Goal: Register for event/course: Sign up to attend an event or enroll in a course

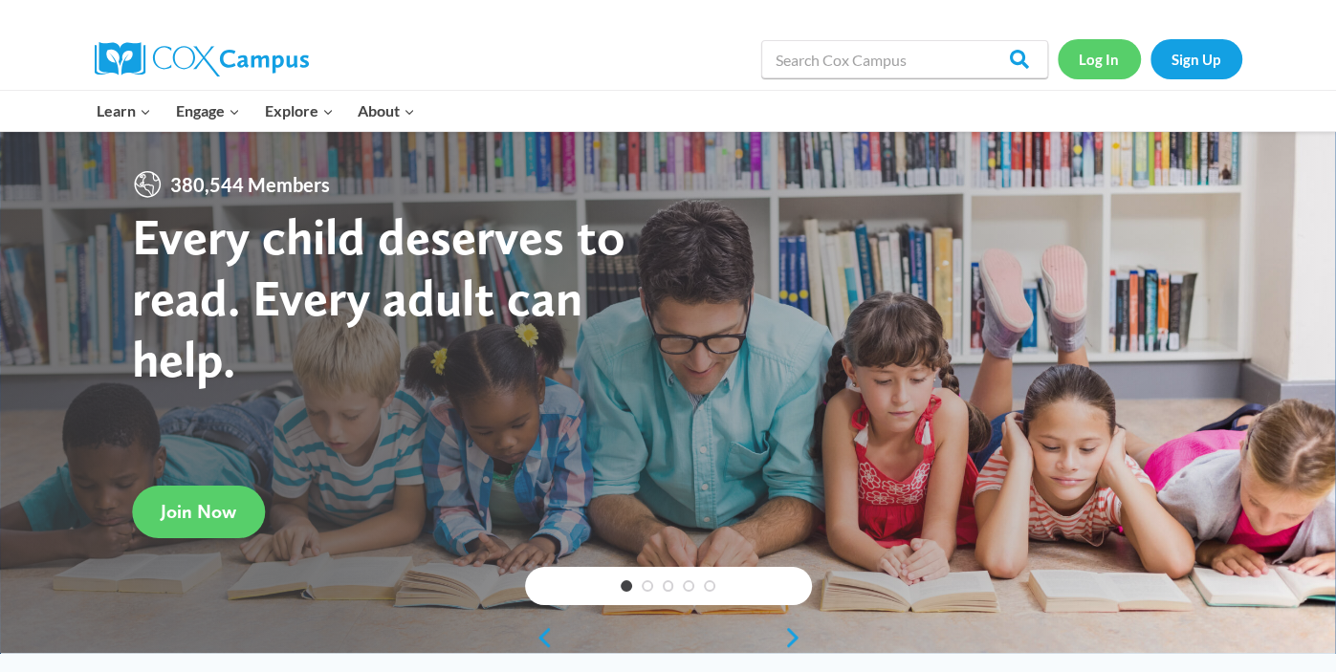
click at [1087, 65] on link "Log In" at bounding box center [1099, 58] width 83 height 39
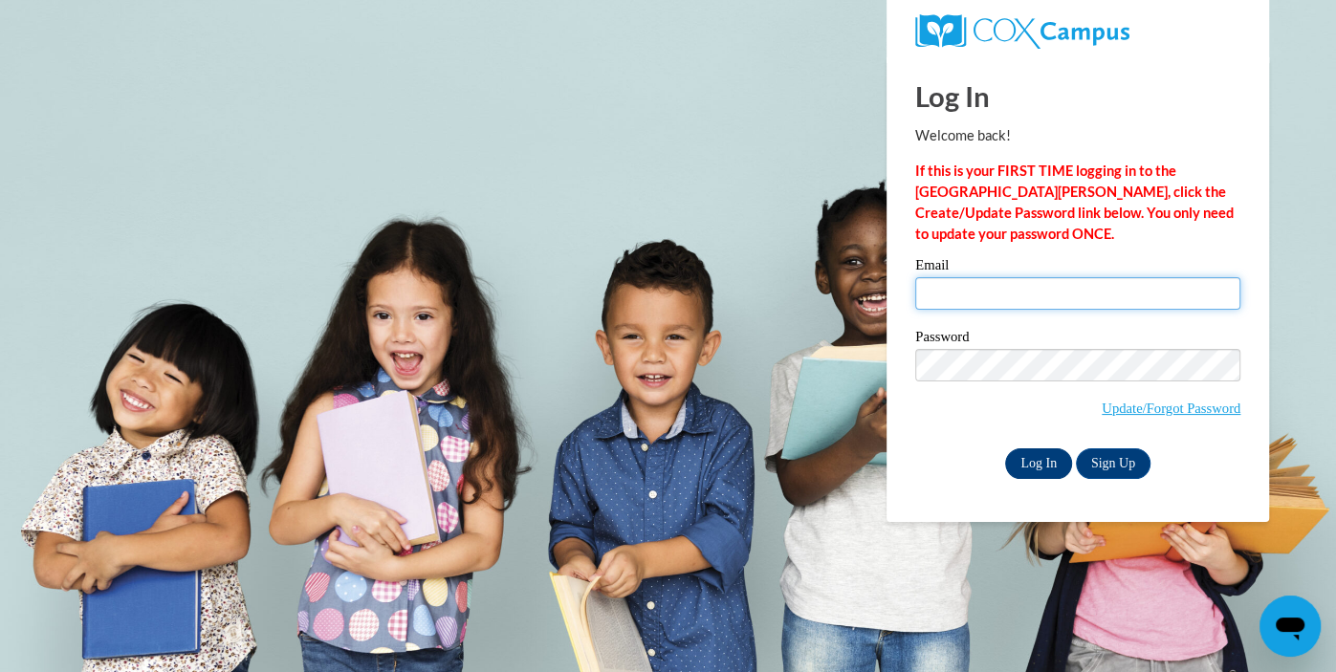
type input "[EMAIL_ADDRESS][DOMAIN_NAME]"
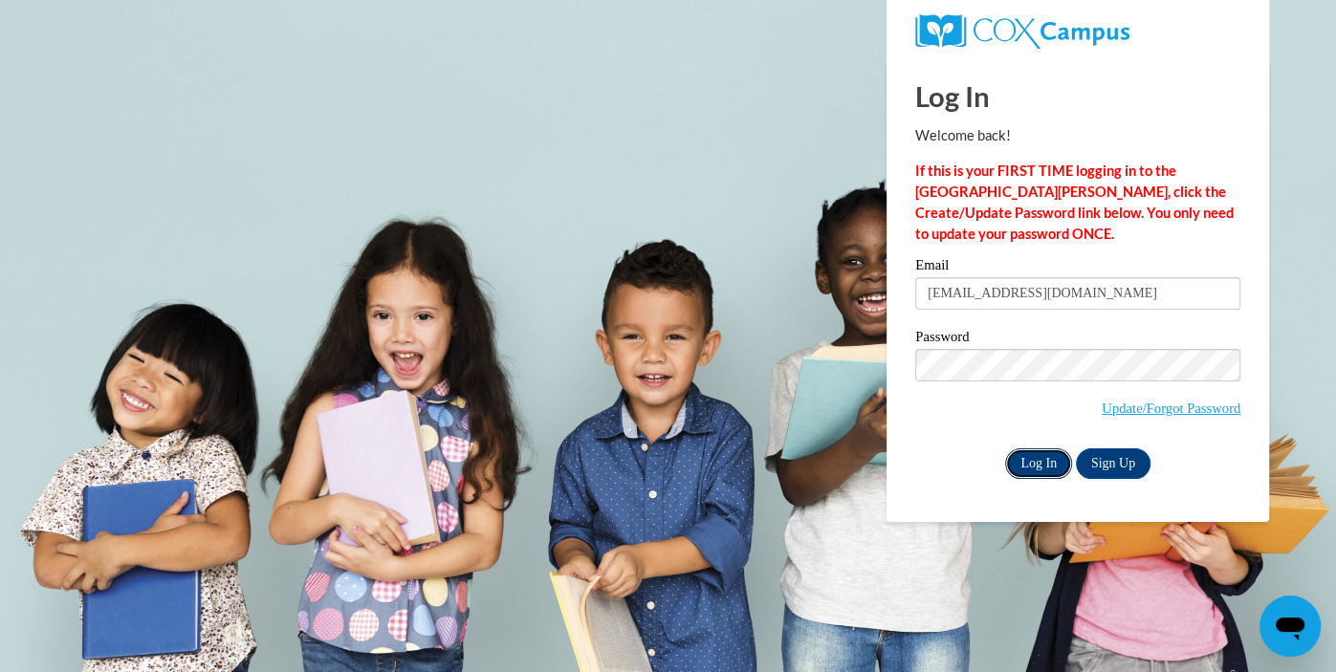
click at [1028, 466] on input "Log In" at bounding box center [1038, 464] width 67 height 31
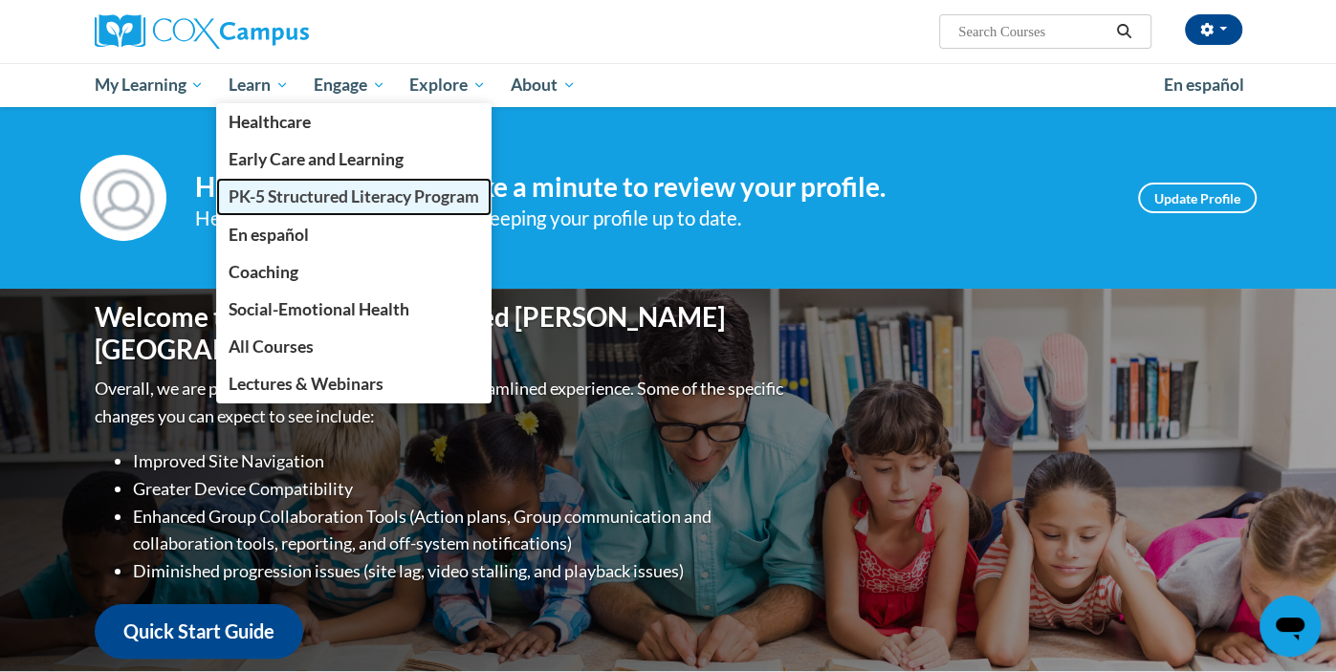
click at [316, 194] on span "PK-5 Structured Literacy Program" at bounding box center [354, 196] width 251 height 20
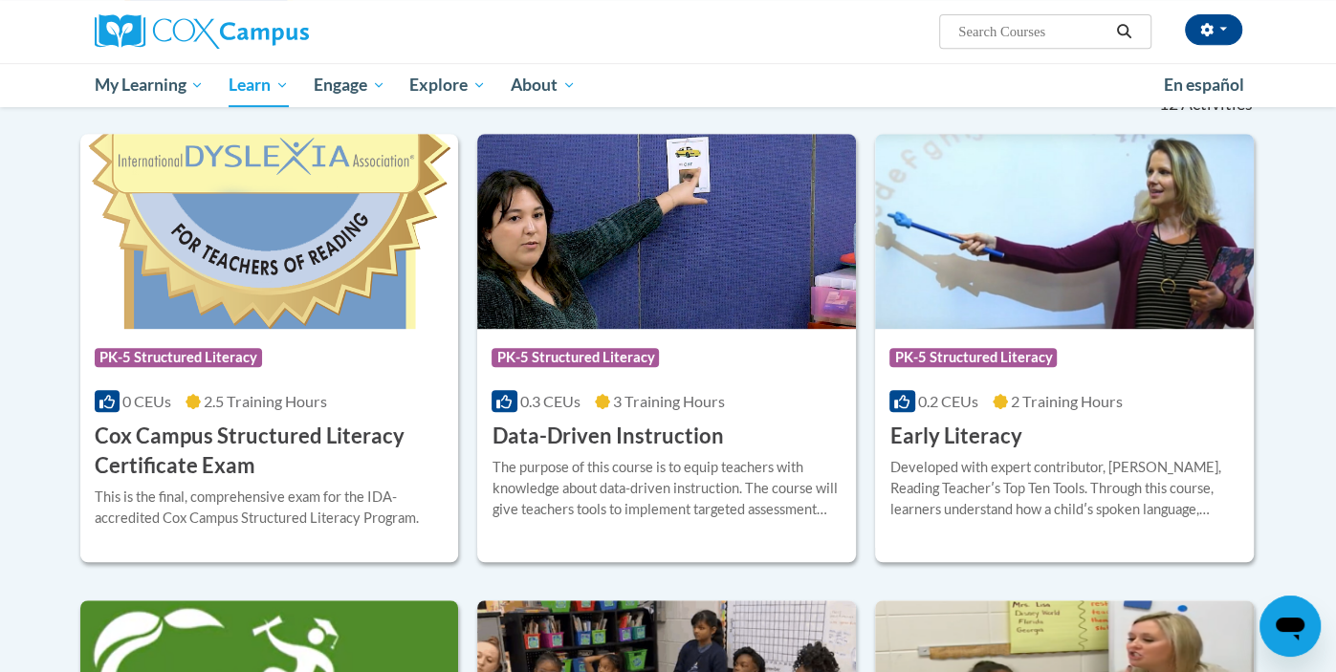
scroll to position [600, 0]
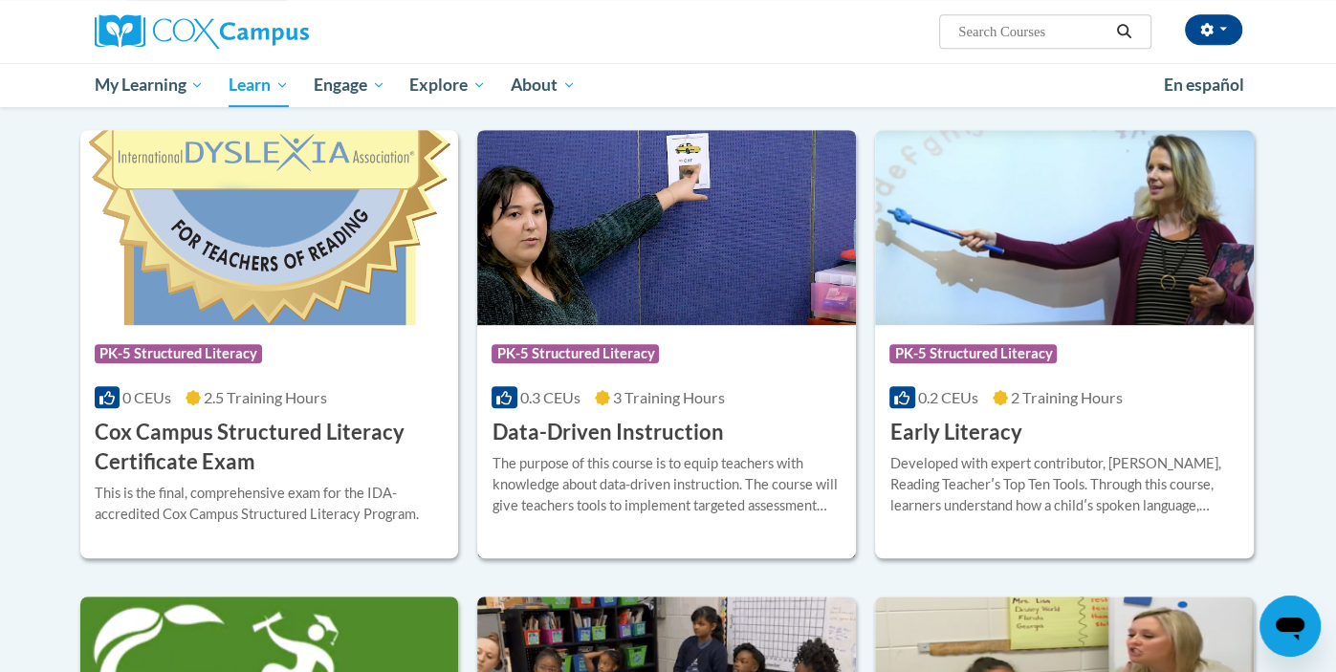
click at [651, 480] on div "The purpose of this course is to equip teachers with knowledge about data-drive…" at bounding box center [667, 484] width 350 height 63
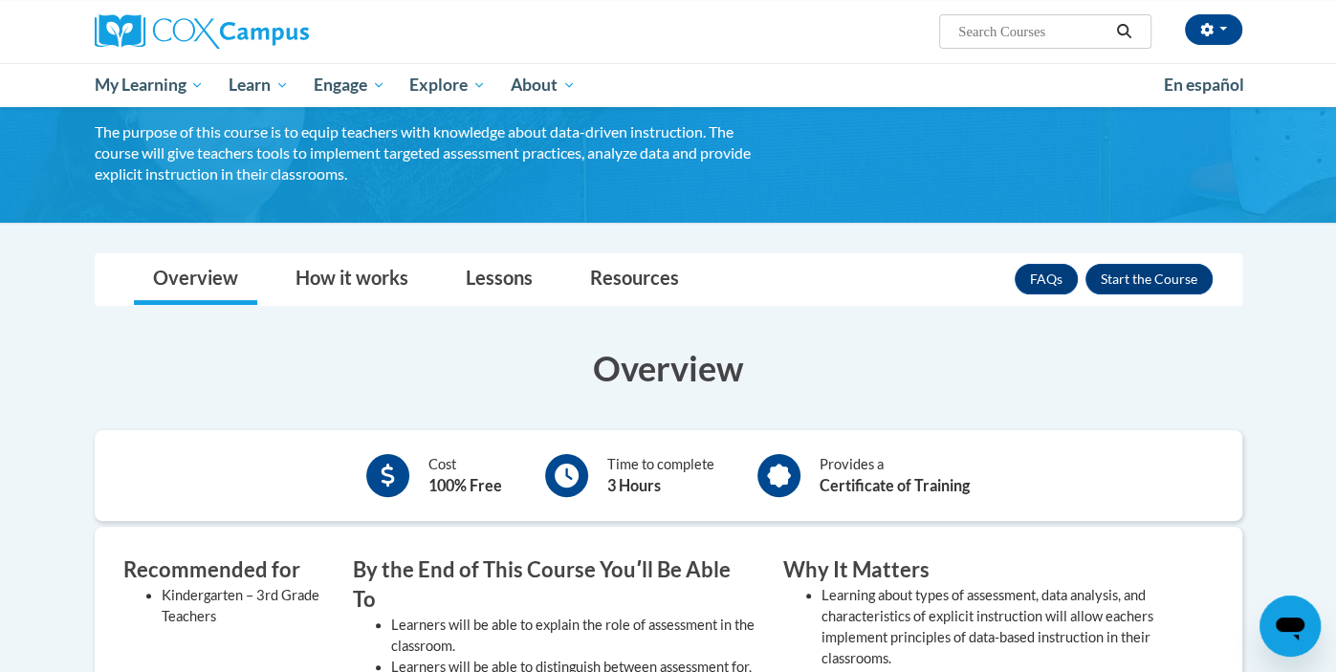
scroll to position [121, 0]
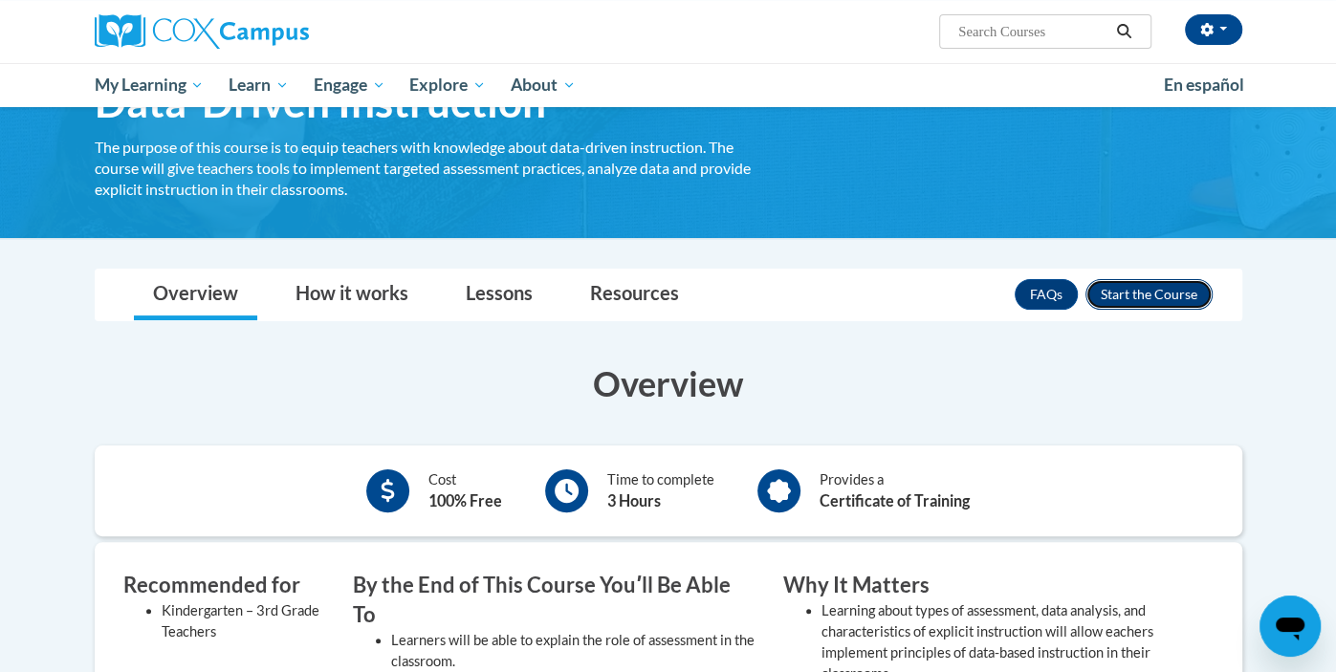
click at [1188, 295] on button "Enroll" at bounding box center [1149, 294] width 127 height 31
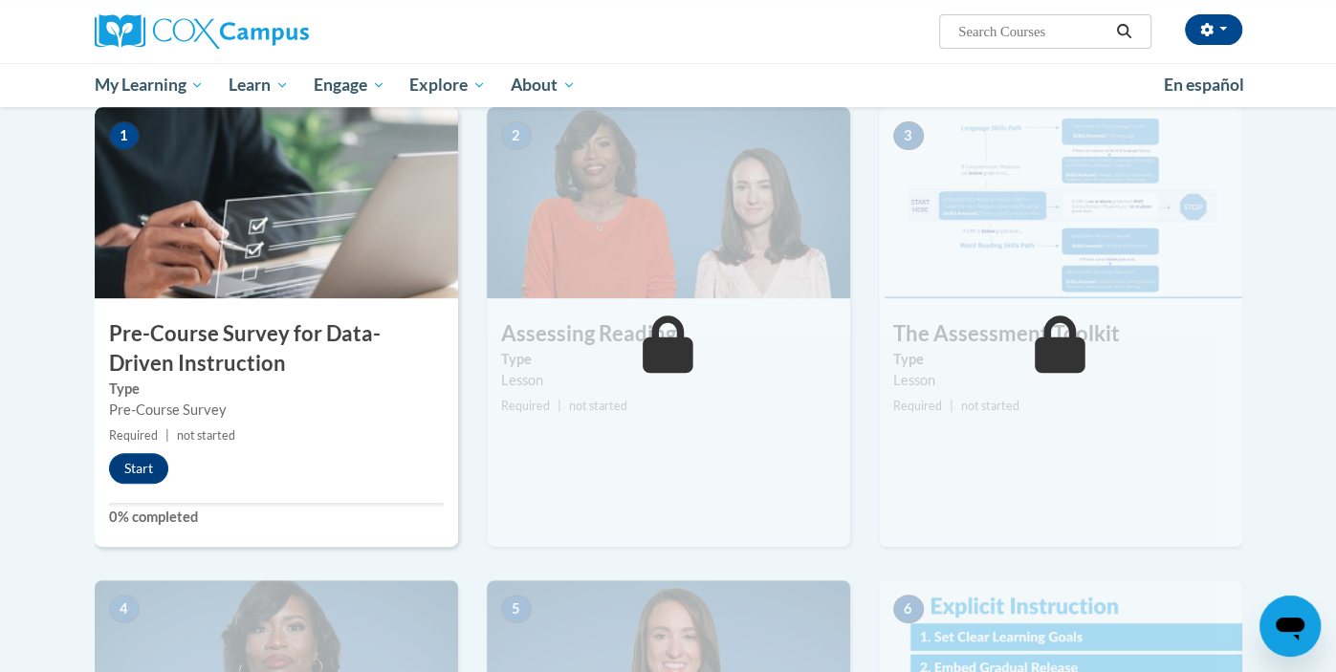
scroll to position [391, 0]
click at [126, 477] on button "Start" at bounding box center [138, 469] width 59 height 31
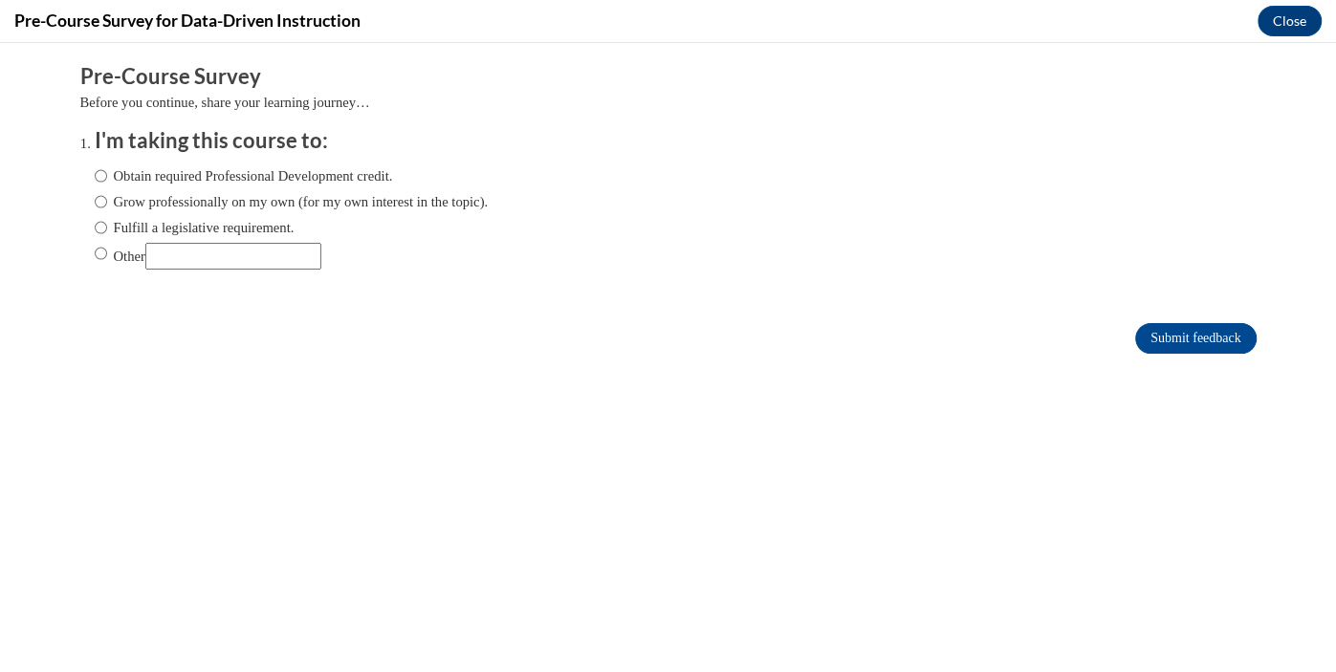
scroll to position [0, 0]
click at [144, 169] on label "Obtain required Professional Development credit." at bounding box center [244, 175] width 298 height 21
click at [107, 169] on input "Obtain required Professional Development credit." at bounding box center [101, 175] width 12 height 21
radio input "true"
click at [1166, 346] on input "Submit feedback" at bounding box center [1195, 338] width 121 height 31
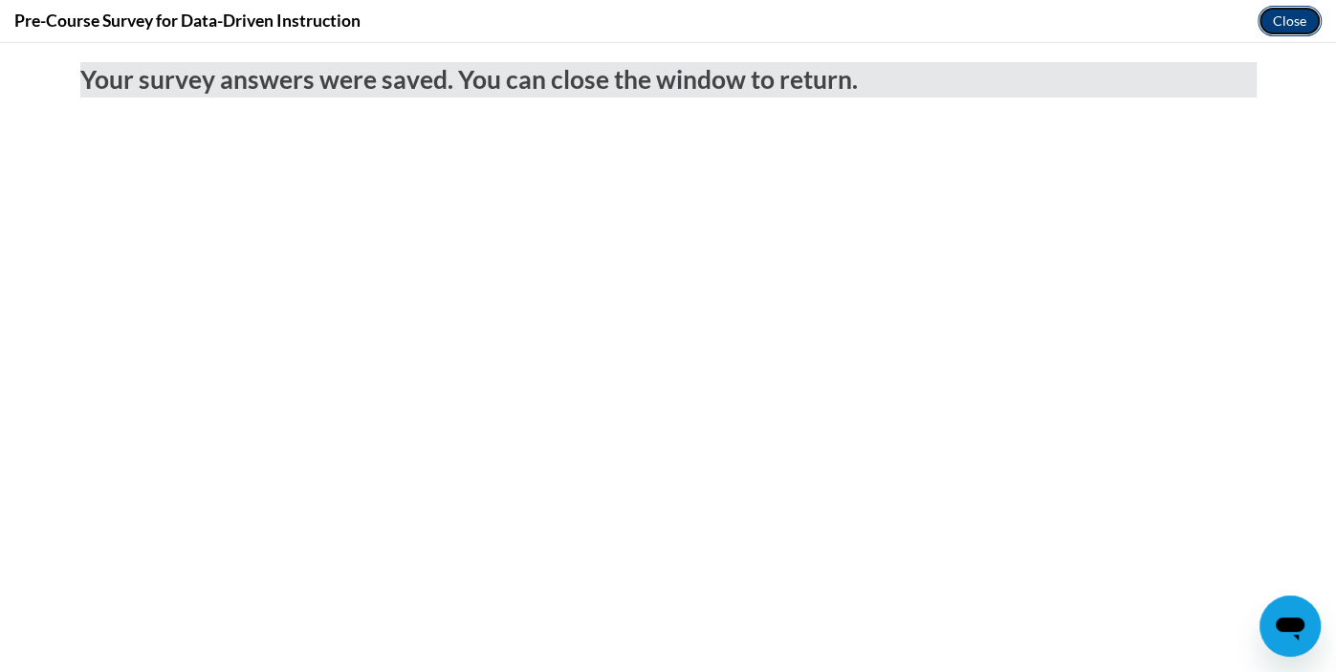
click at [1276, 31] on button "Close" at bounding box center [1290, 21] width 64 height 31
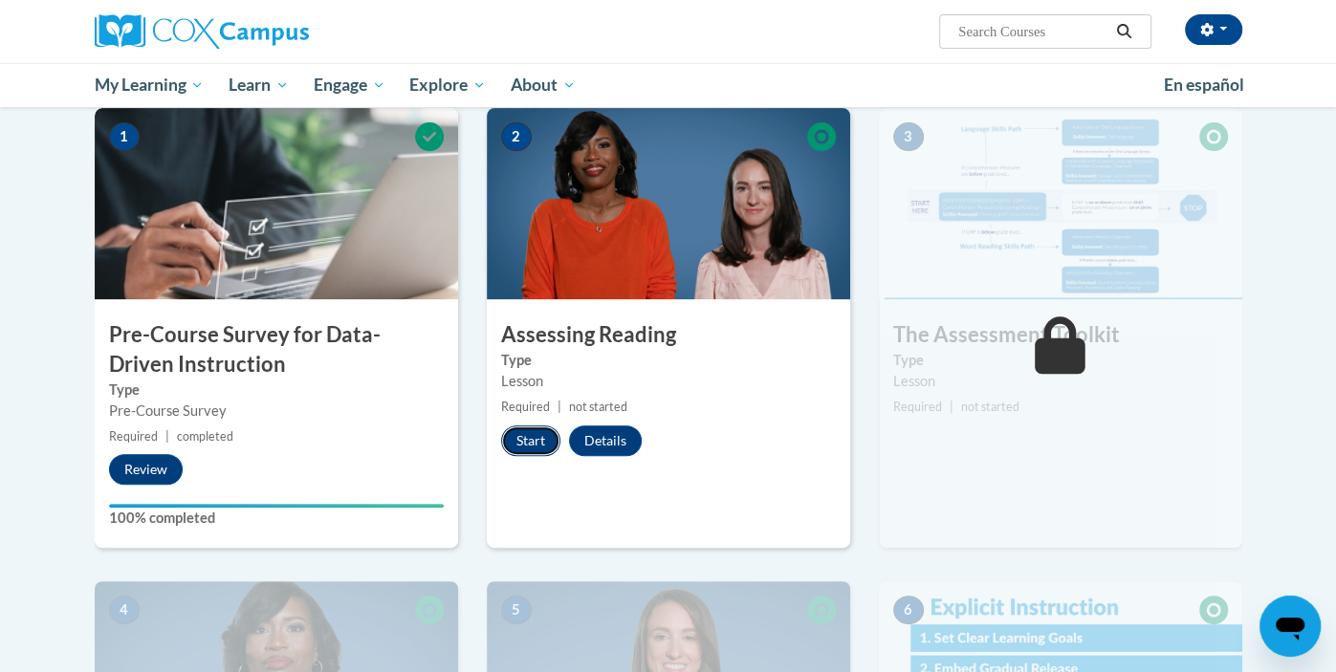
click at [515, 428] on button "Start" at bounding box center [530, 441] width 59 height 31
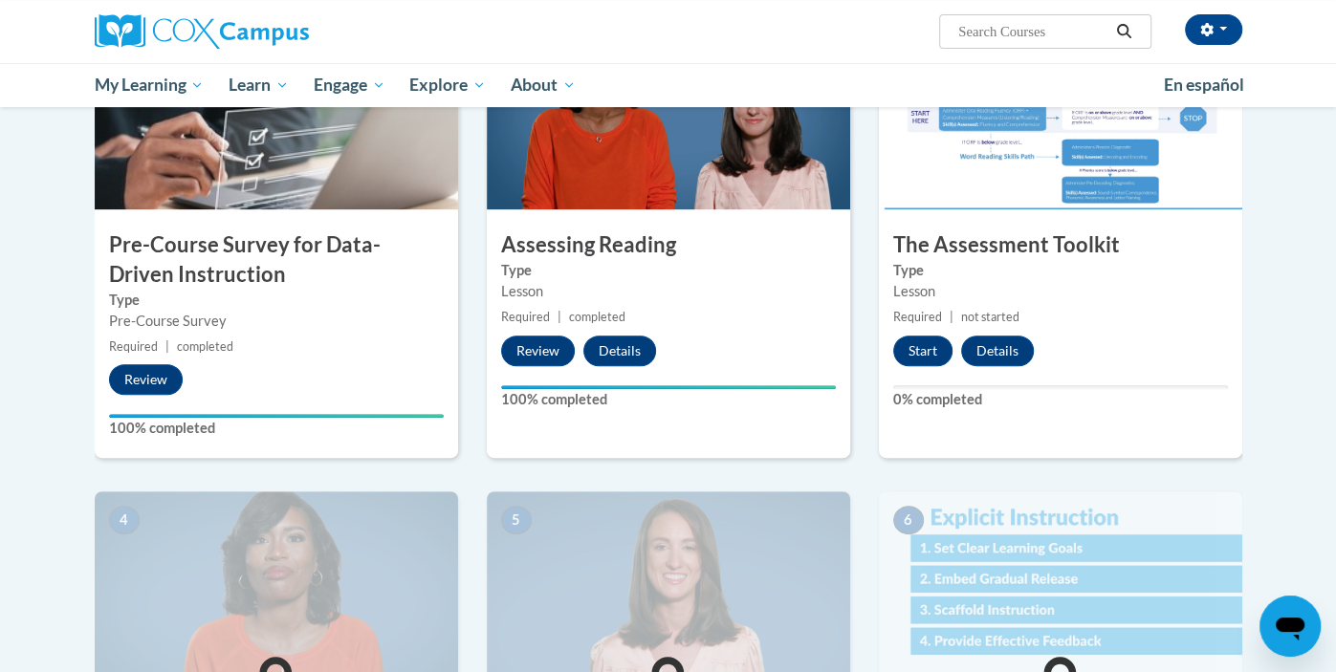
scroll to position [476, 0]
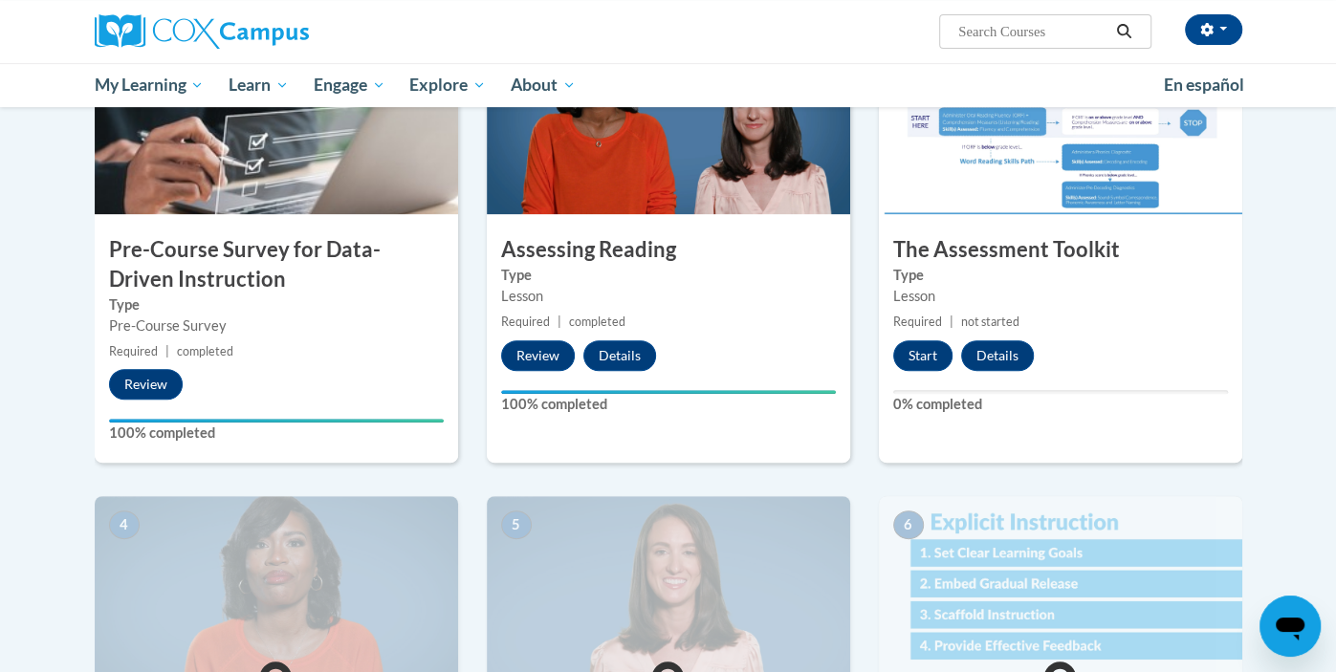
click at [1146, 363] on div "3 The Assessment Toolkit Type Lesson Required | not started Start Details Feedb…" at bounding box center [1060, 243] width 363 height 440
click at [930, 355] on button "Start" at bounding box center [922, 355] width 59 height 31
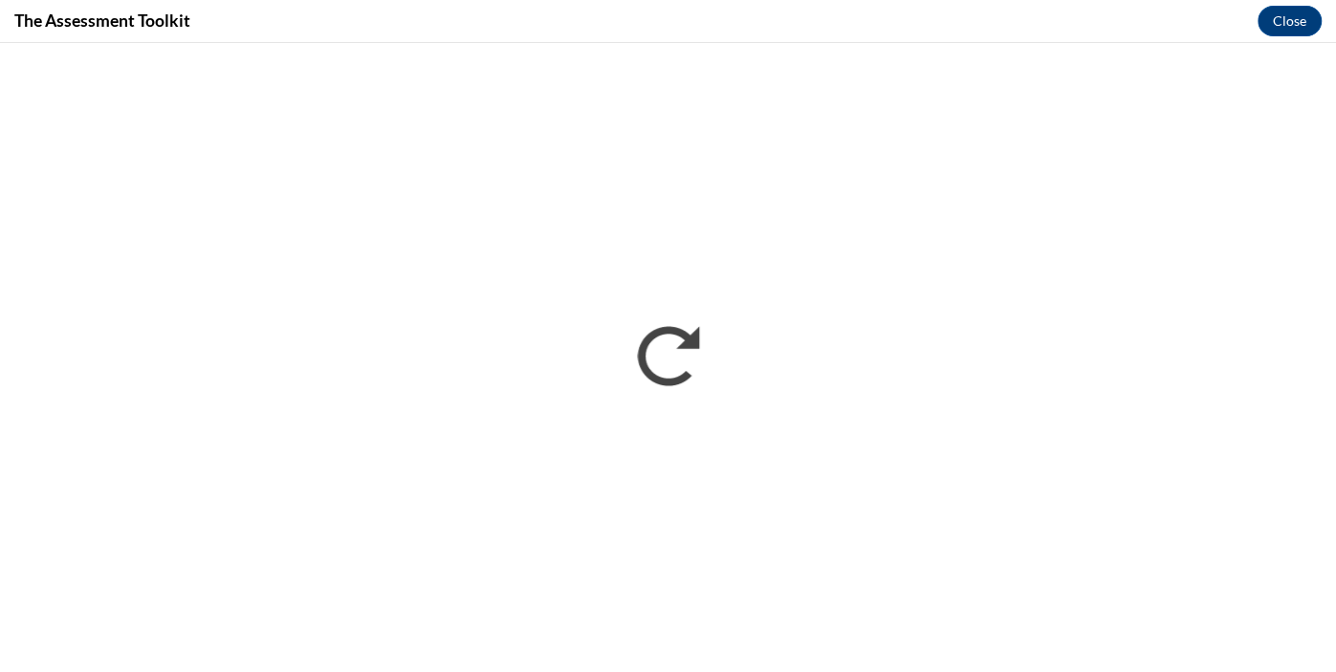
scroll to position [0, 0]
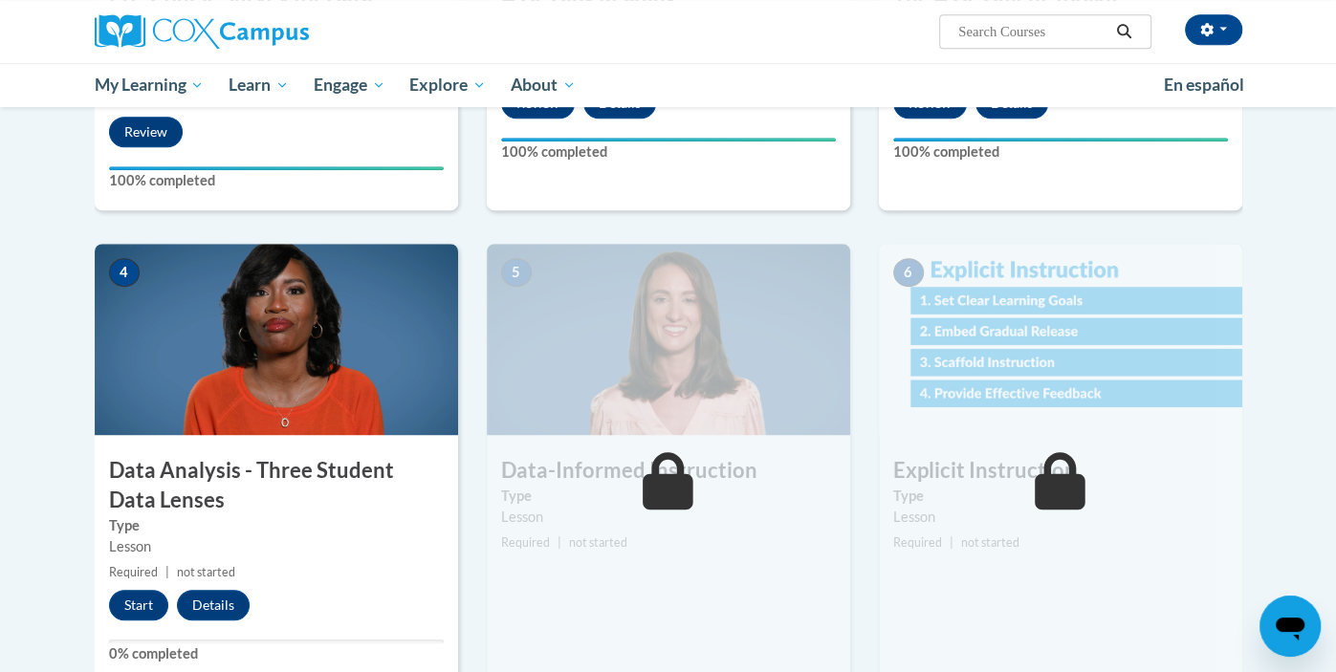
scroll to position [736, 0]
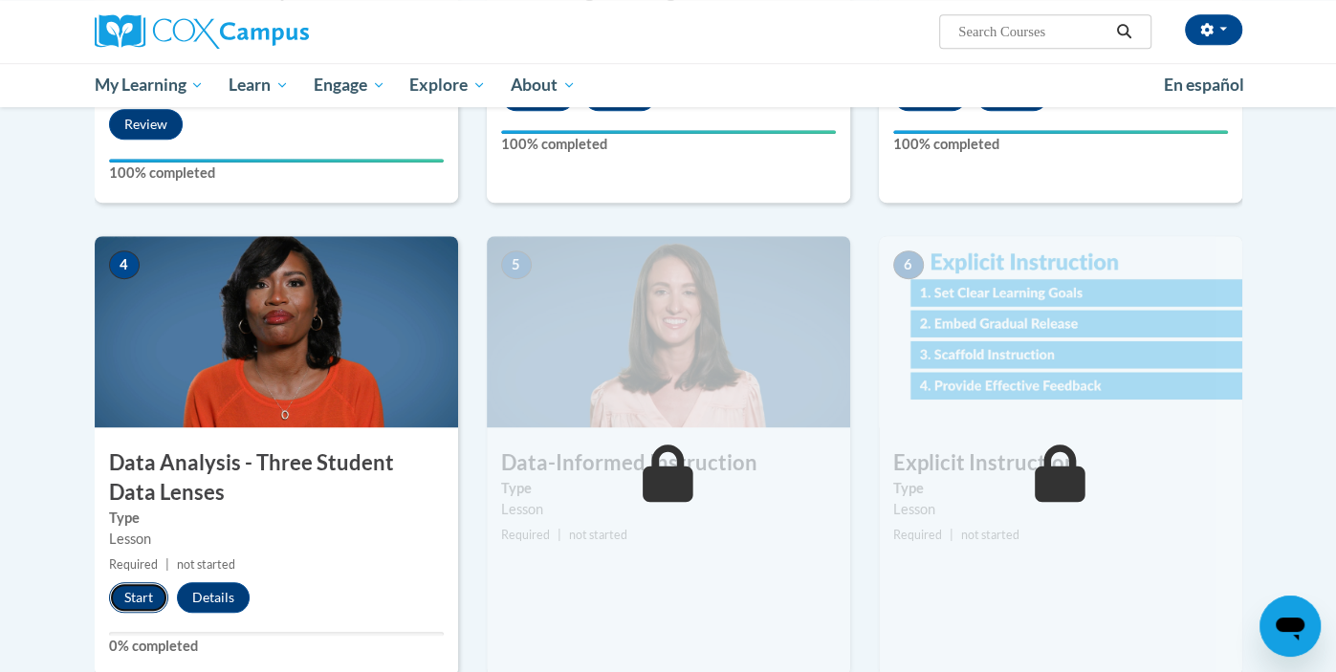
click at [135, 601] on button "Start" at bounding box center [138, 597] width 59 height 31
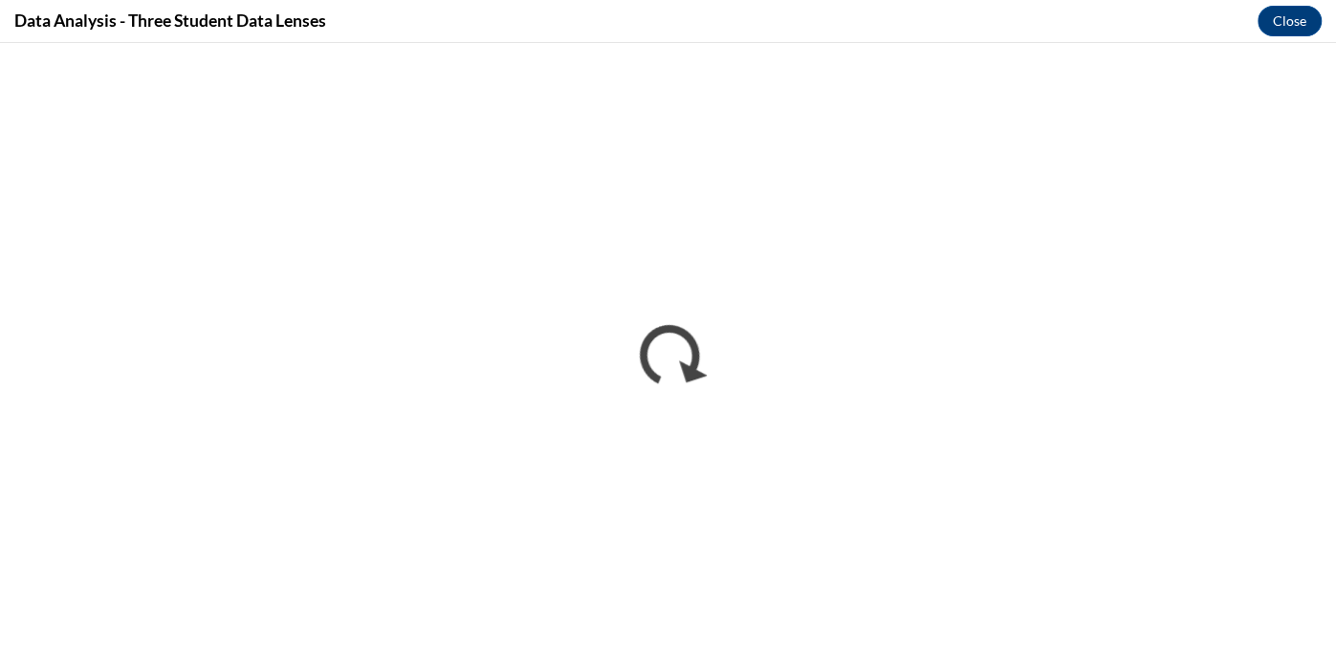
scroll to position [0, 0]
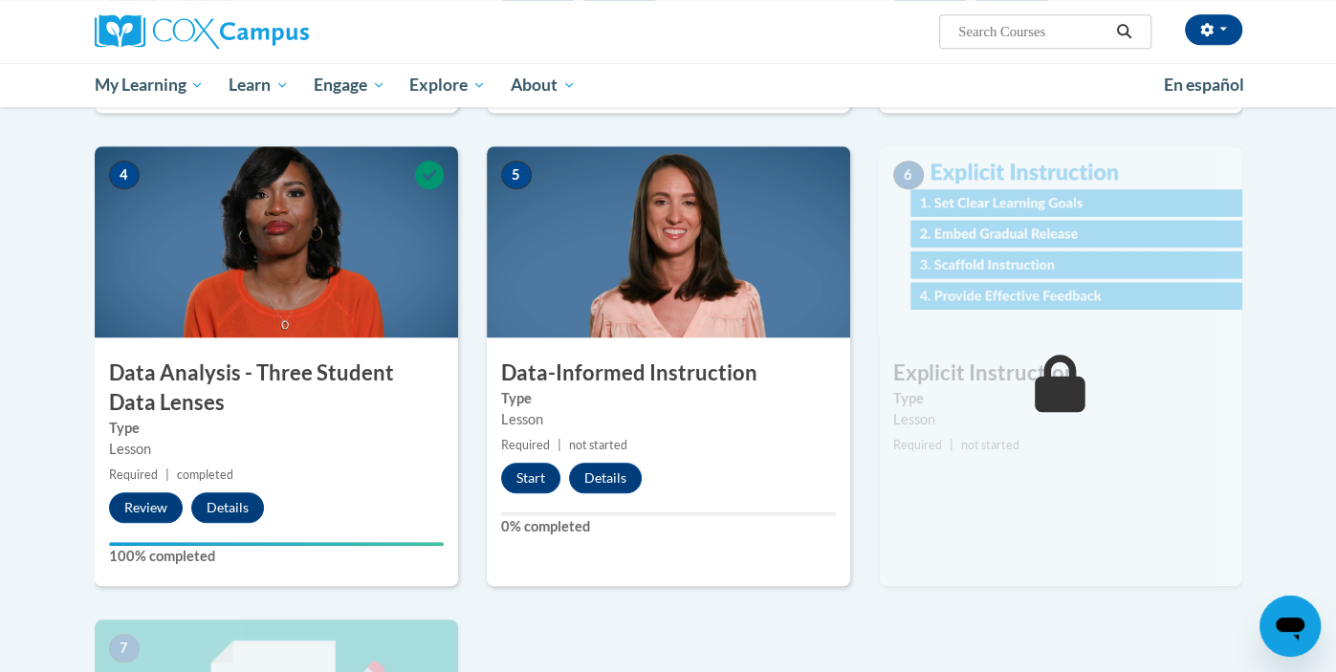
scroll to position [831, 0]
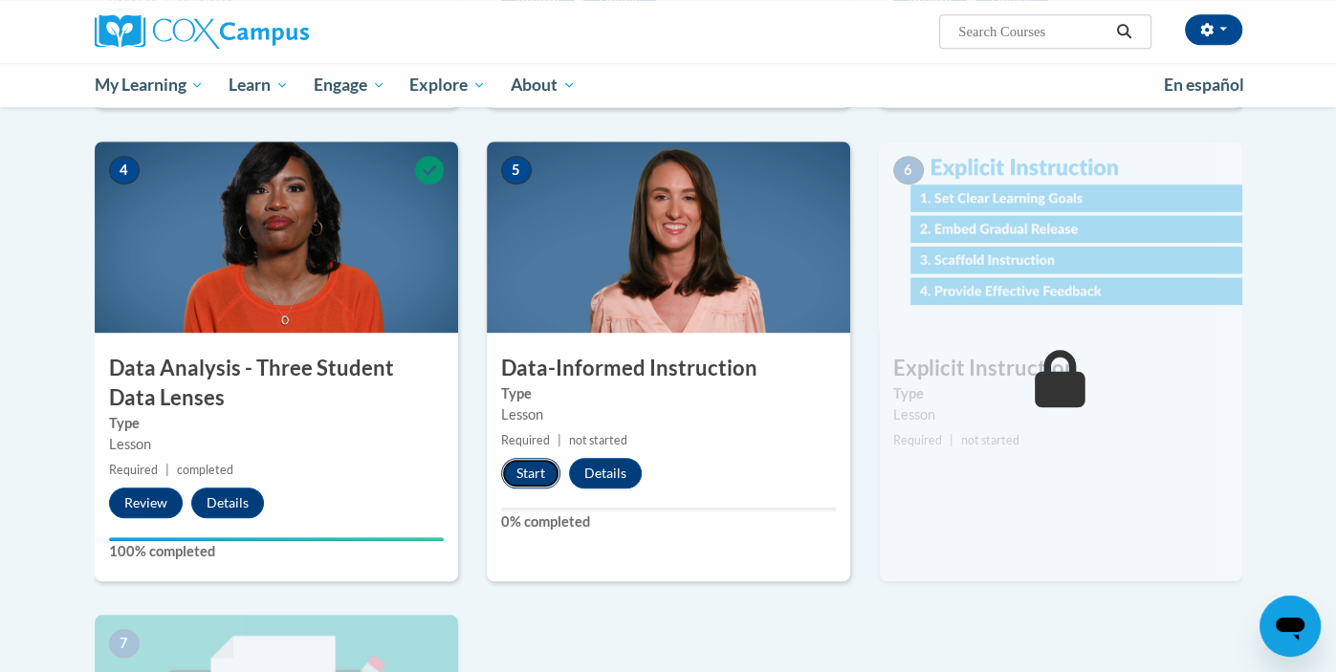
click at [529, 467] on button "Start" at bounding box center [530, 473] width 59 height 31
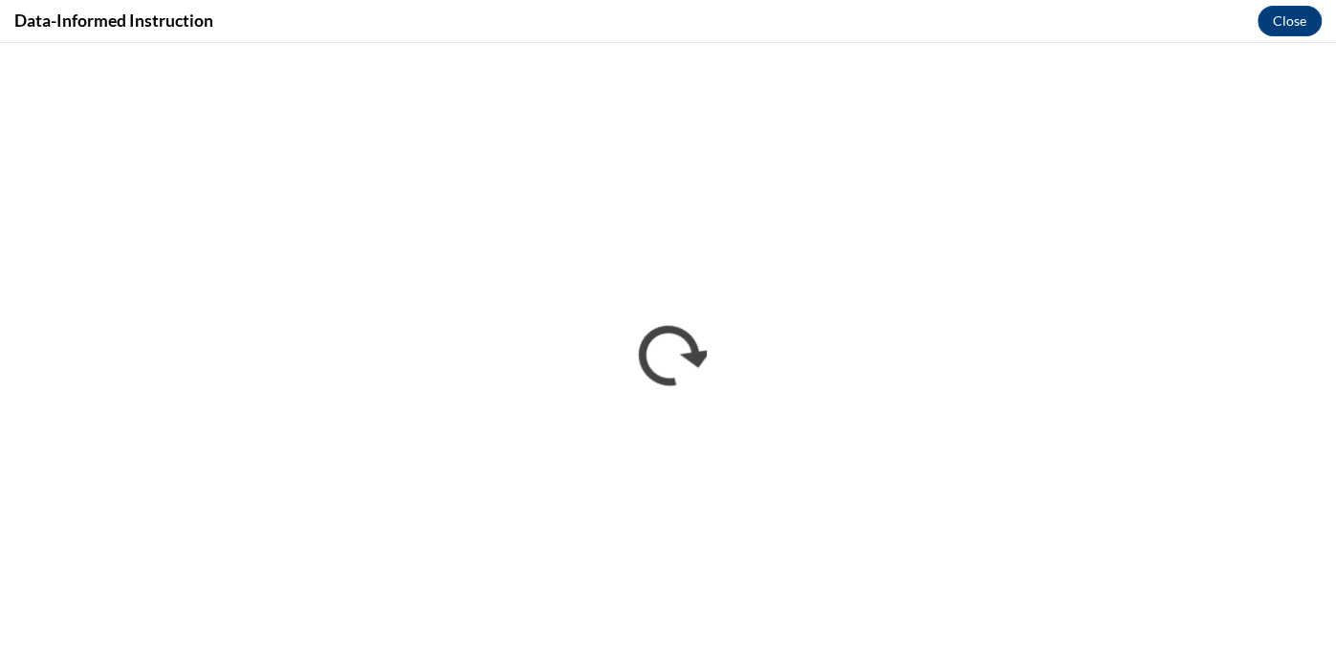
scroll to position [0, 0]
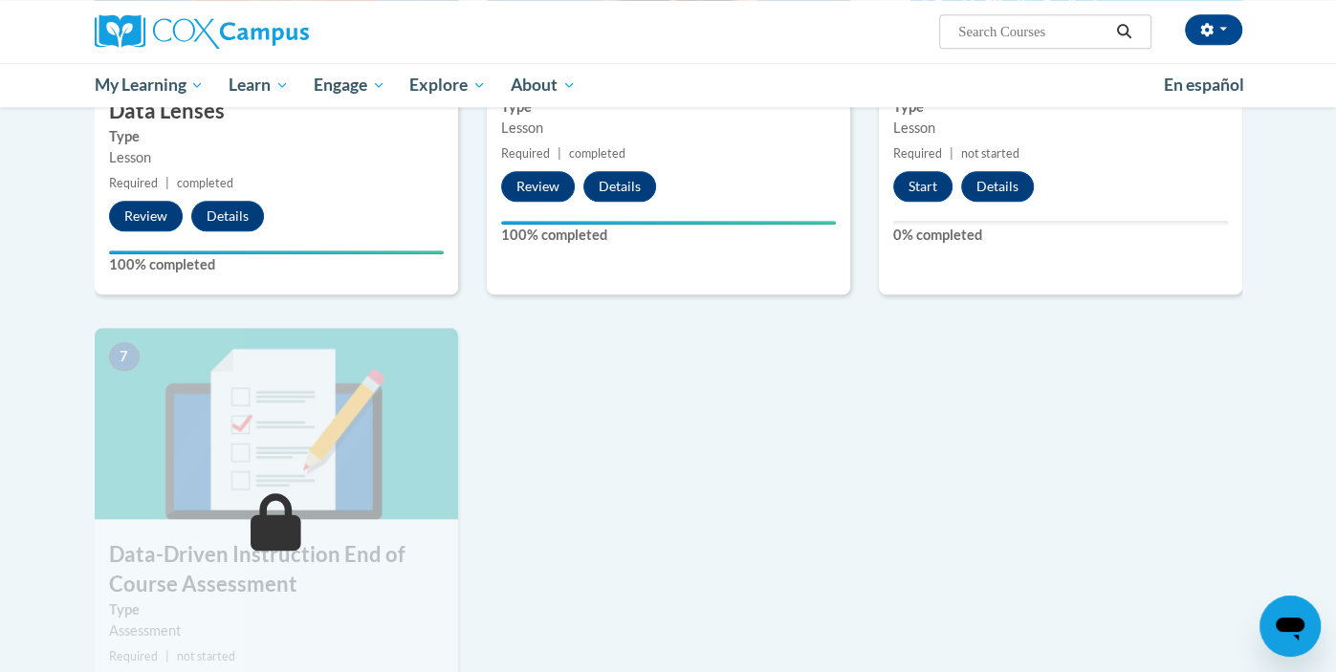
scroll to position [1121, 0]
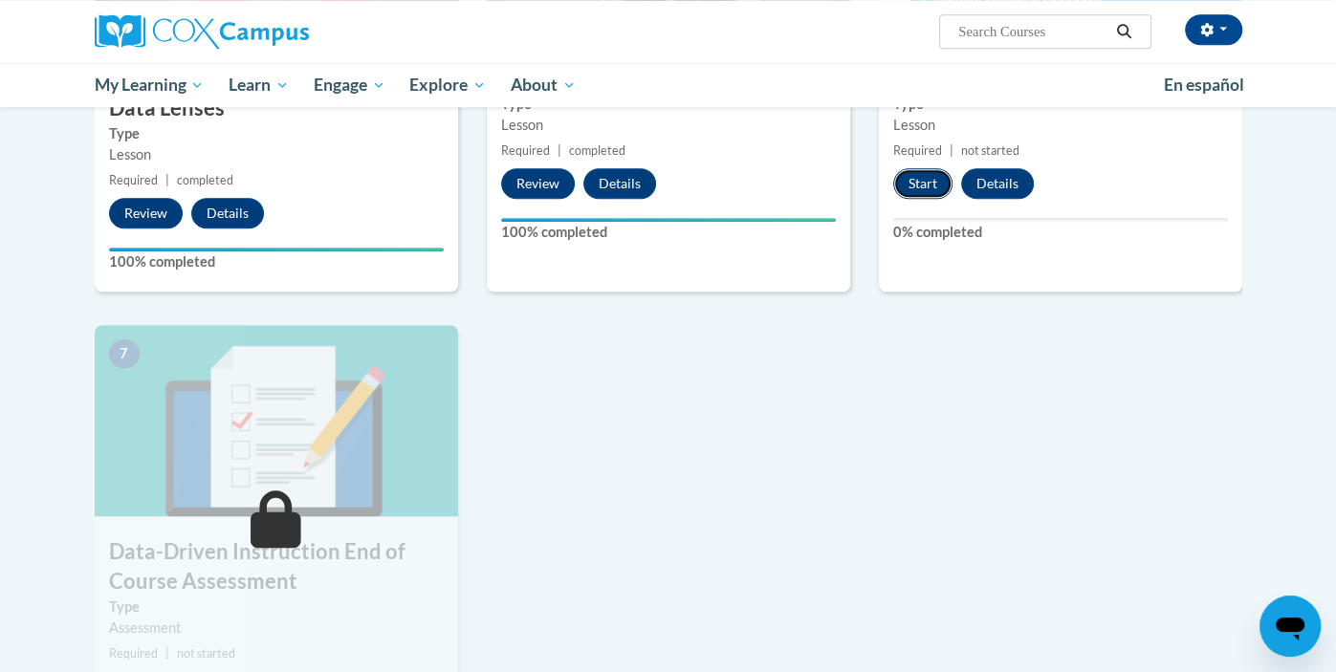
click at [933, 173] on button "Start" at bounding box center [922, 183] width 59 height 31
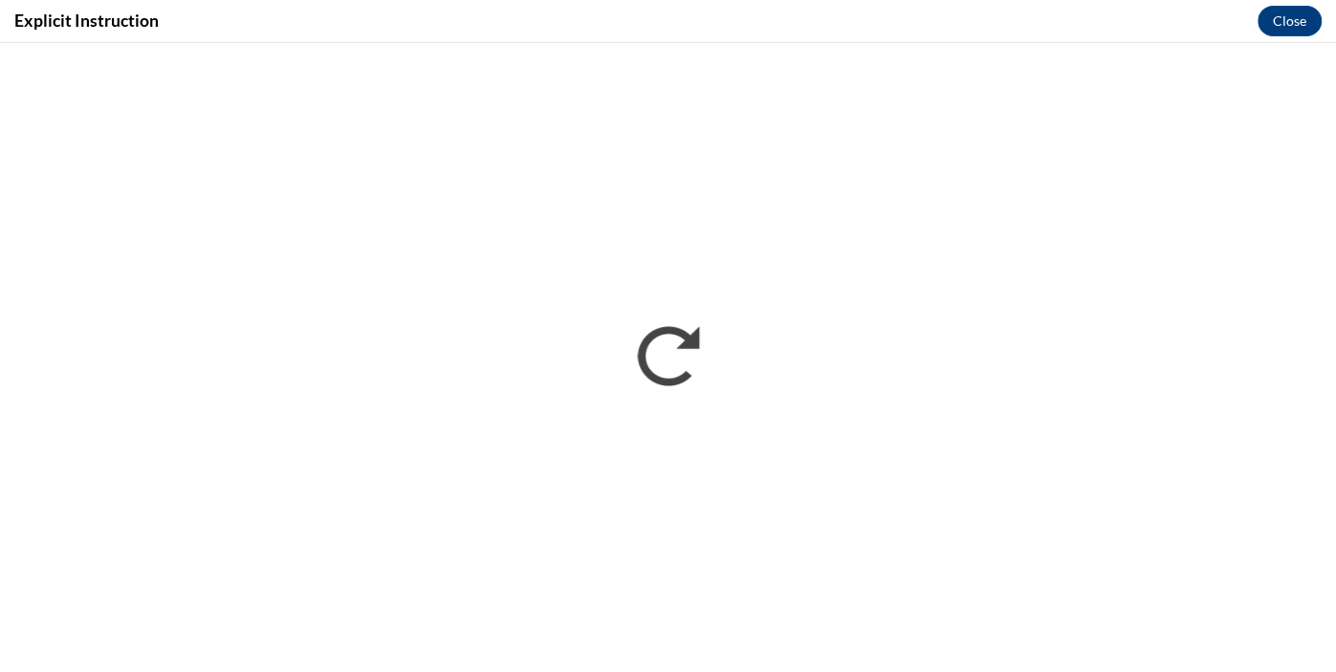
scroll to position [0, 0]
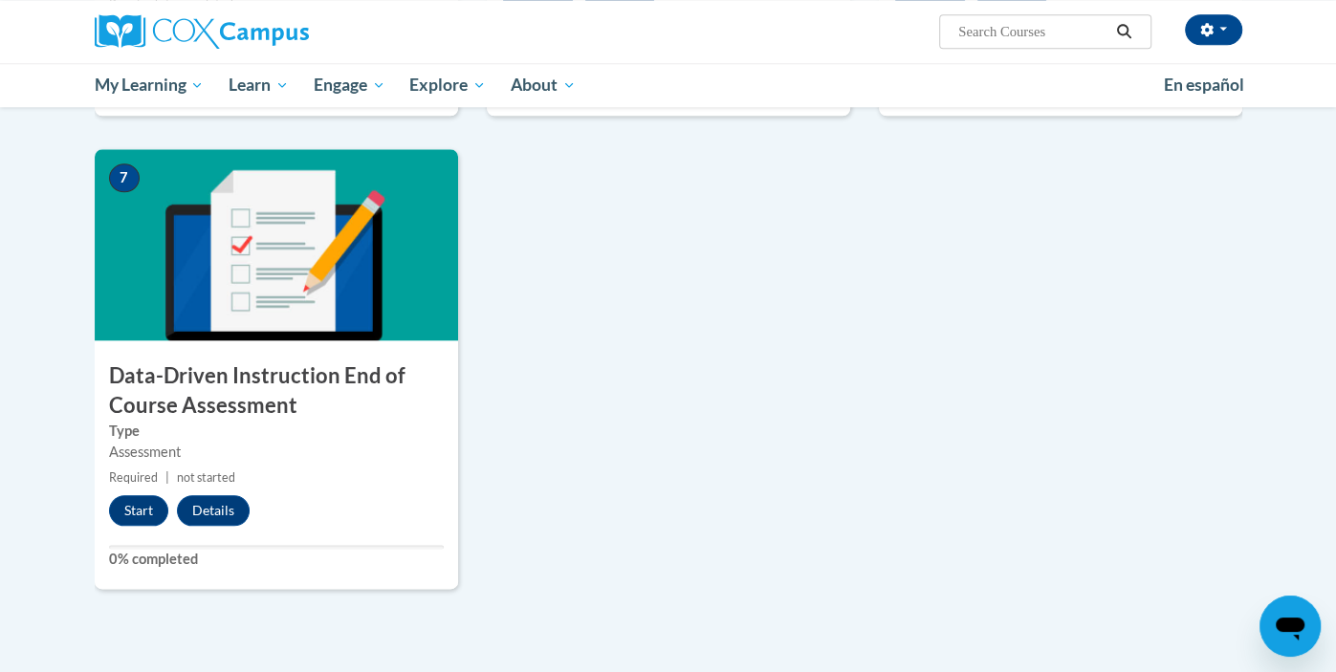
scroll to position [1301, 0]
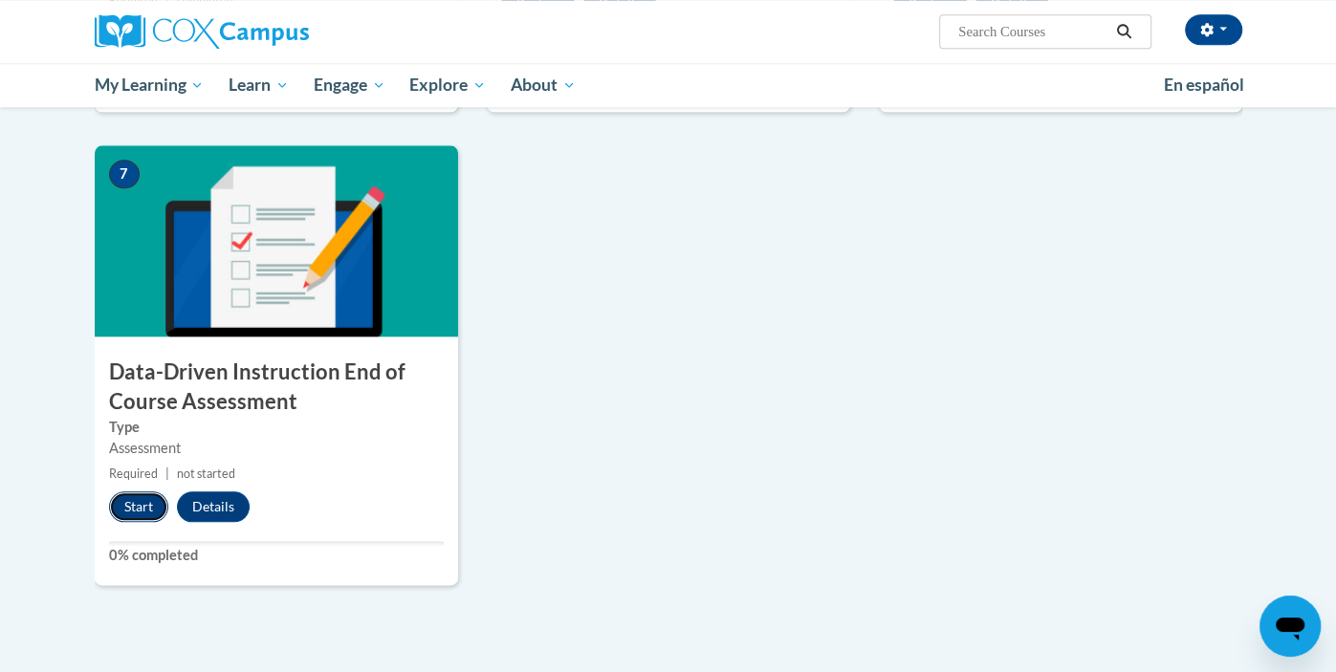
click at [140, 503] on button "Start" at bounding box center [138, 507] width 59 height 31
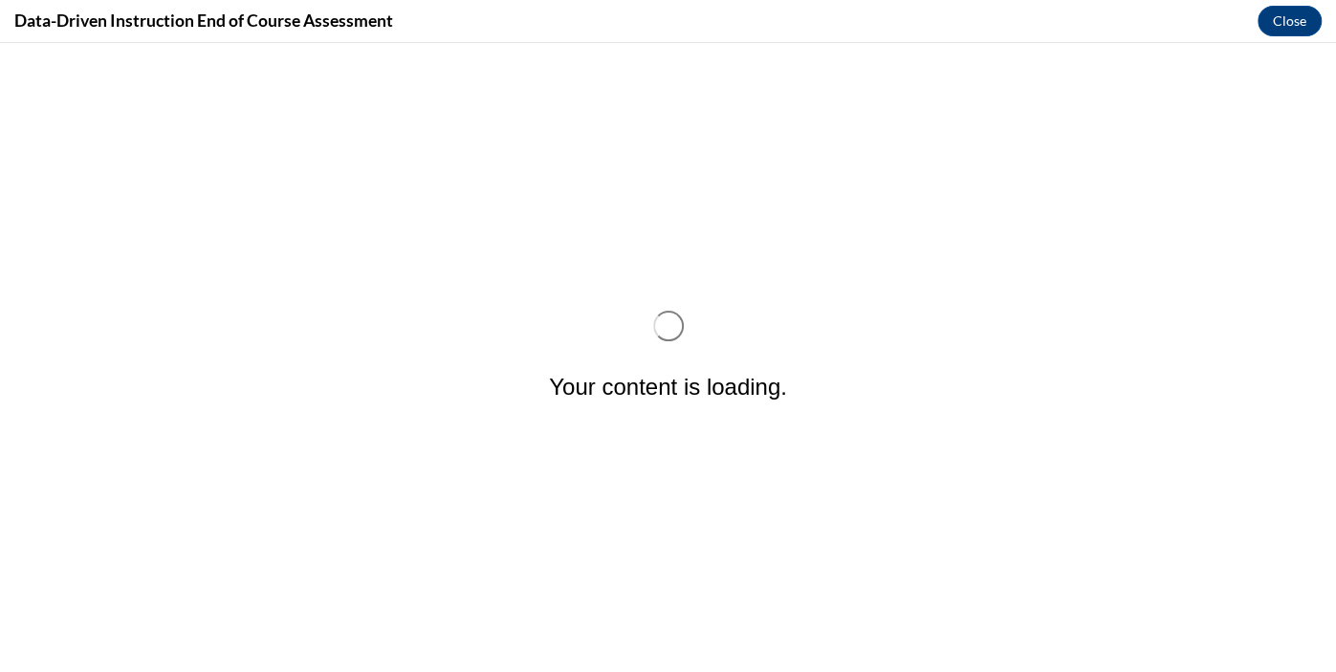
scroll to position [0, 0]
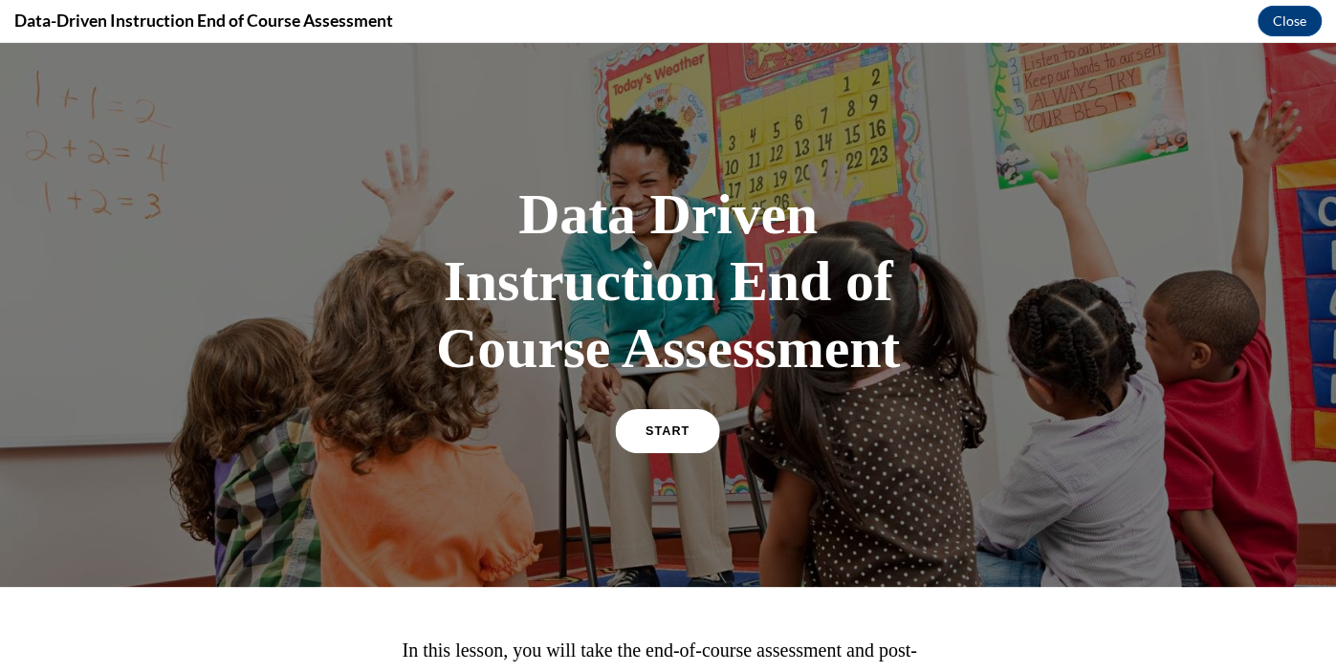
click at [684, 447] on link "START" at bounding box center [668, 431] width 104 height 44
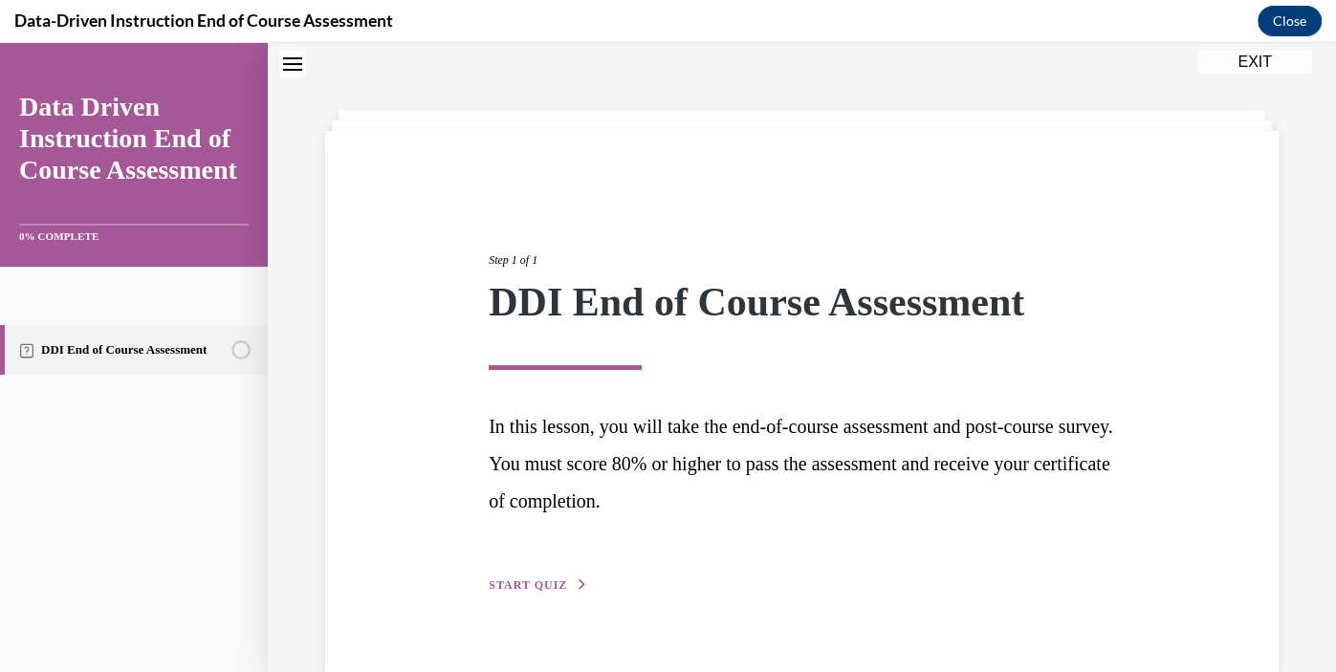
scroll to position [97, 0]
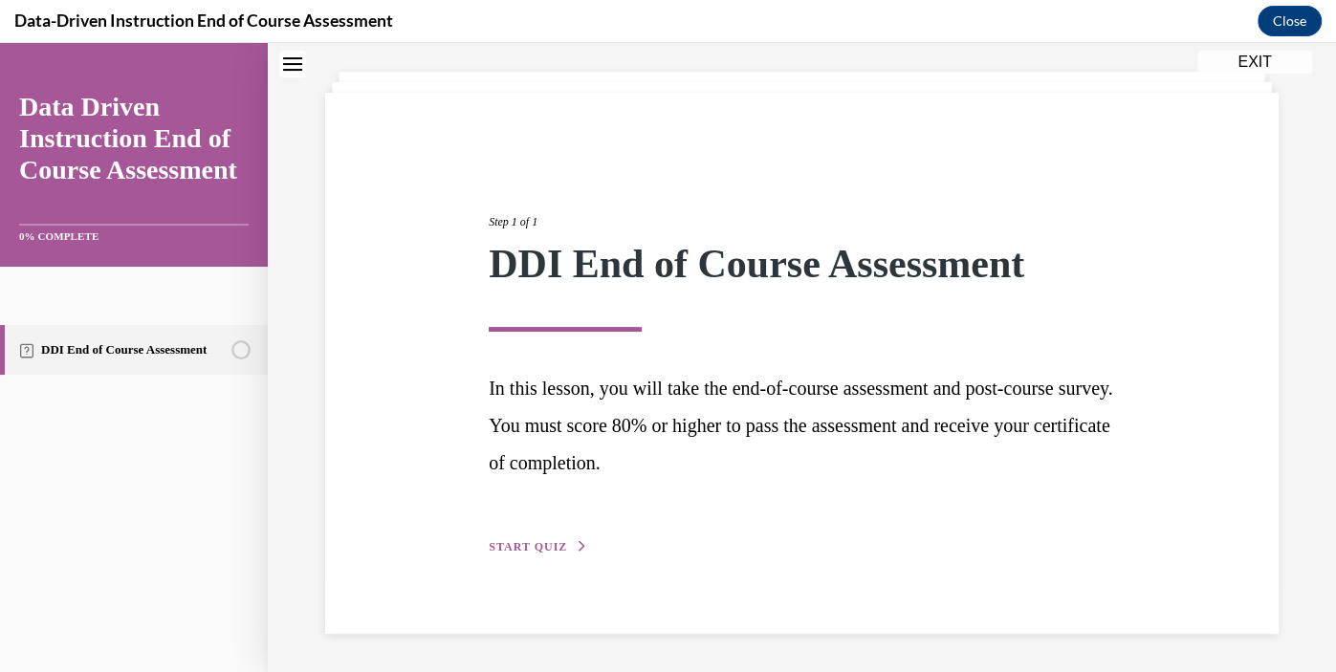
click at [570, 539] on button "START QUIZ" at bounding box center [538, 546] width 99 height 17
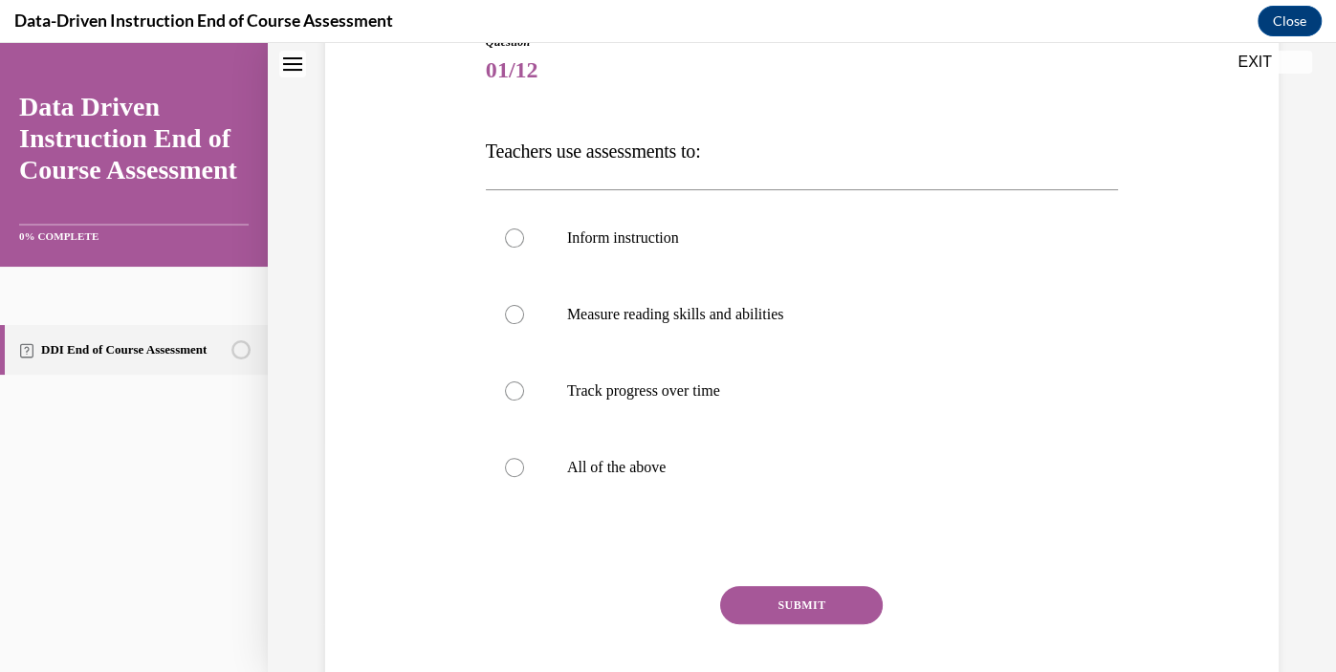
scroll to position [236, 0]
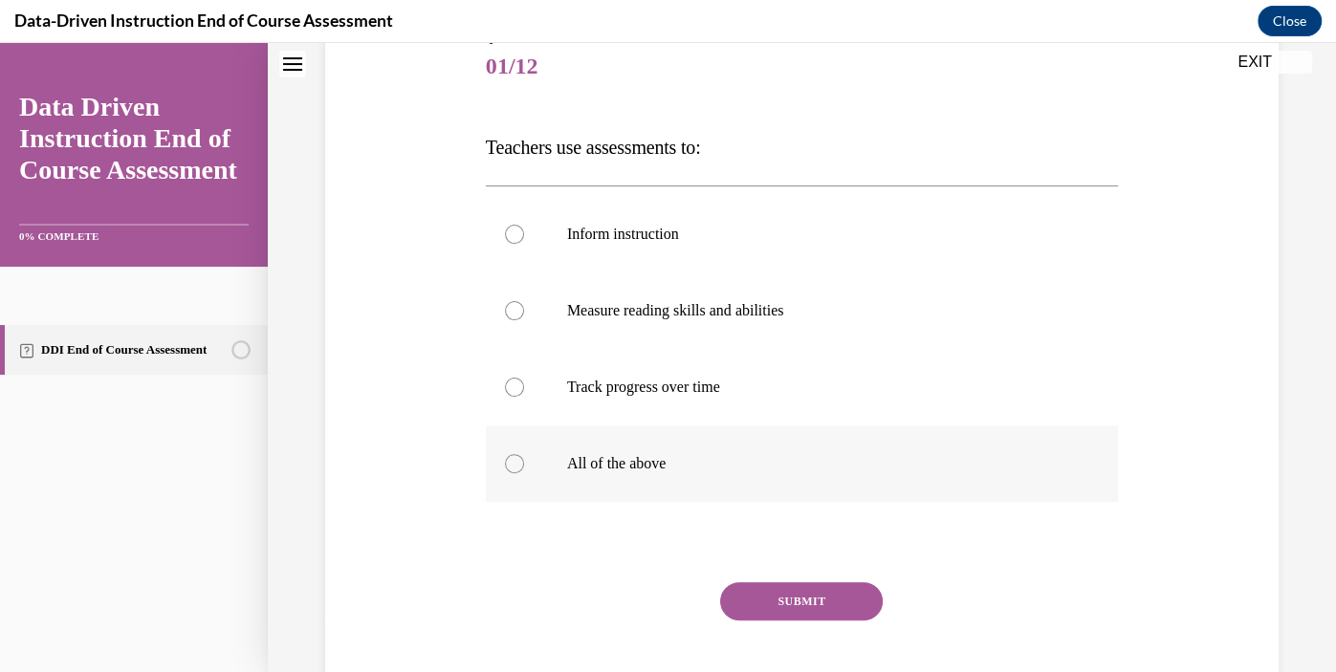
click at [638, 461] on p "All of the above" at bounding box center [818, 463] width 503 height 19
click at [524, 461] on input "All of the above" at bounding box center [514, 463] width 19 height 19
radio input "true"
click at [825, 596] on button "SUBMIT" at bounding box center [801, 601] width 163 height 38
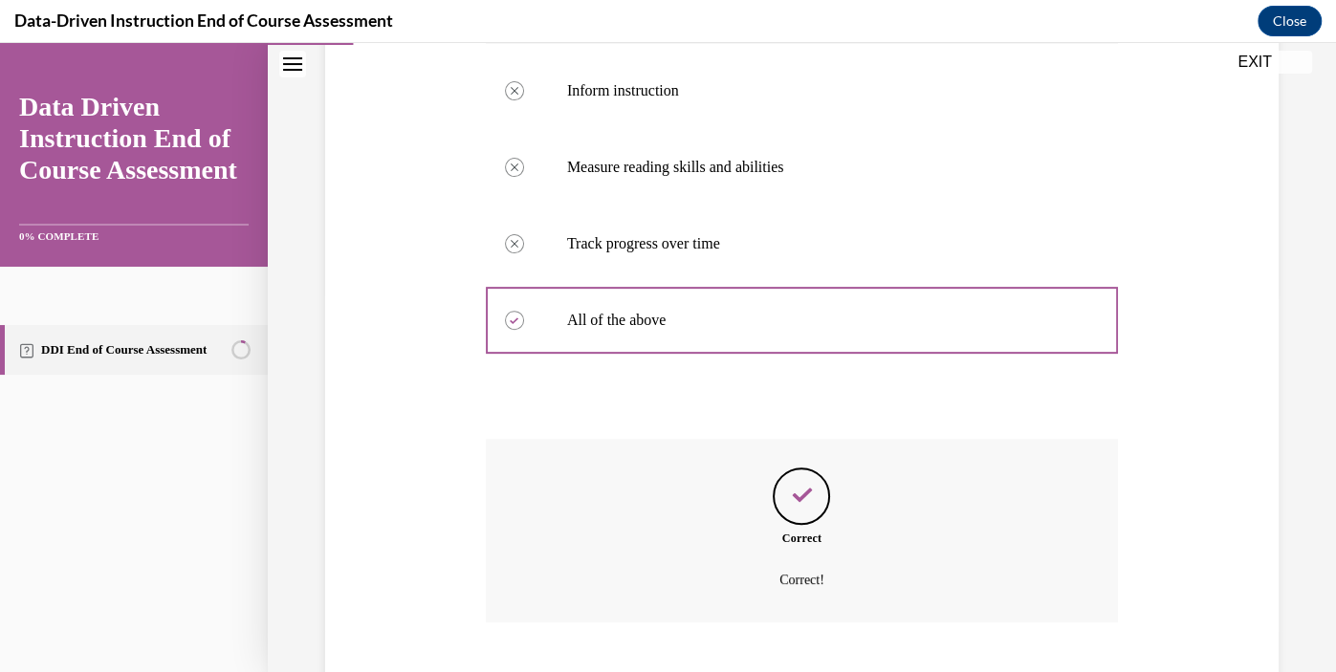
scroll to position [495, 0]
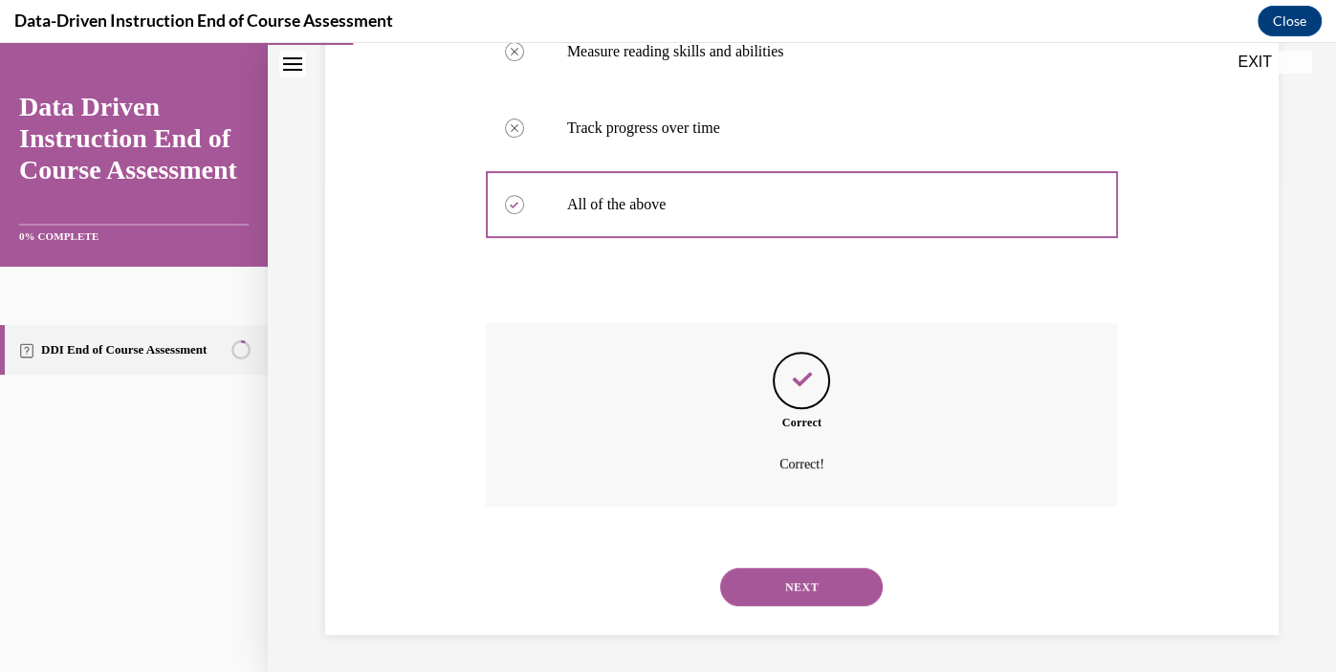
click at [834, 580] on button "NEXT" at bounding box center [801, 587] width 163 height 38
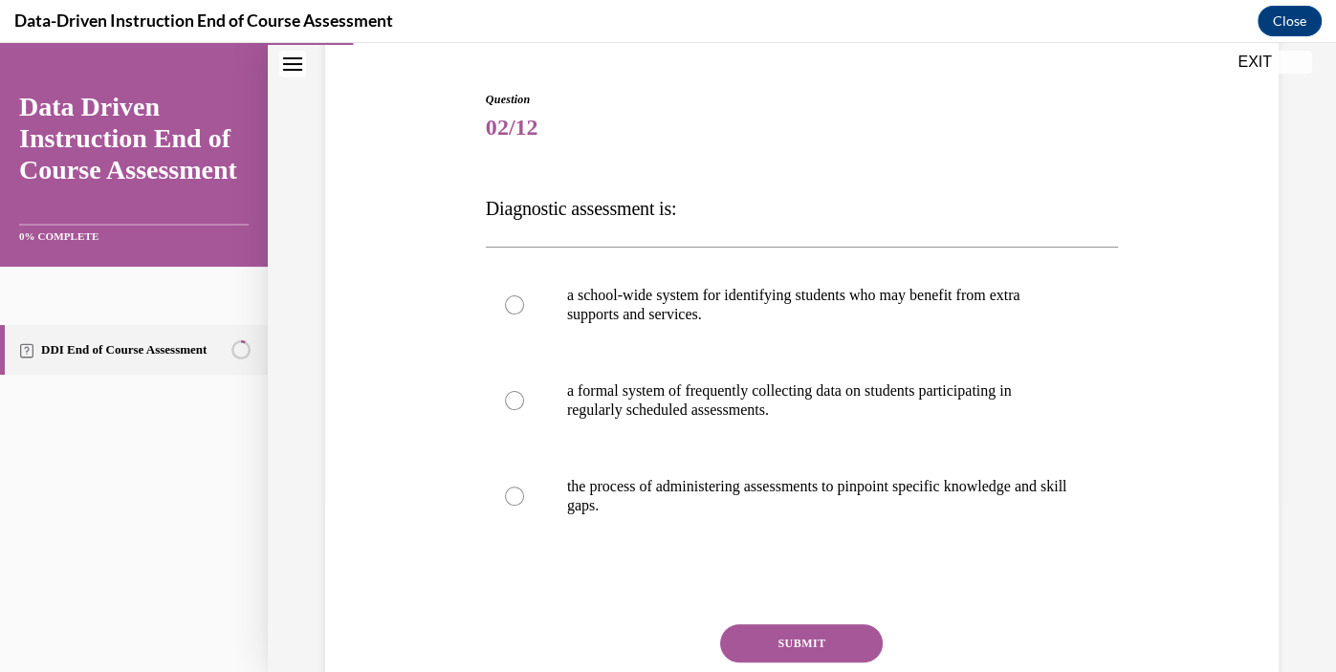
scroll to position [184, 0]
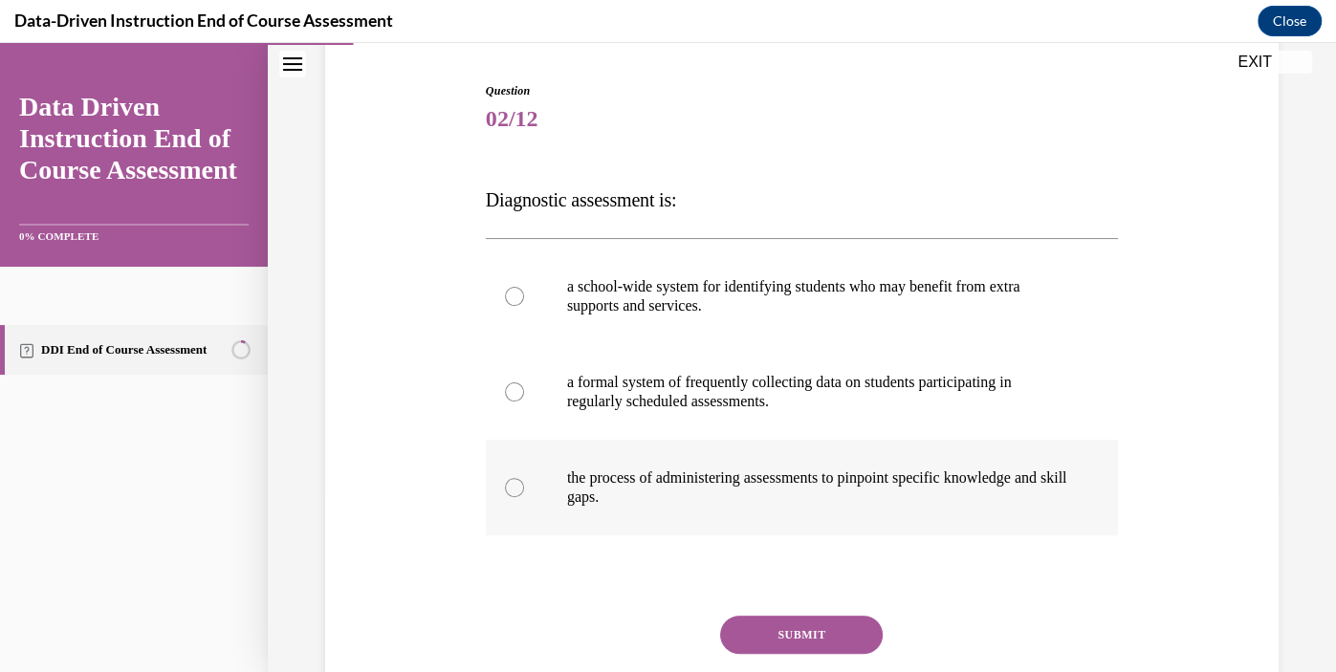
click at [715, 504] on p "the process of administering assessments to pinpoint specific knowledge and ski…" at bounding box center [818, 488] width 503 height 38
click at [524, 497] on input "the process of administering assessments to pinpoint specific knowledge and ski…" at bounding box center [514, 487] width 19 height 19
radio input "true"
click at [803, 625] on button "SUBMIT" at bounding box center [801, 635] width 163 height 38
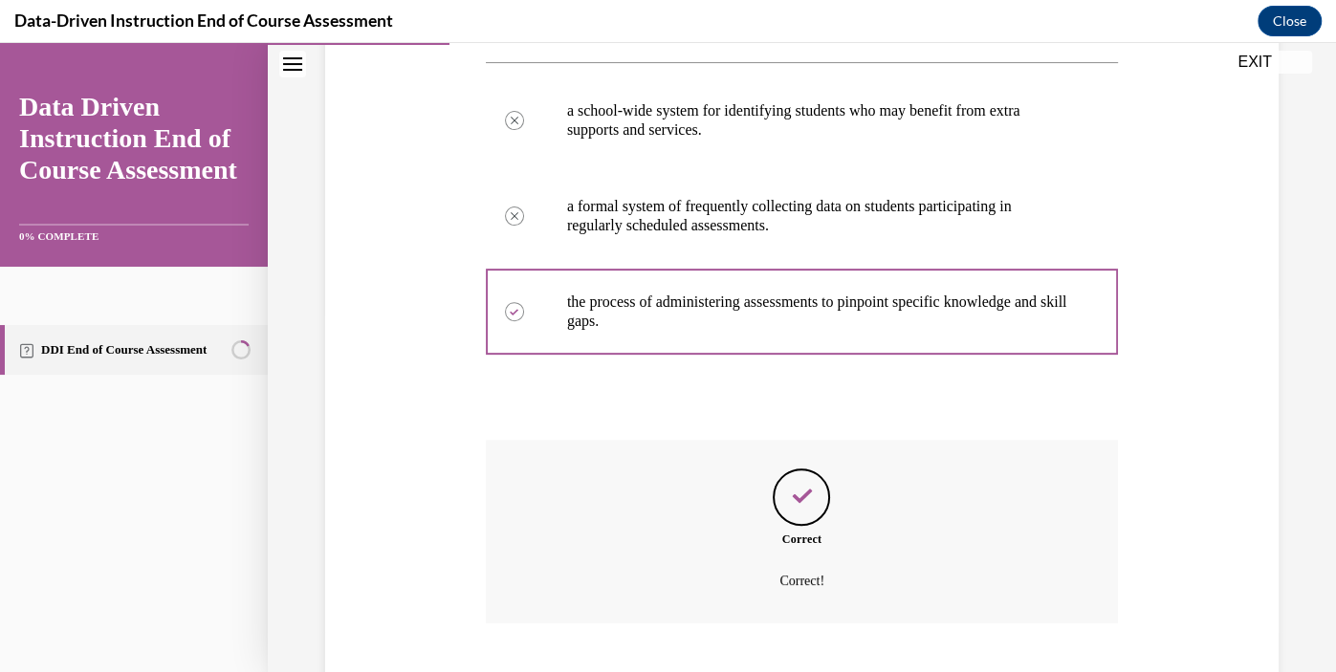
scroll to position [476, 0]
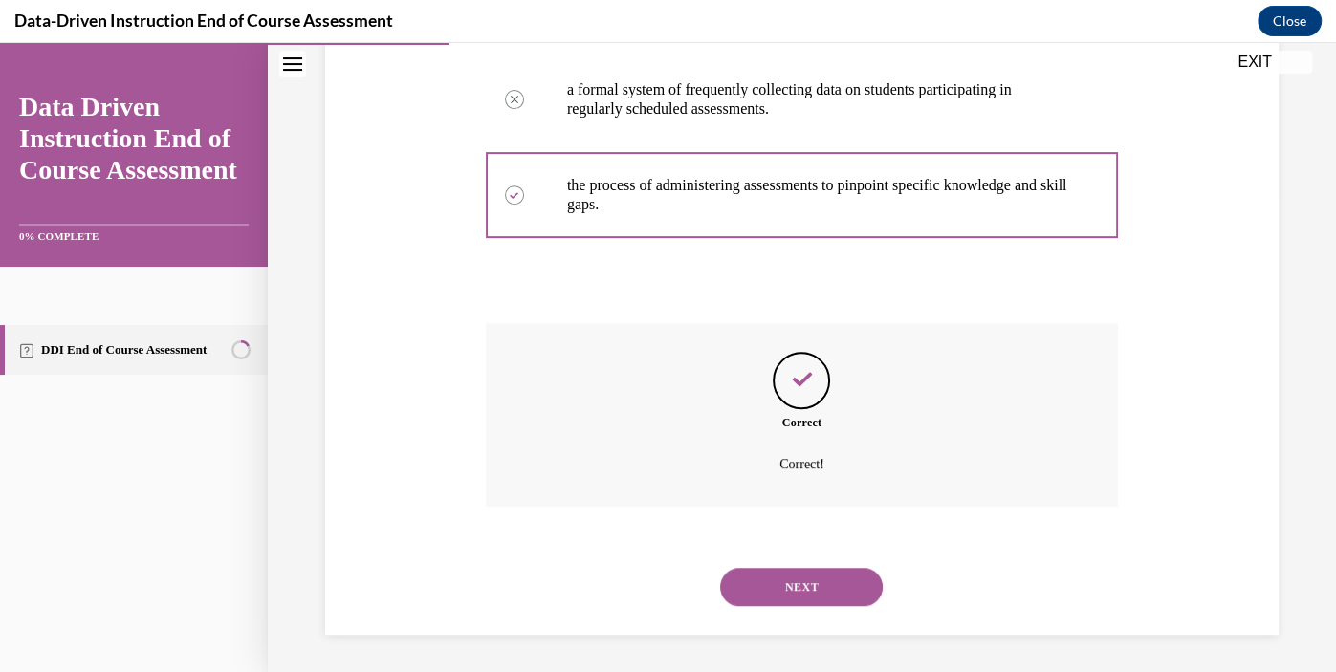
click at [862, 597] on button "NEXT" at bounding box center [801, 587] width 163 height 38
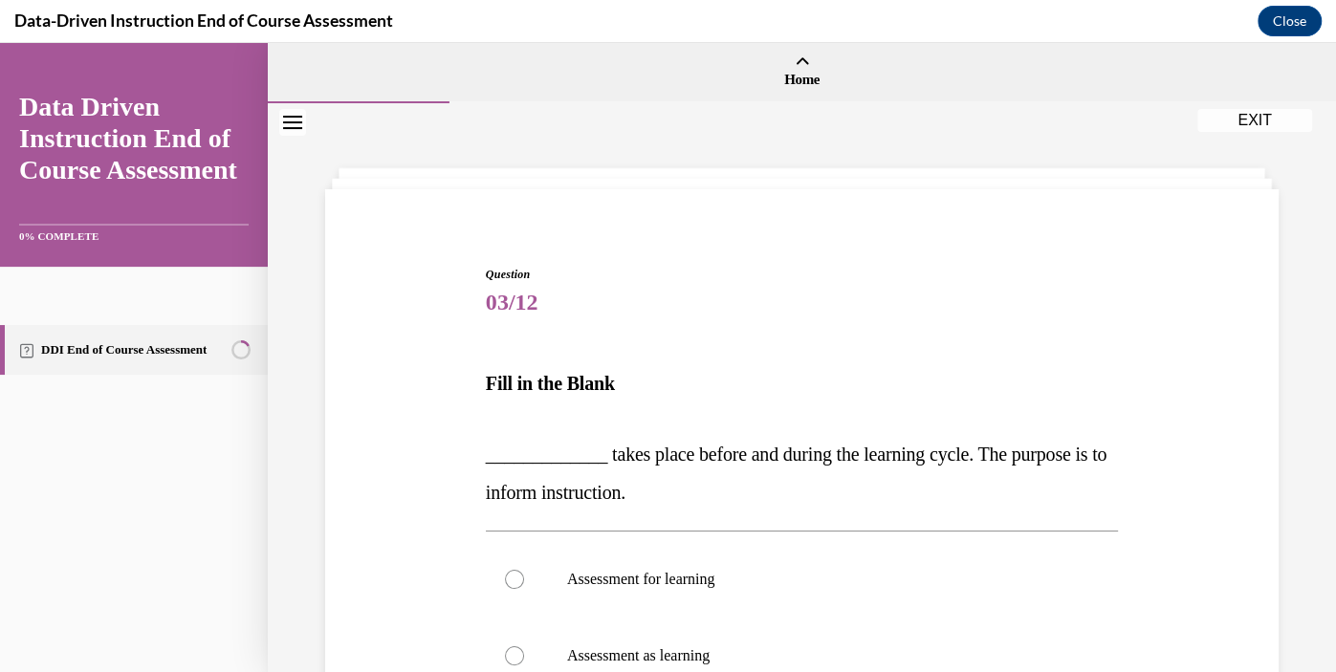
click at [766, 453] on span "_____________ takes place before and during the learning cycle. The purpose is …" at bounding box center [796, 473] width 621 height 59
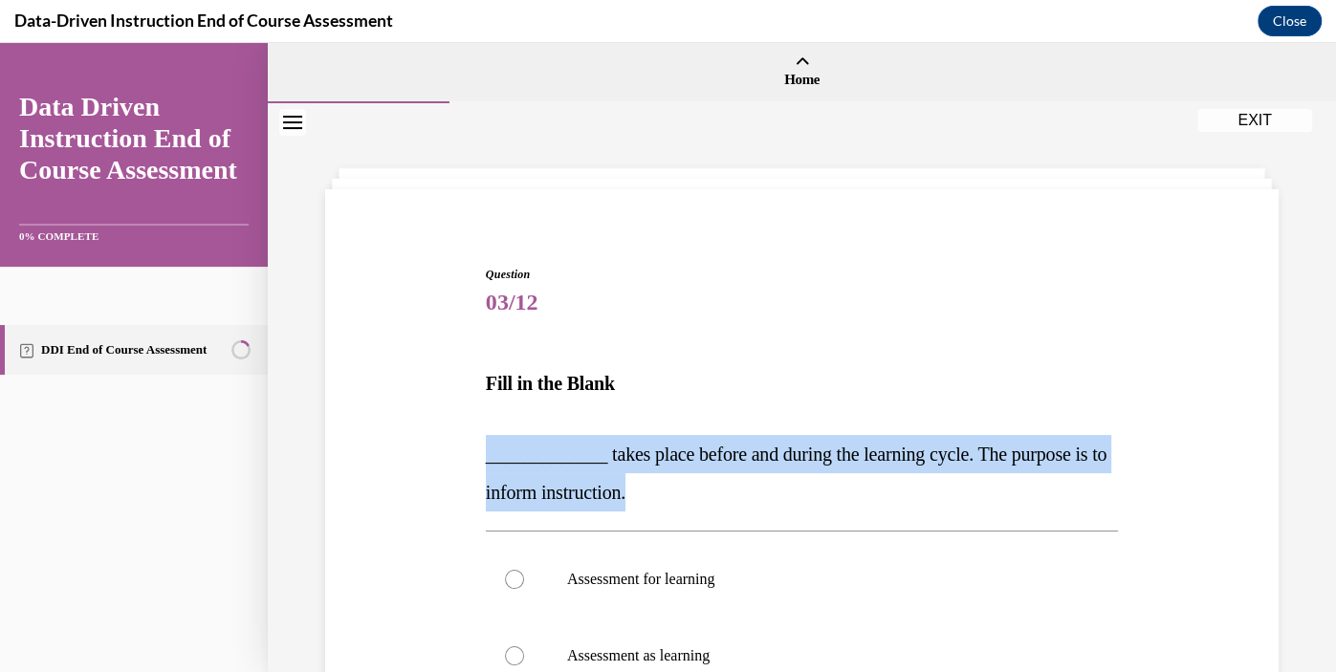
copy span "_____________ takes place before and during the learning cycle. The purpose is …"
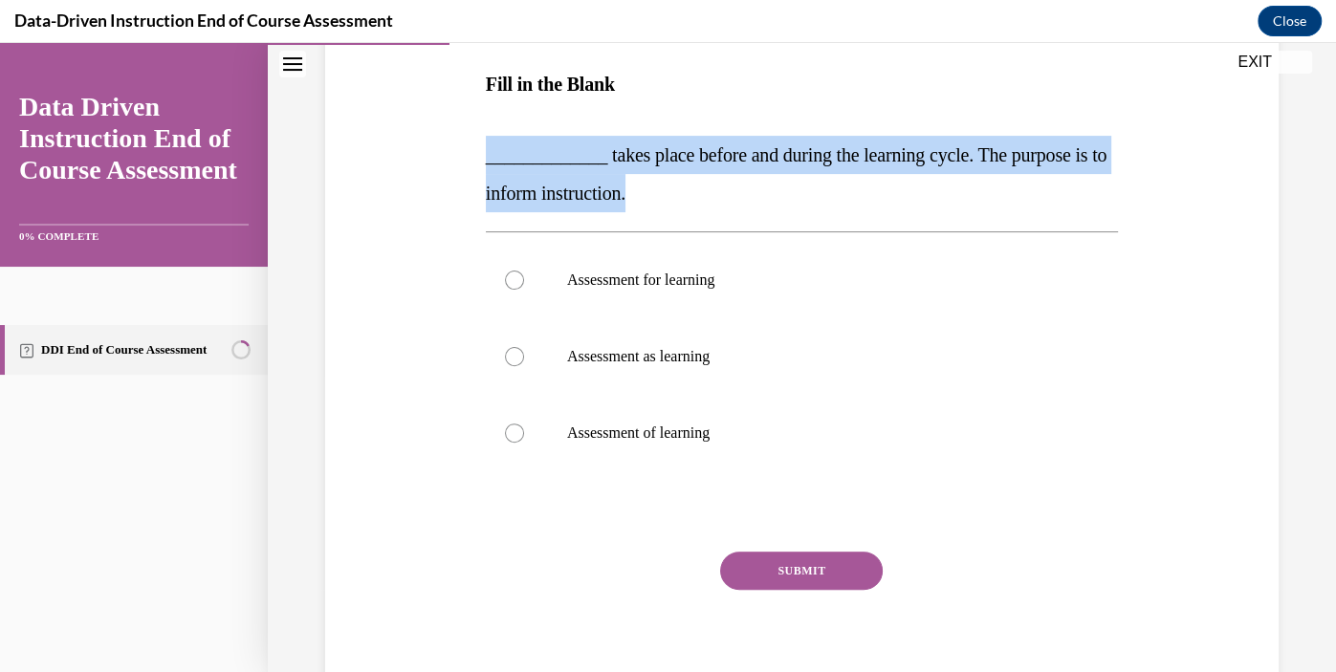
scroll to position [300, 0]
click at [1216, 337] on div "Question 03/12 Fill in the Blank _____________ takes place before and during th…" at bounding box center [801, 308] width 963 height 800
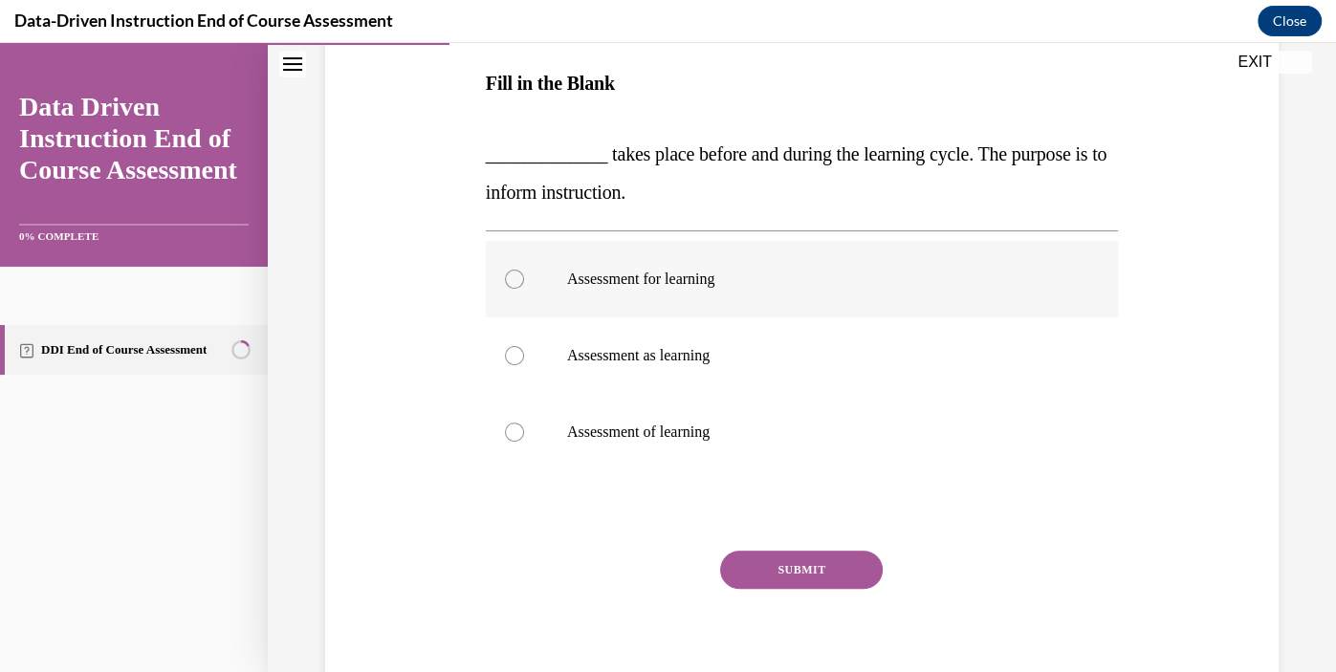
click at [704, 293] on label "Assessment for learning" at bounding box center [802, 279] width 632 height 77
click at [524, 289] on input "Assessment for learning" at bounding box center [514, 279] width 19 height 19
radio input "true"
click at [845, 576] on button "SUBMIT" at bounding box center [801, 570] width 163 height 38
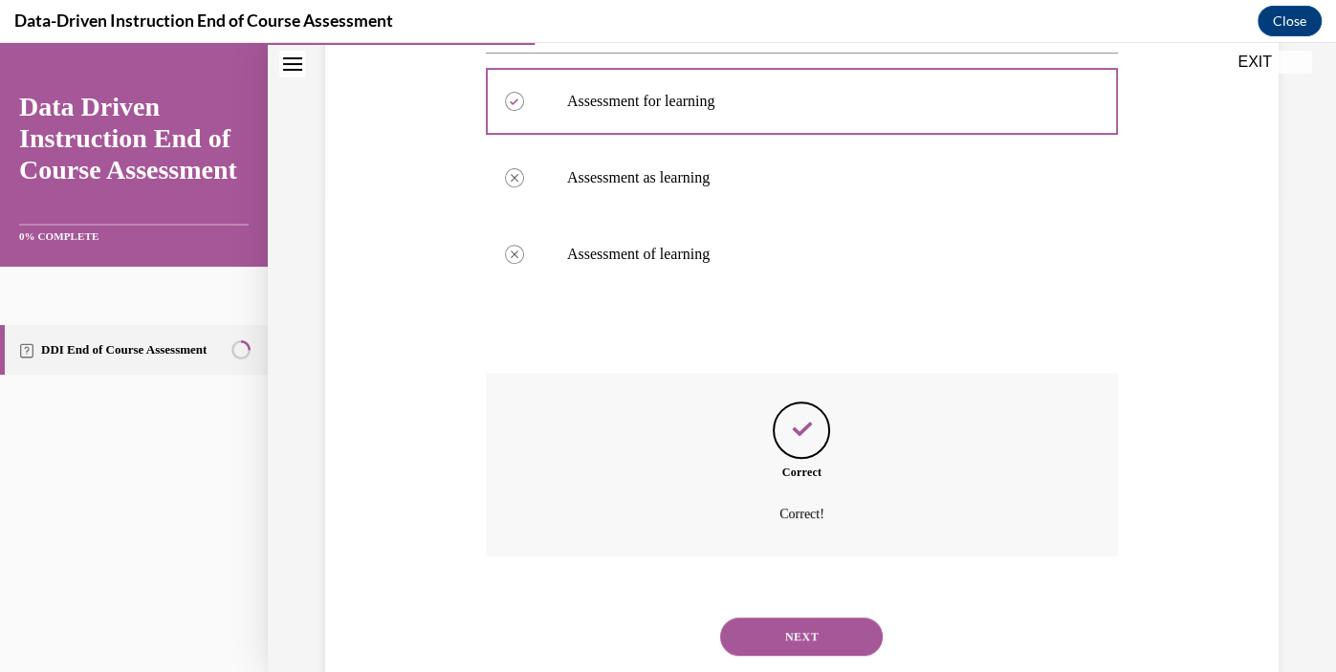
scroll to position [528, 0]
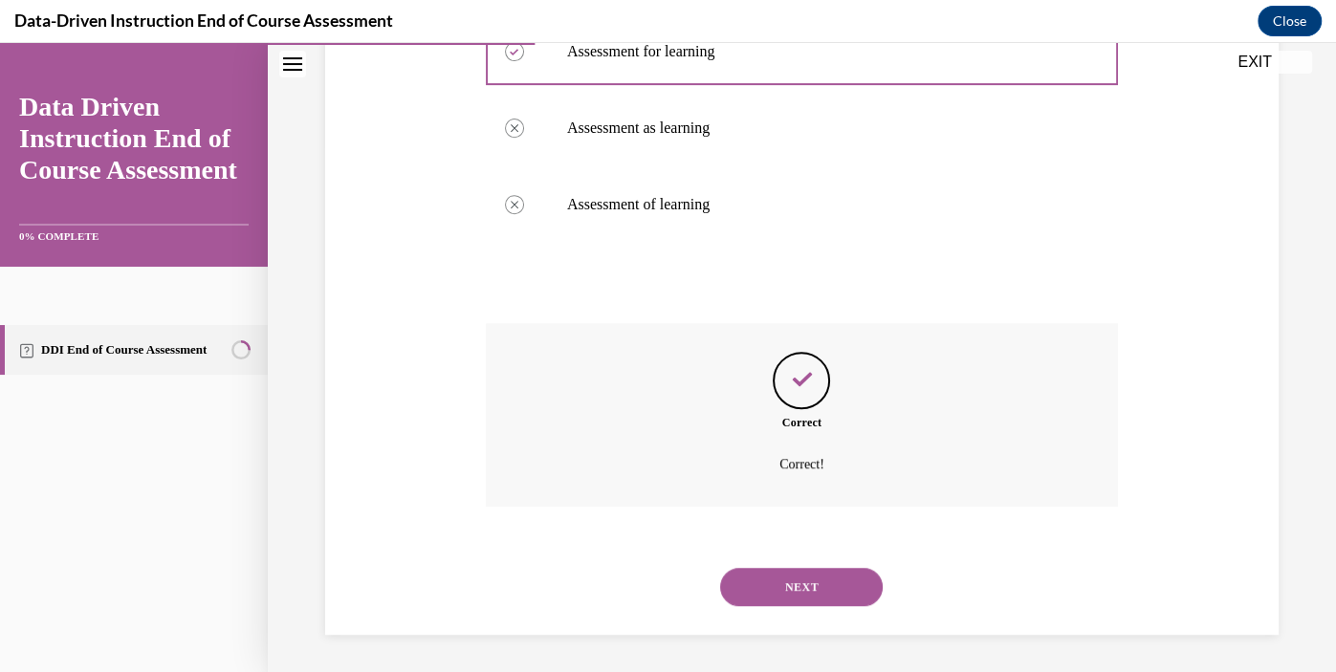
click at [850, 585] on button "NEXT" at bounding box center [801, 587] width 163 height 38
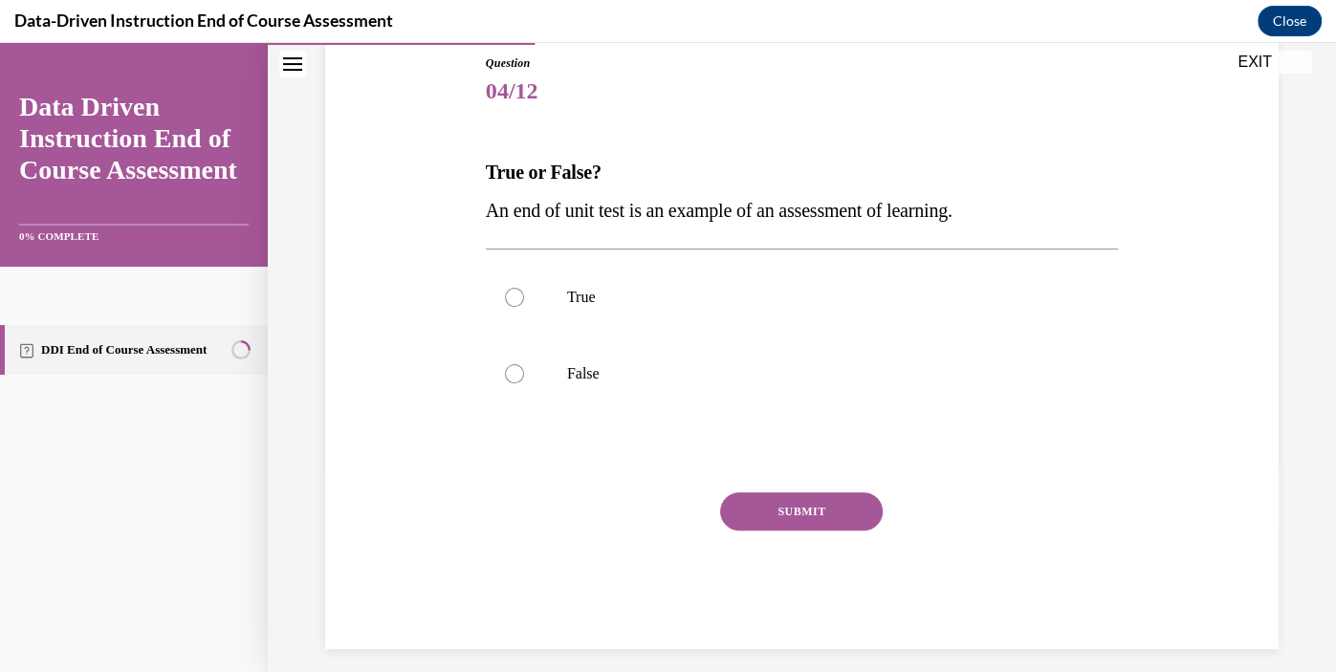
click at [850, 214] on span "An end of unit test is an example of an assessment of learning." at bounding box center [719, 210] width 467 height 21
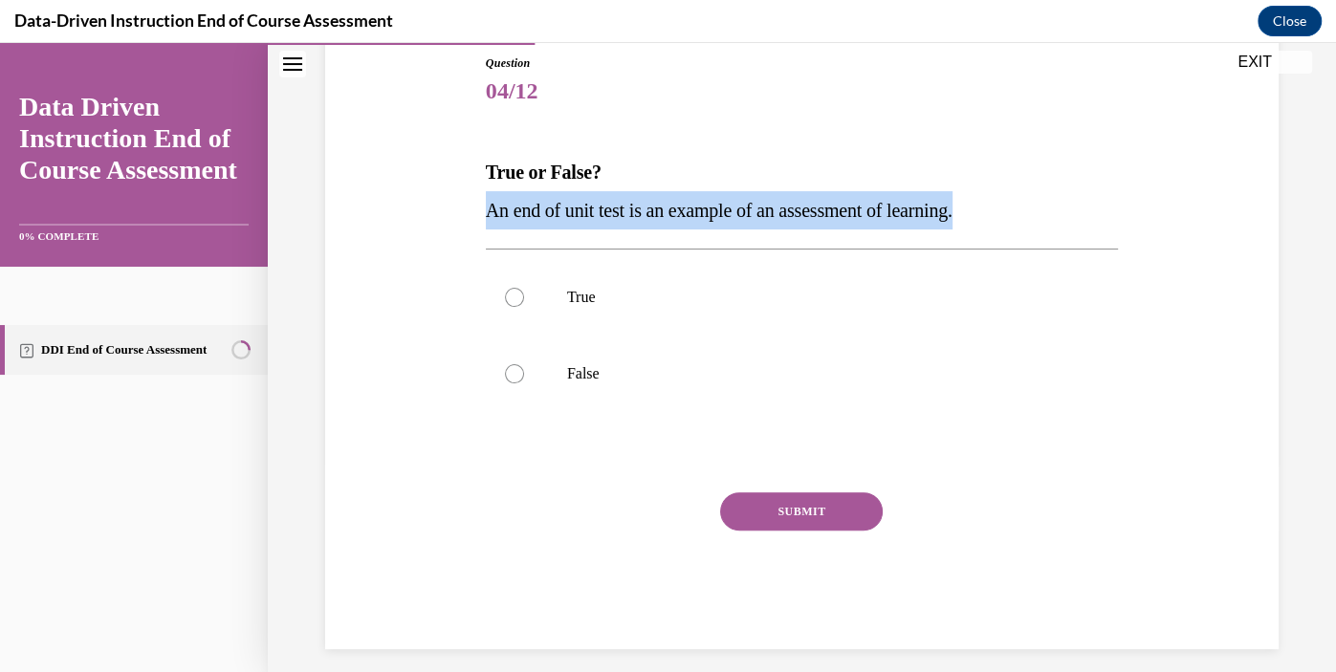
copy span "An end of unit test is an example of an assessment of learning."
click at [611, 296] on p "True" at bounding box center [818, 297] width 503 height 19
click at [524, 296] on input "True" at bounding box center [514, 297] width 19 height 19
radio input "true"
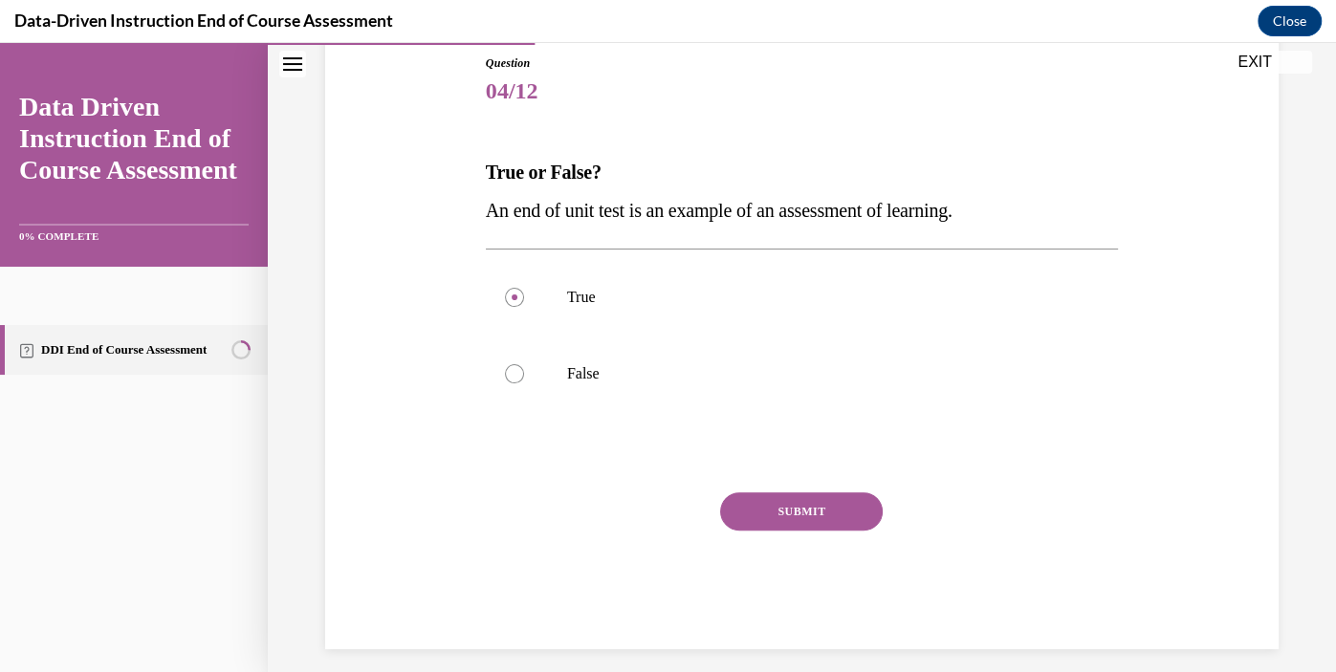
click at [798, 516] on button "SUBMIT" at bounding box center [801, 512] width 163 height 38
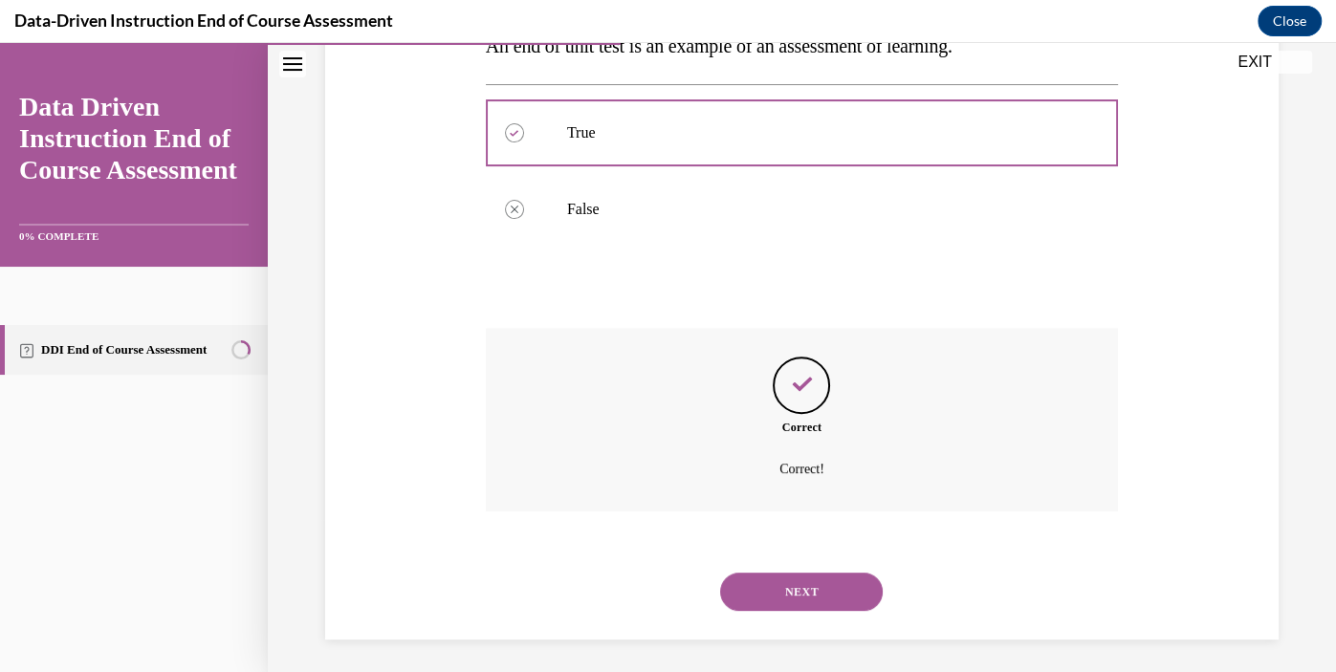
scroll to position [381, 0]
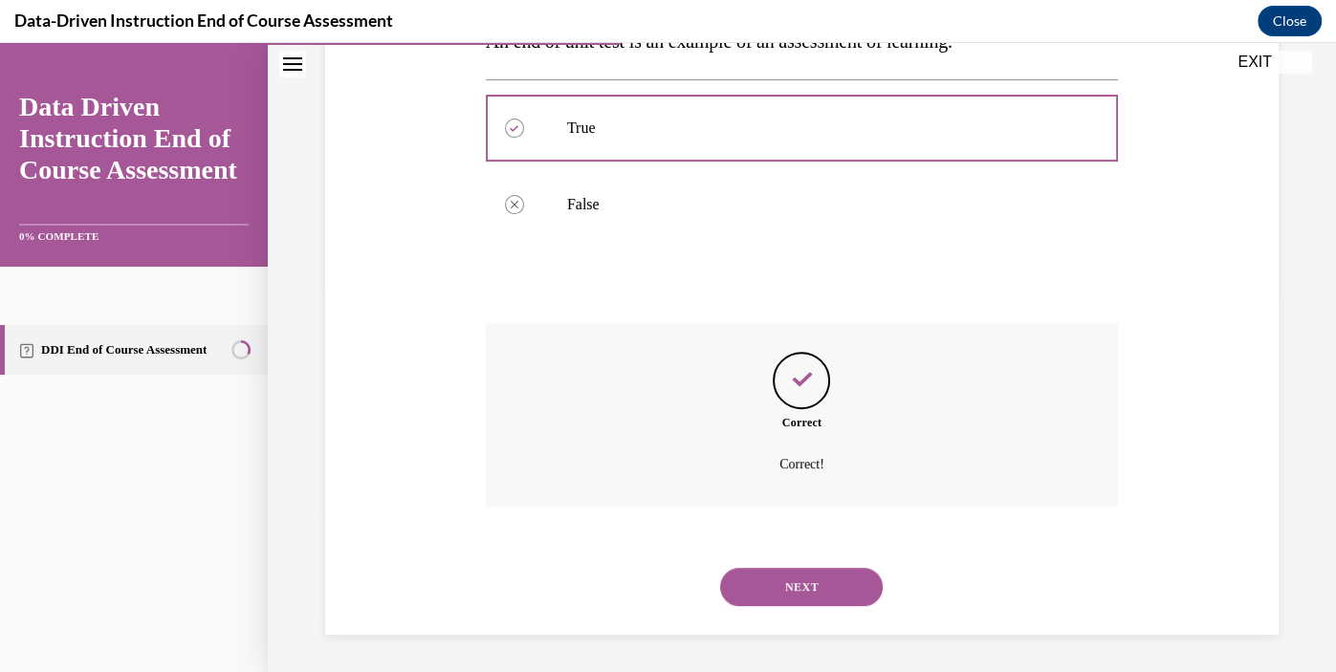
click at [801, 603] on button "NEXT" at bounding box center [801, 587] width 163 height 38
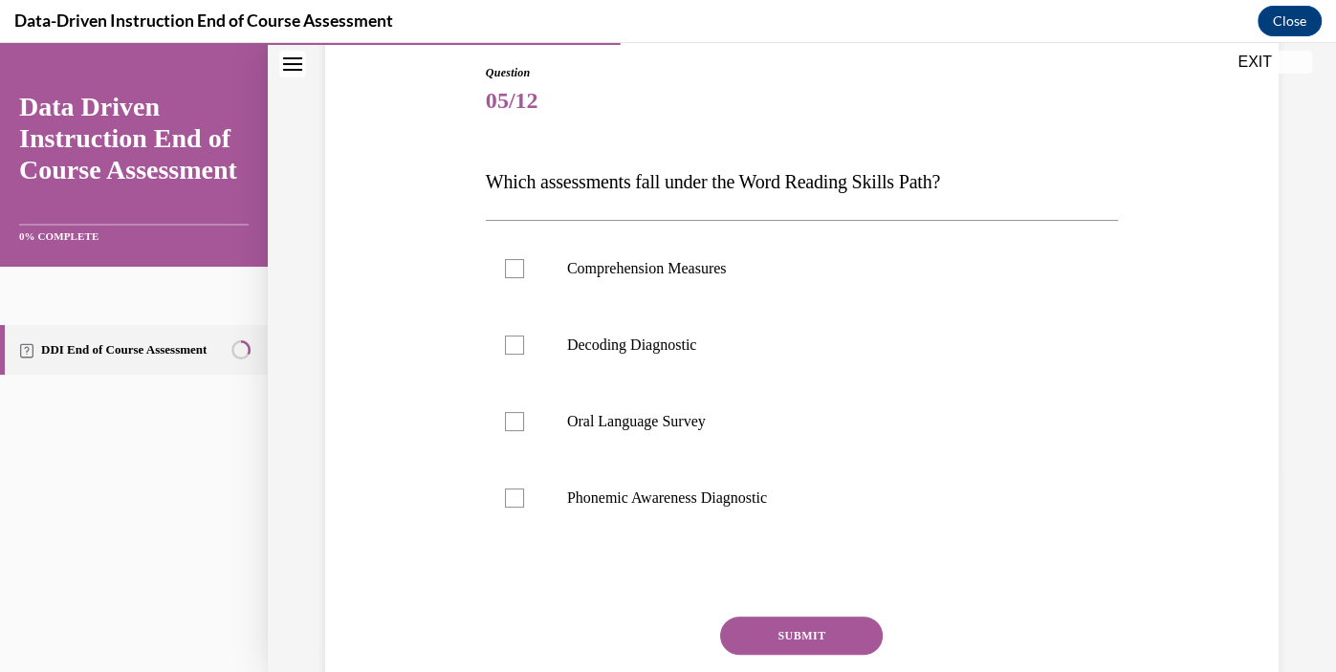
scroll to position [217, 0]
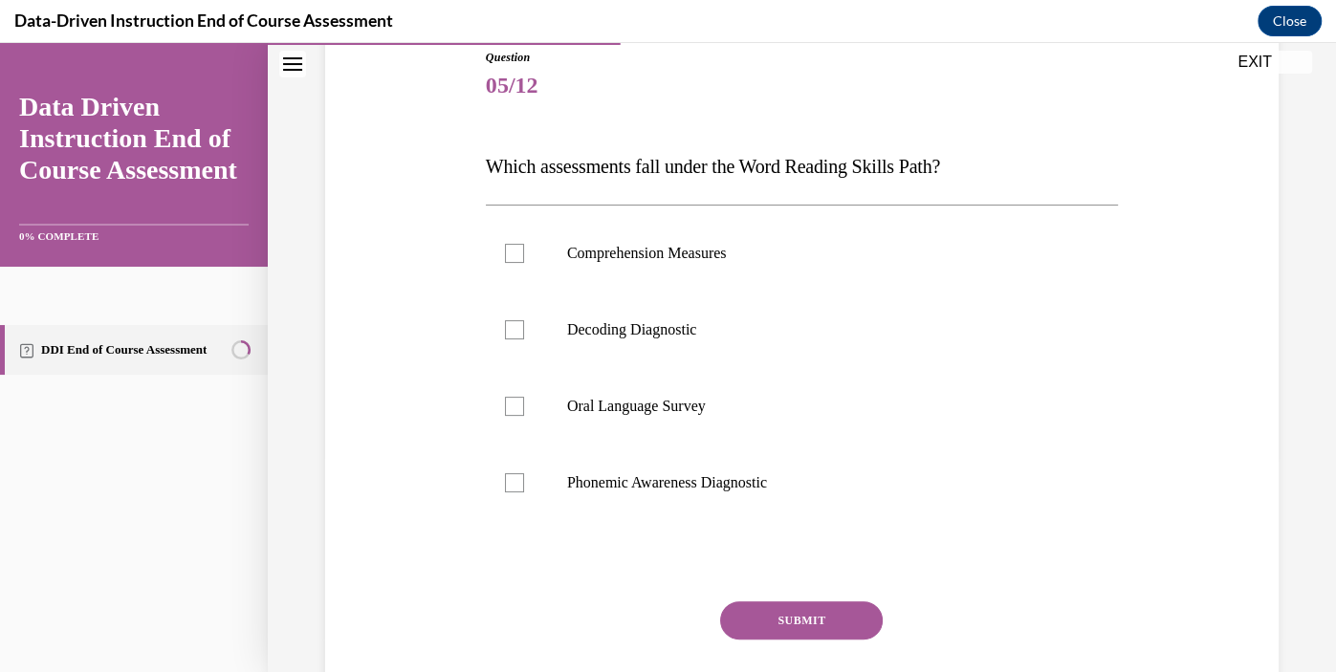
click at [897, 173] on span "Which assessments fall under the Word Reading Skills Path?" at bounding box center [713, 166] width 454 height 21
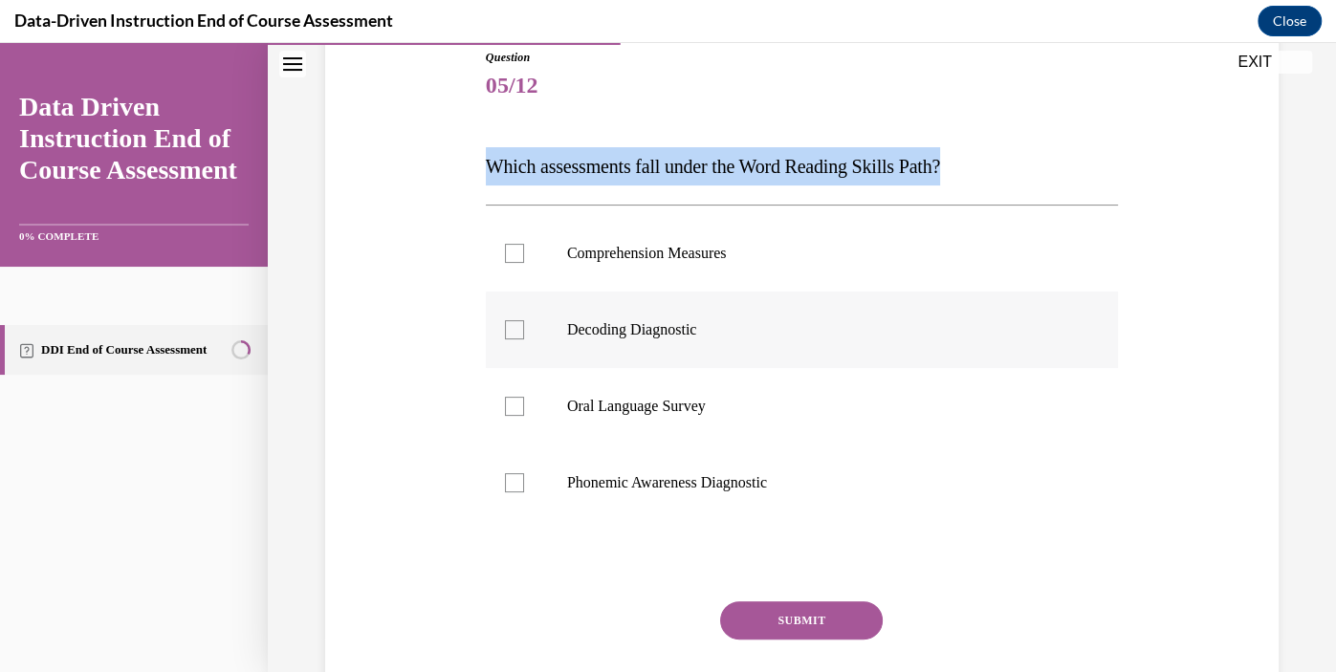
click at [675, 320] on p "Decoding Diagnostic" at bounding box center [818, 329] width 503 height 19
click at [524, 320] on input "Decoding Diagnostic" at bounding box center [514, 329] width 19 height 19
checkbox input "true"
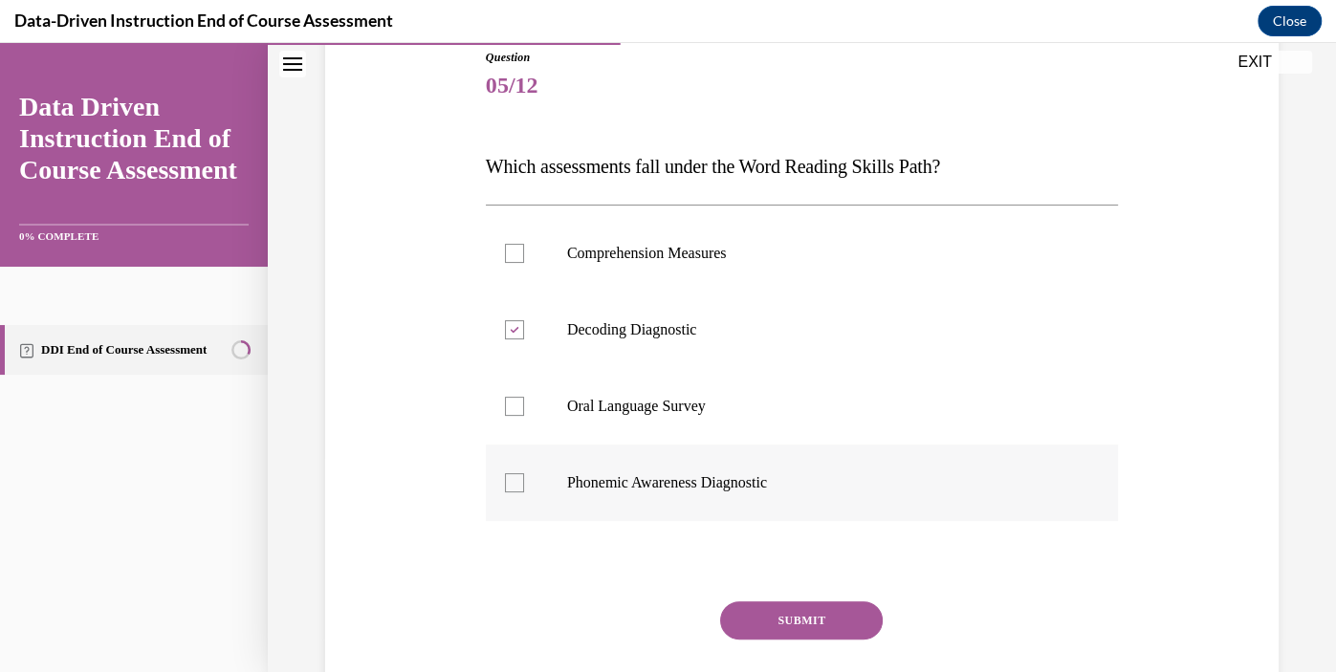
click at [632, 477] on p "Phonemic Awareness Diagnostic" at bounding box center [818, 482] width 503 height 19
click at [524, 477] on input "Phonemic Awareness Diagnostic" at bounding box center [514, 482] width 19 height 19
checkbox input "true"
click at [788, 612] on button "SUBMIT" at bounding box center [801, 621] width 163 height 38
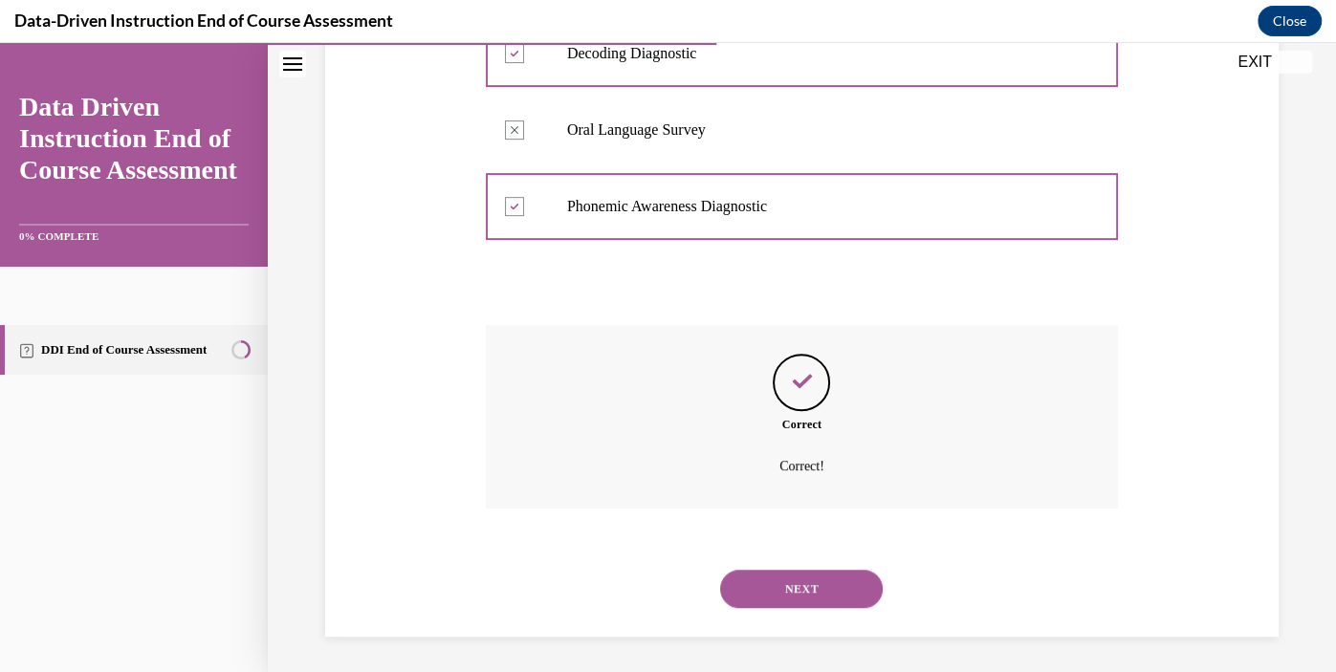
scroll to position [495, 0]
click at [805, 599] on button "NEXT" at bounding box center [801, 587] width 163 height 38
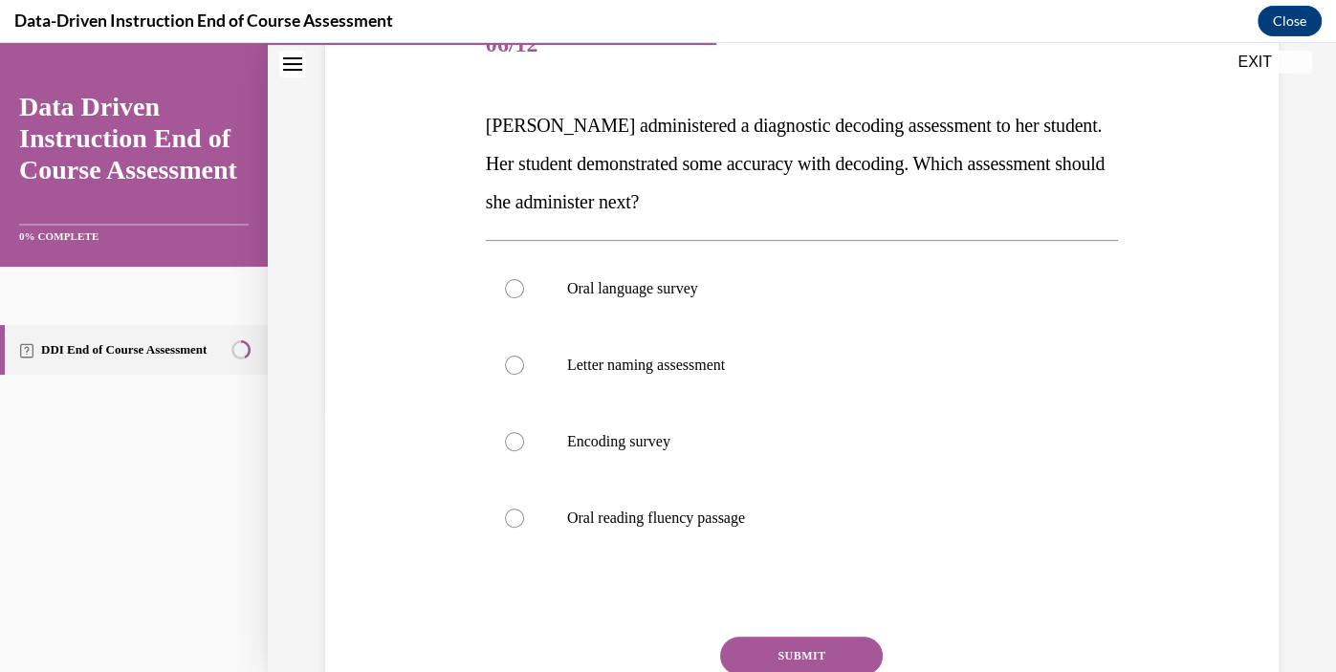
scroll to position [278, 0]
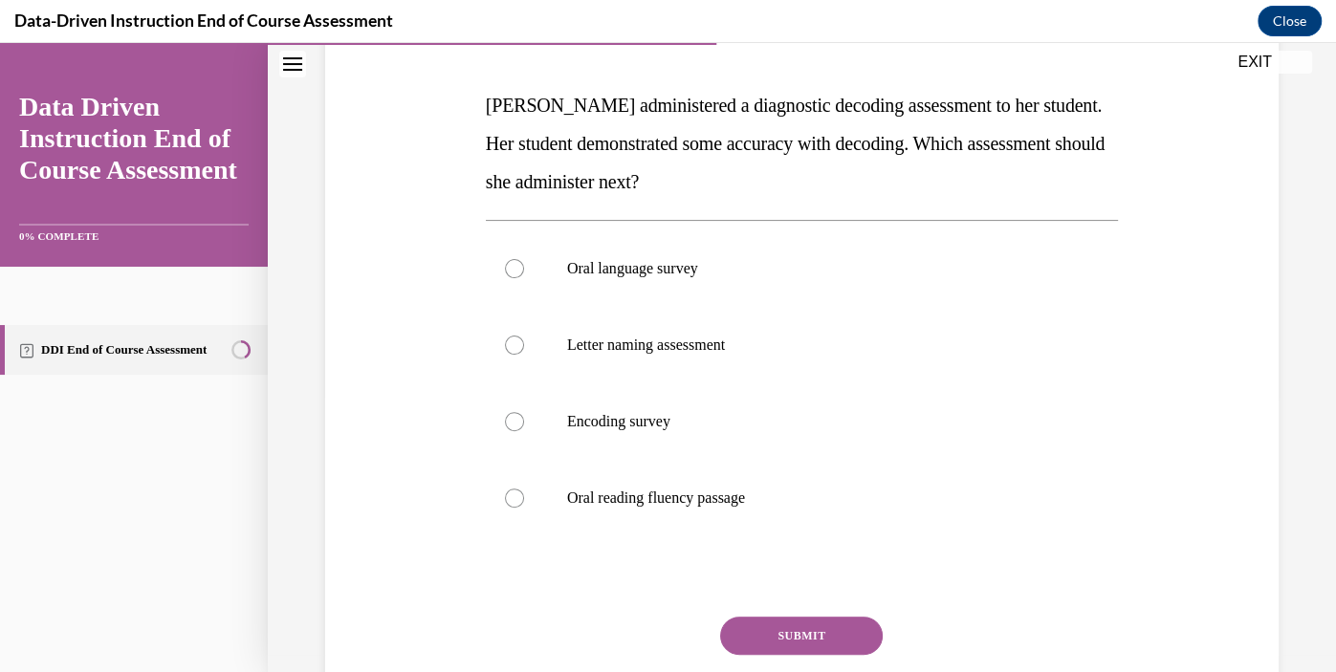
click at [675, 133] on span "Mrs. Lee administered a diagnostic decoding assessment to her student. Her stud…" at bounding box center [795, 144] width 619 height 98
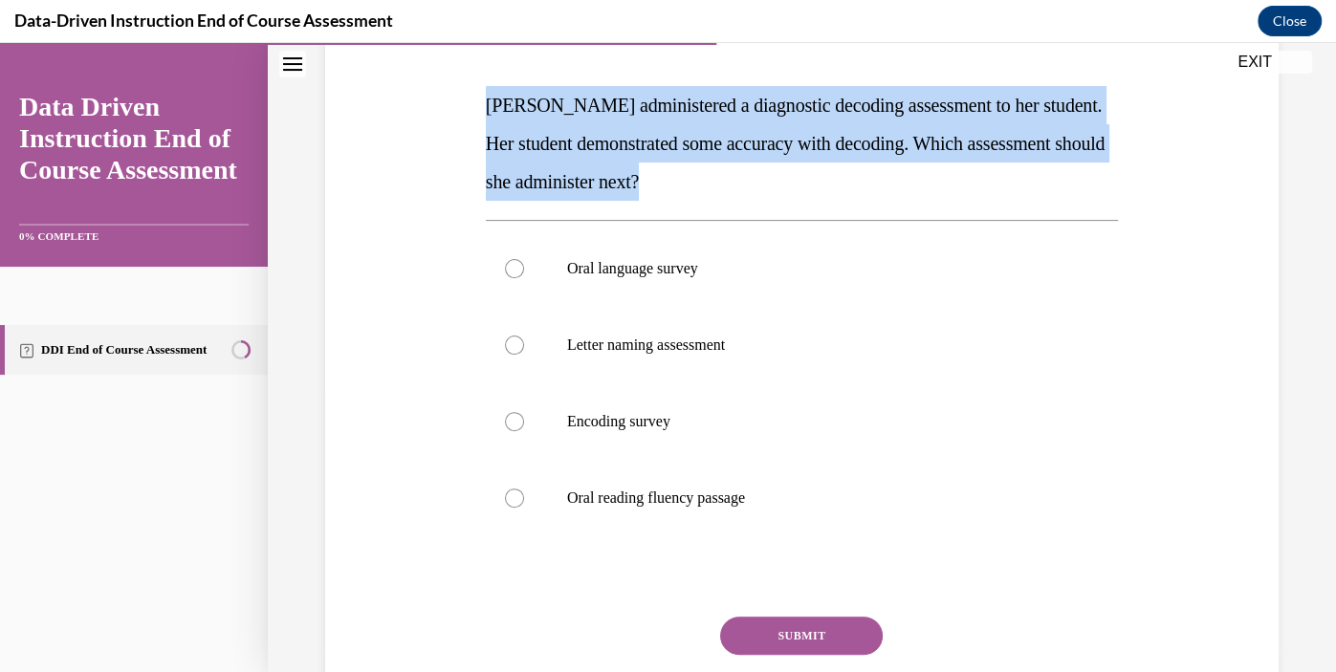
click at [675, 133] on span "Mrs. Lee administered a diagnostic decoding assessment to her student. Her stud…" at bounding box center [795, 144] width 619 height 98
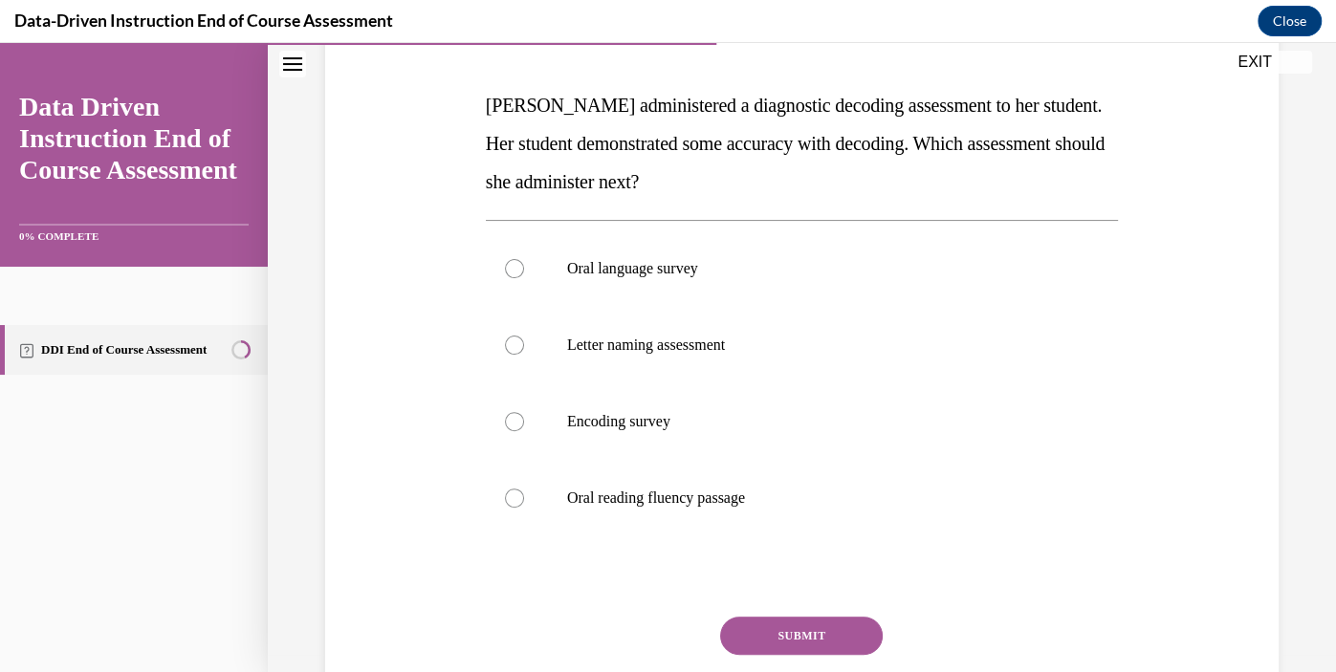
click at [675, 133] on span "Mrs. Lee administered a diagnostic decoding assessment to her student. Her stud…" at bounding box center [795, 144] width 619 height 98
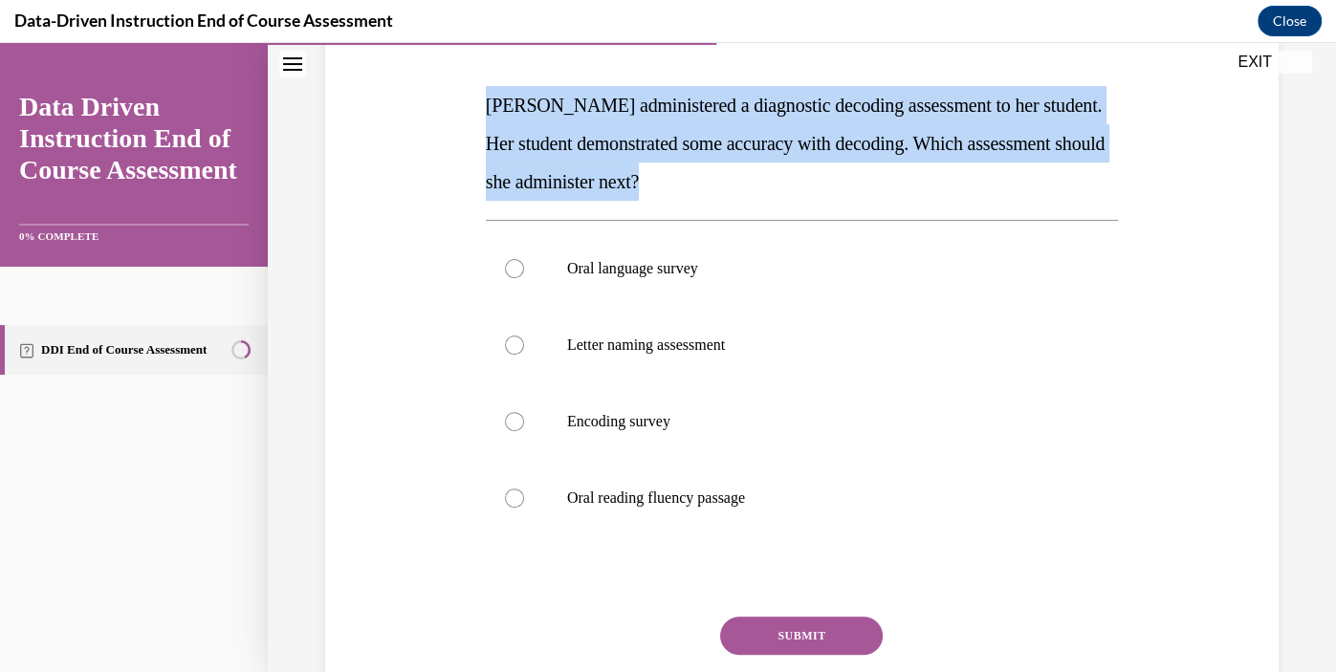
copy span "Mrs. Lee administered a diagnostic decoding assessment to her student. Her stud…"
click at [652, 507] on label "Oral reading fluency passage" at bounding box center [802, 498] width 632 height 77
click at [524, 507] on input "Oral reading fluency passage" at bounding box center [514, 498] width 19 height 19
radio input "true"
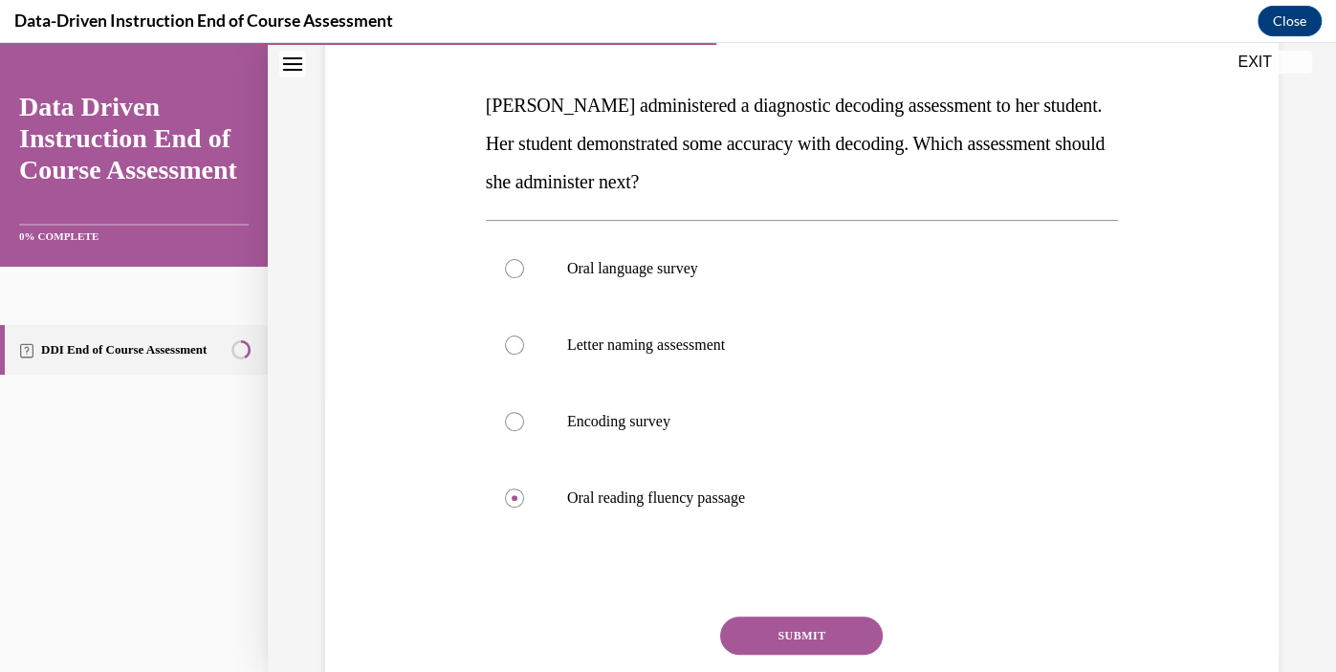
click at [789, 622] on button "SUBMIT" at bounding box center [801, 636] width 163 height 38
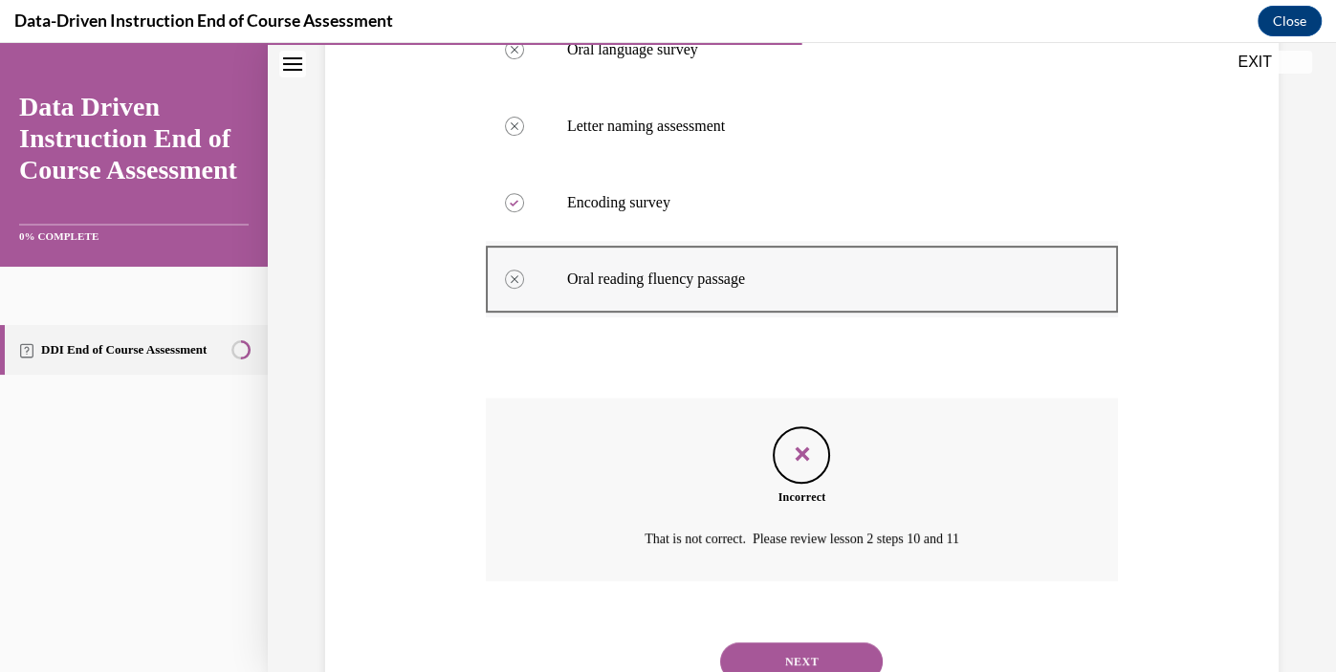
scroll to position [572, 0]
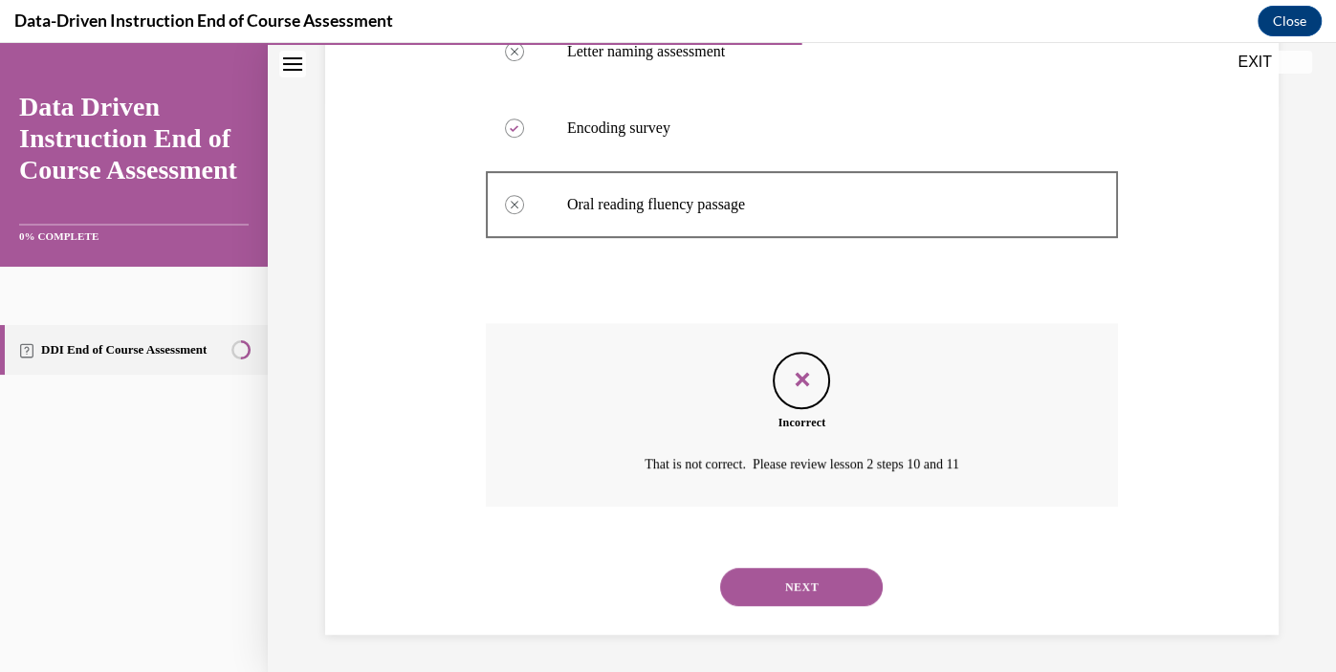
click at [866, 593] on button "NEXT" at bounding box center [801, 587] width 163 height 38
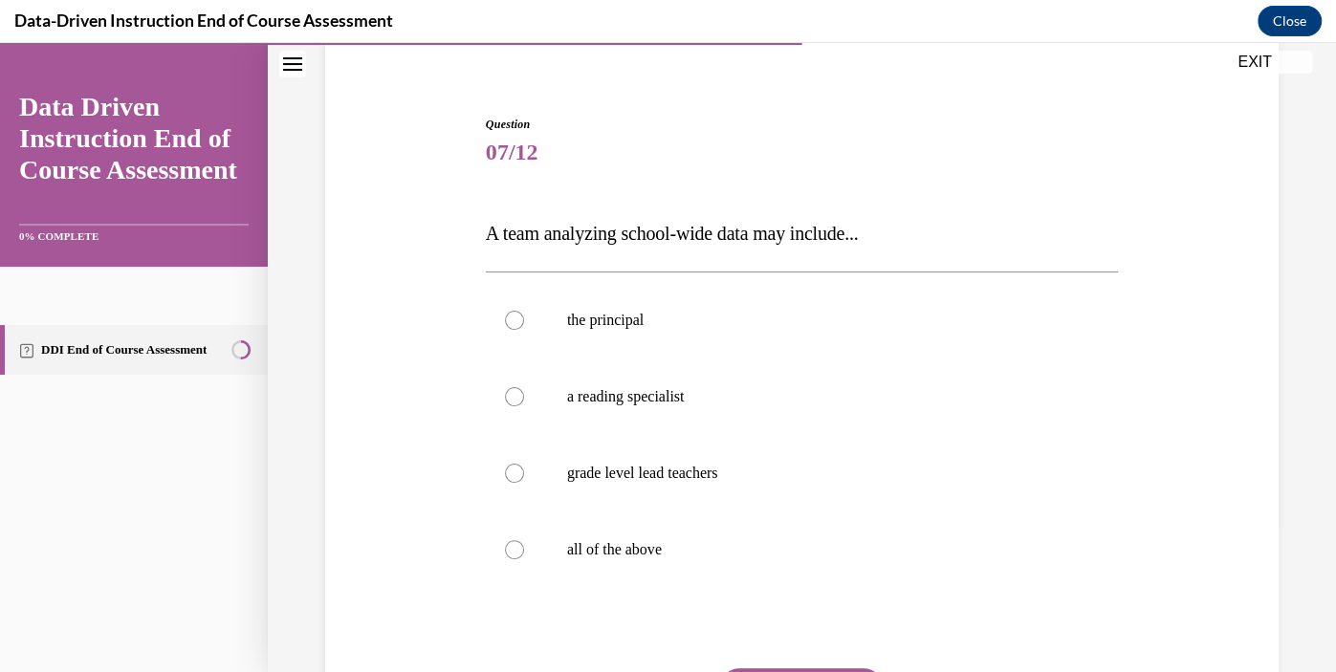
scroll to position [158, 0]
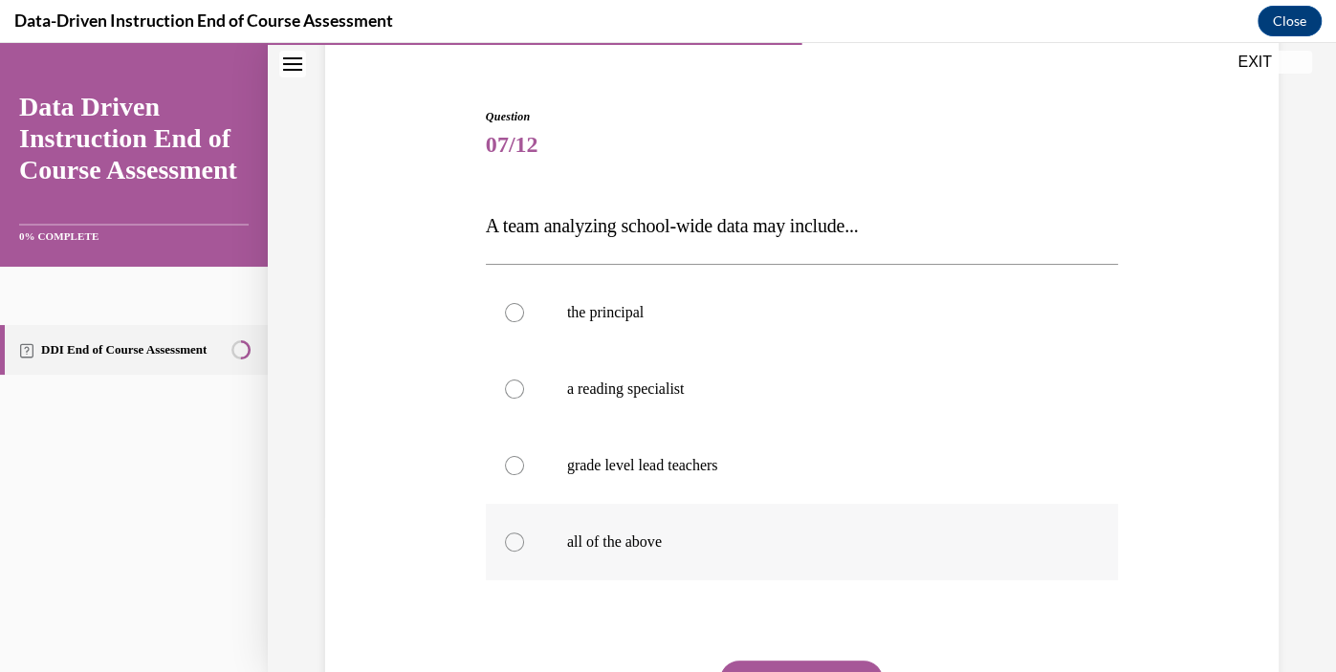
click at [632, 544] on p "all of the above" at bounding box center [818, 542] width 503 height 19
click at [524, 544] on input "all of the above" at bounding box center [514, 542] width 19 height 19
radio input "true"
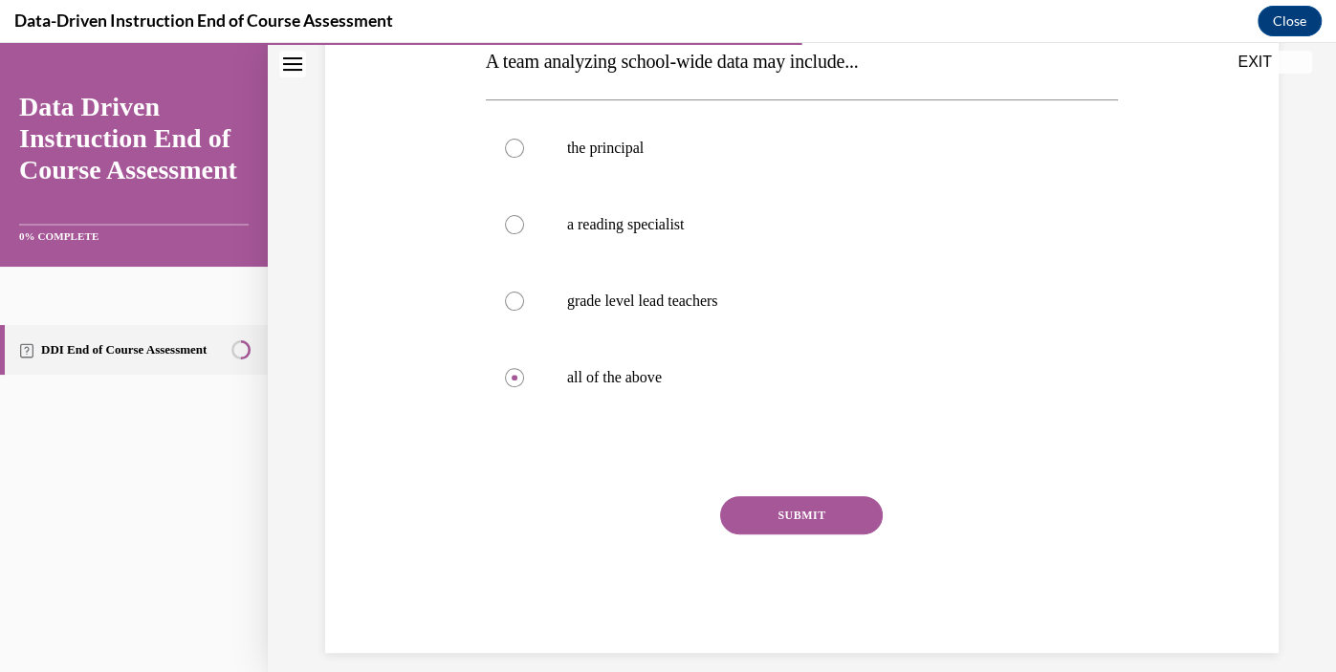
click at [830, 518] on button "SUBMIT" at bounding box center [801, 515] width 163 height 38
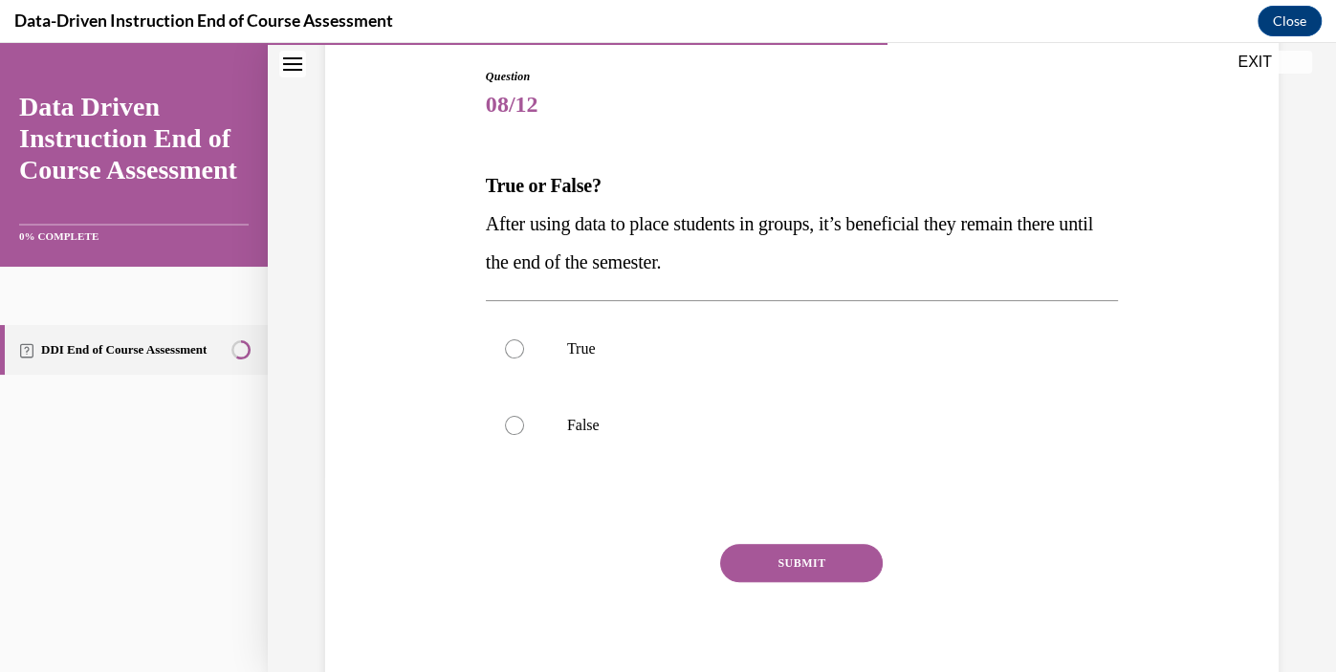
scroll to position [190, 0]
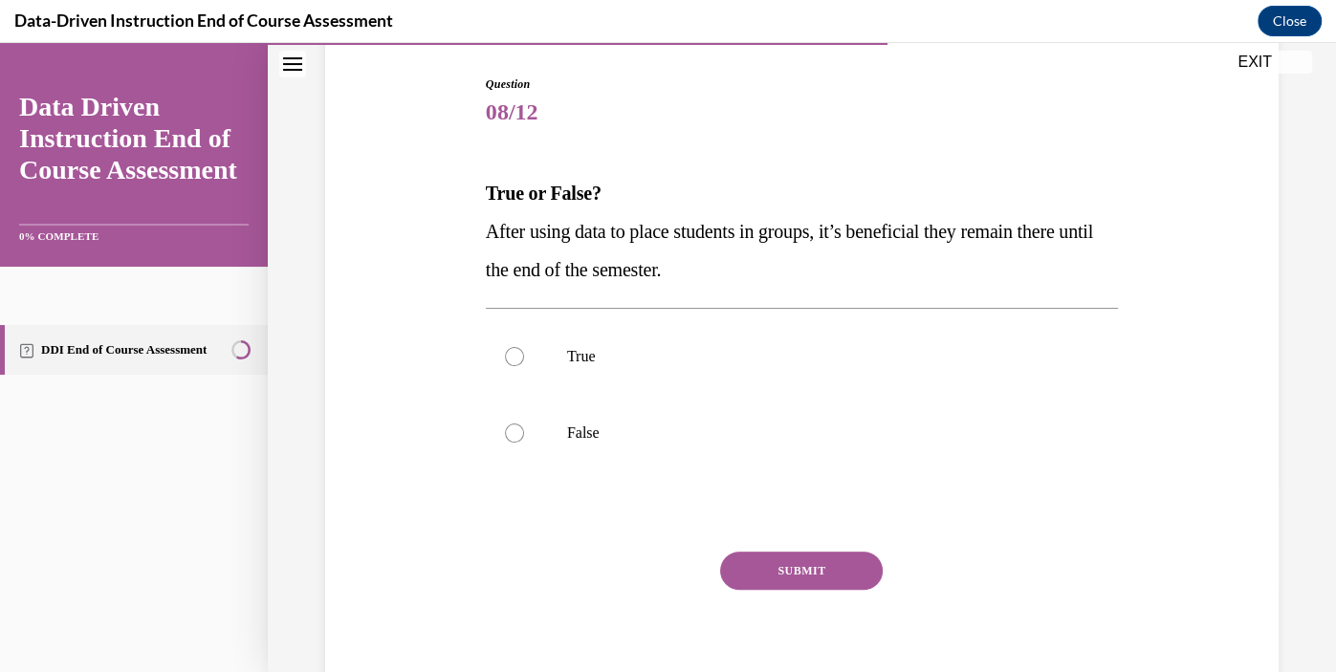
click at [688, 269] on span "After using data to place students in groups, it’s beneficial they remain there…" at bounding box center [789, 250] width 607 height 59
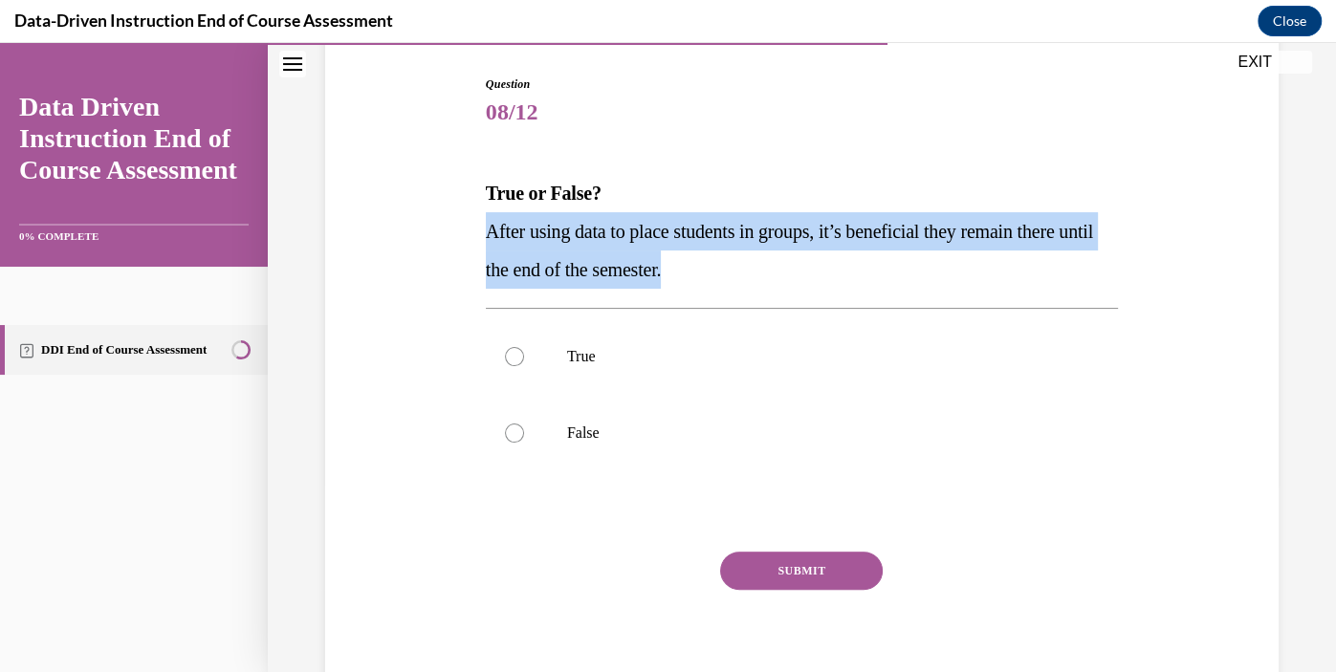
copy span "After using data to place students in groups, it’s beneficial they remain there…"
click at [795, 243] on p "After using data to place students in groups, it’s beneficial they remain there…" at bounding box center [802, 250] width 632 height 77
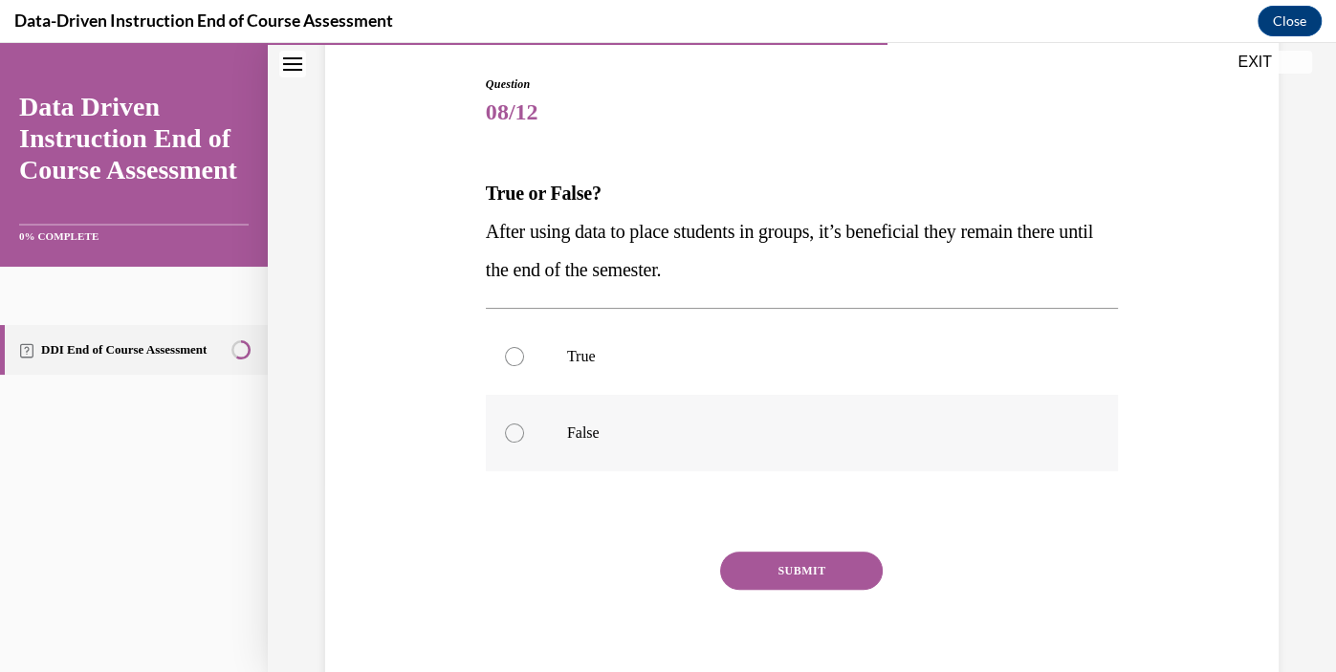
click at [605, 420] on label "False" at bounding box center [802, 433] width 632 height 77
click at [524, 424] on input "False" at bounding box center [514, 433] width 19 height 19
radio input "true"
click at [778, 570] on button "SUBMIT" at bounding box center [801, 571] width 163 height 38
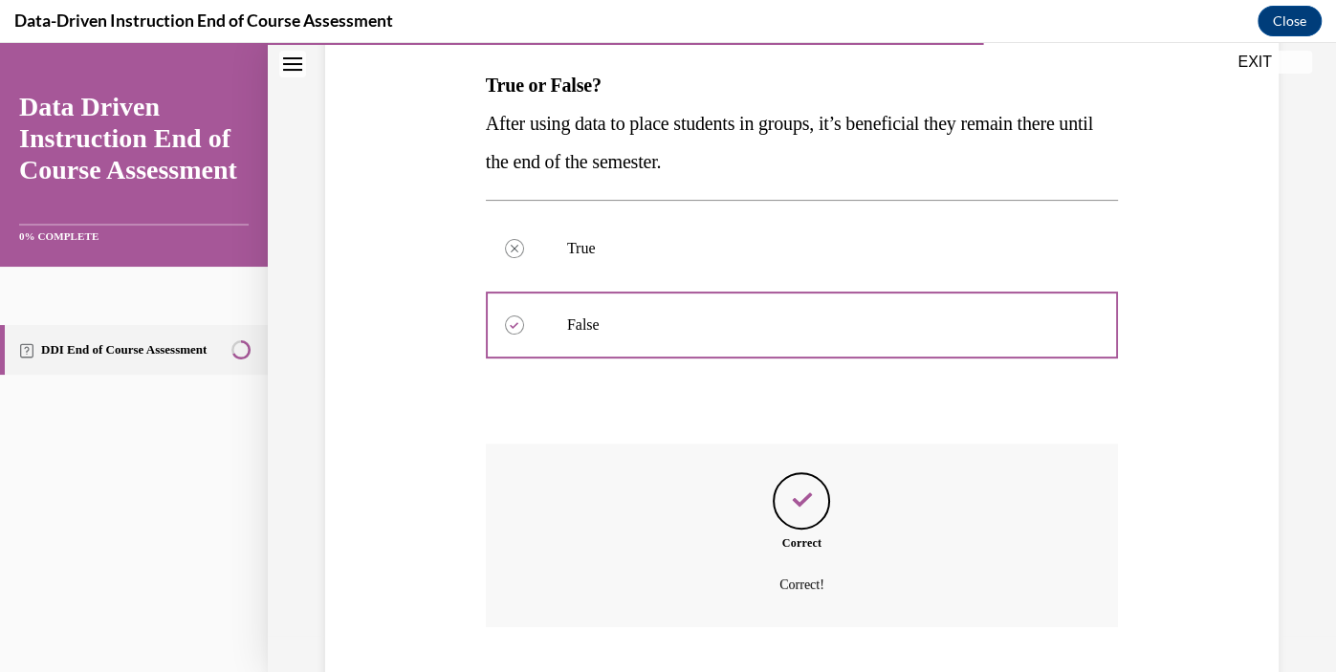
scroll to position [419, 0]
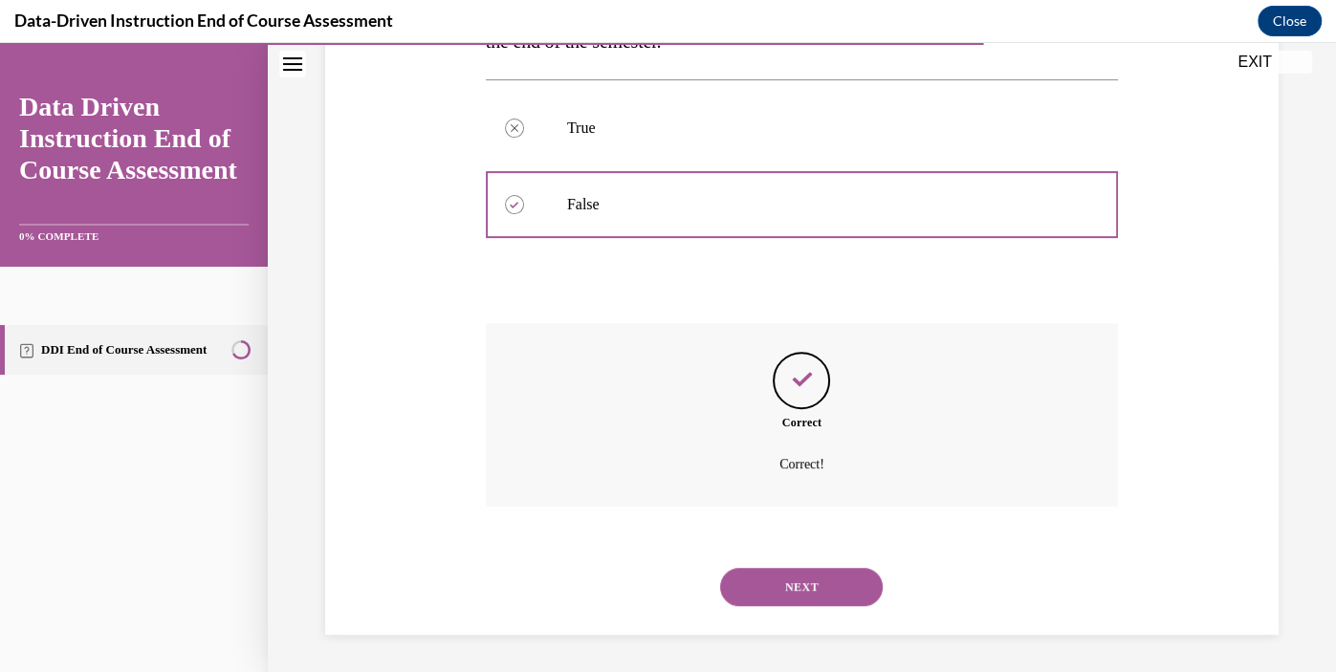
click at [799, 587] on button "NEXT" at bounding box center [801, 587] width 163 height 38
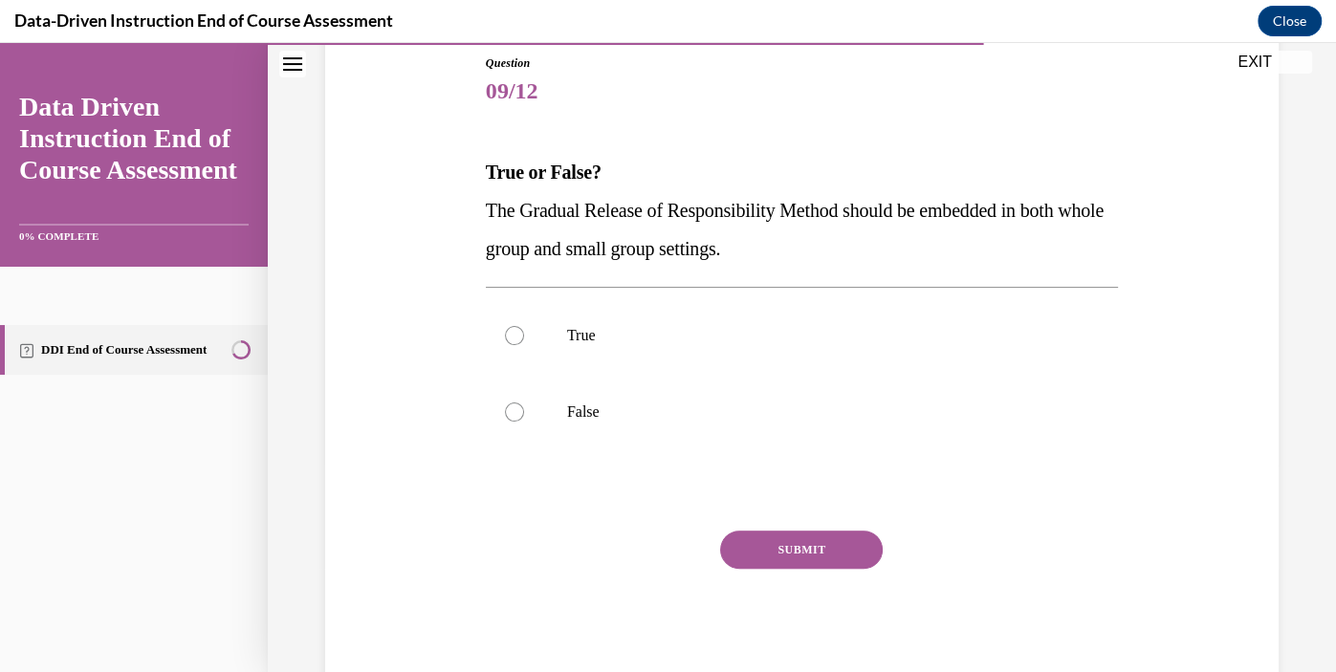
click at [808, 209] on span "The Gradual Release of Responsibility Method should be embedded in both whole g…" at bounding box center [795, 229] width 618 height 59
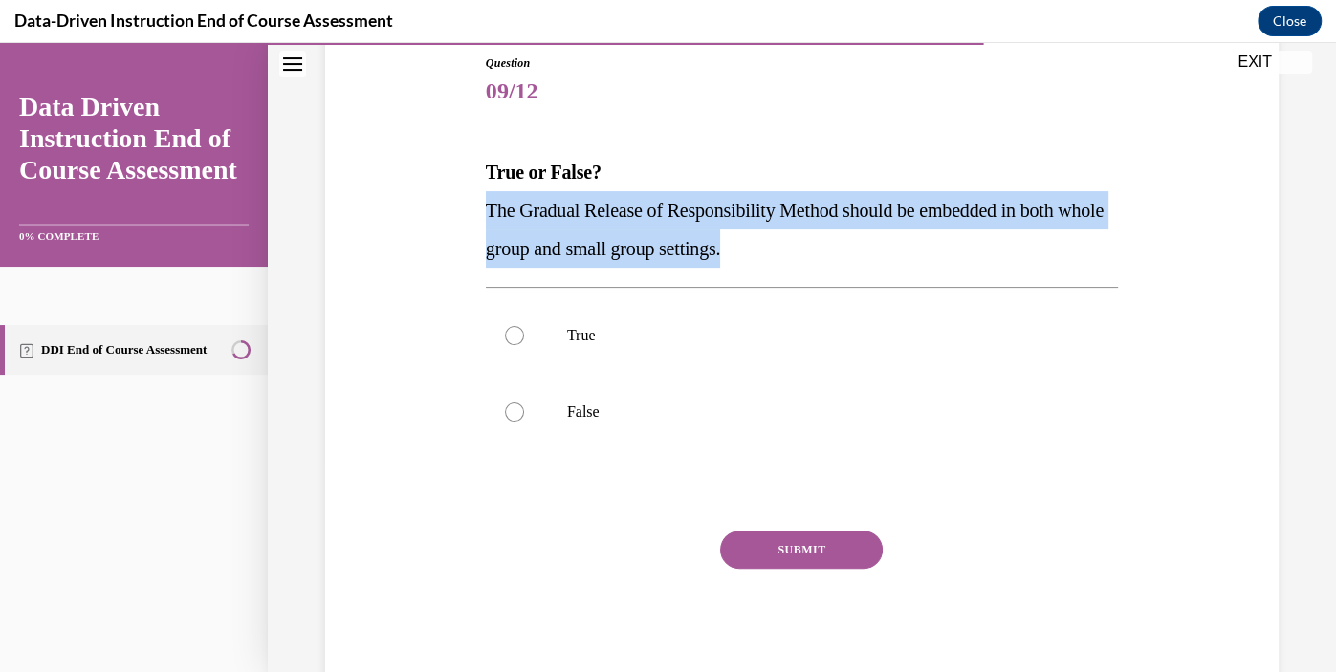
copy span "The Gradual Release of Responsibility Method should be embedded in both whole g…"
click at [595, 346] on label "True" at bounding box center [802, 335] width 632 height 77
click at [524, 345] on input "True" at bounding box center [514, 335] width 19 height 19
radio input "true"
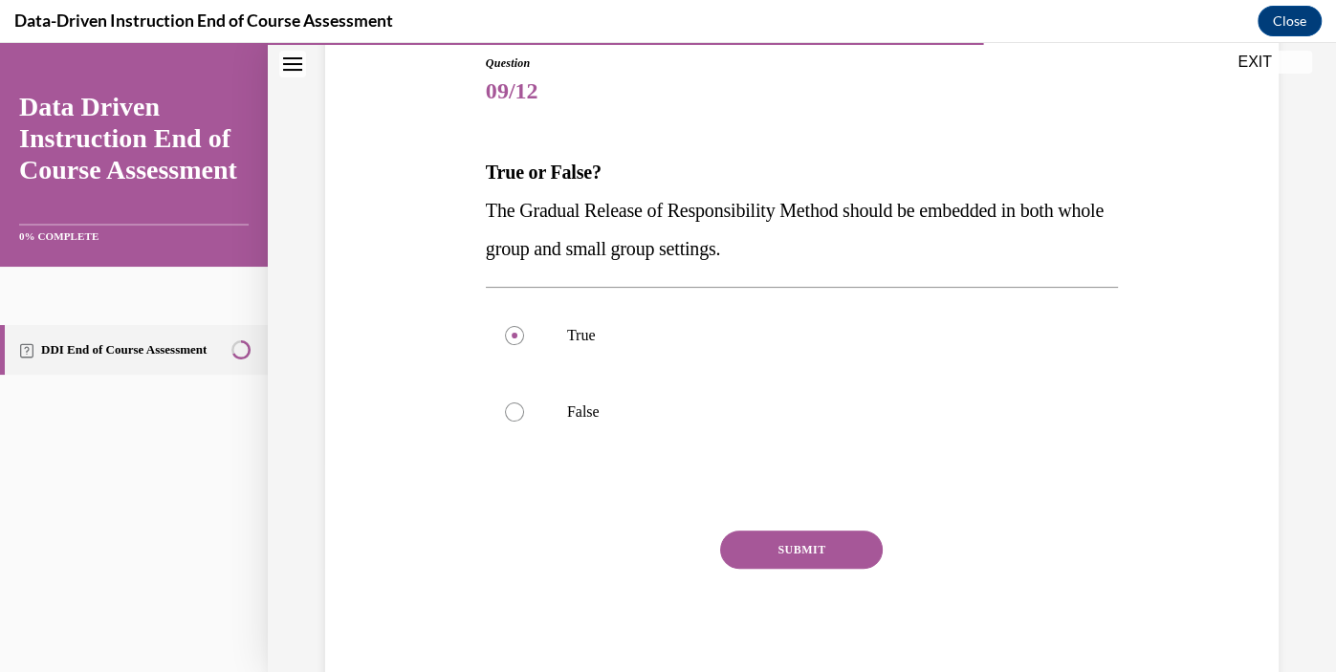
click at [790, 547] on button "SUBMIT" at bounding box center [801, 550] width 163 height 38
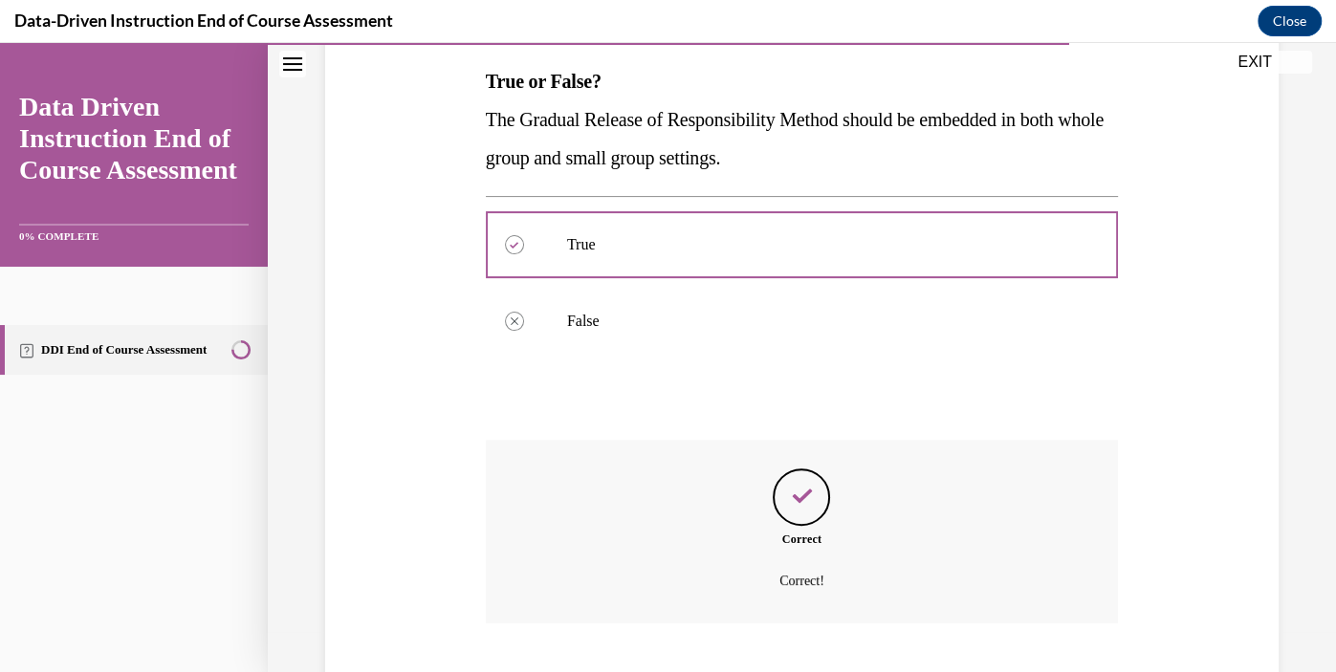
scroll to position [419, 0]
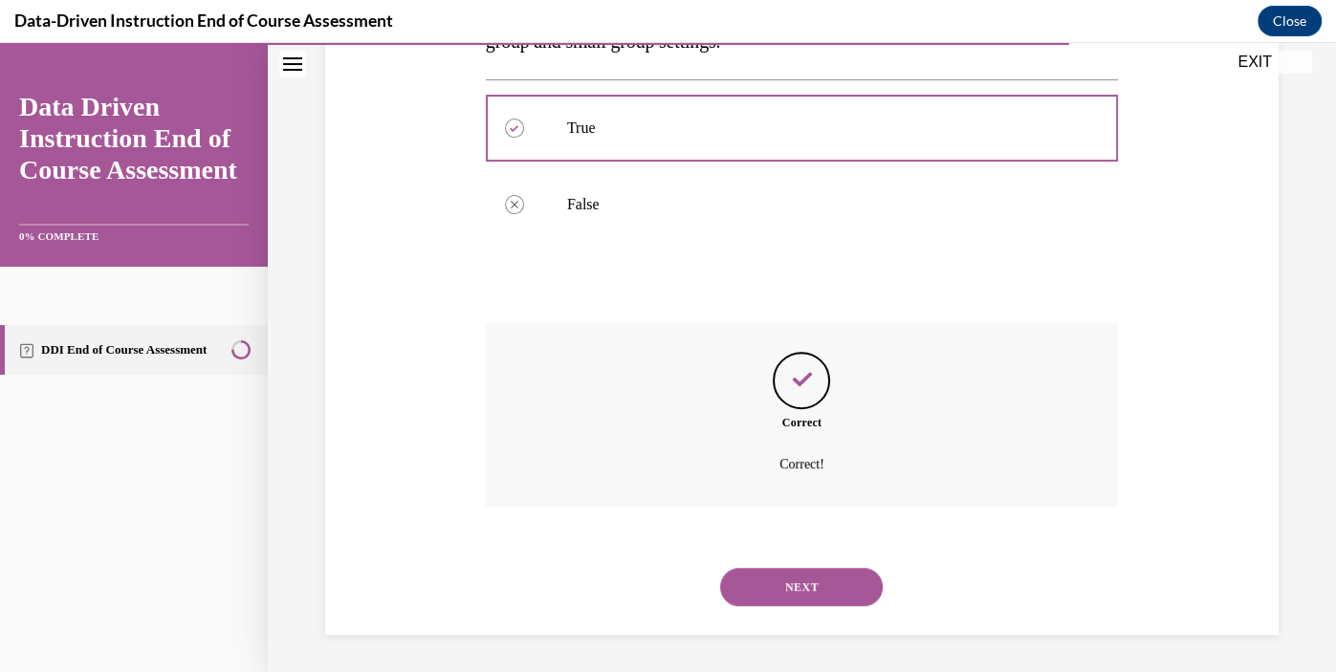
click at [810, 592] on button "NEXT" at bounding box center [801, 587] width 163 height 38
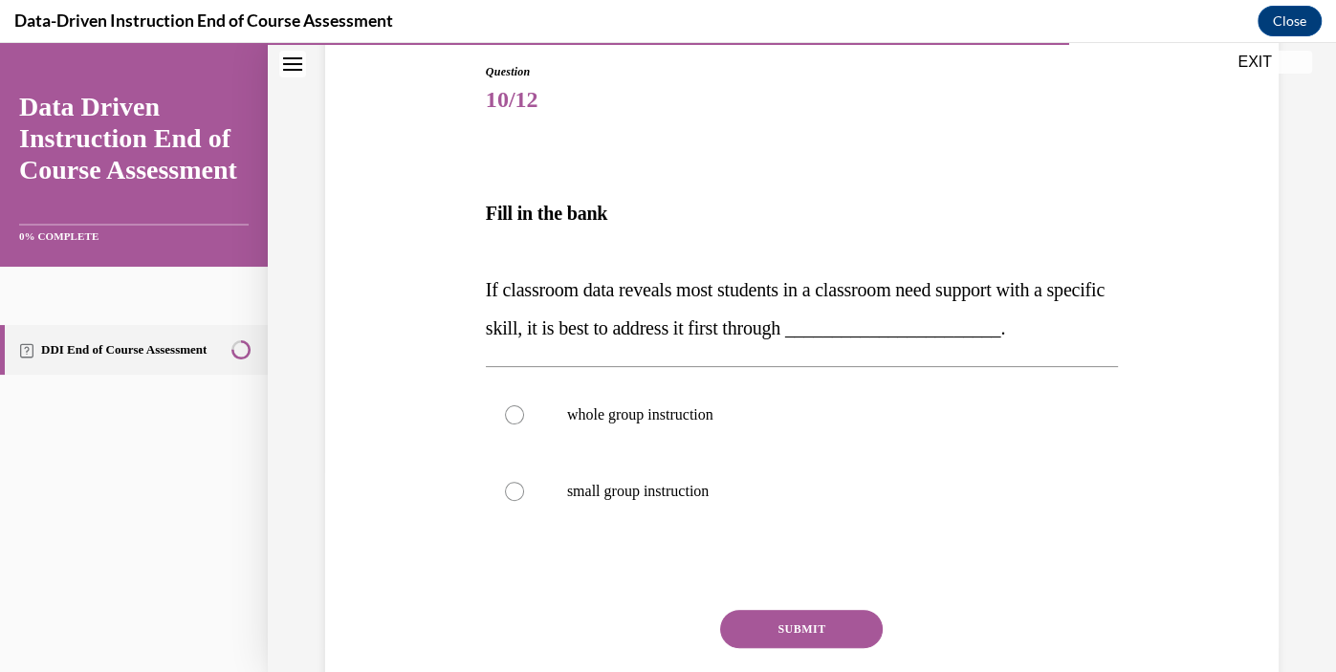
scroll to position [229, 0]
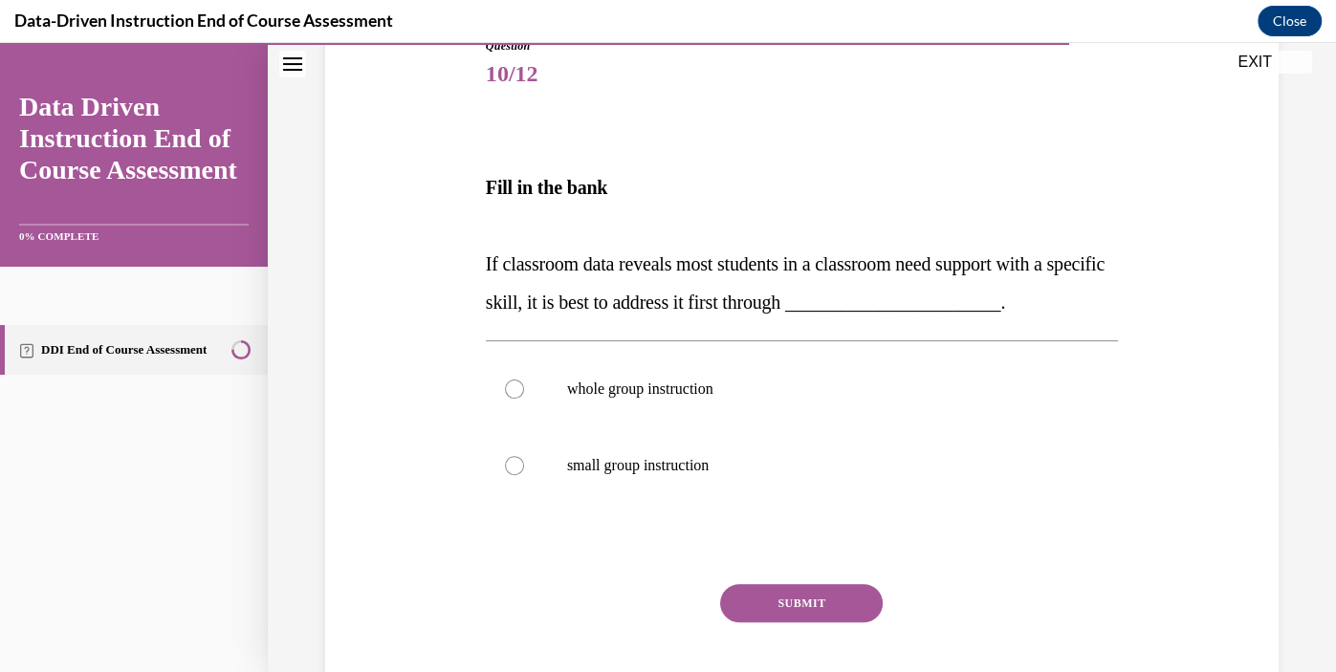
click at [845, 295] on span "If classroom data reveals most students in a classroom need support with a spec…" at bounding box center [795, 282] width 619 height 59
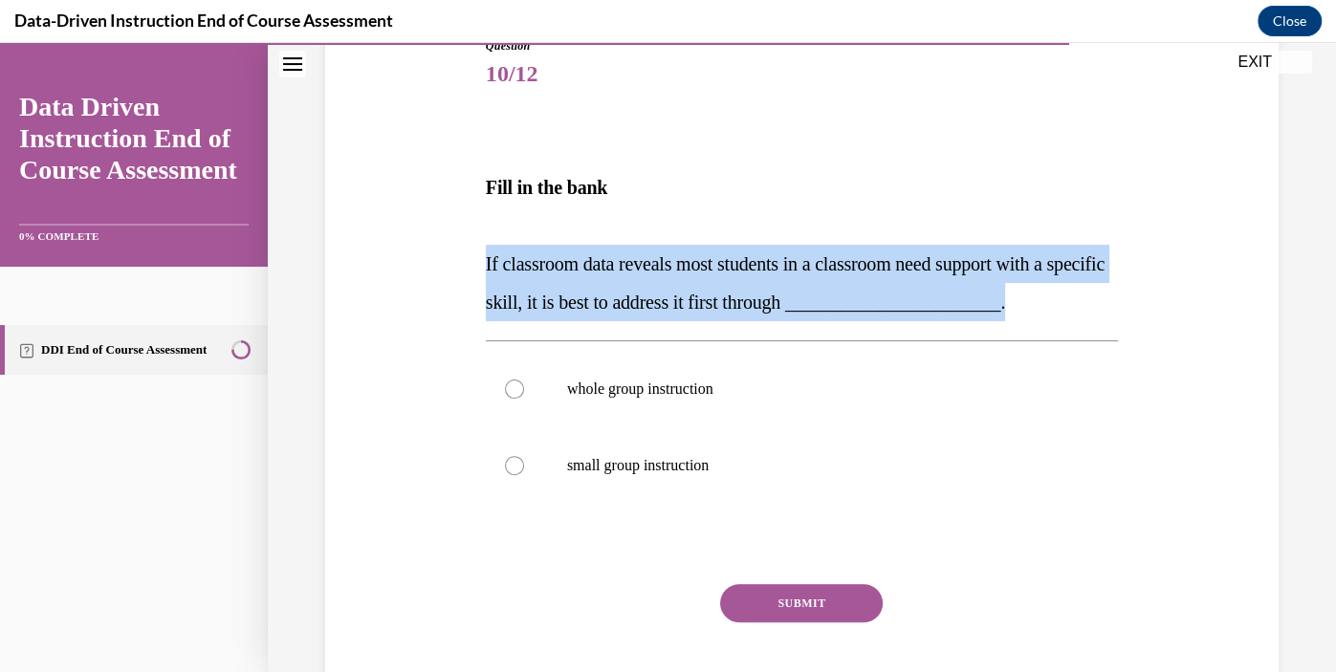
click at [845, 295] on span "If classroom data reveals most students in a classroom need support with a spec…" at bounding box center [795, 282] width 619 height 59
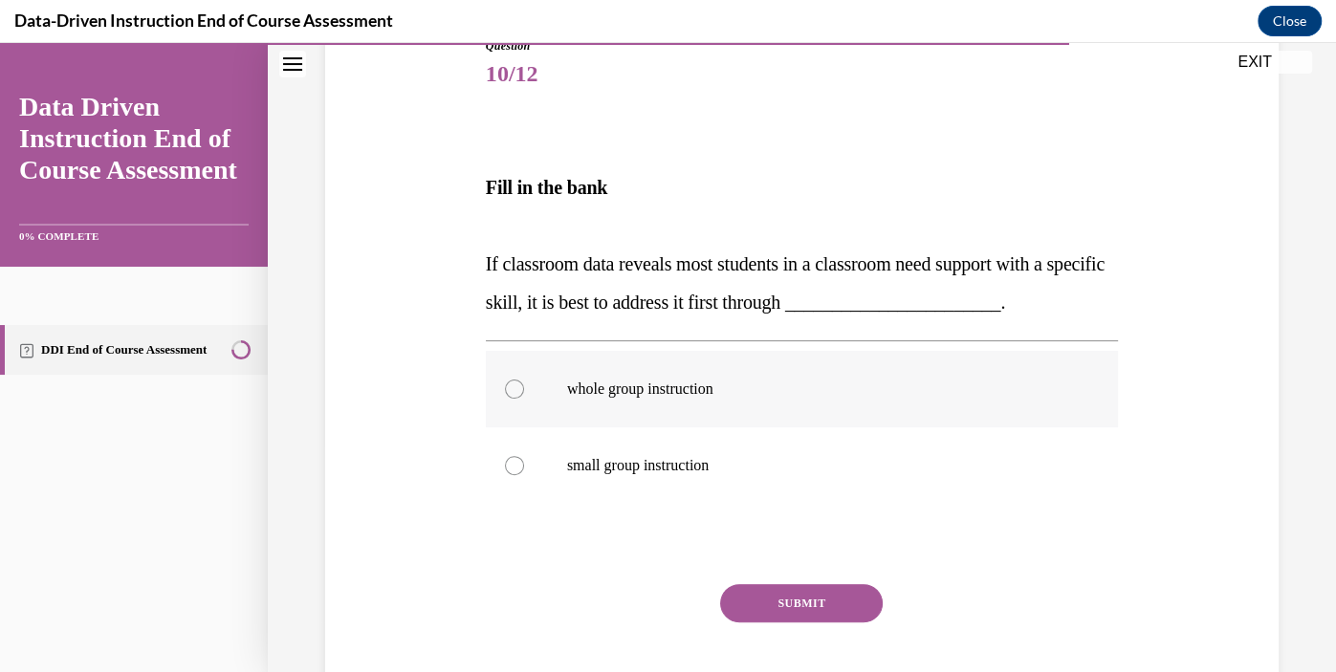
click at [759, 394] on p "whole group instruction" at bounding box center [818, 389] width 503 height 19
click at [524, 394] on input "whole group instruction" at bounding box center [514, 389] width 19 height 19
radio input "true"
click at [826, 603] on button "SUBMIT" at bounding box center [801, 603] width 163 height 38
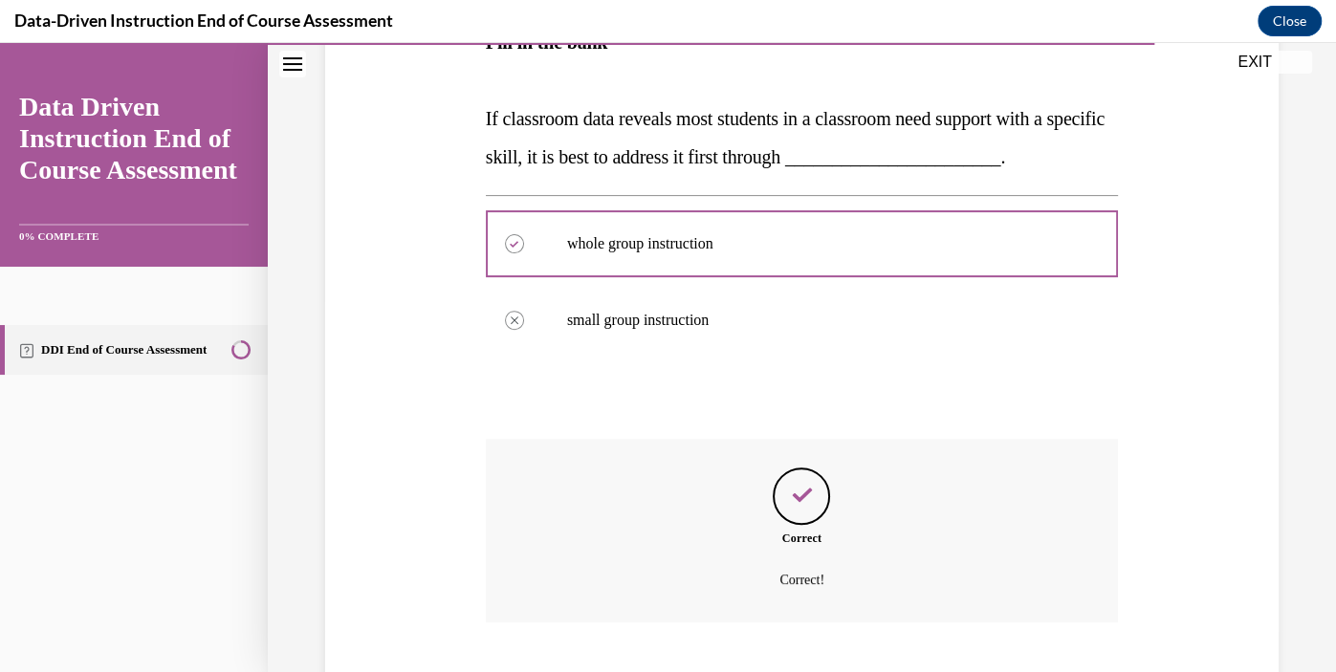
scroll to position [490, 0]
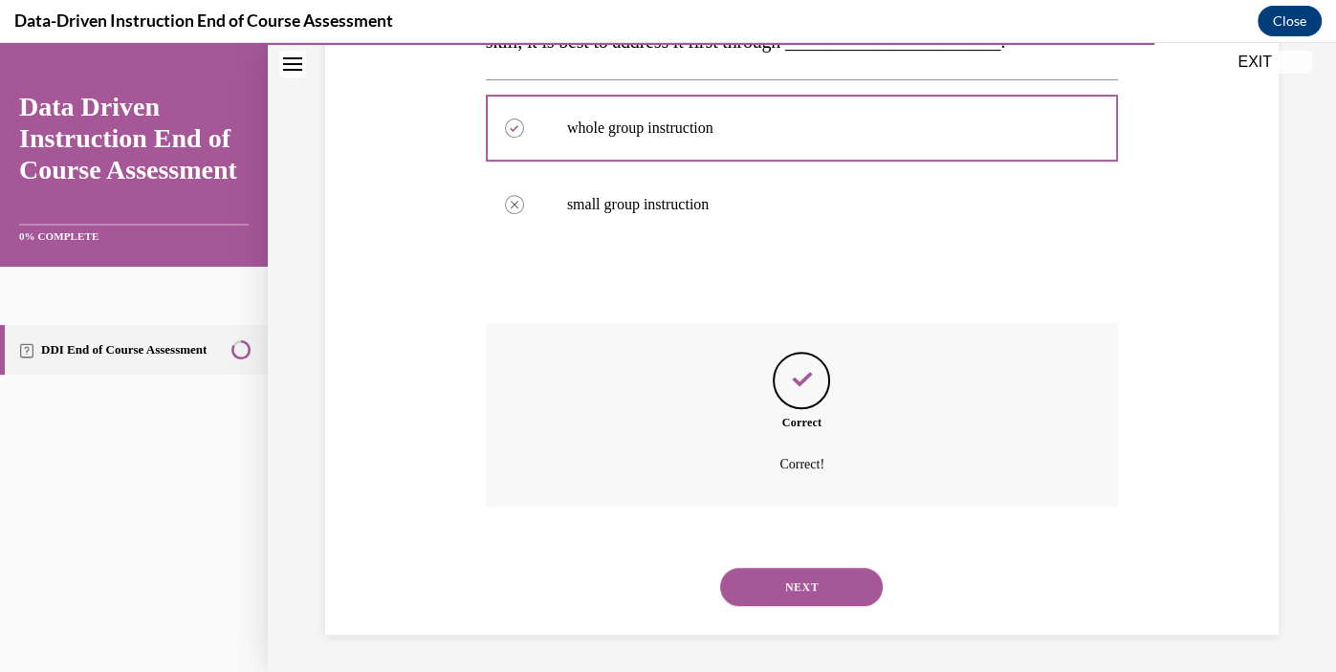
click at [818, 592] on button "NEXT" at bounding box center [801, 587] width 163 height 38
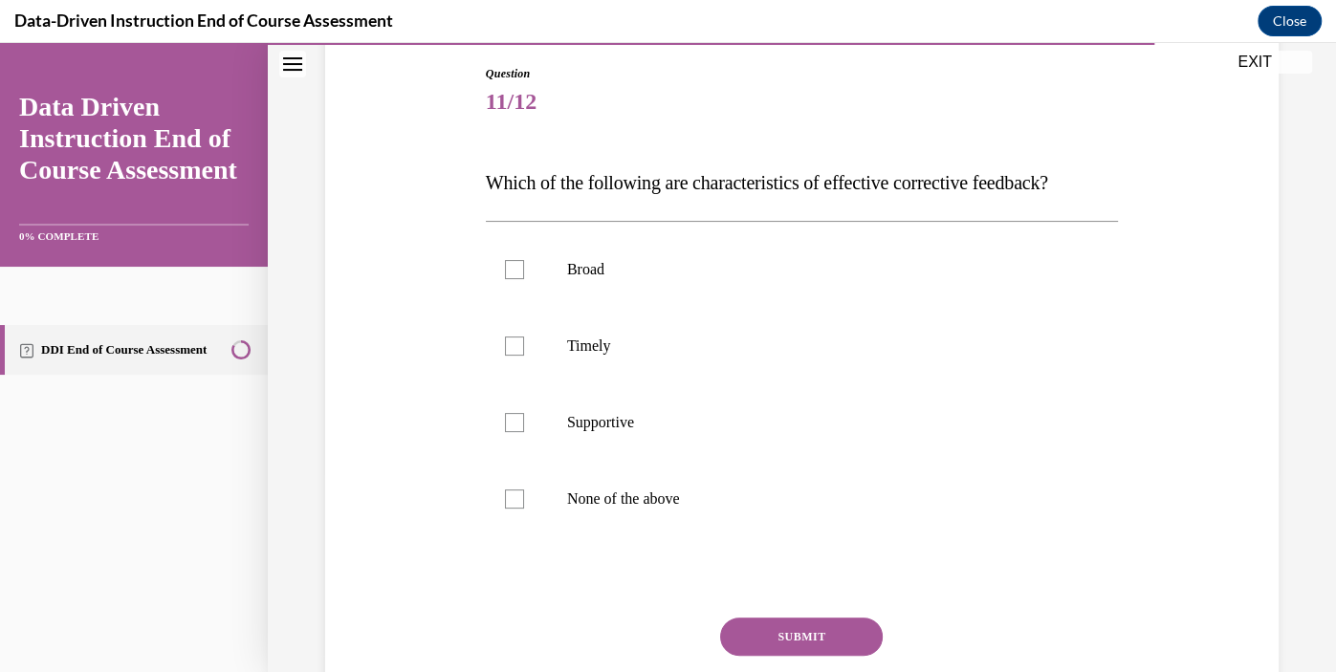
scroll to position [204, 0]
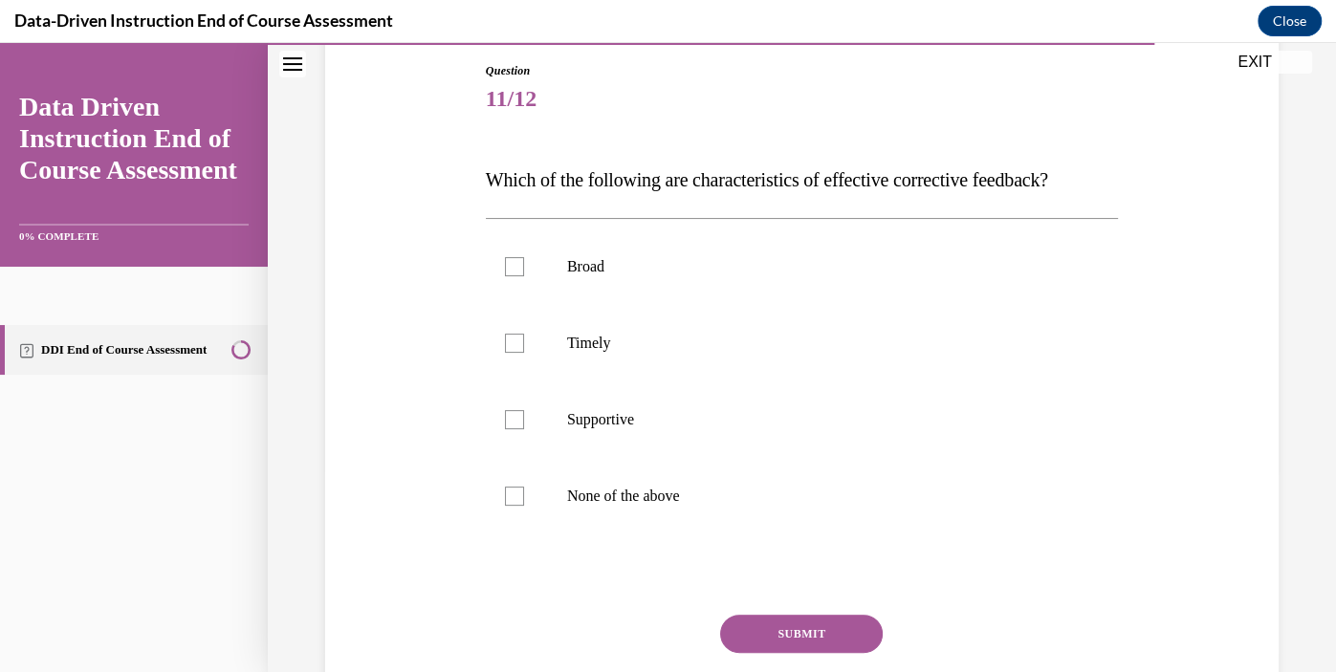
click at [873, 187] on span "Which of the following are characteristics of effective corrective feedback?" at bounding box center [767, 179] width 562 height 21
click at [831, 173] on span "Which of the following are characteristics of effective corrective feedback?" at bounding box center [767, 179] width 562 height 21
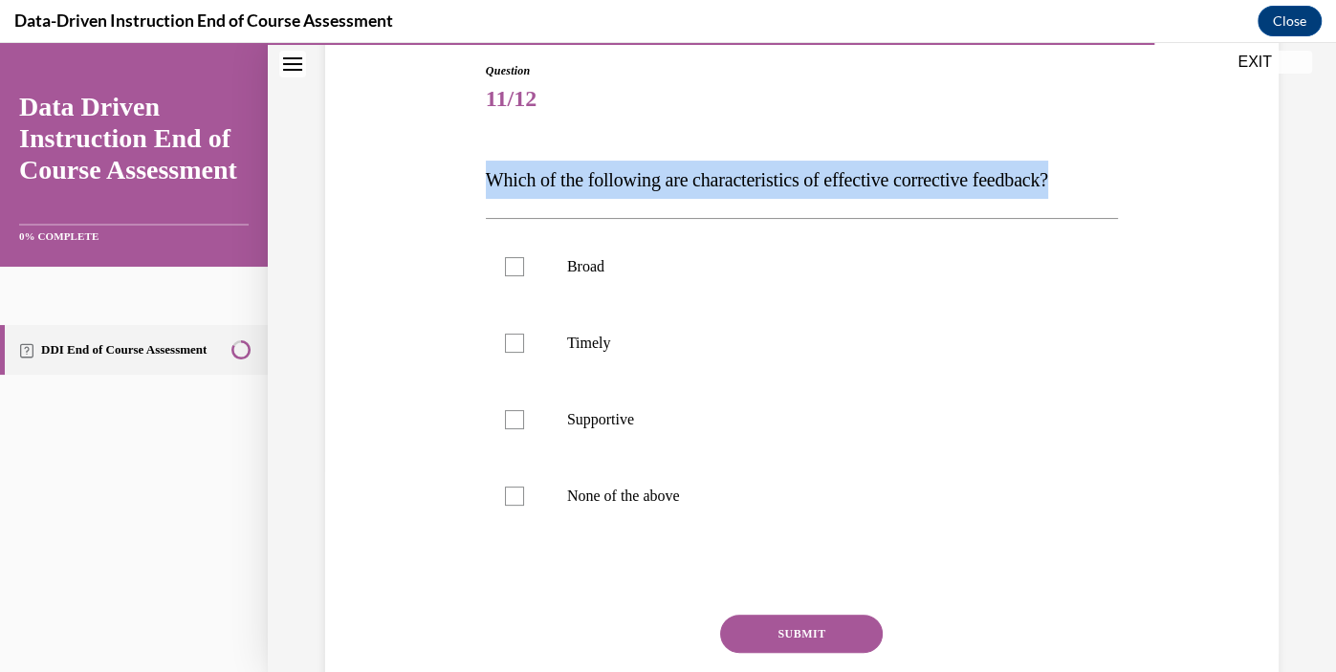
copy span "Which of the following are characteristics of effective corrective feedback?"
click at [583, 337] on p "Timely" at bounding box center [818, 343] width 503 height 19
click at [524, 337] on input "Timely" at bounding box center [514, 343] width 19 height 19
checkbox input "true"
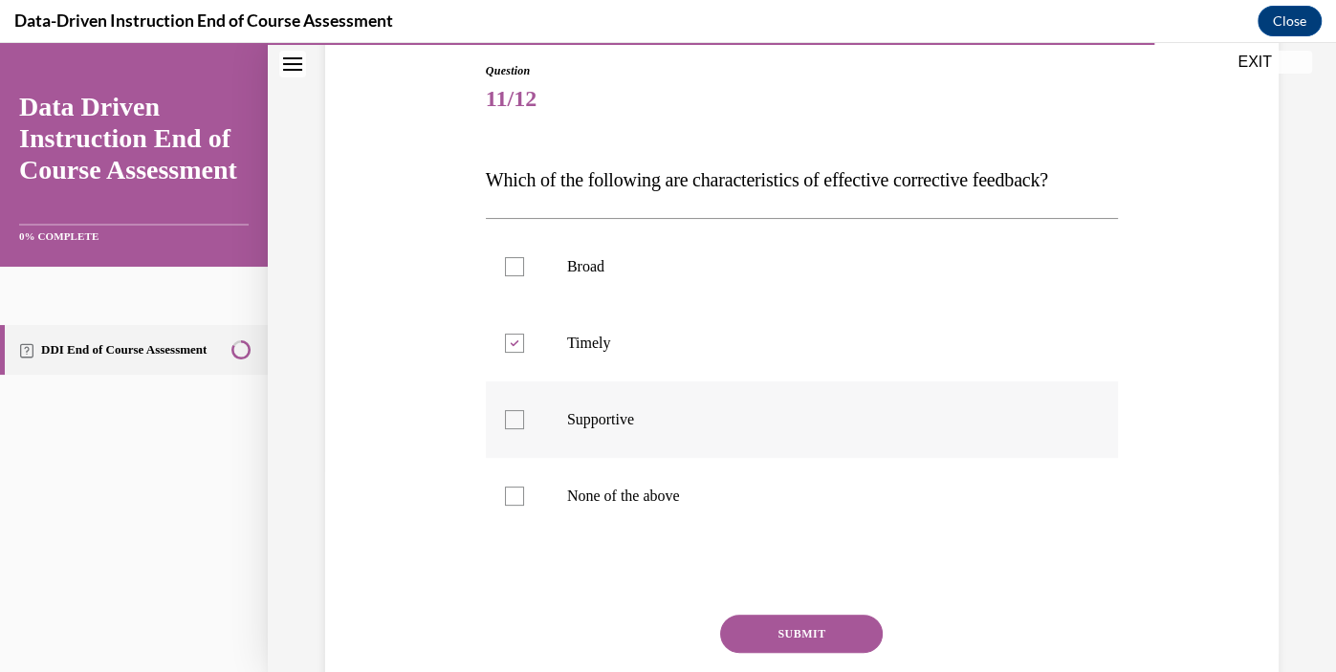
click at [613, 407] on label "Supportive" at bounding box center [802, 420] width 632 height 77
click at [524, 410] on input "Supportive" at bounding box center [514, 419] width 19 height 19
checkbox input "true"
click at [770, 626] on button "SUBMIT" at bounding box center [801, 634] width 163 height 38
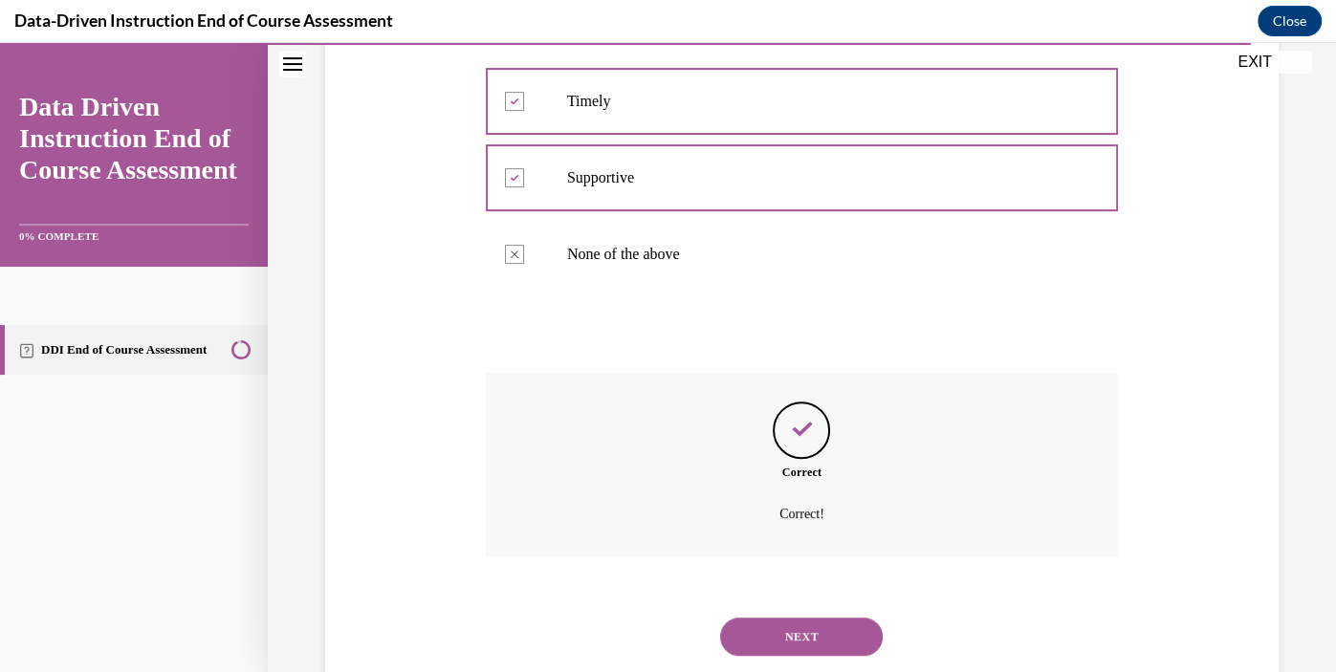
scroll to position [495, 0]
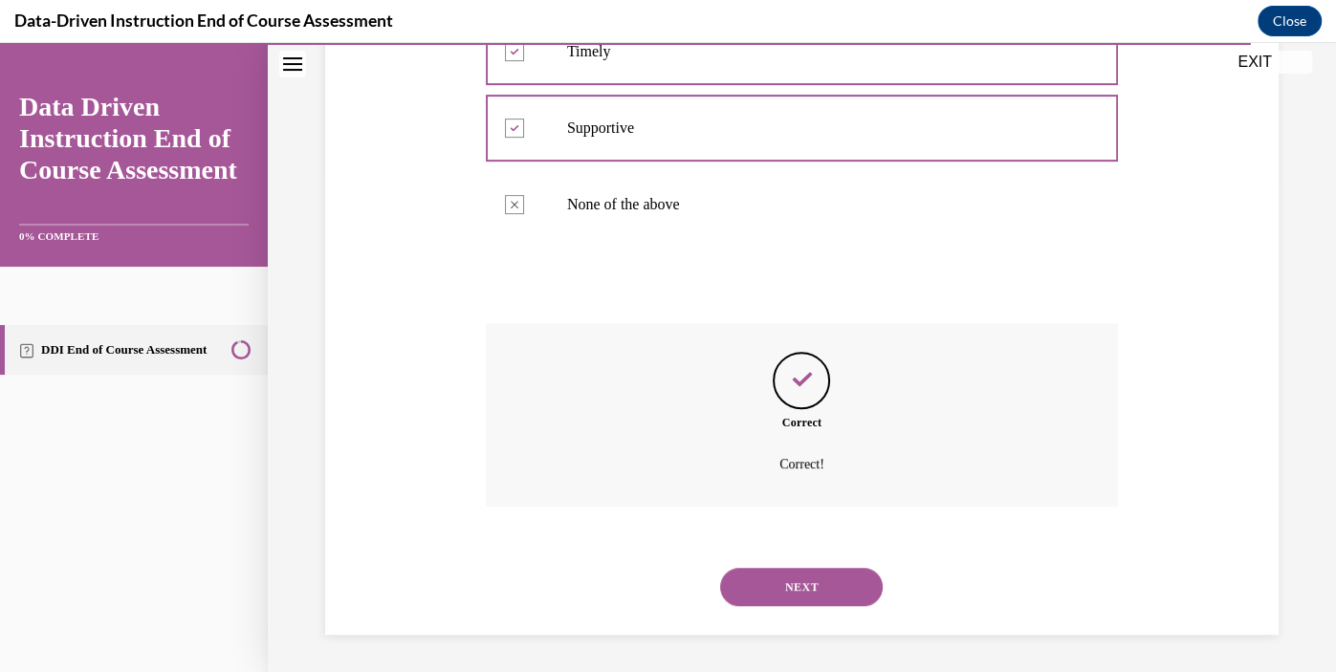
click at [801, 596] on button "NEXT" at bounding box center [801, 587] width 163 height 38
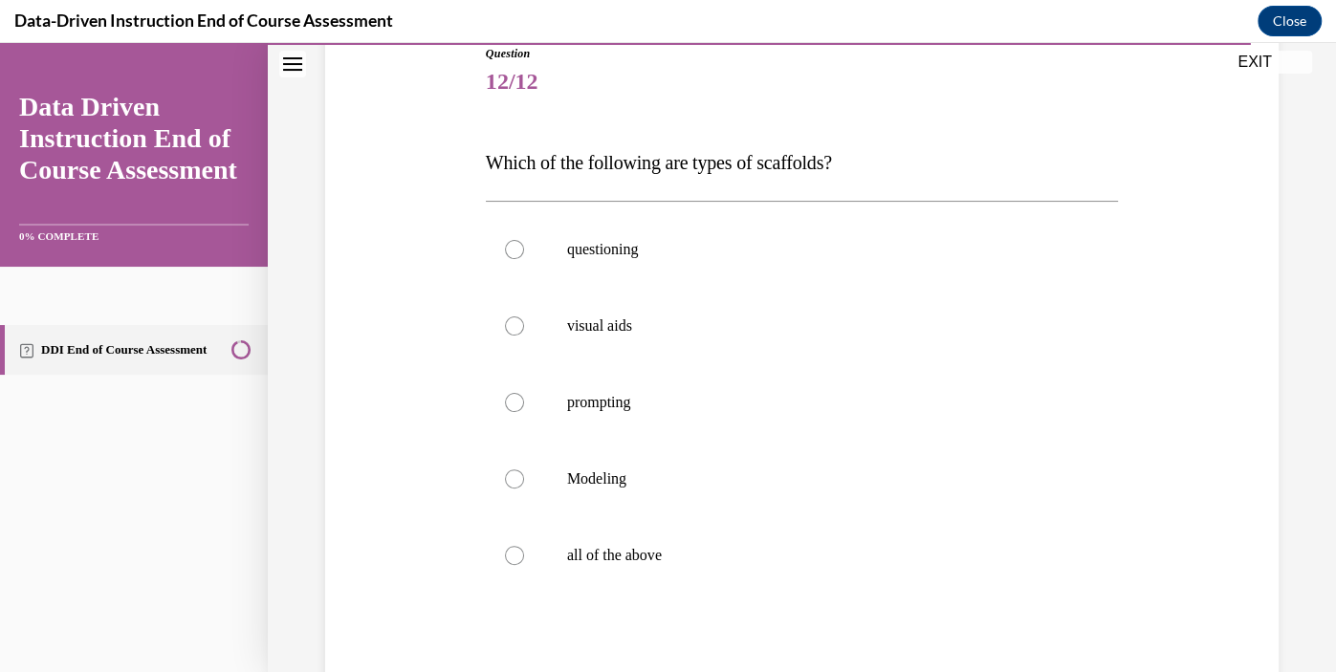
scroll to position [222, 0]
click at [824, 158] on span "Which of the following are types of scaffolds?" at bounding box center [659, 161] width 346 height 21
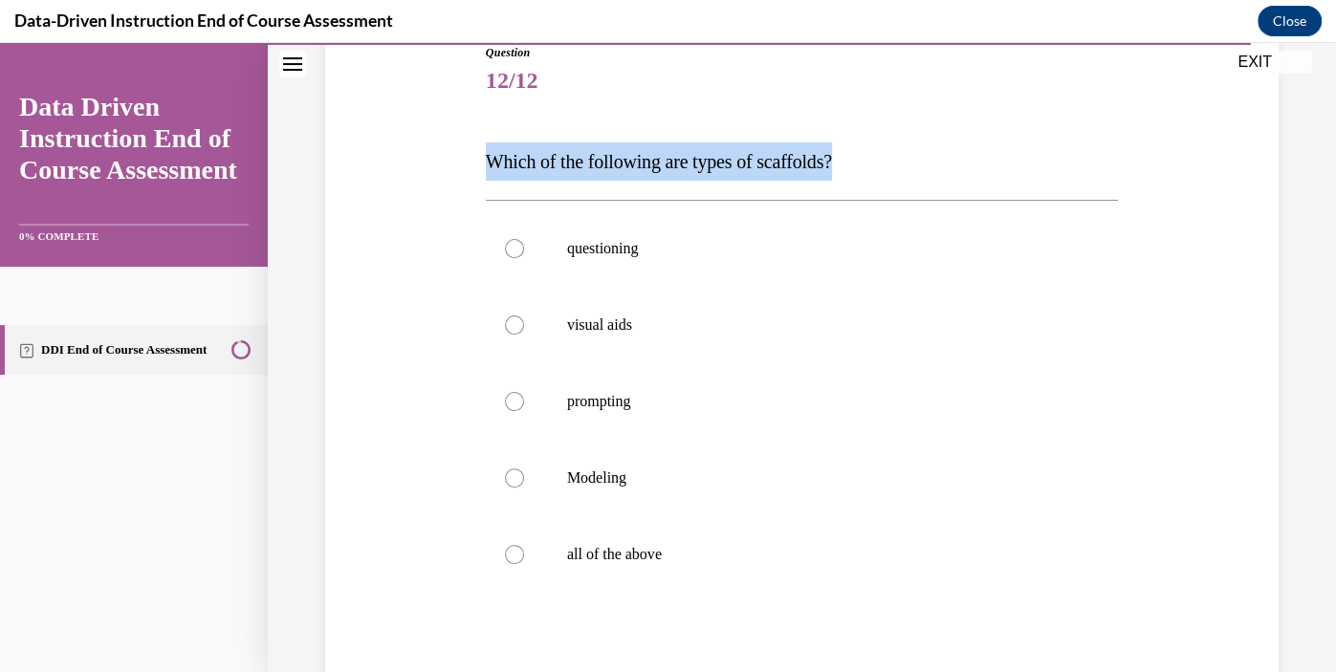
copy span "Which of the following are types of scaffolds?"
click at [599, 566] on label "all of the above" at bounding box center [802, 554] width 632 height 77
click at [524, 564] on input "all of the above" at bounding box center [514, 554] width 19 height 19
radio input "true"
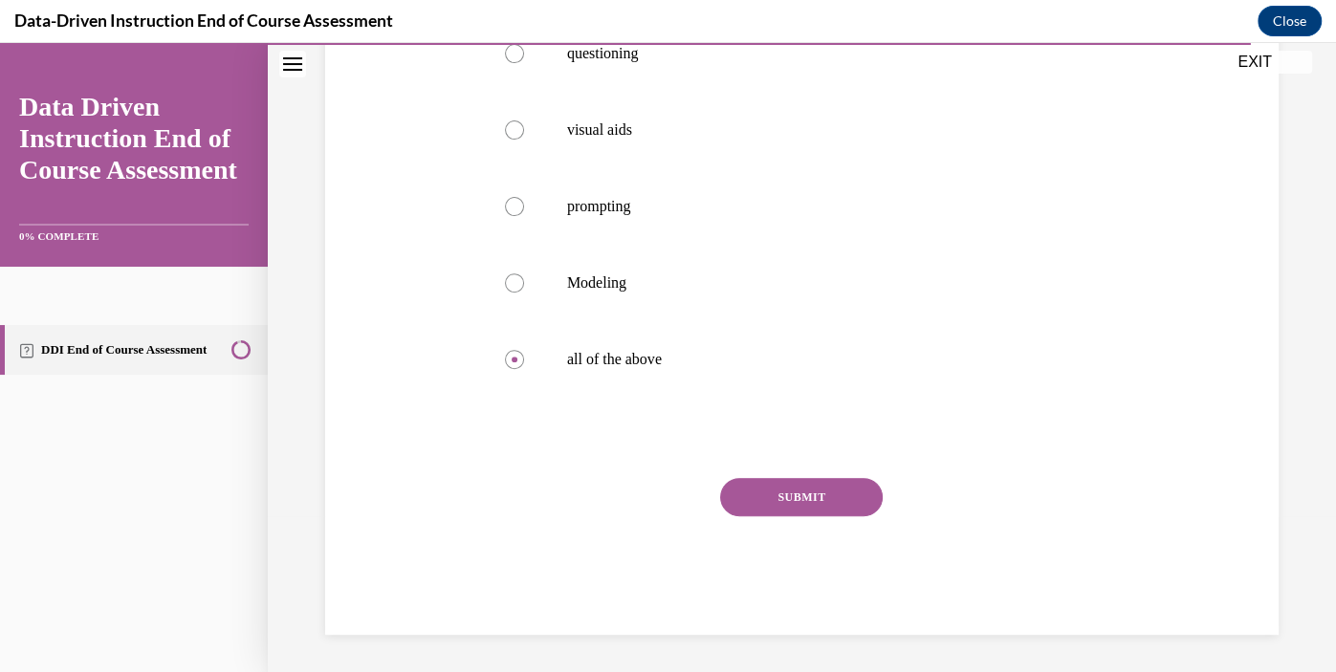
click at [839, 499] on button "SUBMIT" at bounding box center [801, 497] width 163 height 38
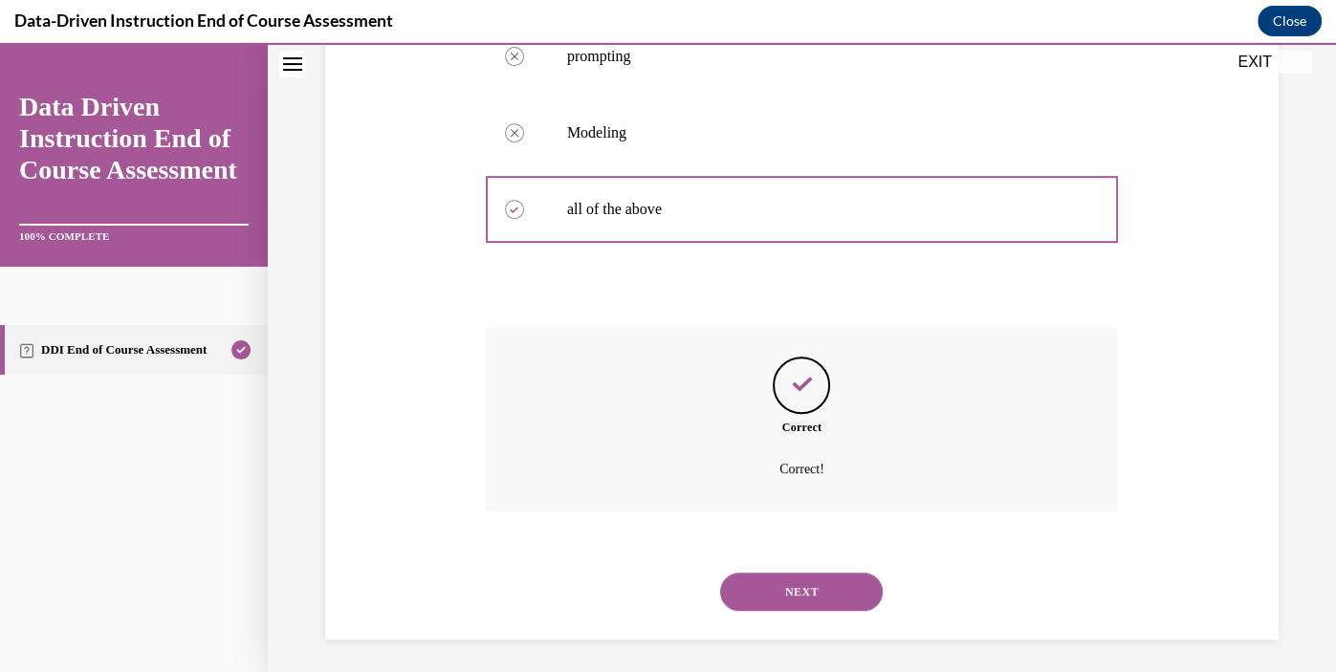
scroll to position [572, 0]
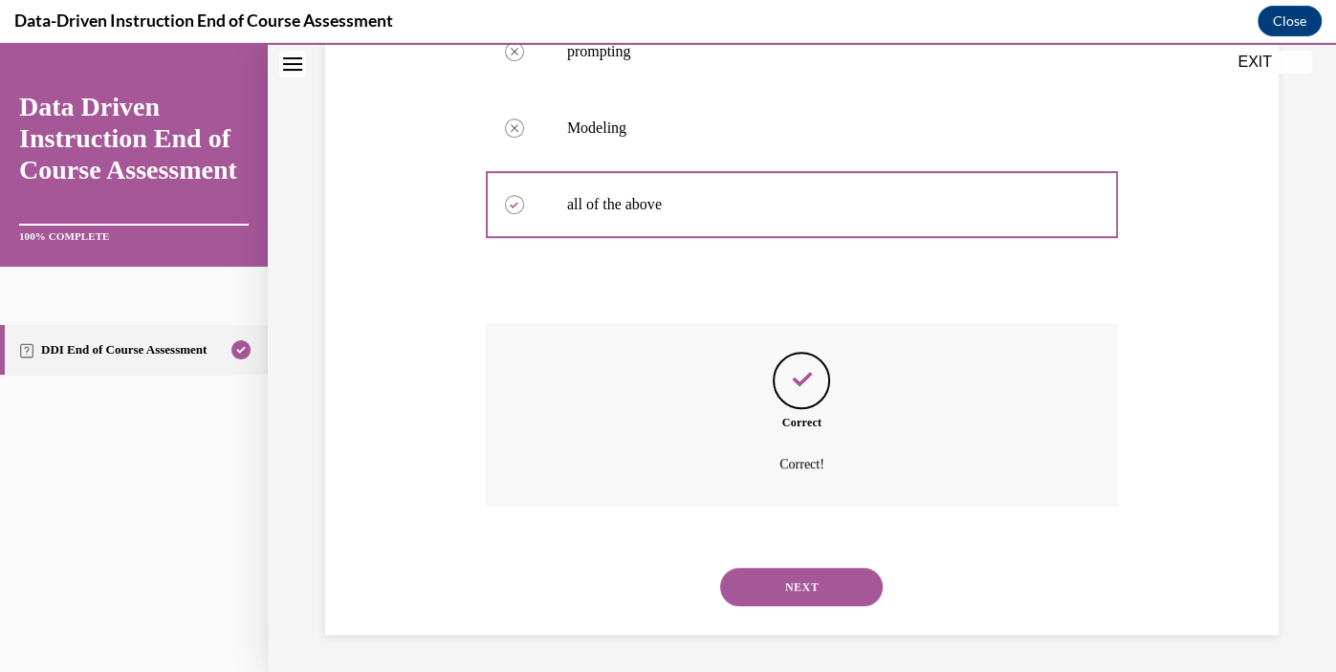
click at [858, 579] on button "NEXT" at bounding box center [801, 587] width 163 height 38
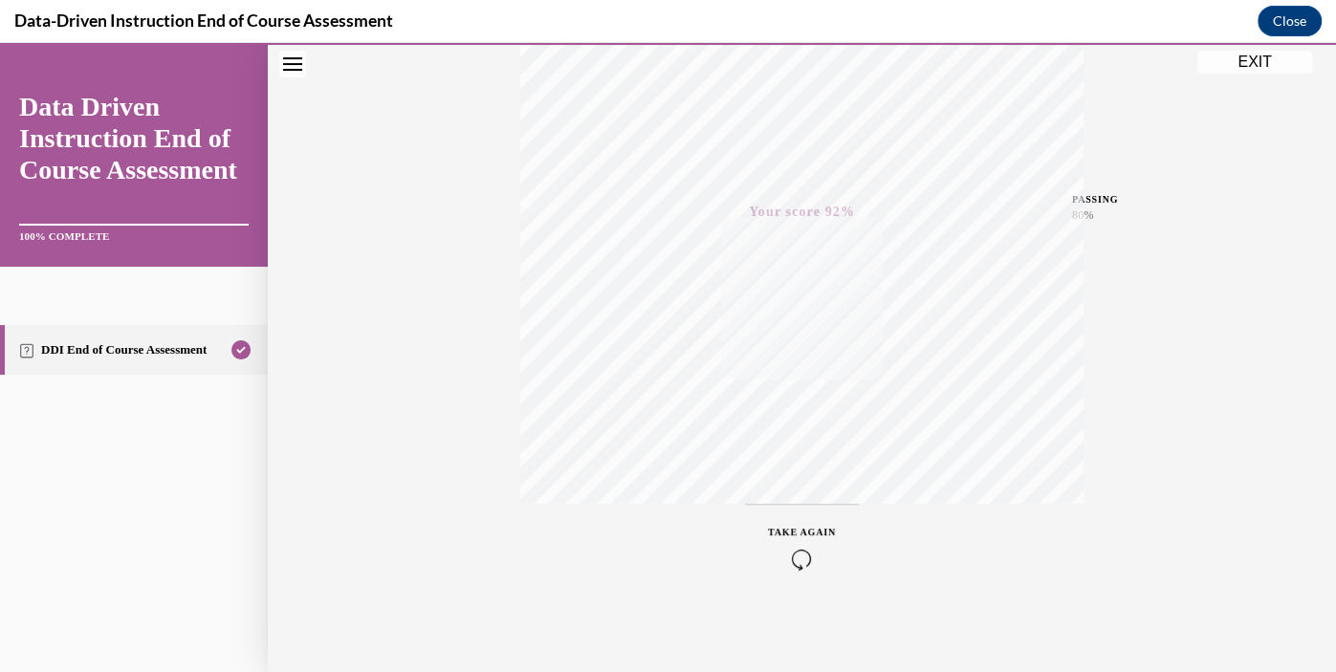
scroll to position [350, 0]
click at [1268, 60] on button "EXIT" at bounding box center [1254, 62] width 115 height 23
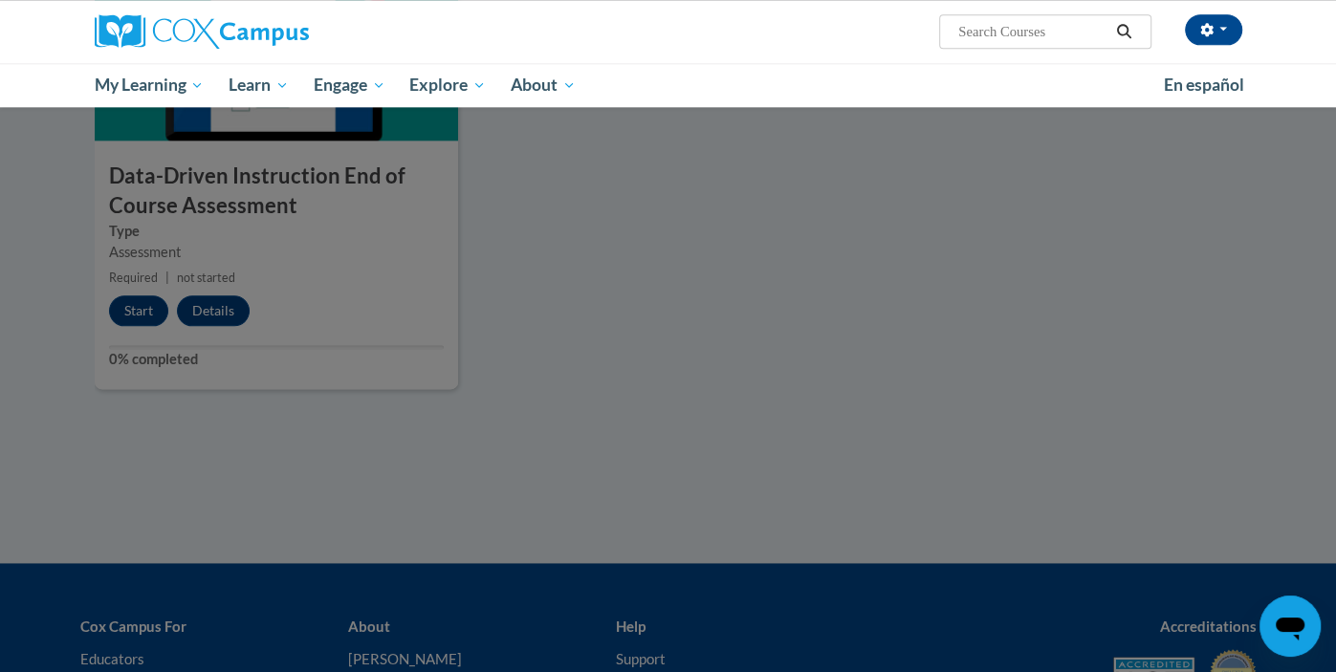
scroll to position [1501, 0]
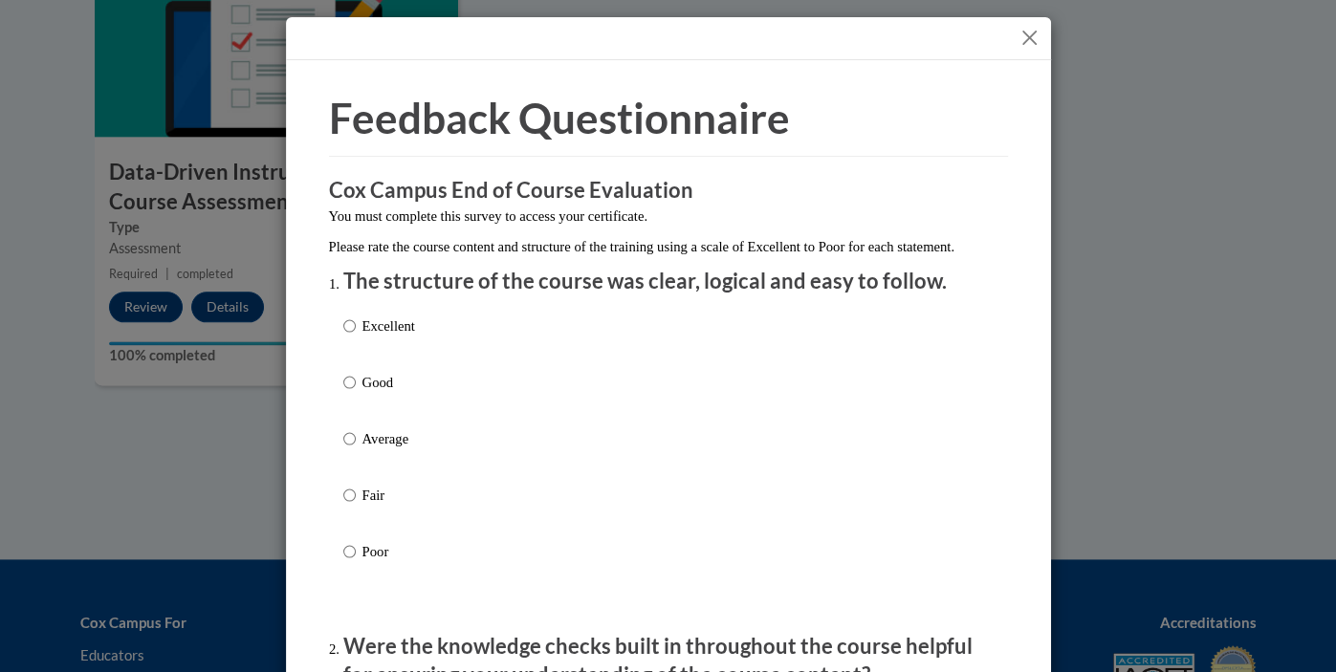
click at [1037, 39] on button "Close" at bounding box center [1030, 38] width 24 height 24
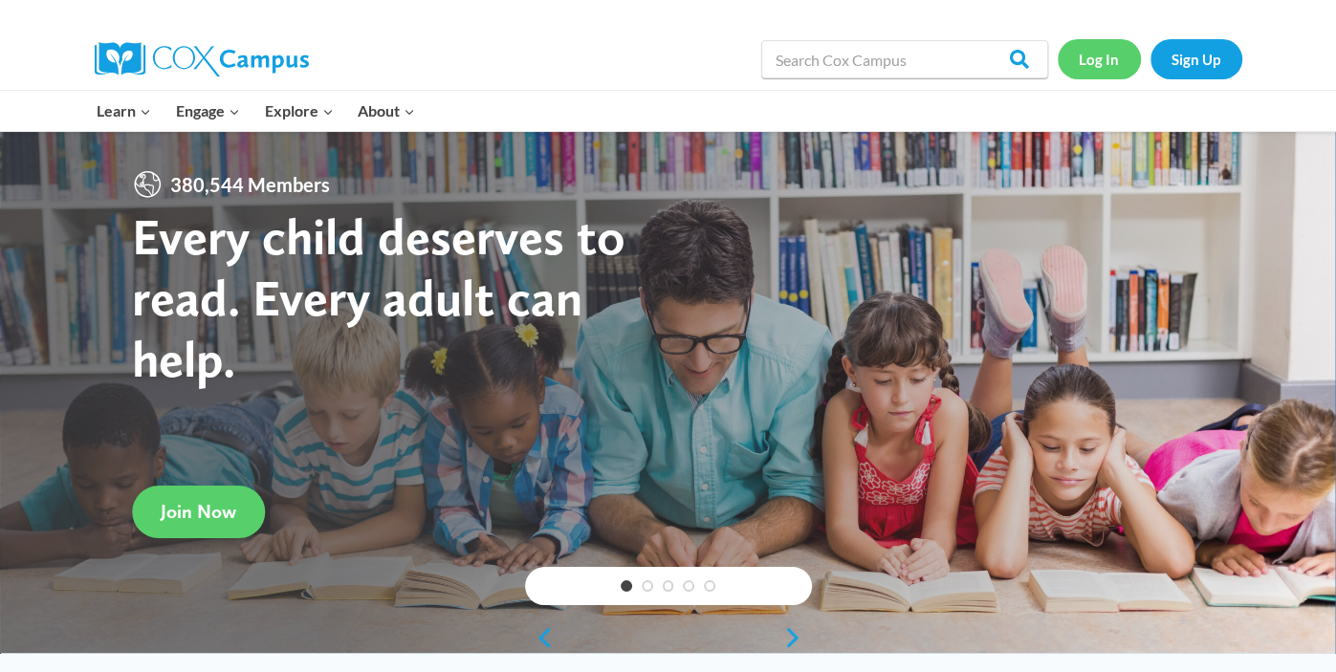
click at [1107, 57] on link "Log In" at bounding box center [1099, 58] width 83 height 39
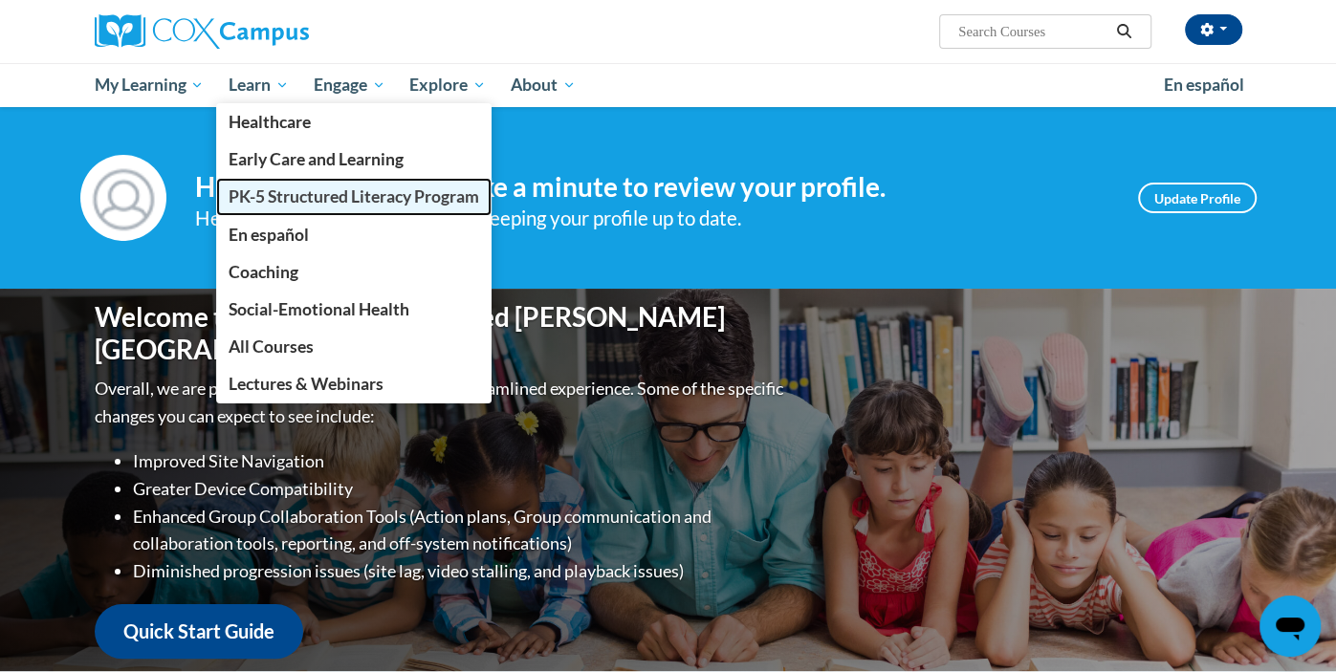
click at [294, 191] on span "PK-5 Structured Literacy Program" at bounding box center [354, 196] width 251 height 20
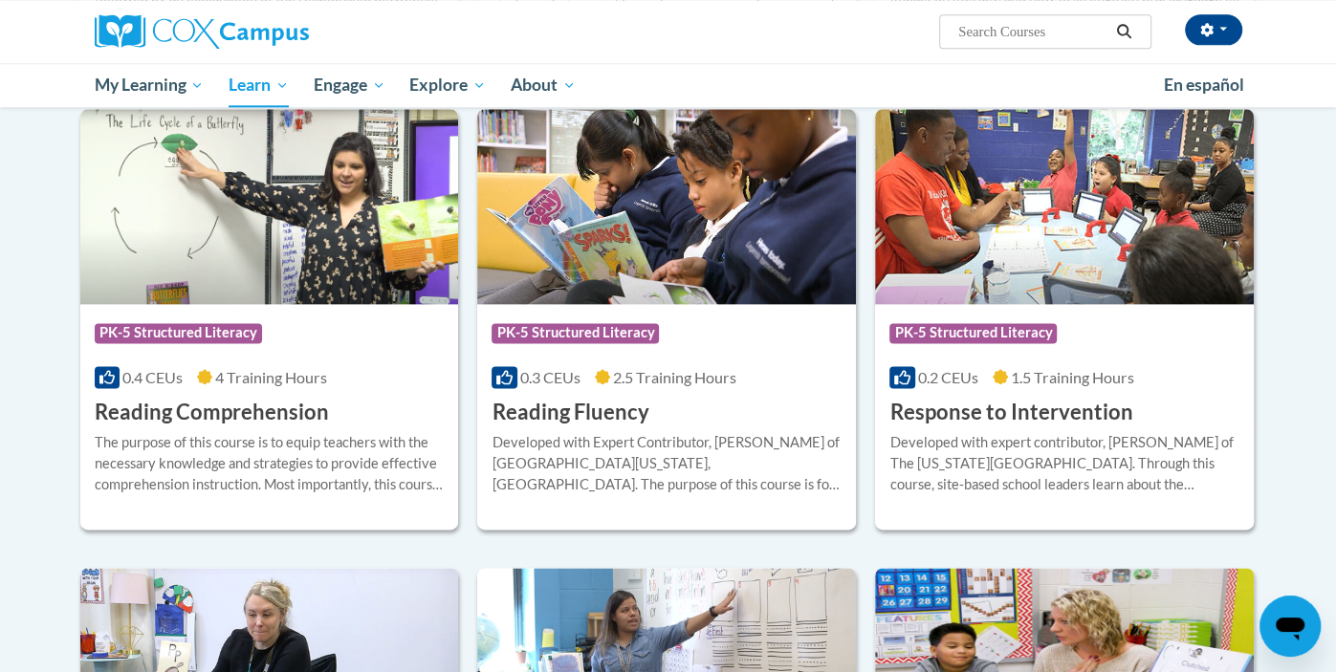
scroll to position [1598, 0]
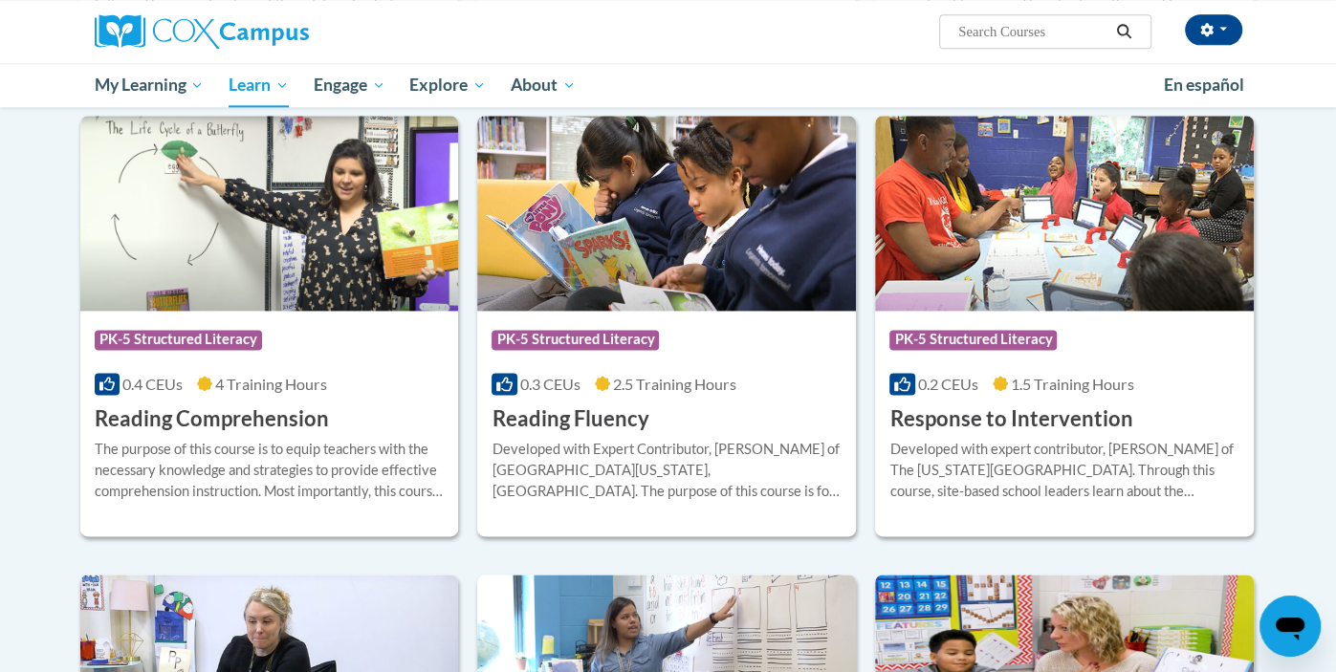
click at [1167, 450] on div "Developed with expert contributor, Dr. [PERSON_NAME] of The [US_STATE][GEOGRAPH…" at bounding box center [1064, 470] width 350 height 63
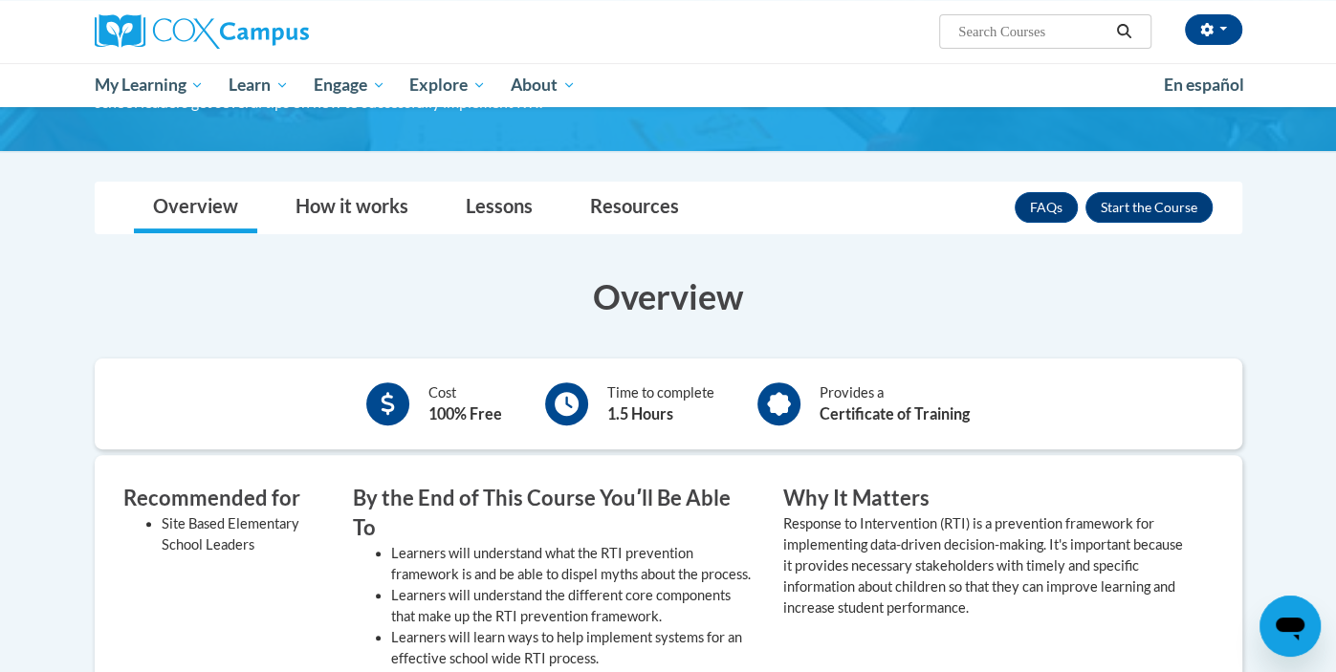
scroll to position [248, 0]
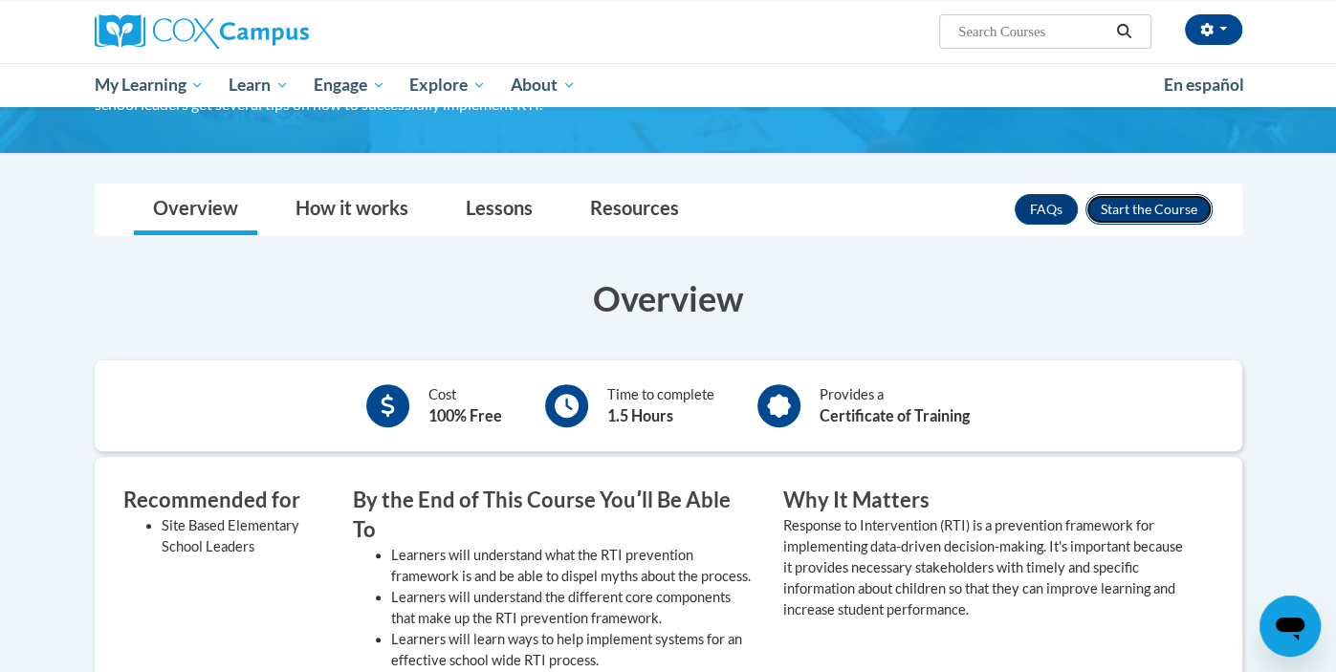
click at [1174, 199] on button "Enroll" at bounding box center [1149, 209] width 127 height 31
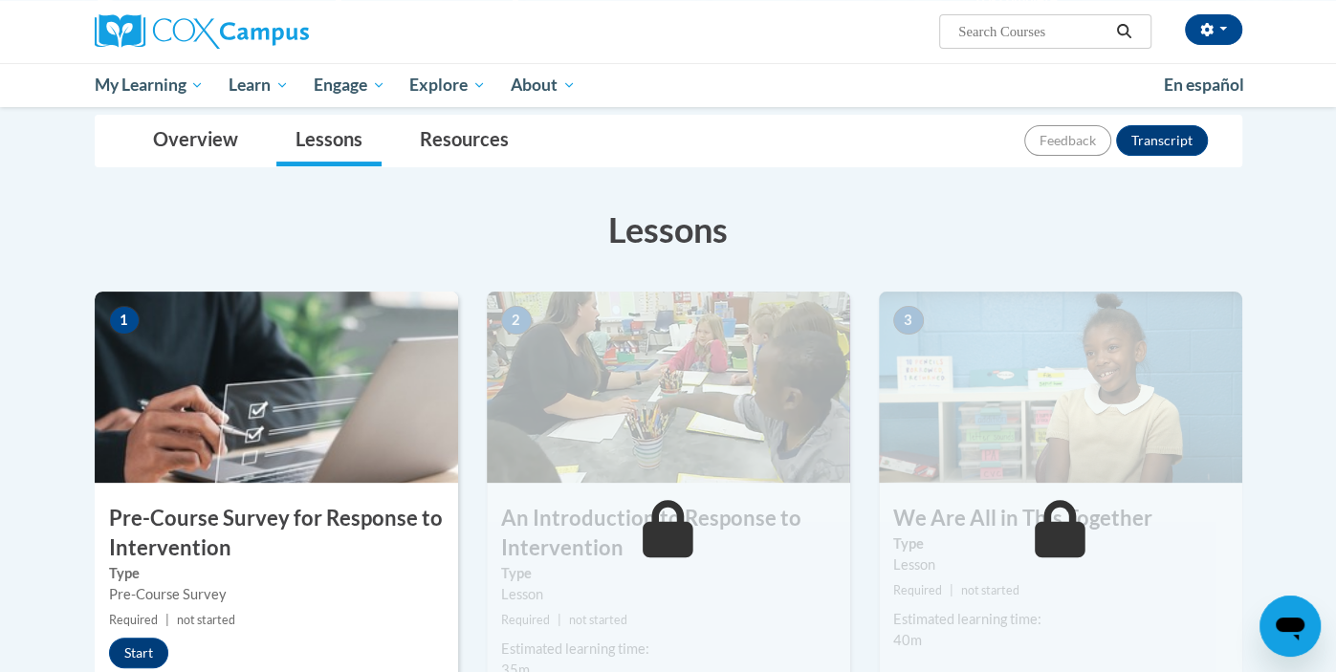
scroll to position [382, 0]
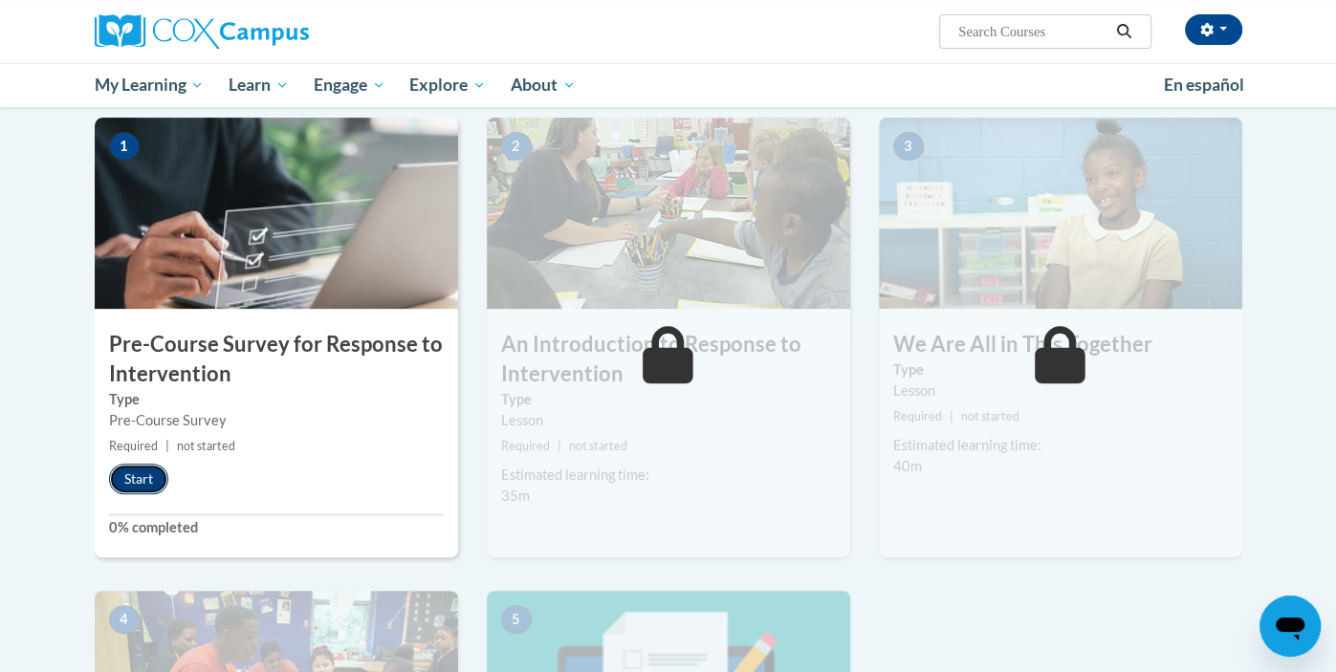
click at [147, 467] on button "Start" at bounding box center [138, 479] width 59 height 31
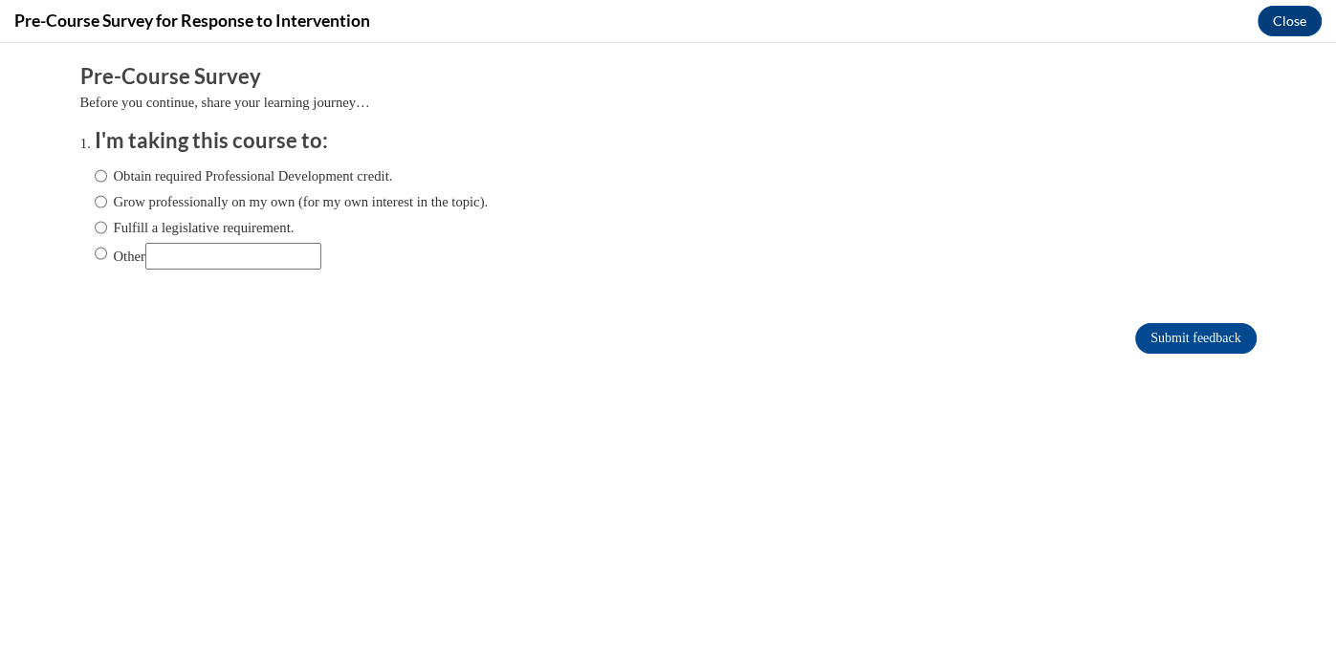
scroll to position [0, 0]
click at [392, 177] on label "Obtain required Professional Development credit." at bounding box center [244, 175] width 298 height 21
click at [107, 177] on input "Obtain required Professional Development credit." at bounding box center [101, 175] width 12 height 21
radio input "true"
click at [1185, 350] on input "Submit feedback" at bounding box center [1195, 338] width 121 height 31
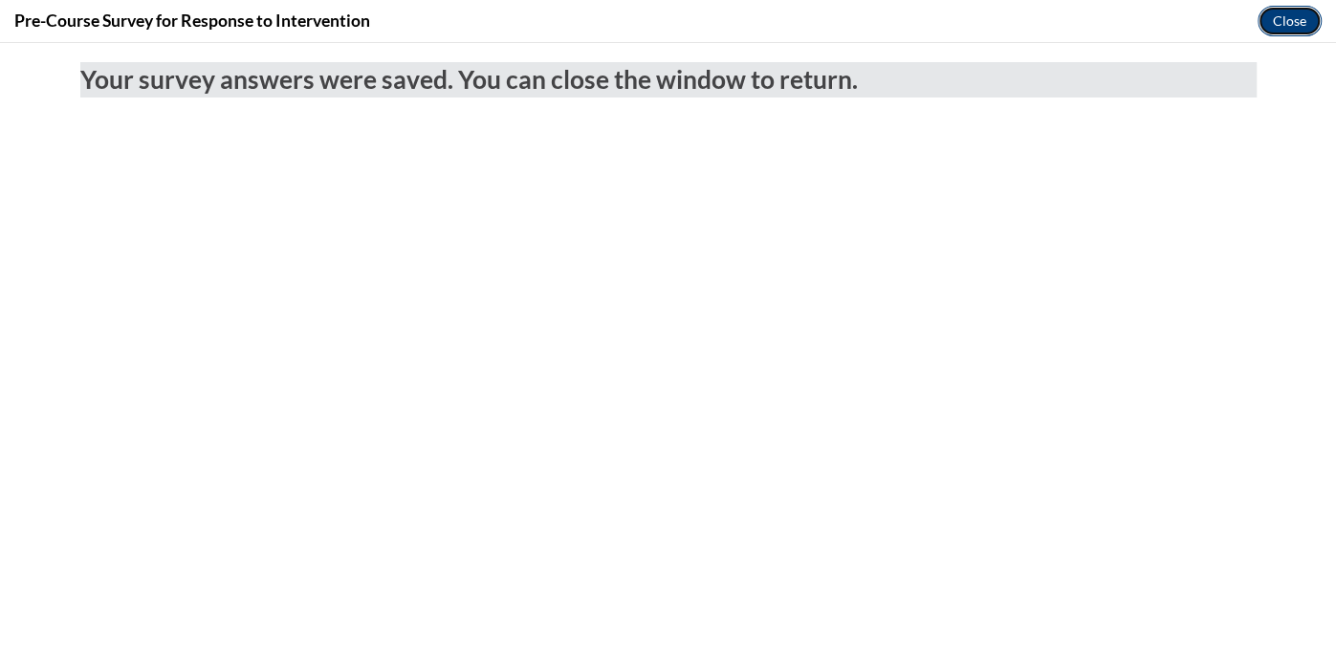
click at [1277, 13] on button "Close" at bounding box center [1290, 21] width 64 height 31
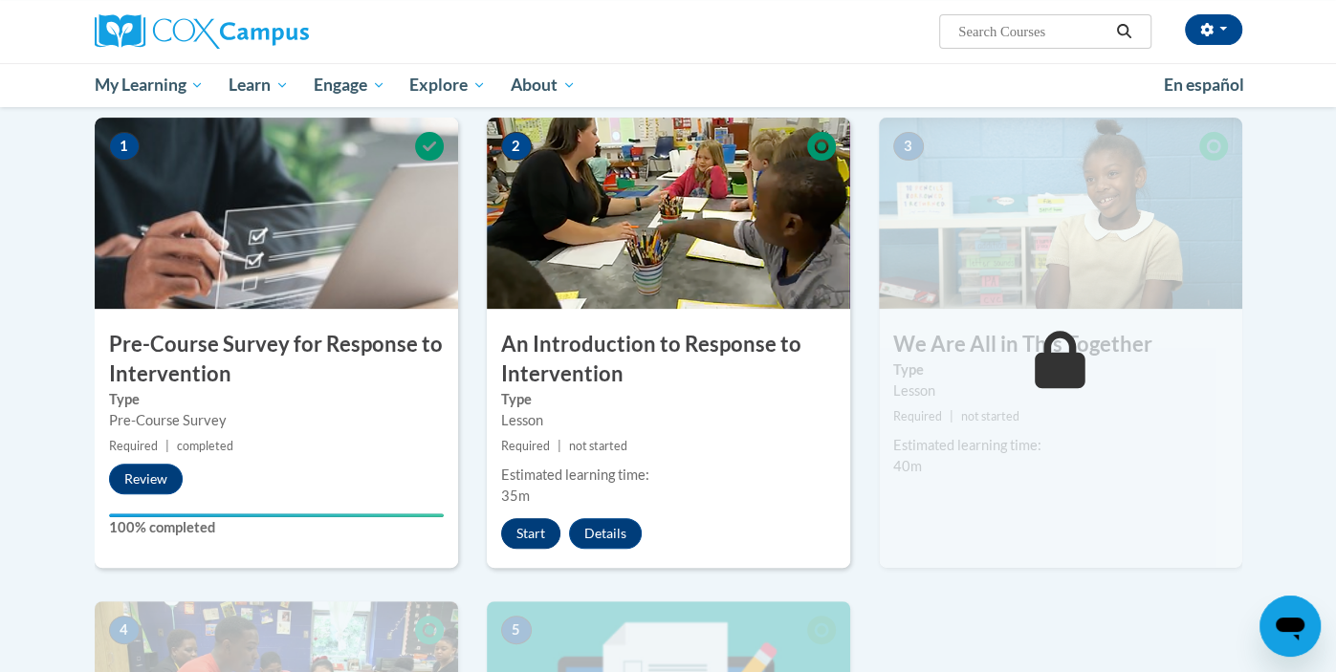
click at [543, 537] on button "Start" at bounding box center [530, 533] width 59 height 31
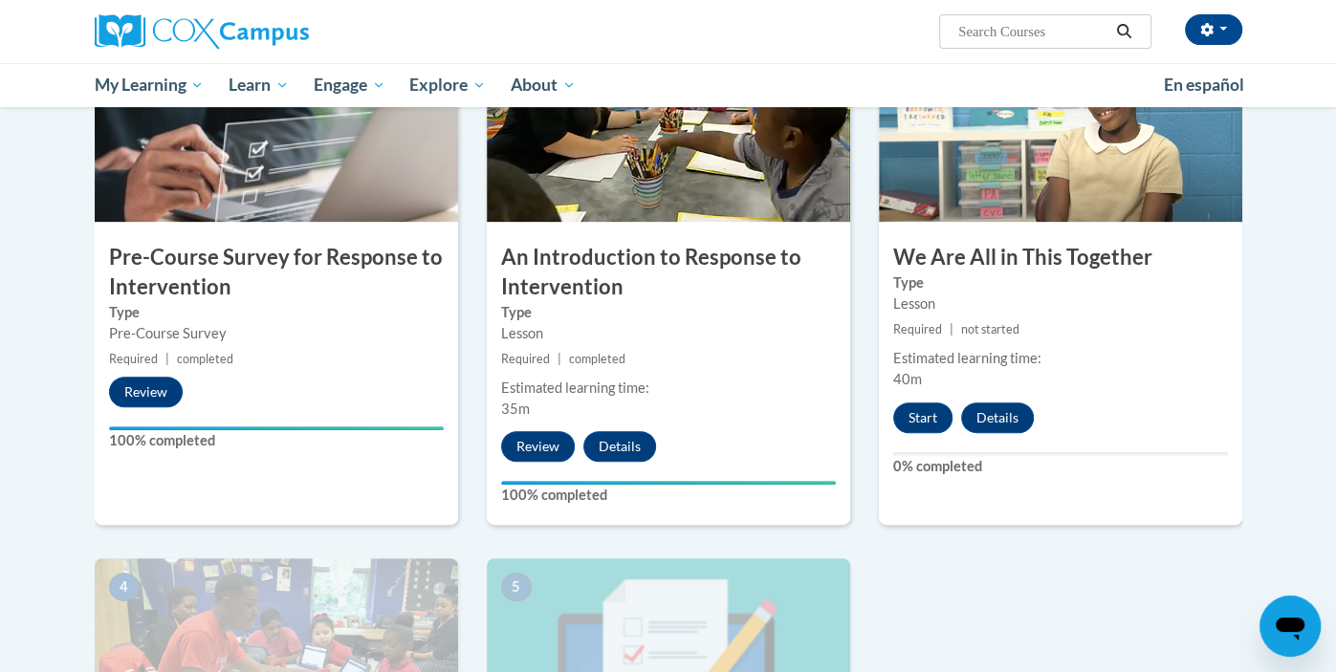
scroll to position [472, 0]
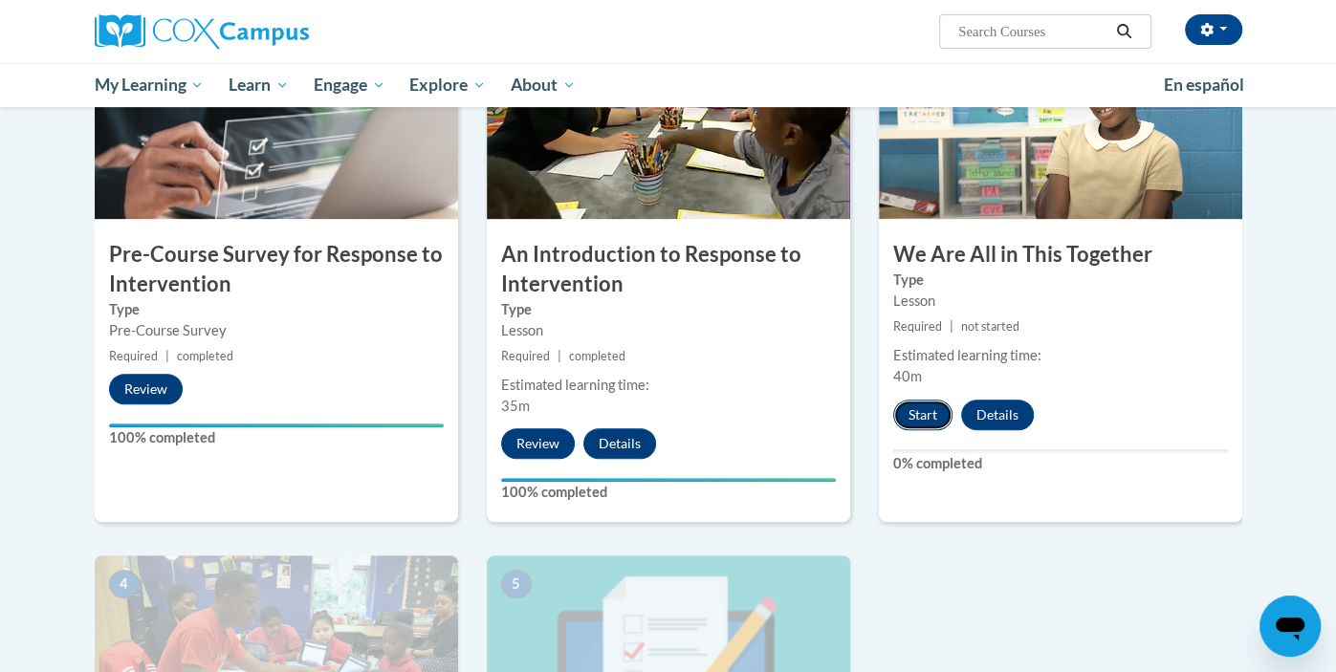
click at [947, 412] on button "Start" at bounding box center [922, 415] width 59 height 31
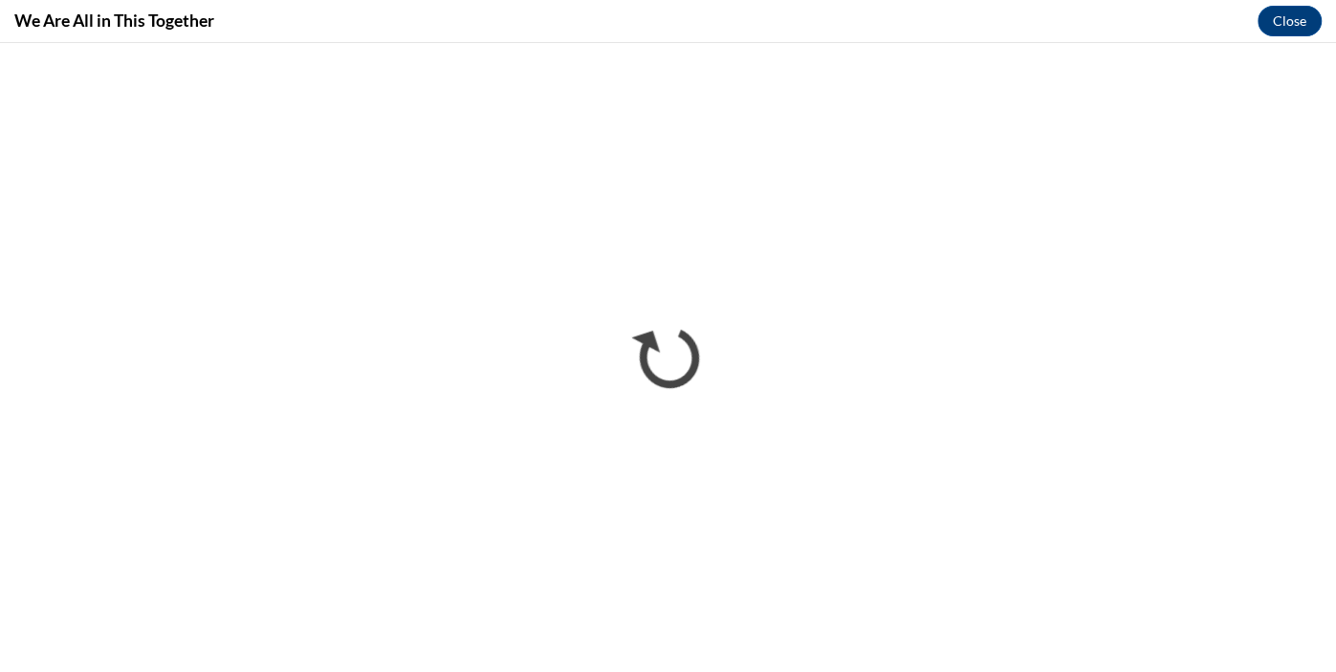
scroll to position [0, 0]
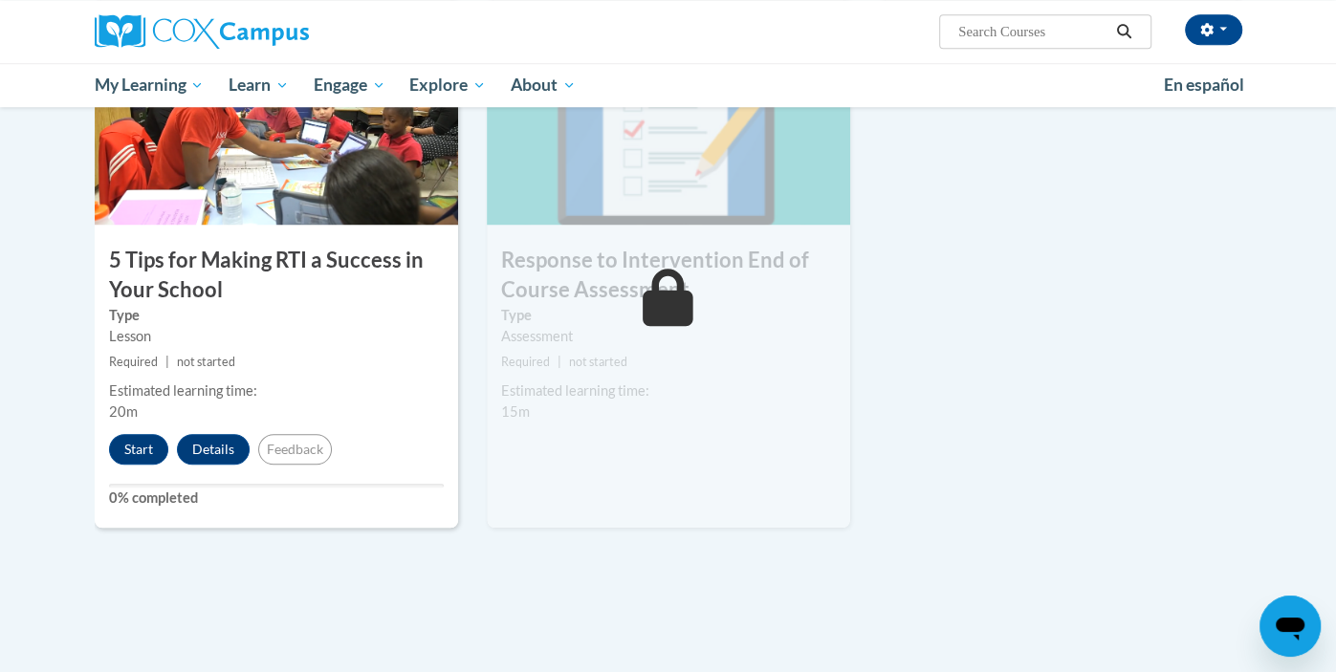
scroll to position [996, 0]
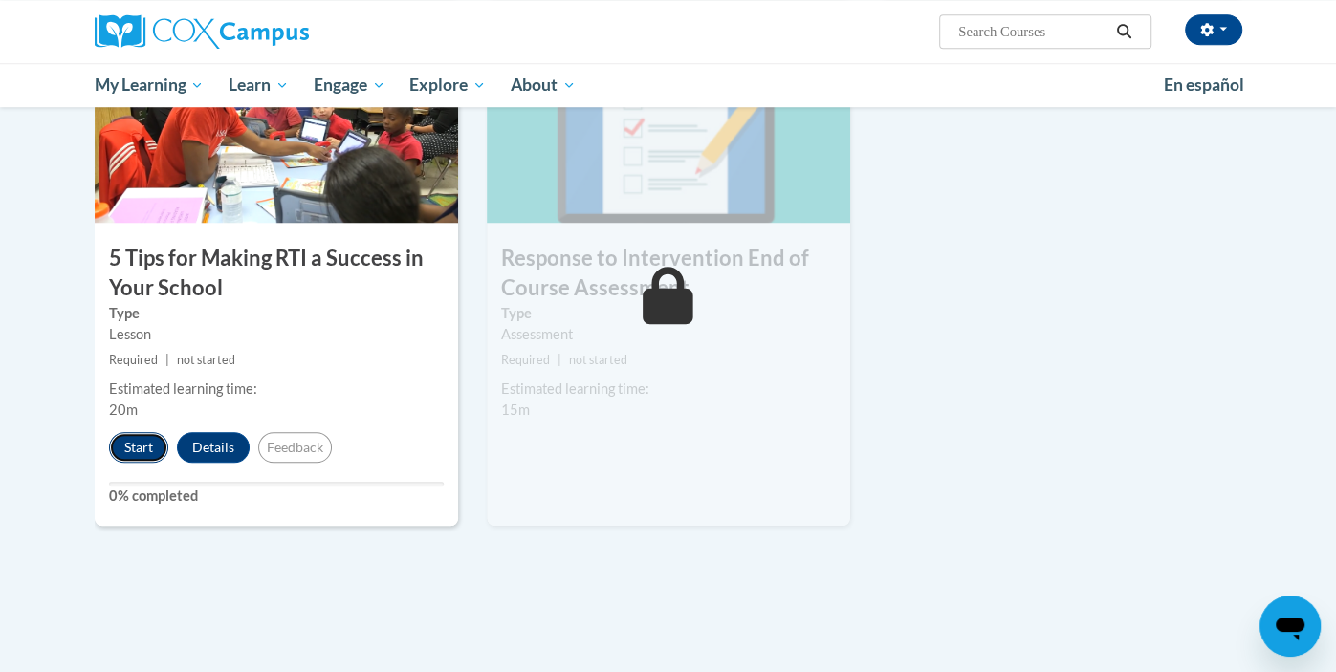
click at [134, 444] on button "Start" at bounding box center [138, 447] width 59 height 31
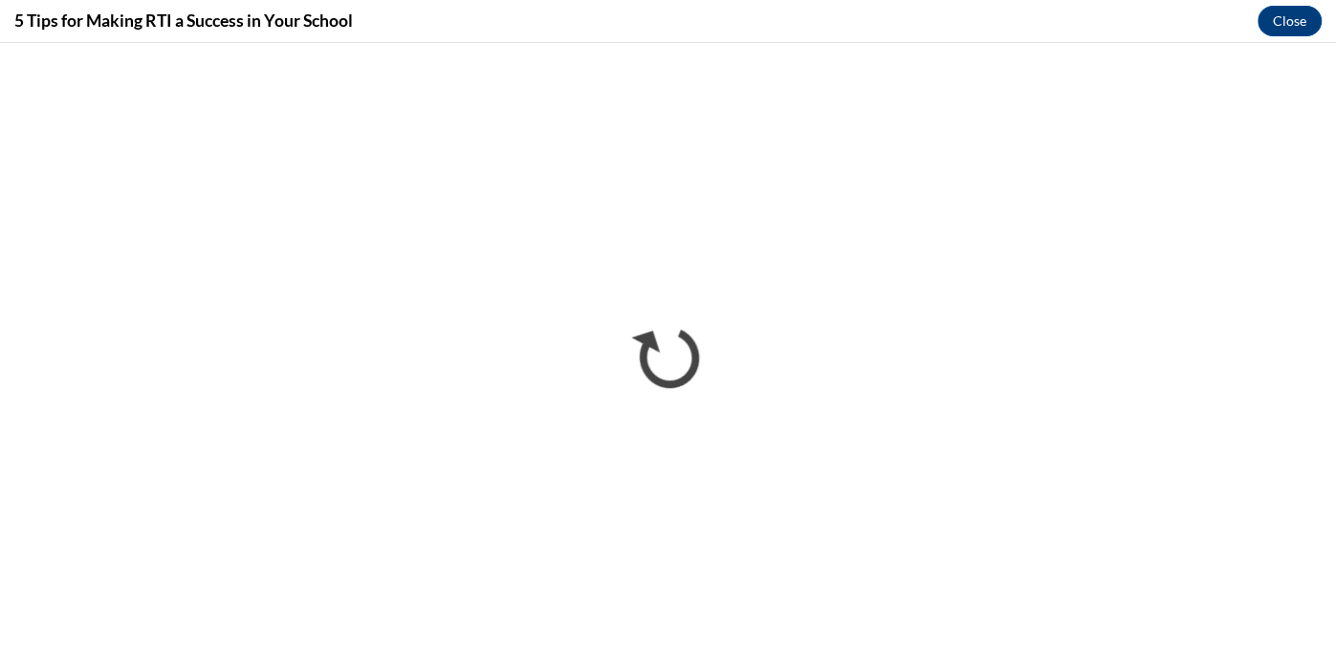
scroll to position [0, 0]
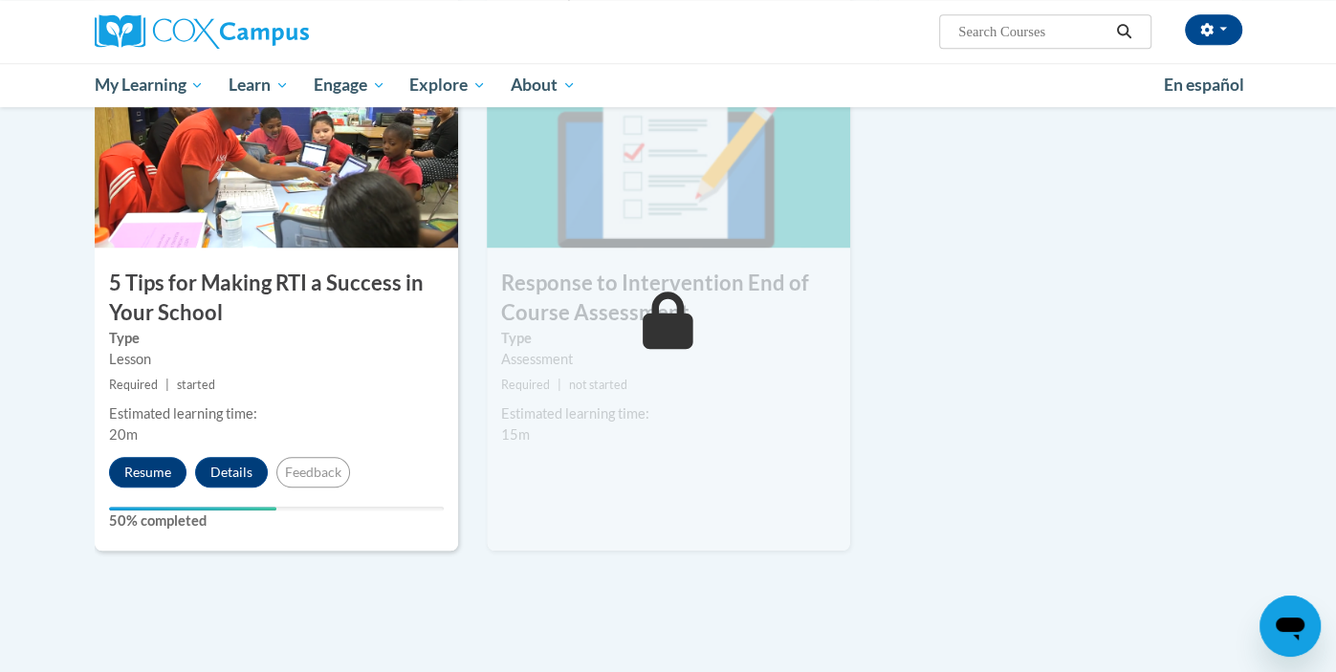
scroll to position [970, 0]
click at [158, 471] on button "Resume" at bounding box center [147, 473] width 77 height 31
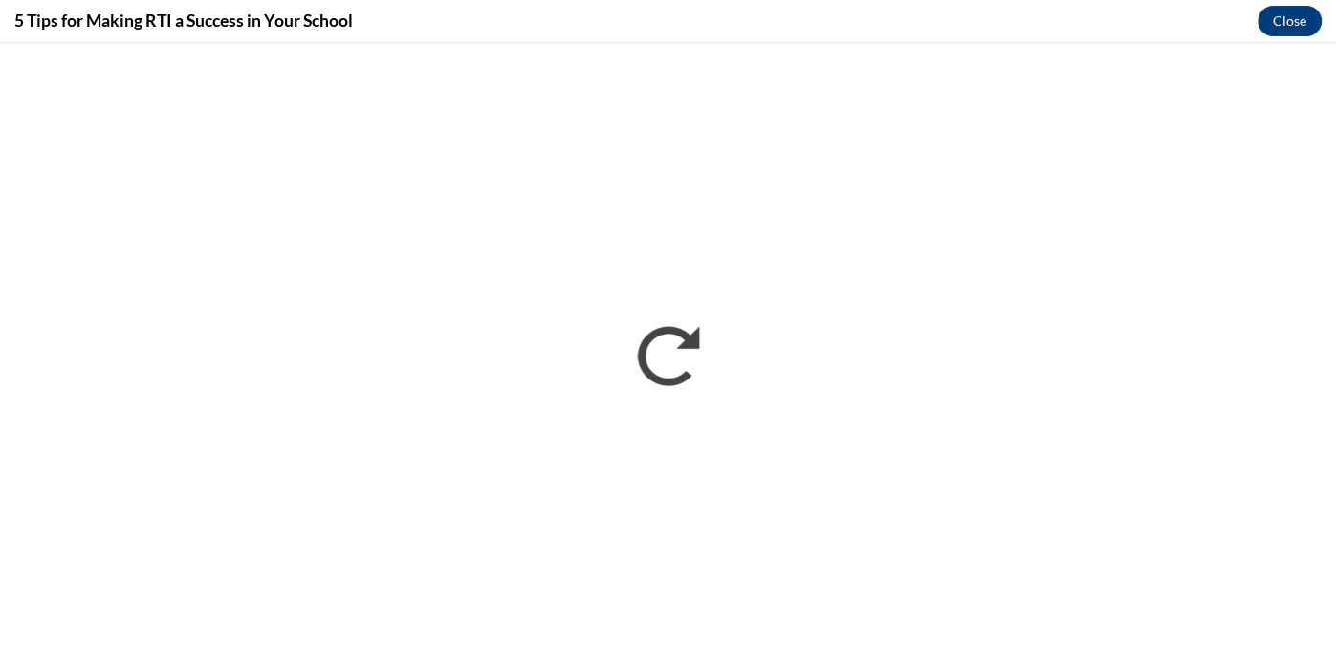
scroll to position [0, 0]
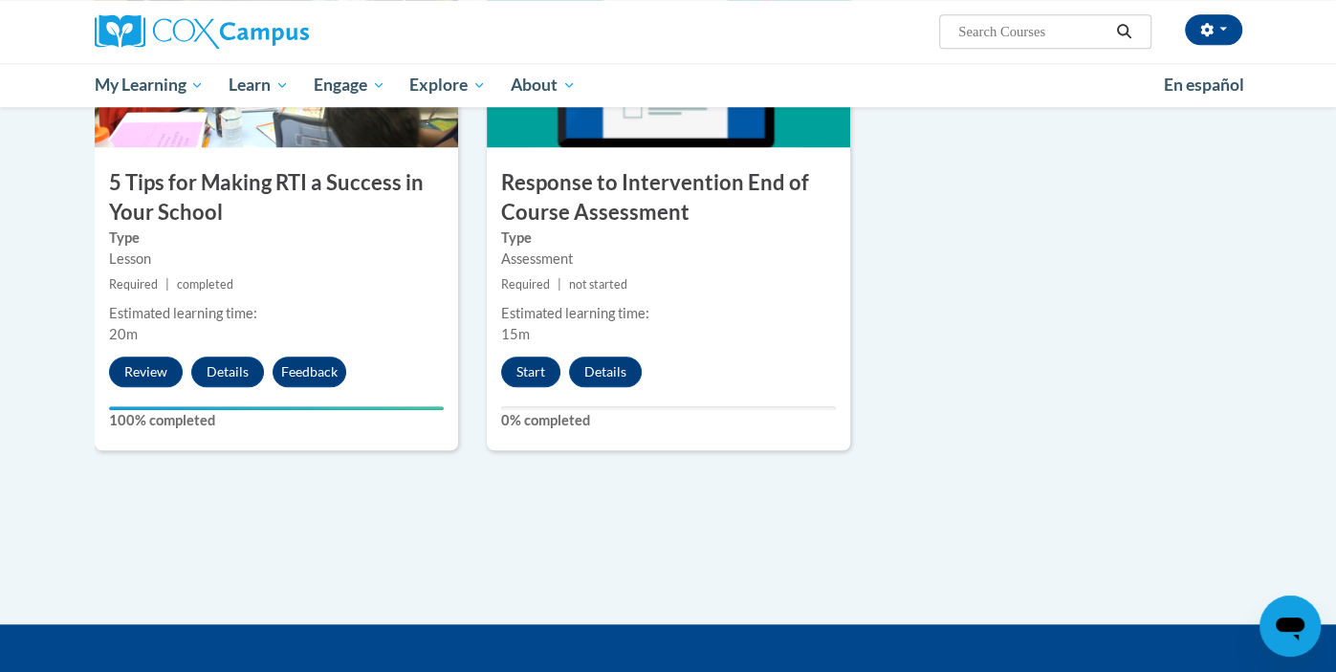
scroll to position [1075, 0]
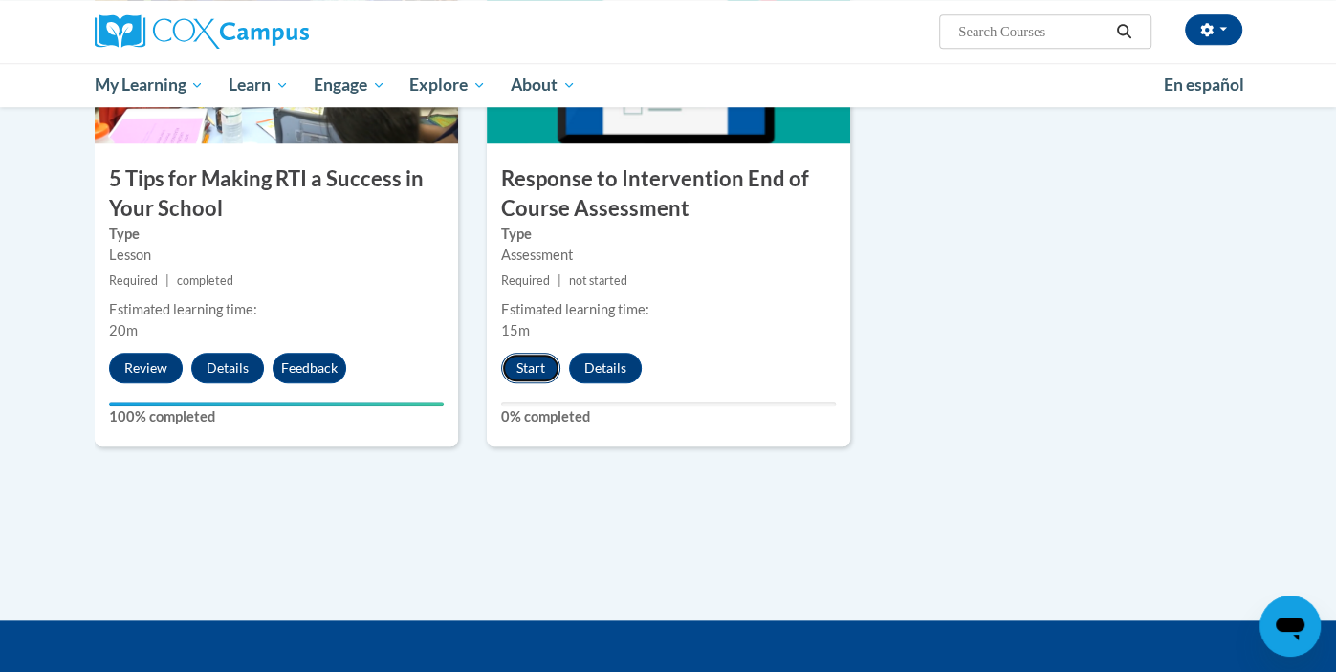
click at [538, 356] on button "Start" at bounding box center [530, 368] width 59 height 31
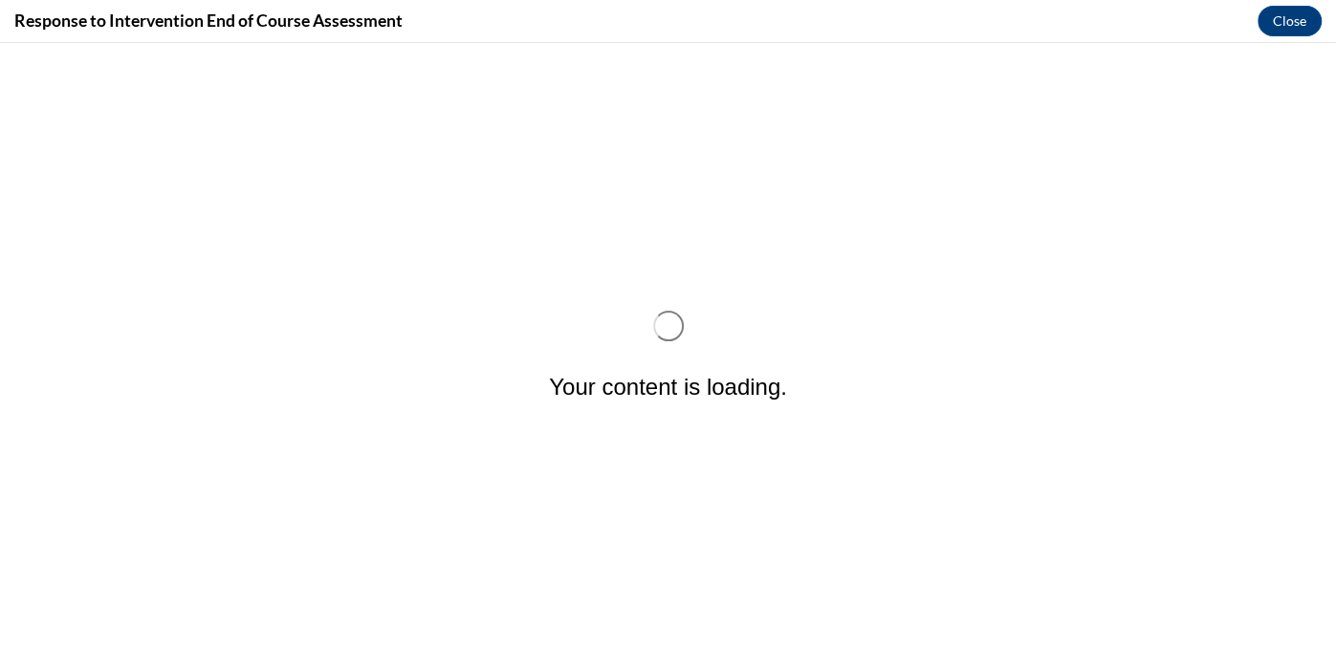
scroll to position [0, 0]
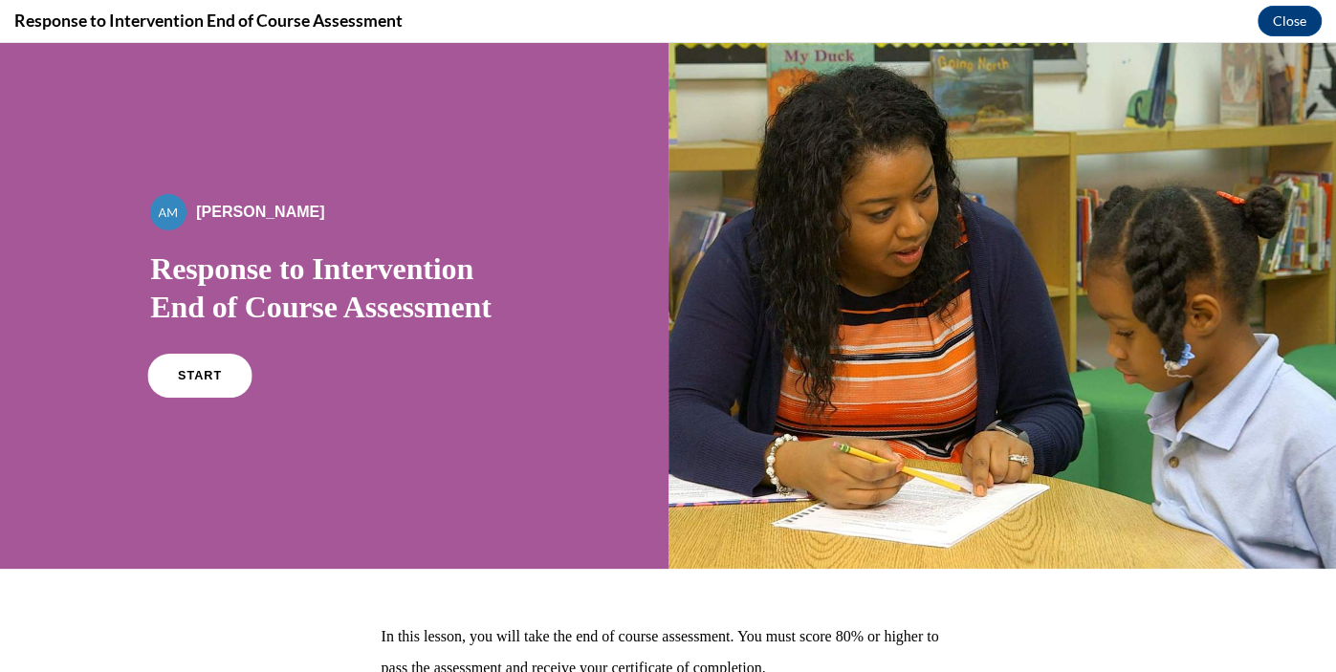
click at [223, 378] on link "START" at bounding box center [200, 376] width 104 height 44
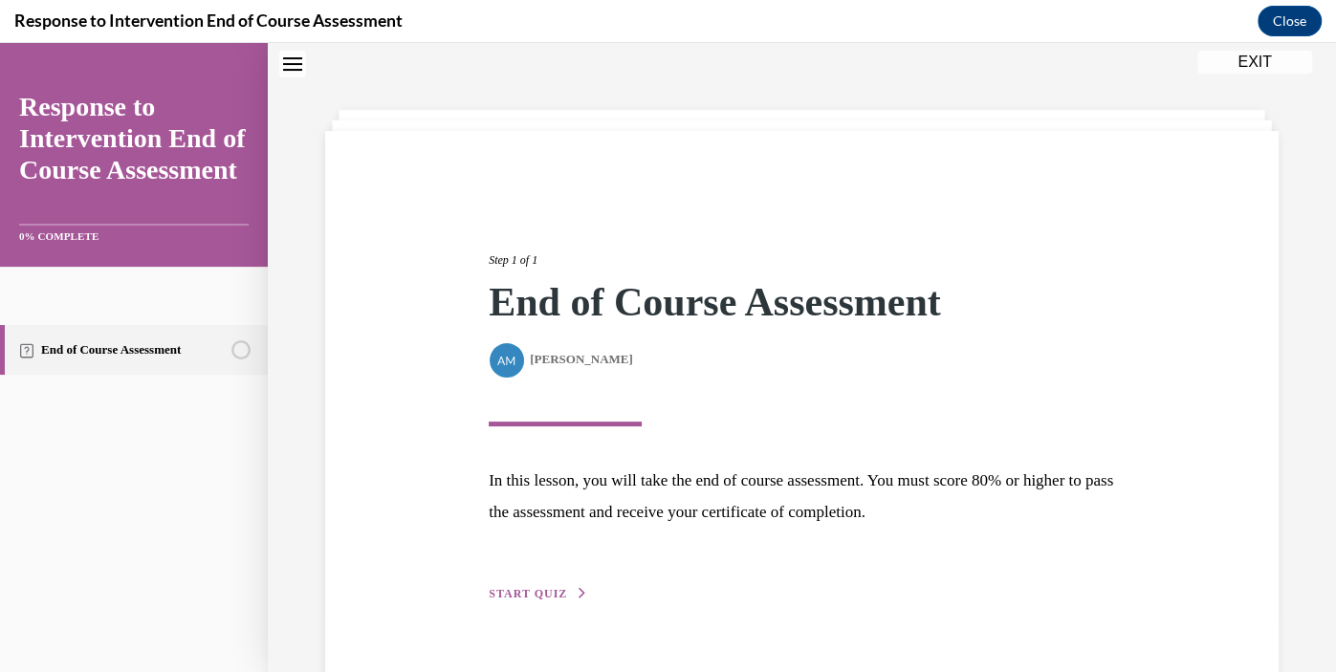
scroll to position [104, 0]
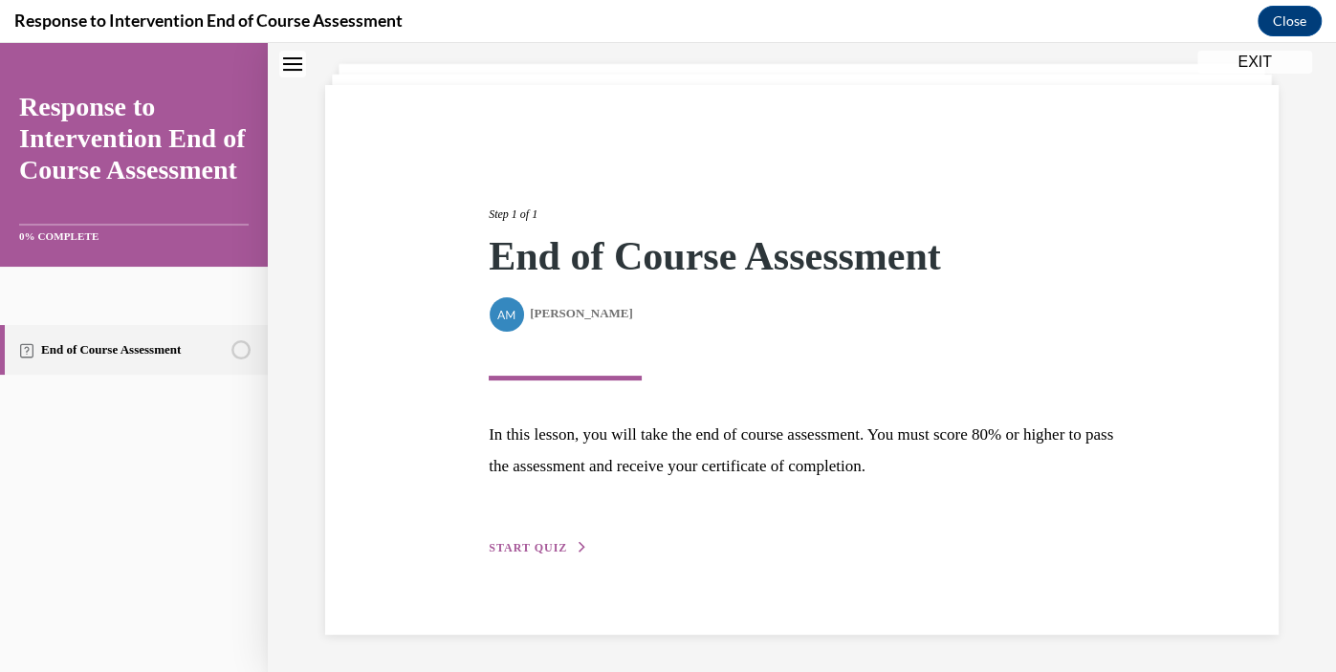
click at [569, 547] on button "START QUIZ" at bounding box center [538, 547] width 99 height 17
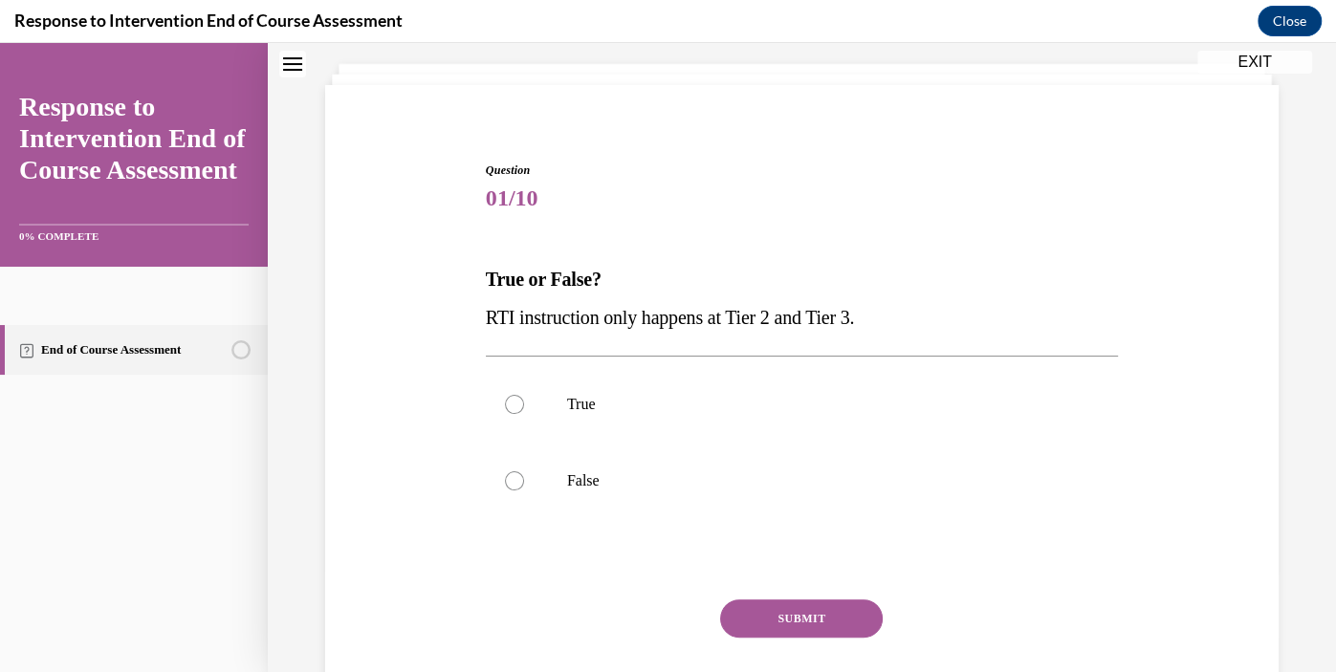
click at [662, 321] on span "RTI instruction only happens at Tier 2 and Tier 3." at bounding box center [670, 317] width 368 height 21
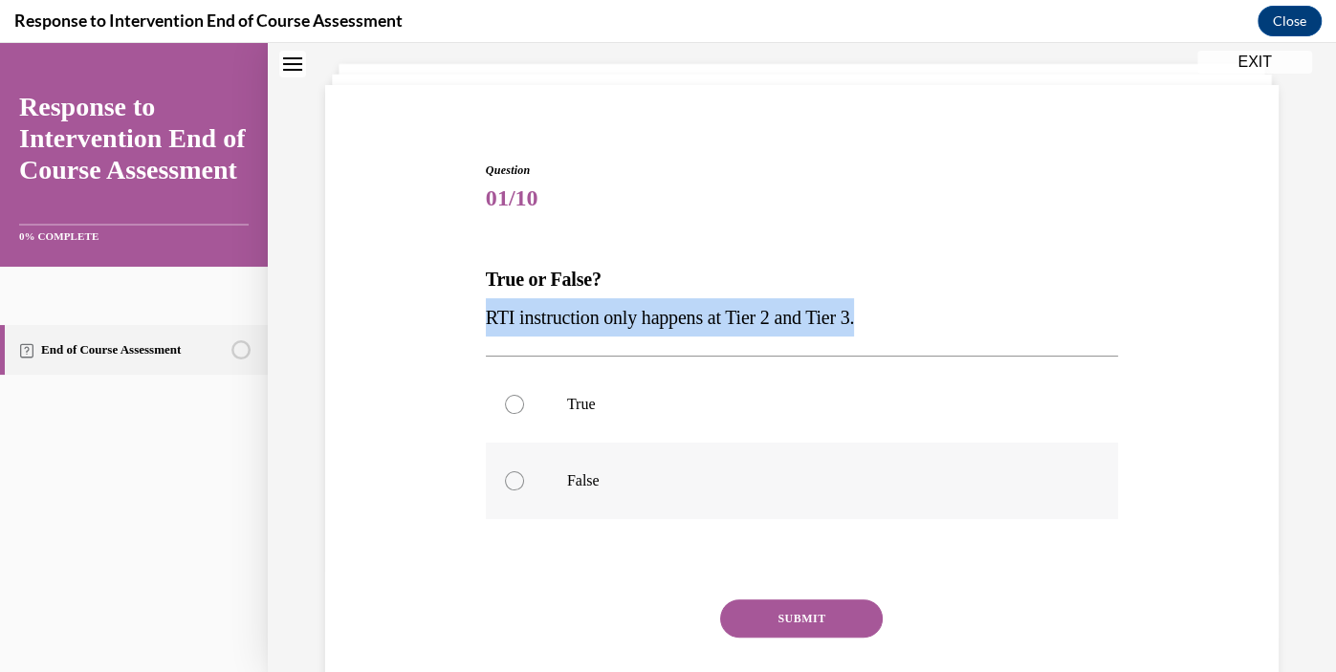
click at [662, 472] on p "False" at bounding box center [818, 481] width 503 height 19
click at [524, 472] on input "False" at bounding box center [514, 481] width 19 height 19
radio input "true"
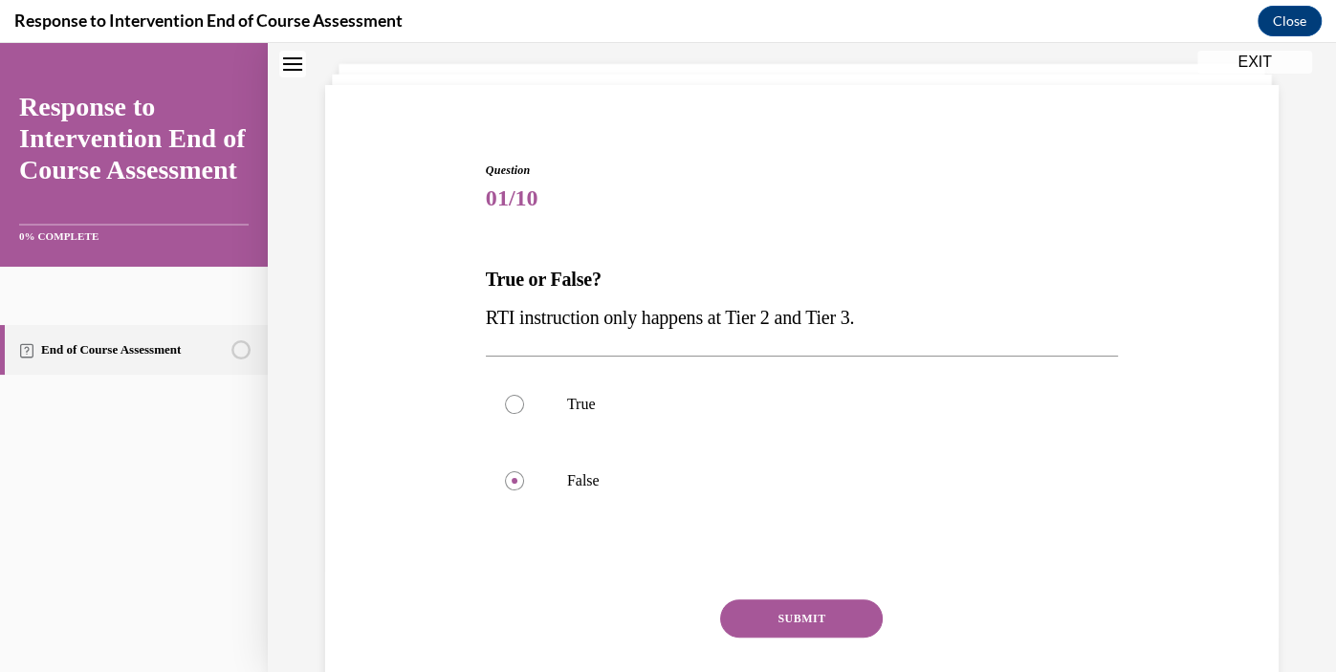
click at [822, 620] on button "SUBMIT" at bounding box center [801, 619] width 163 height 38
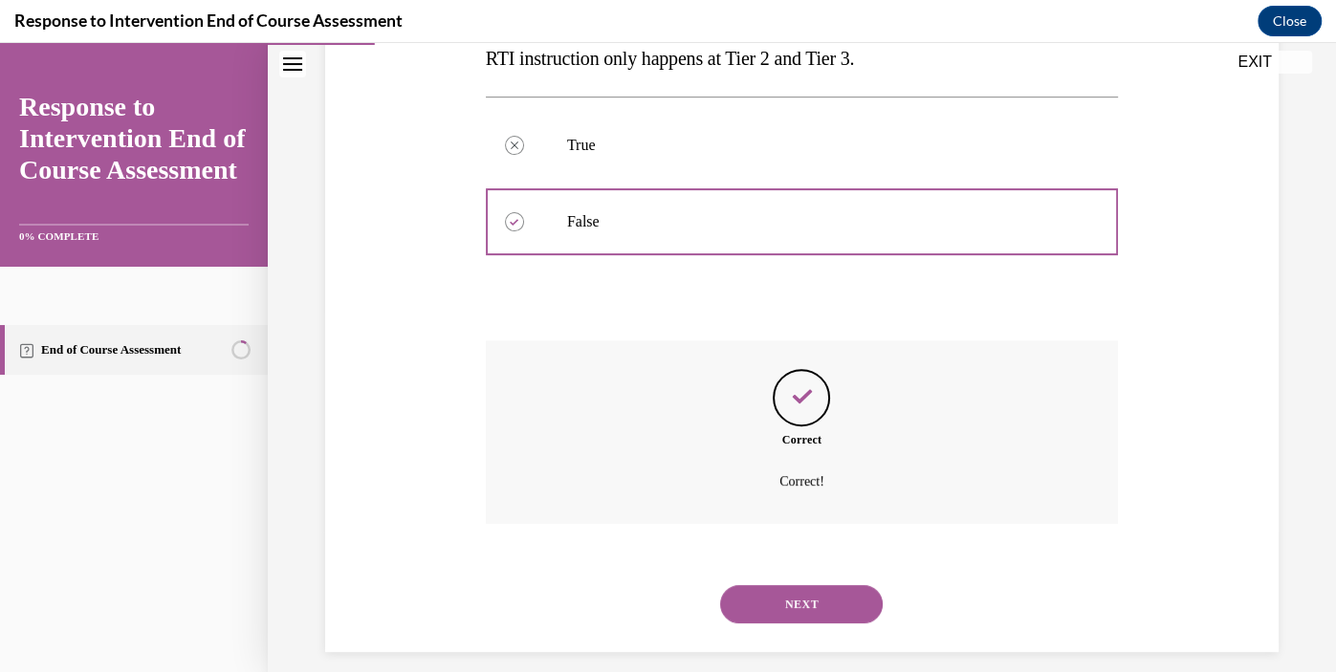
scroll to position [381, 0]
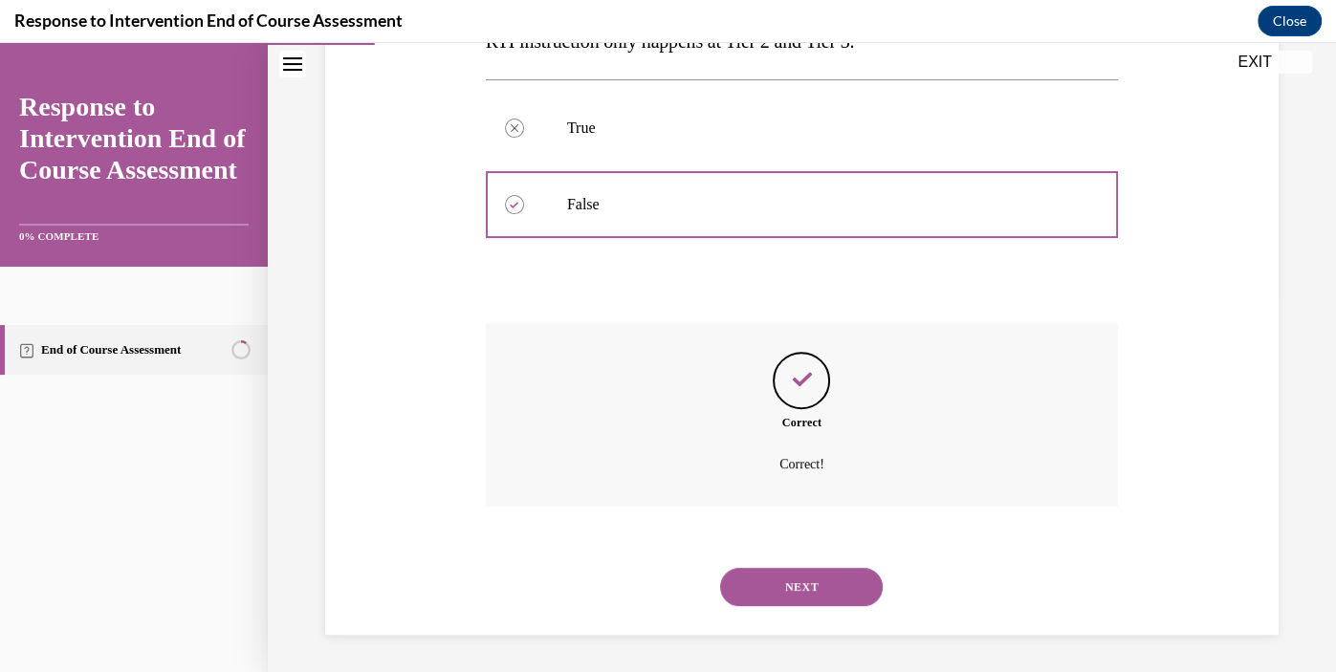
click at [829, 576] on button "NEXT" at bounding box center [801, 587] width 163 height 38
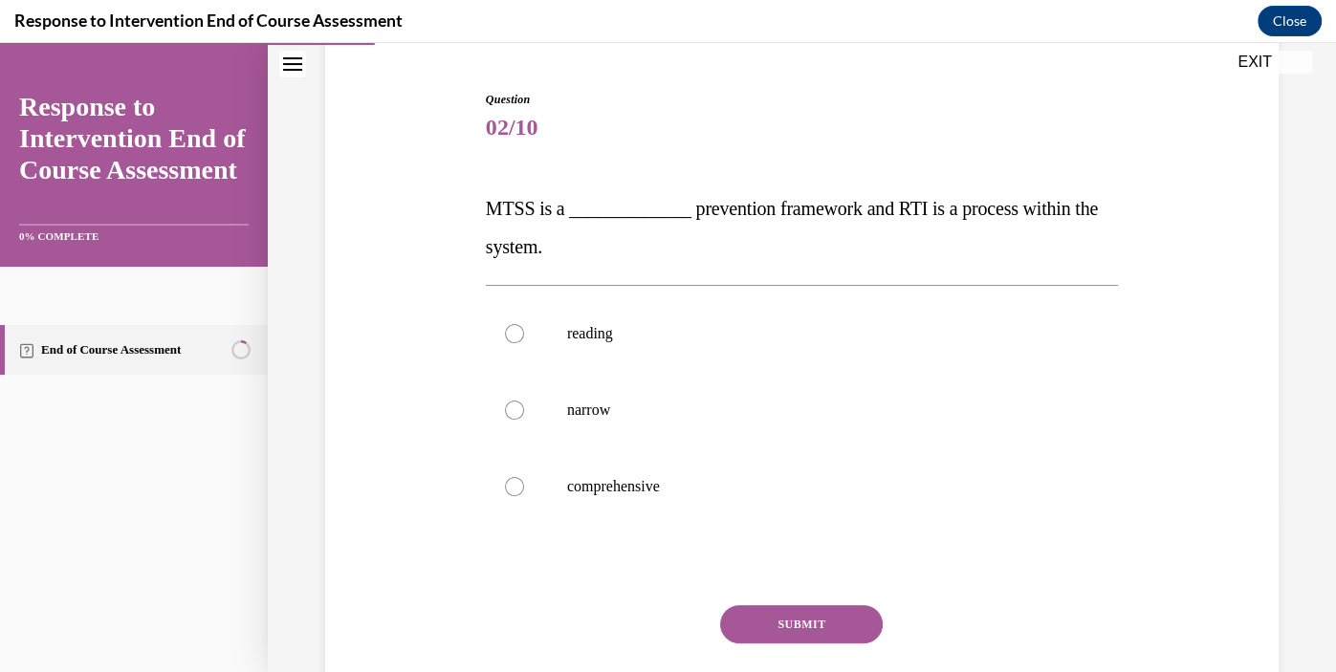
scroll to position [194, 0]
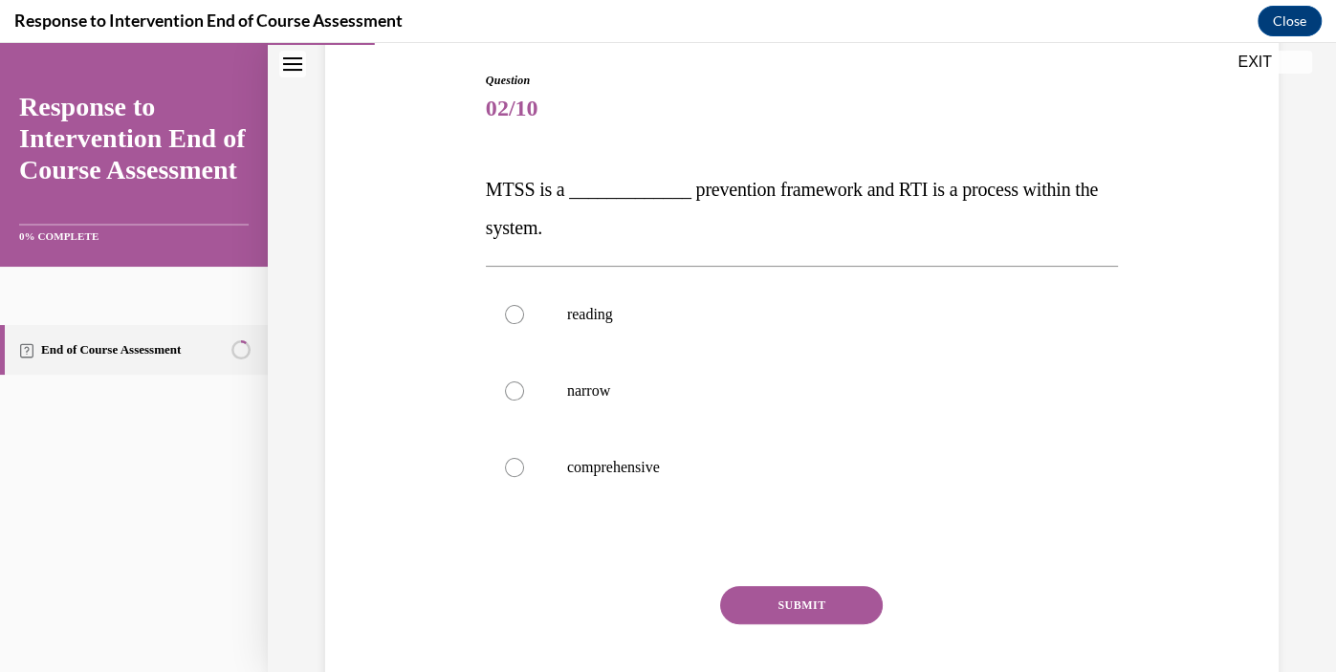
click at [535, 214] on p "MTSS is a _____________ prevention framework and RTI is a process within the sy…" at bounding box center [802, 208] width 632 height 77
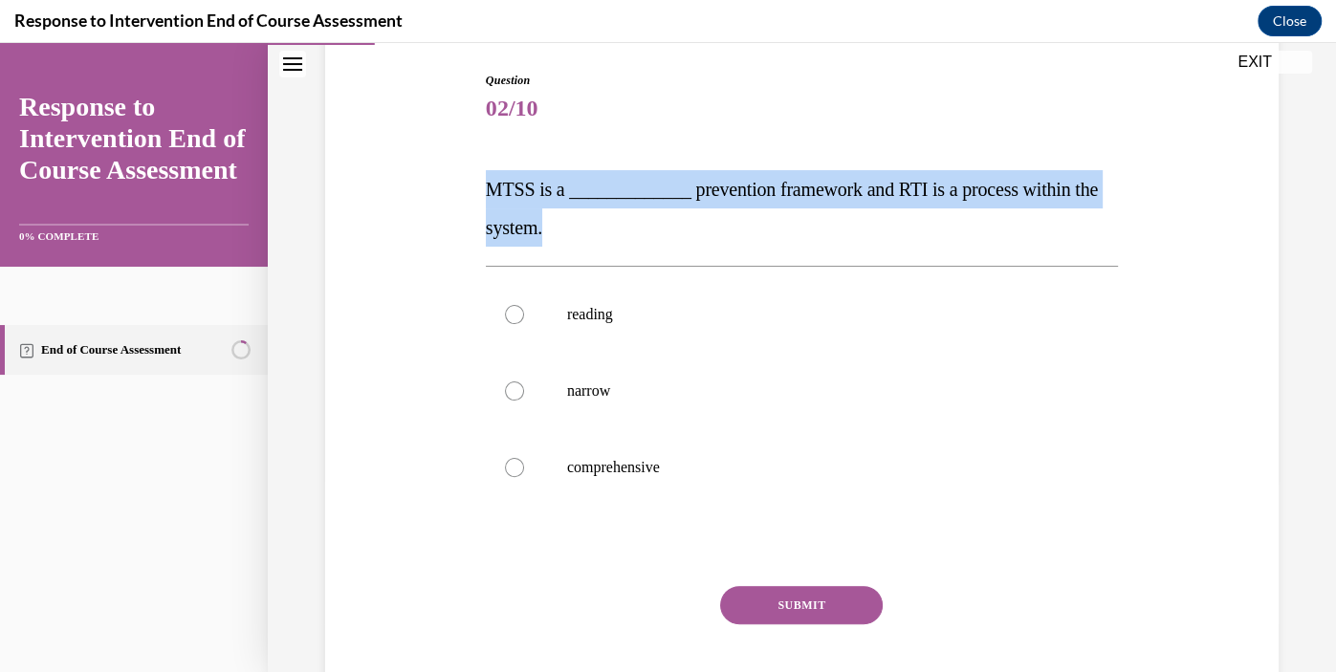
copy span "MTSS is a _____________ prevention framework and RTI is a process within the sy…"
click at [795, 196] on span "MTSS is a _____________ prevention framework and RTI is a process within the sy…" at bounding box center [792, 208] width 612 height 59
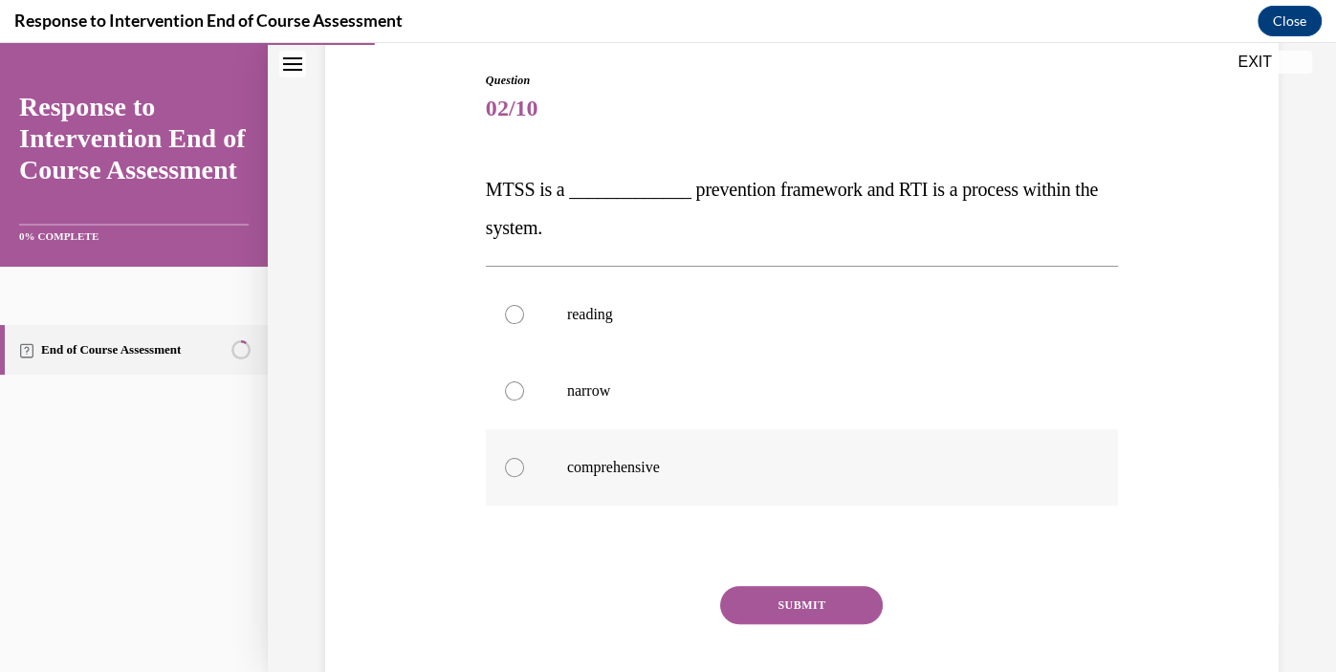
click at [676, 477] on label "comprehensive" at bounding box center [802, 467] width 632 height 77
click at [524, 477] on input "comprehensive" at bounding box center [514, 467] width 19 height 19
radio input "true"
click at [809, 607] on button "SUBMIT" at bounding box center [801, 605] width 163 height 38
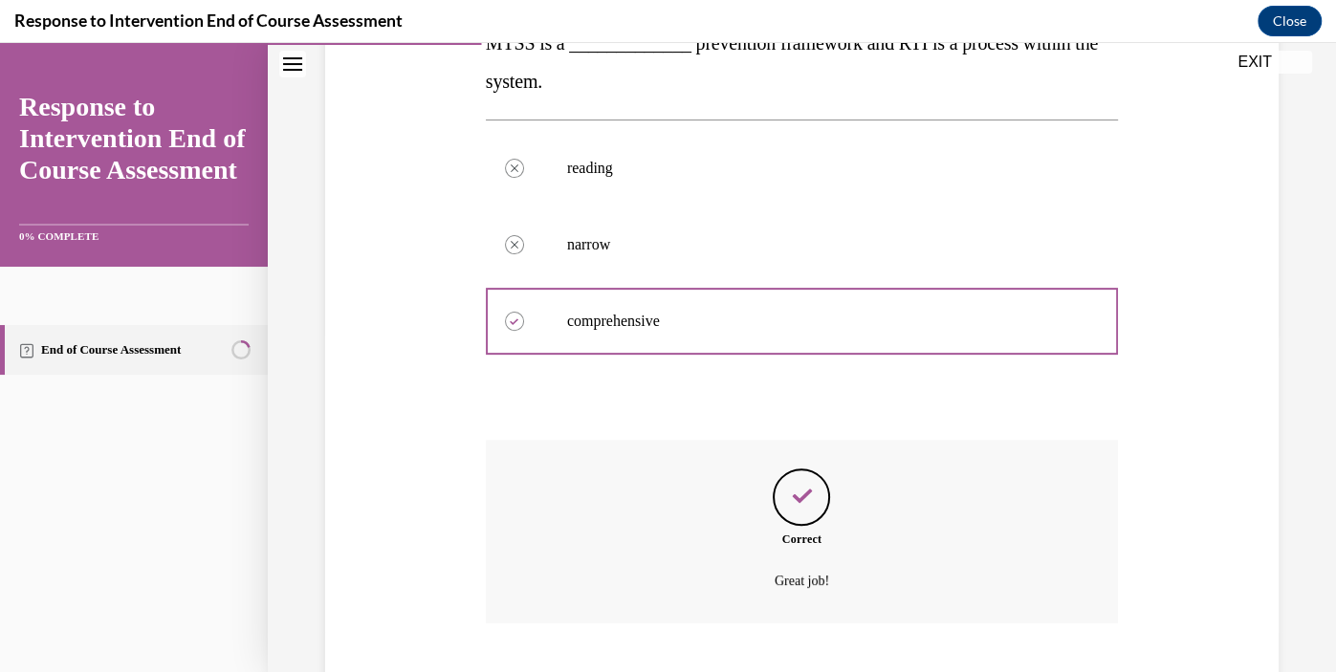
scroll to position [457, 0]
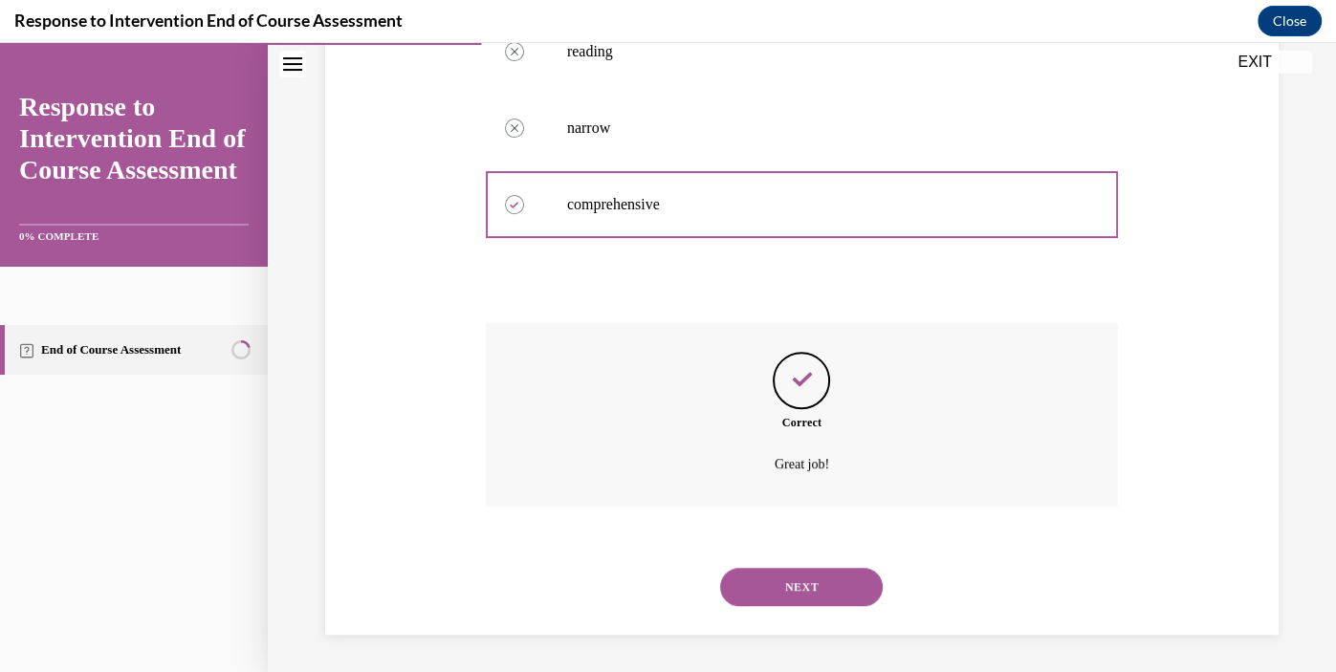
click at [810, 603] on button "NEXT" at bounding box center [801, 587] width 163 height 38
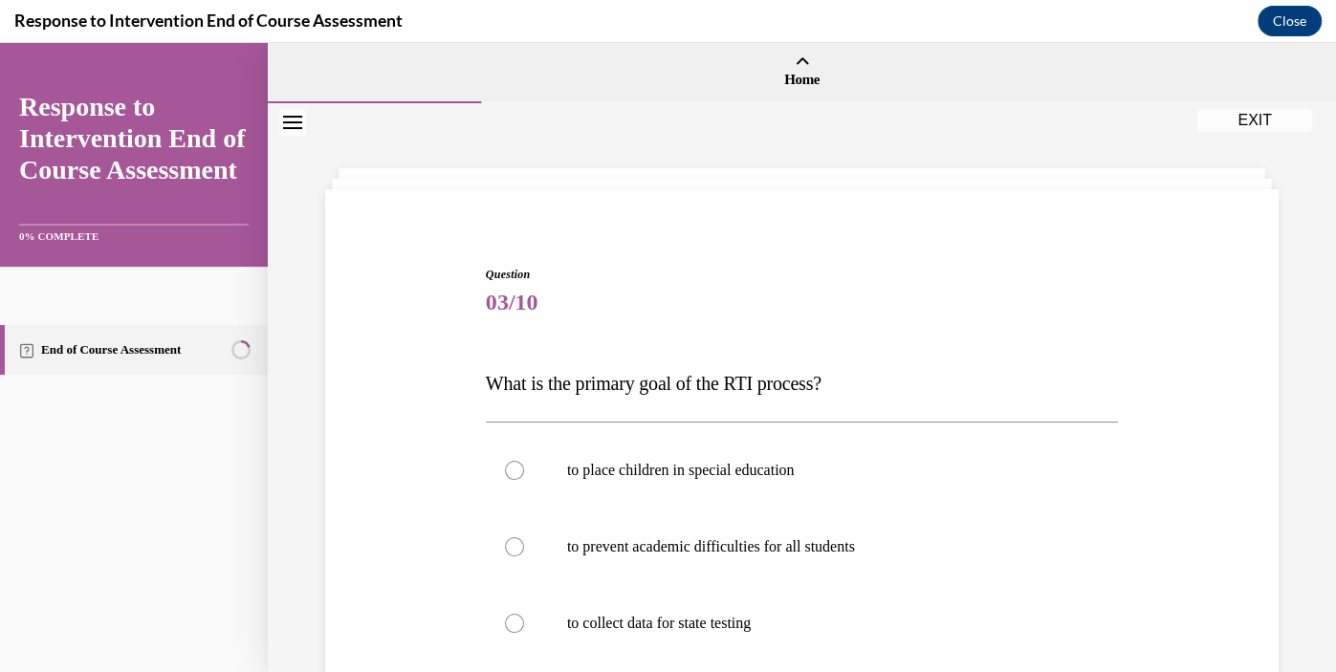
click at [749, 378] on span "What is the primary goal of the RTI process?" at bounding box center [654, 383] width 336 height 21
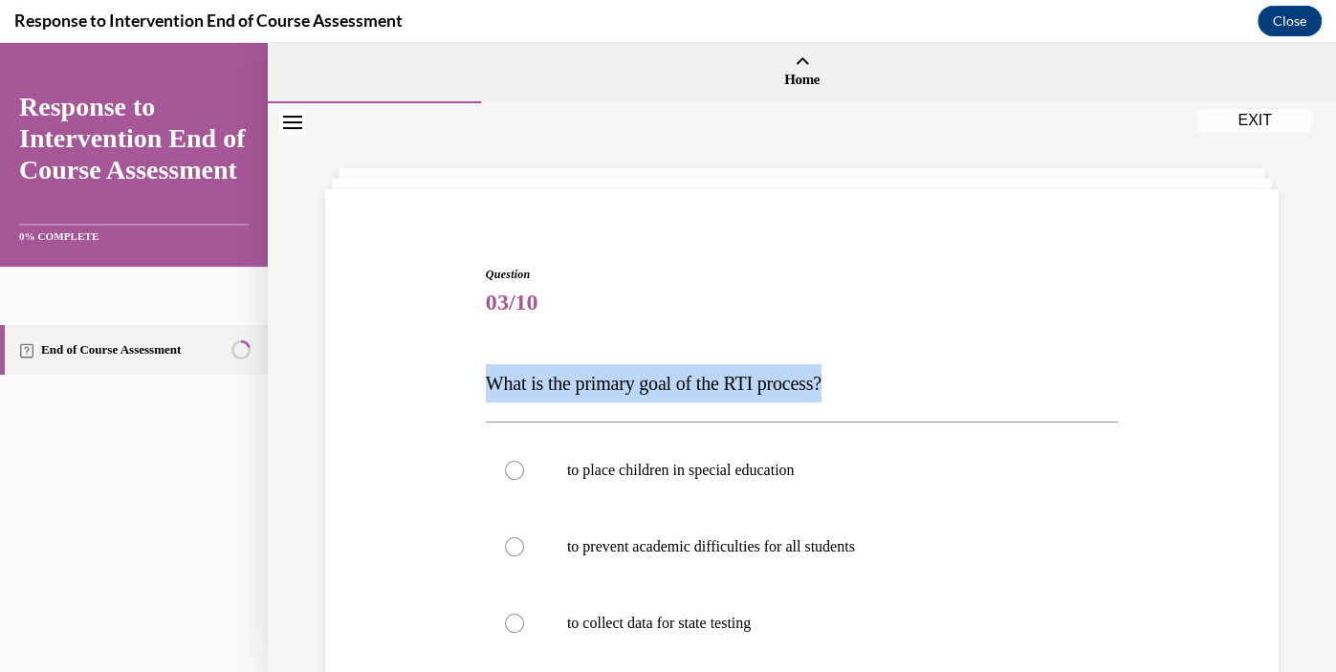
copy span "What is the primary goal of the RTI process?"
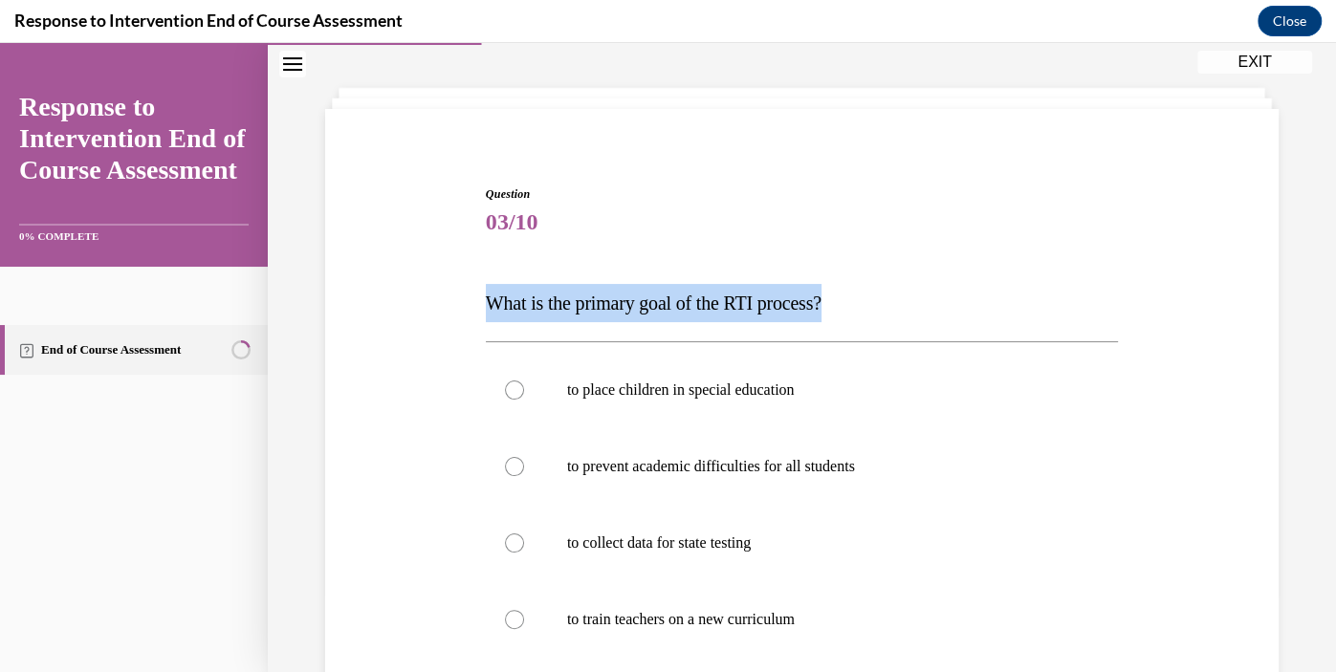
scroll to position [219, 0]
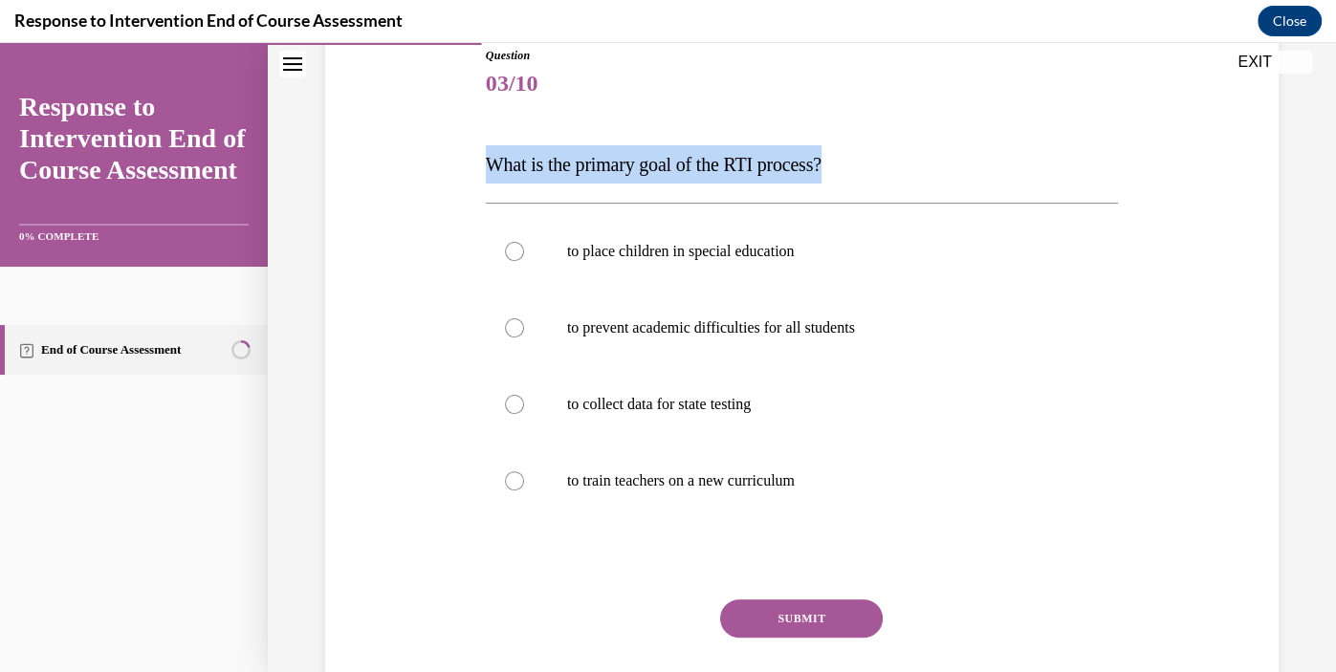
click at [1173, 361] on div "Question 03/10 What is the primary goal of the RTI process? to place children i…" at bounding box center [801, 372] width 963 height 767
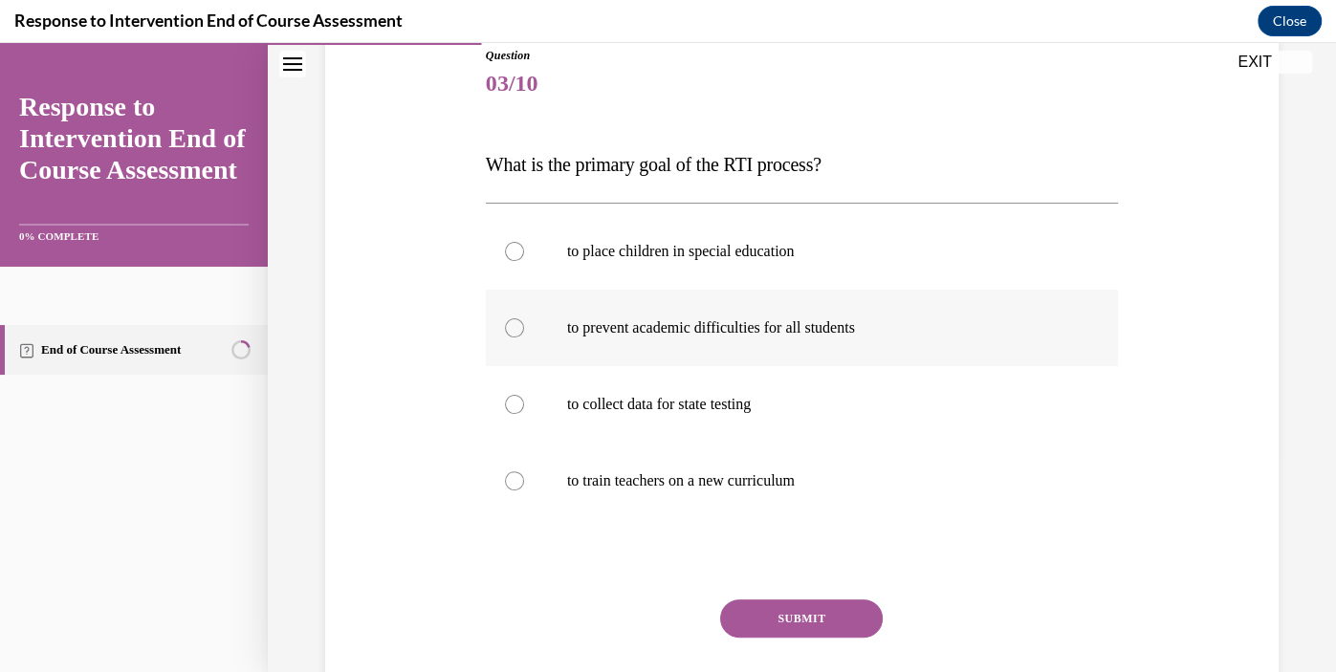
click at [739, 352] on label "to prevent academic difficulties for all students" at bounding box center [802, 328] width 632 height 77
click at [524, 338] on input "to prevent academic difficulties for all students" at bounding box center [514, 327] width 19 height 19
radio input "true"
click at [782, 631] on button "SUBMIT" at bounding box center [801, 619] width 163 height 38
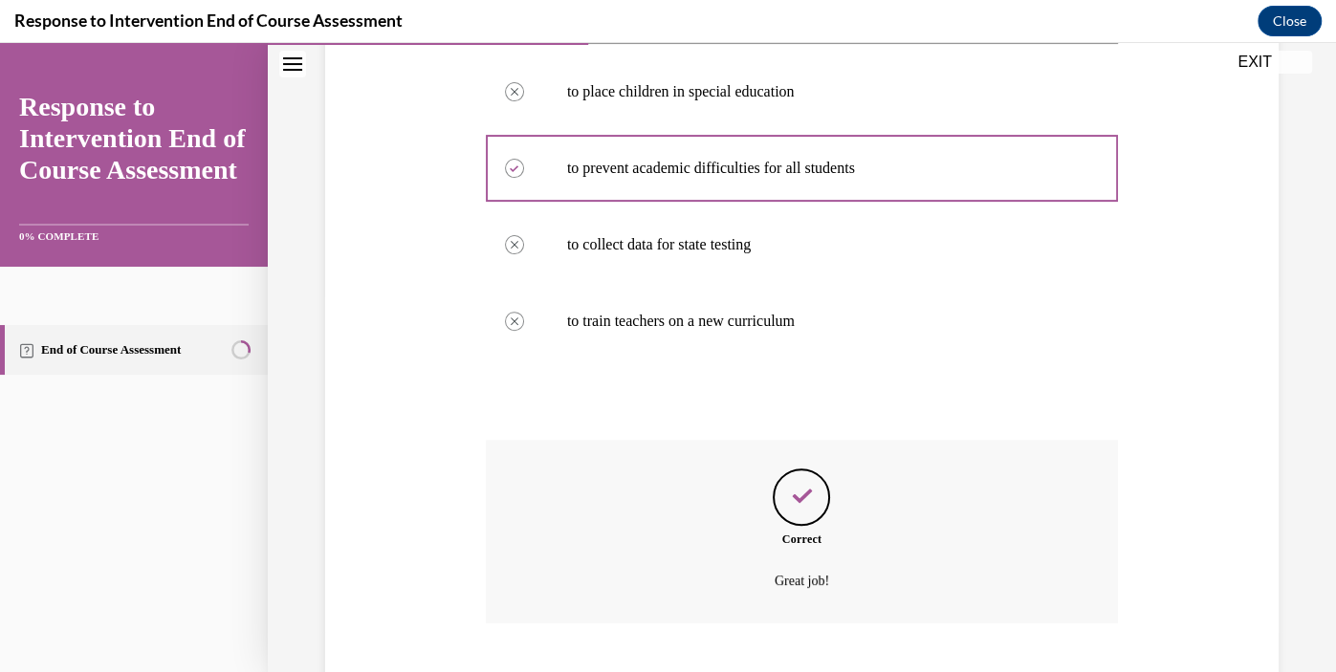
scroll to position [495, 0]
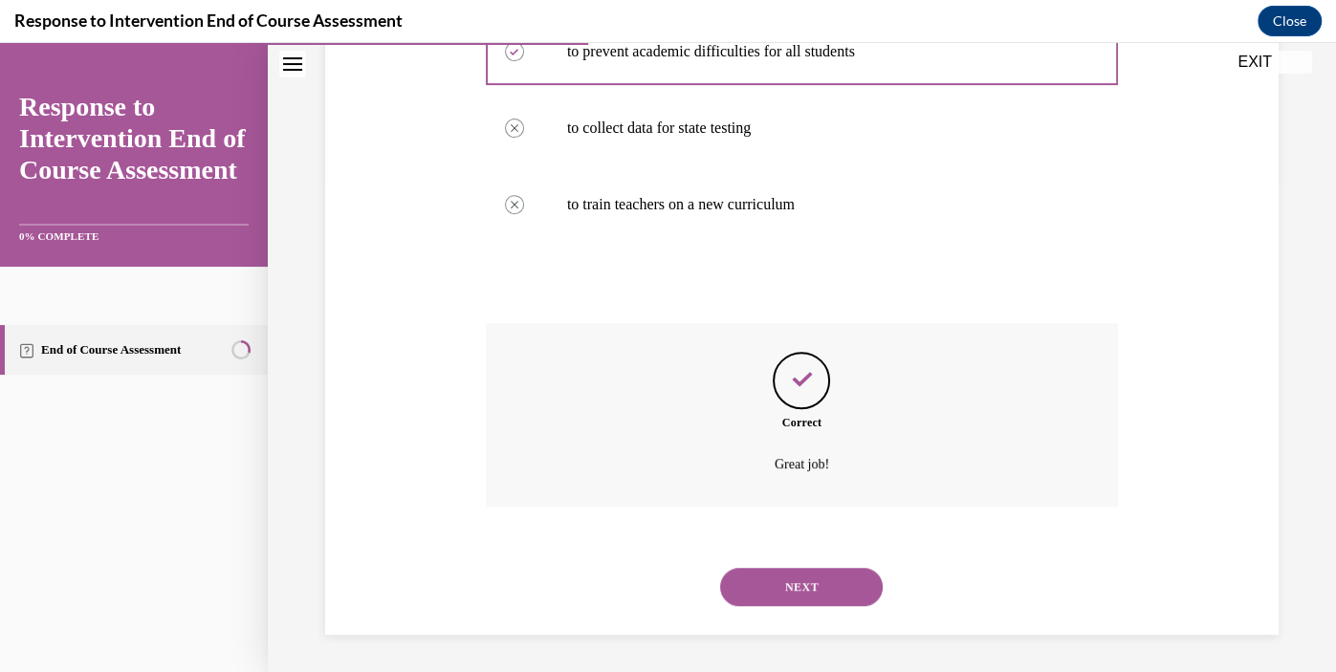
click at [818, 599] on button "NEXT" at bounding box center [801, 587] width 163 height 38
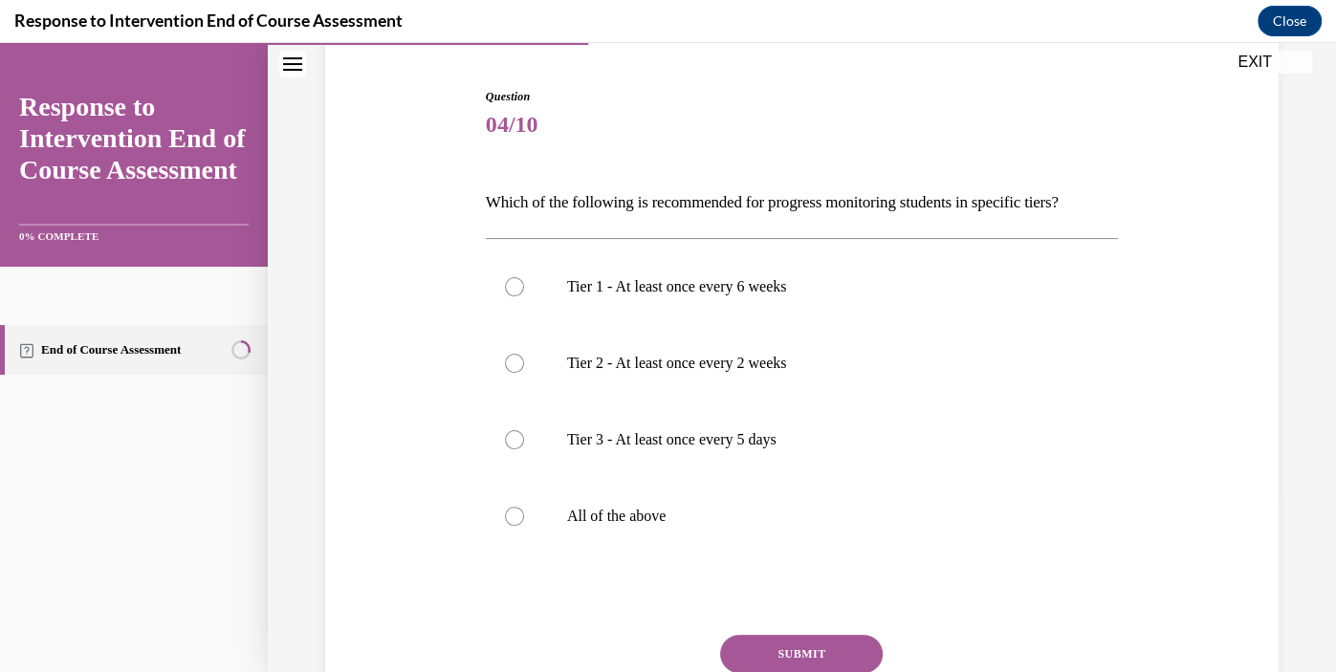
scroll to position [188, 0]
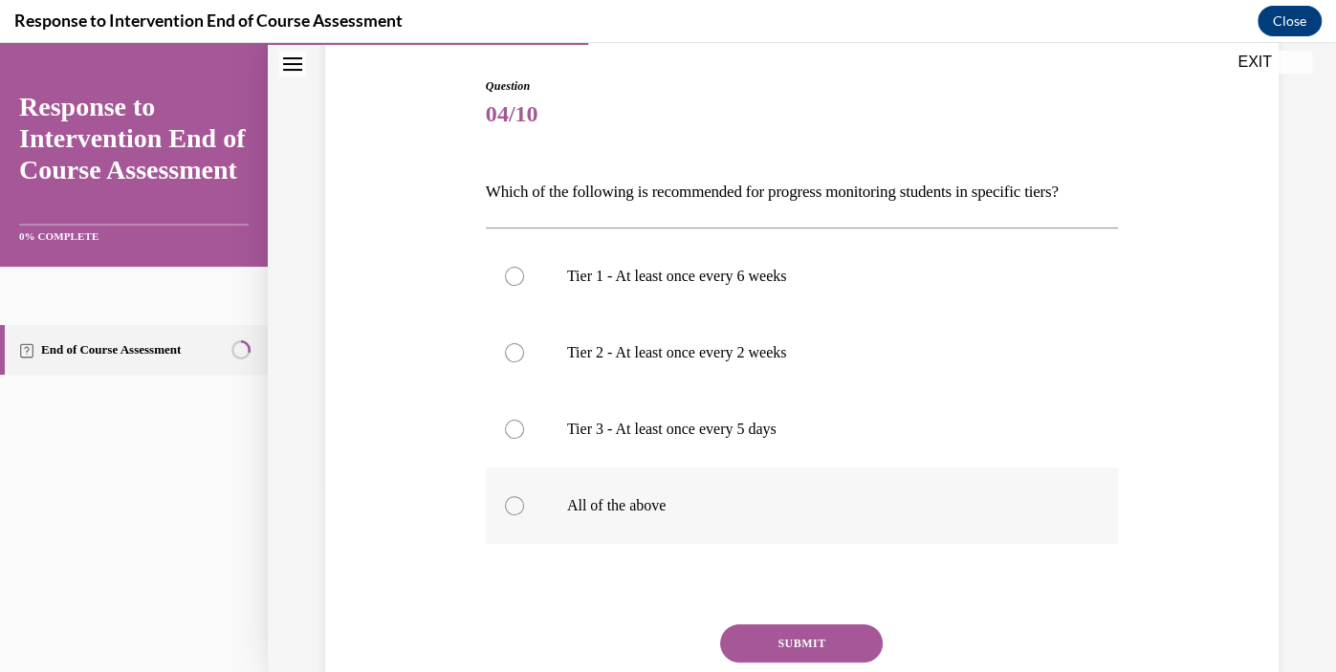
click at [627, 523] on label "All of the above" at bounding box center [802, 506] width 632 height 77
click at [524, 515] on input "All of the above" at bounding box center [514, 505] width 19 height 19
radio input "true"
click at [815, 642] on button "SUBMIT" at bounding box center [801, 644] width 163 height 38
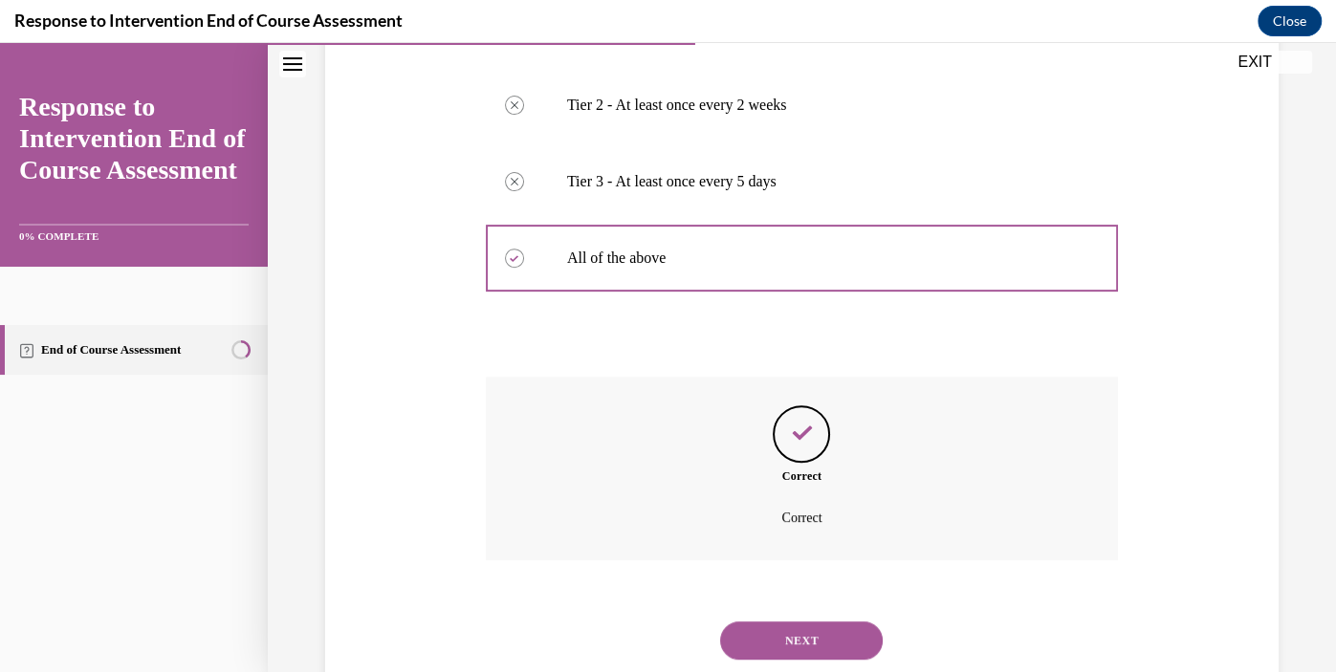
scroll to position [490, 0]
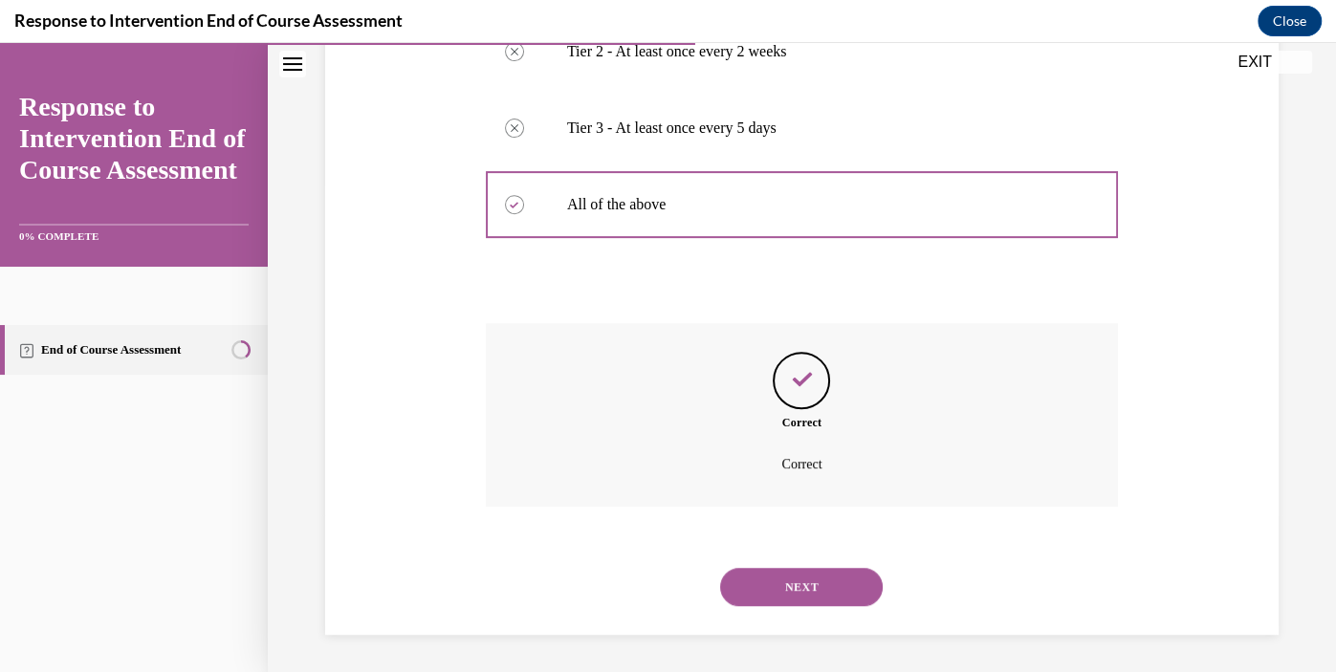
click at [835, 588] on button "NEXT" at bounding box center [801, 587] width 163 height 38
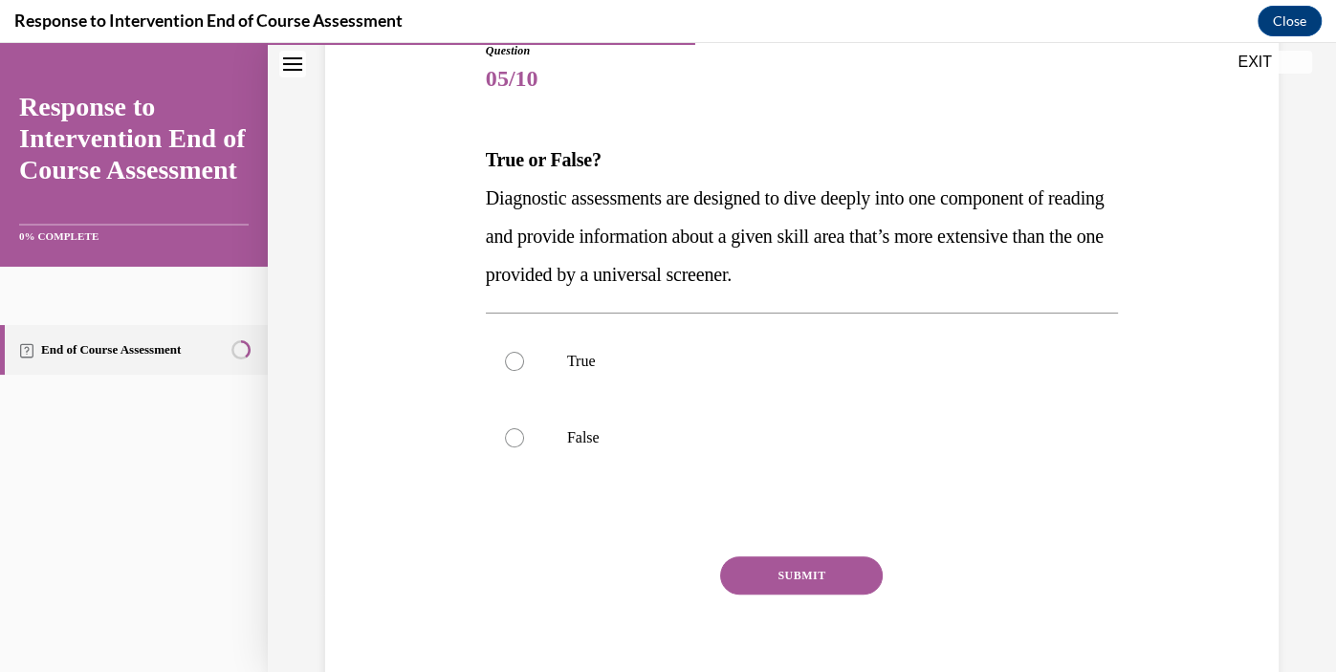
scroll to position [236, 0]
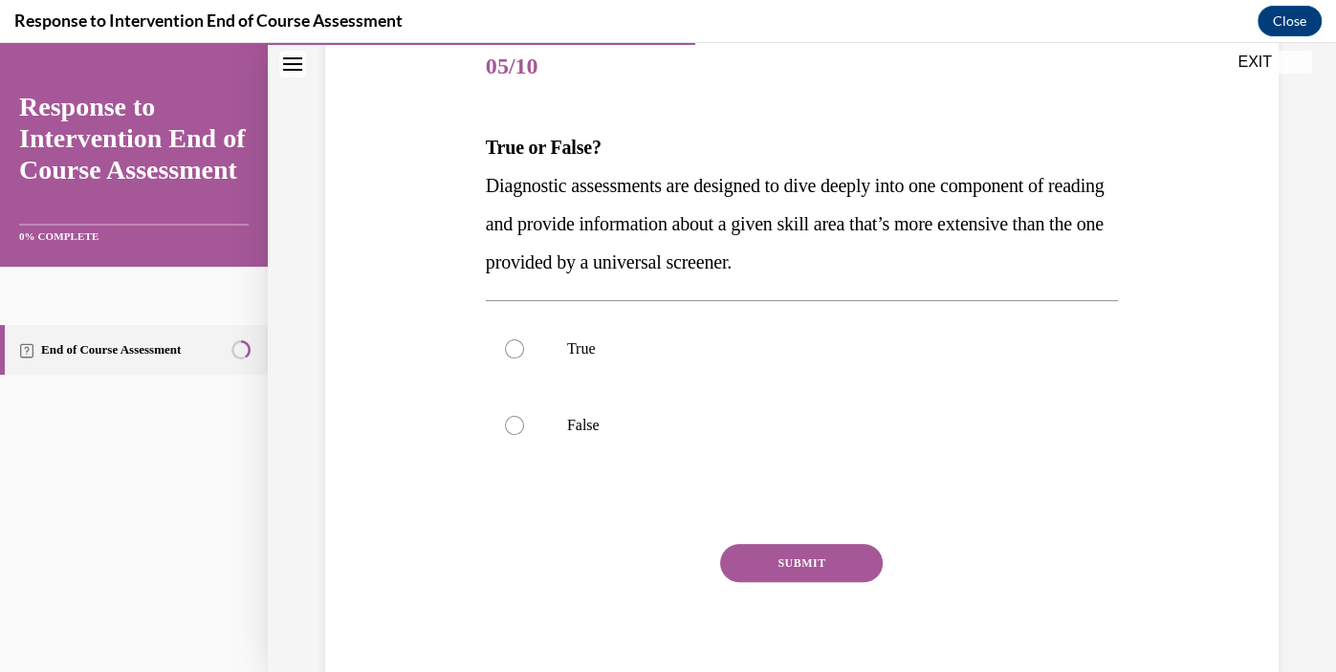
click at [800, 182] on span "Diagnostic assessments are designed to dive deeply into one component of readin…" at bounding box center [795, 224] width 619 height 98
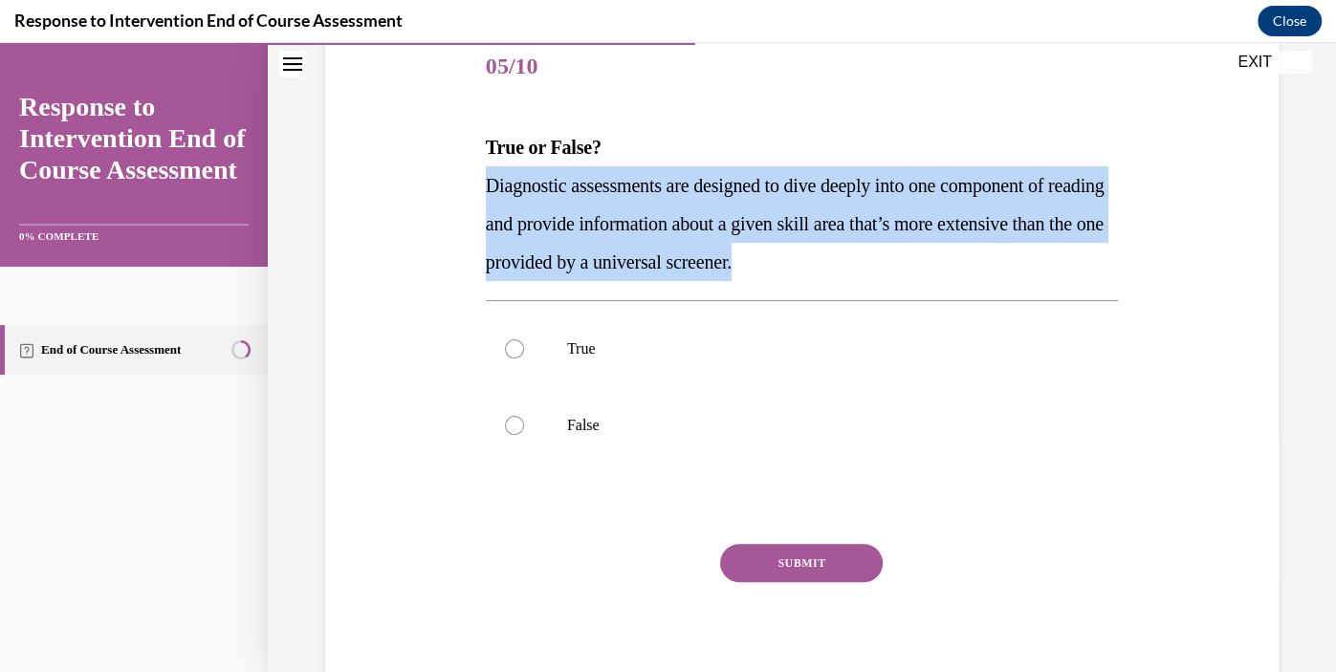
copy span "Diagnostic assessments are designed to dive deeply into one component of readin…"
click at [590, 342] on p "True" at bounding box center [818, 349] width 503 height 19
click at [524, 342] on input "True" at bounding box center [514, 349] width 19 height 19
radio input "true"
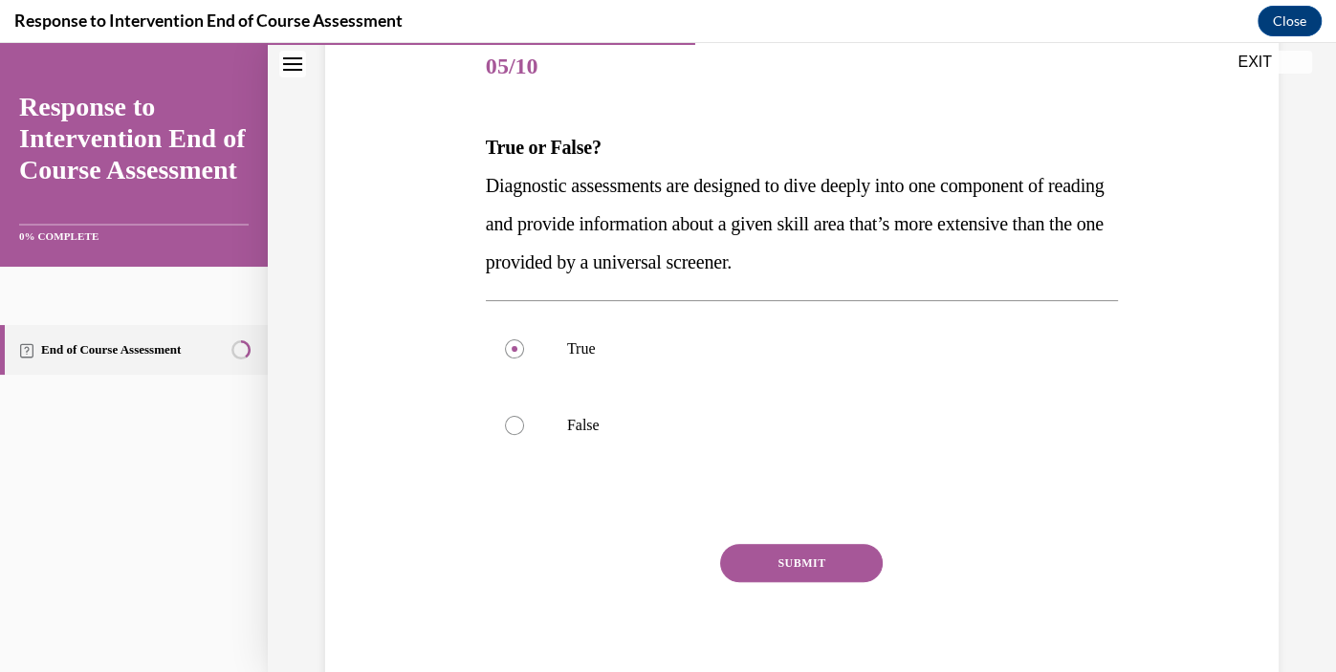
click at [800, 556] on button "SUBMIT" at bounding box center [801, 563] width 163 height 38
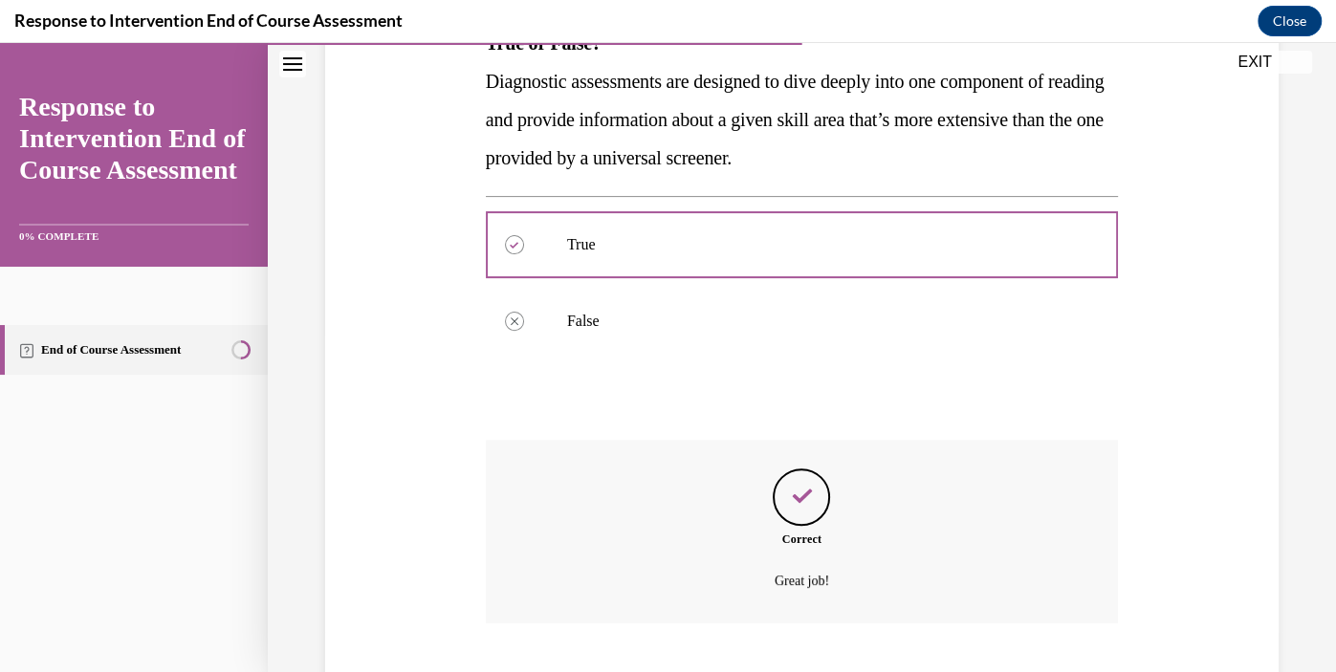
scroll to position [457, 0]
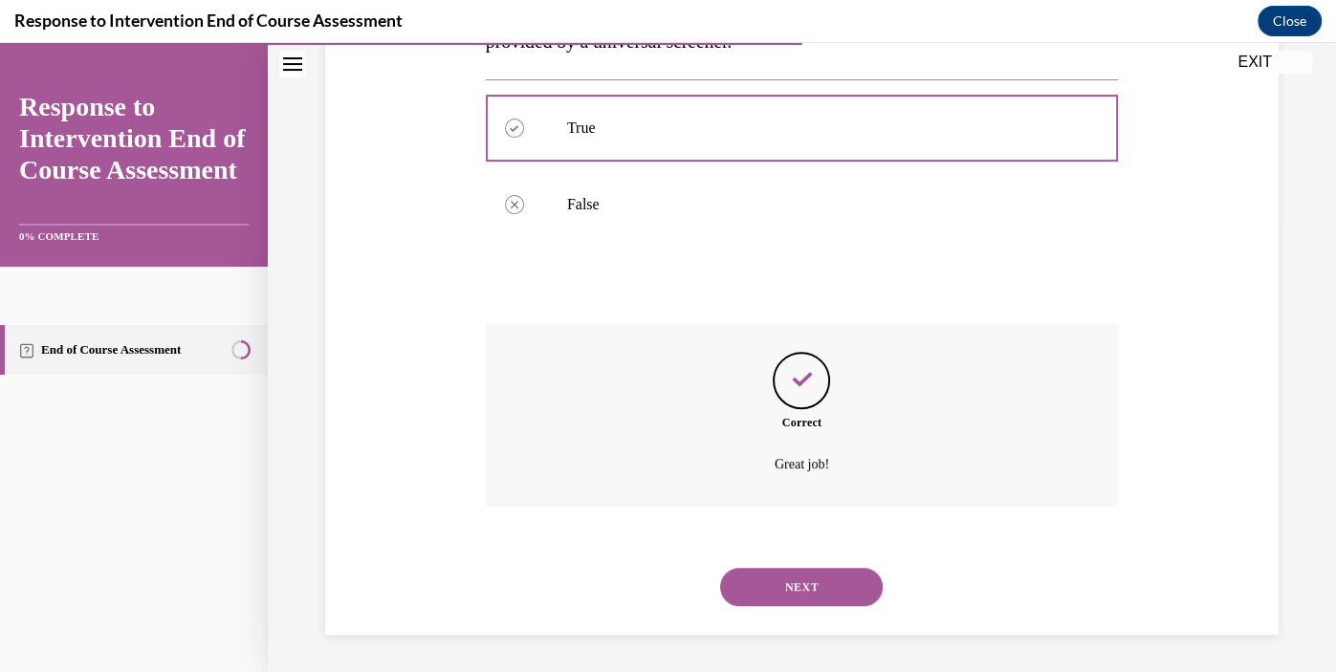
click at [789, 597] on button "NEXT" at bounding box center [801, 587] width 163 height 38
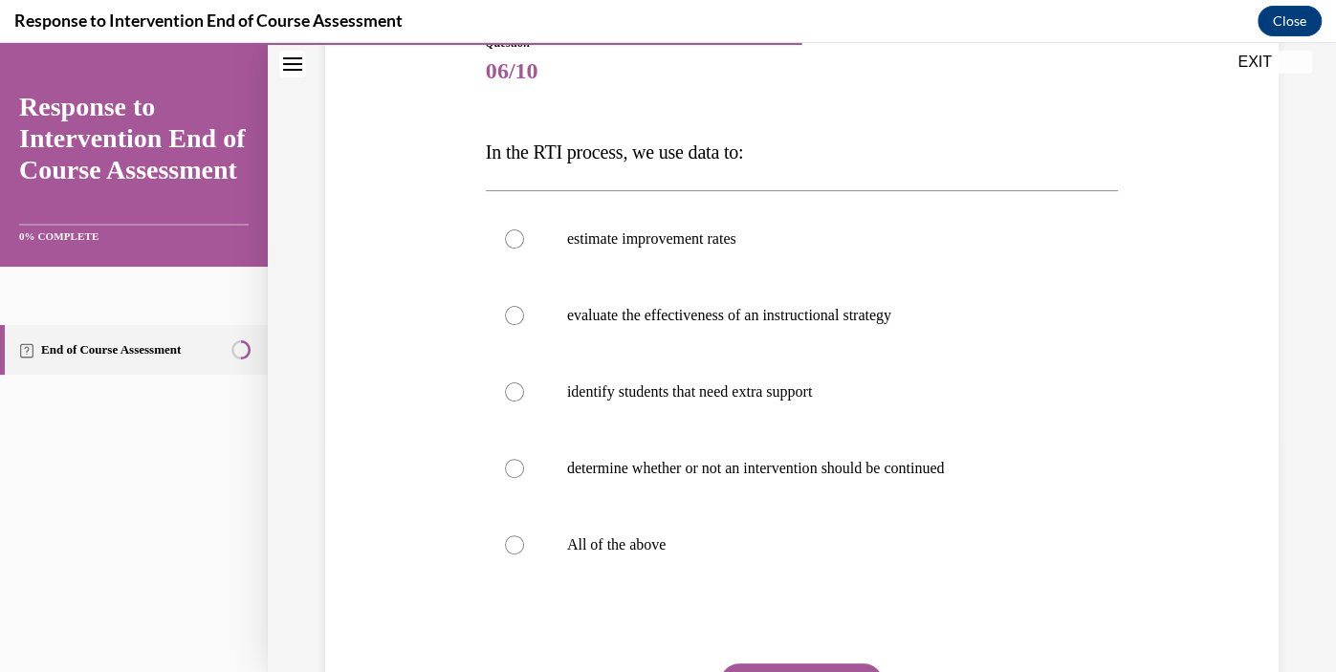
scroll to position [232, 0]
click at [653, 547] on p "All of the above" at bounding box center [818, 544] width 503 height 19
click at [524, 547] on input "All of the above" at bounding box center [514, 544] width 19 height 19
radio input "true"
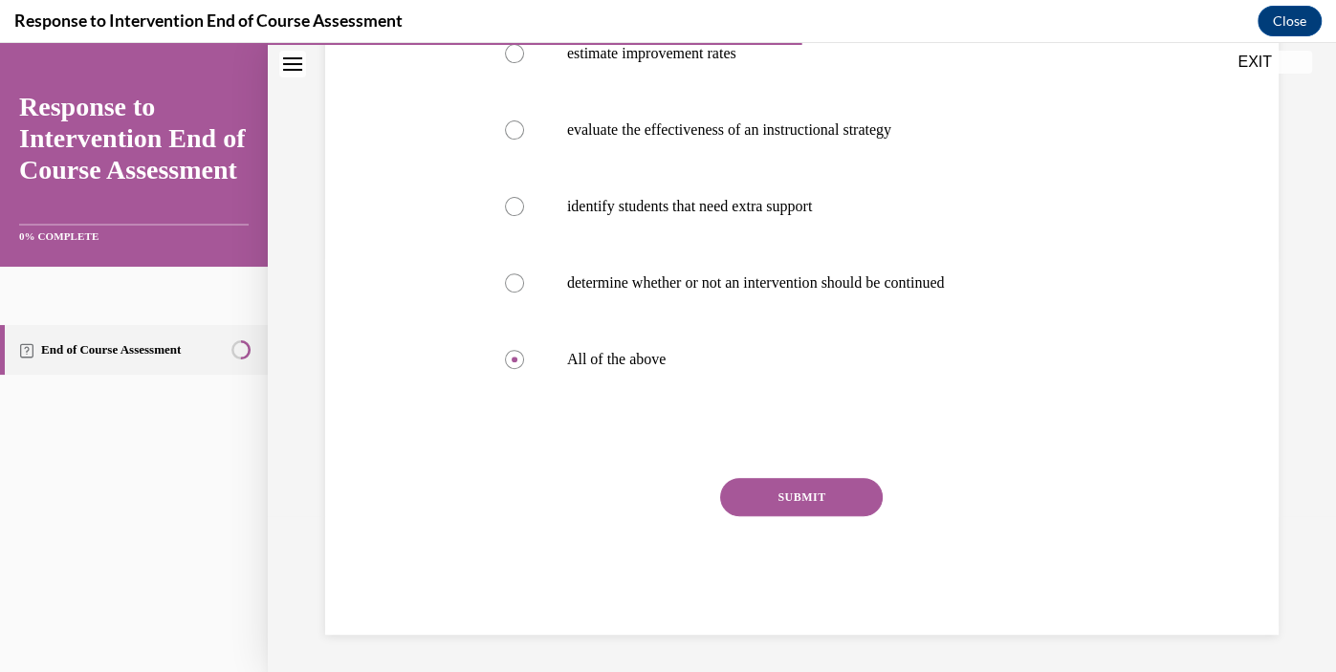
click at [851, 509] on button "SUBMIT" at bounding box center [801, 497] width 163 height 38
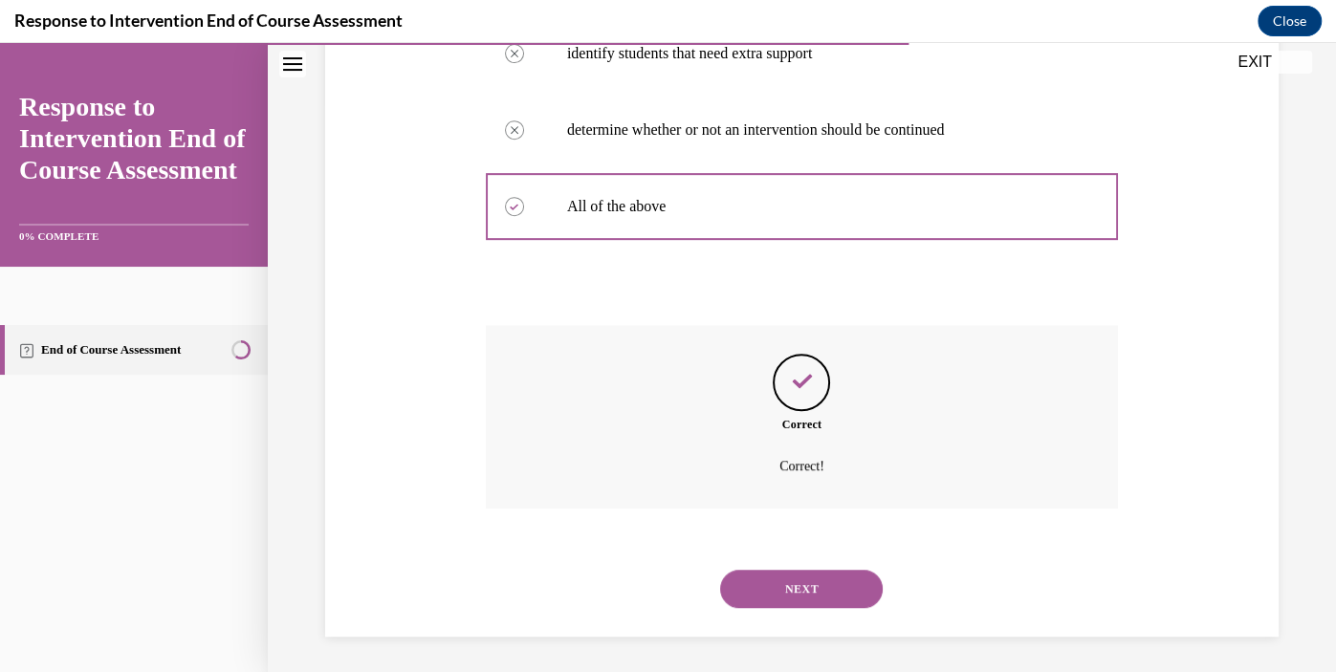
scroll to position [572, 0]
click at [877, 589] on button "NEXT" at bounding box center [801, 587] width 163 height 38
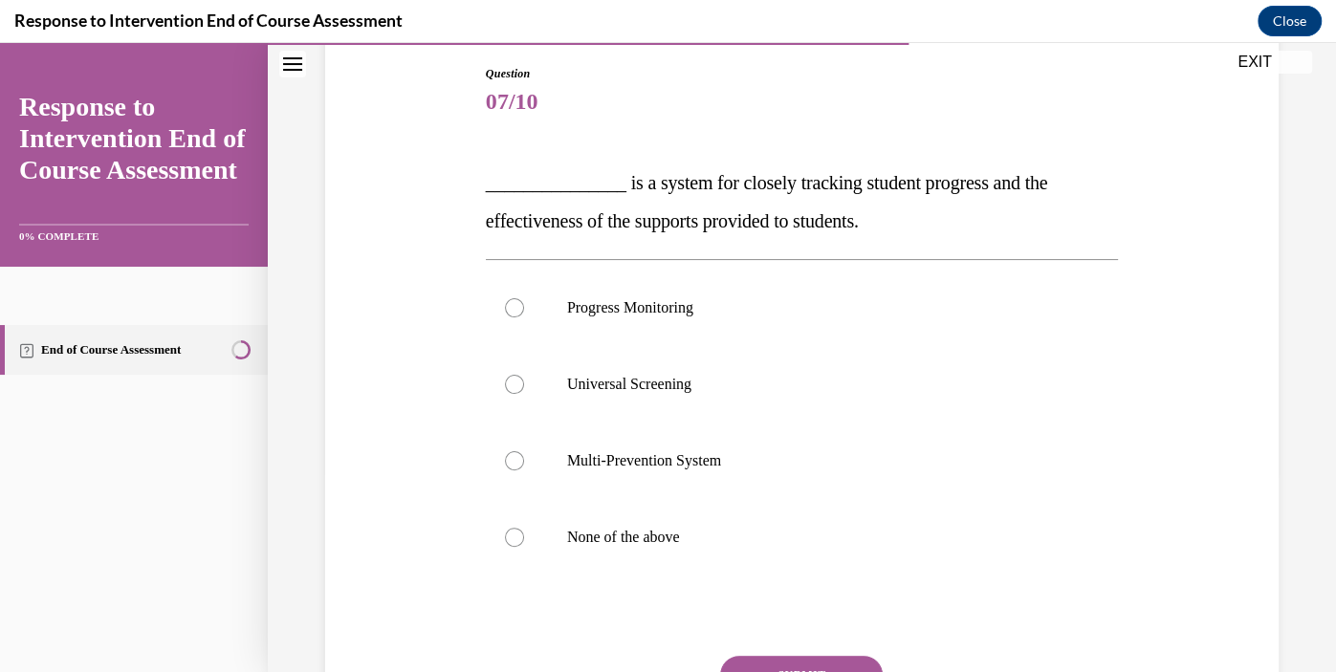
scroll to position [204, 0]
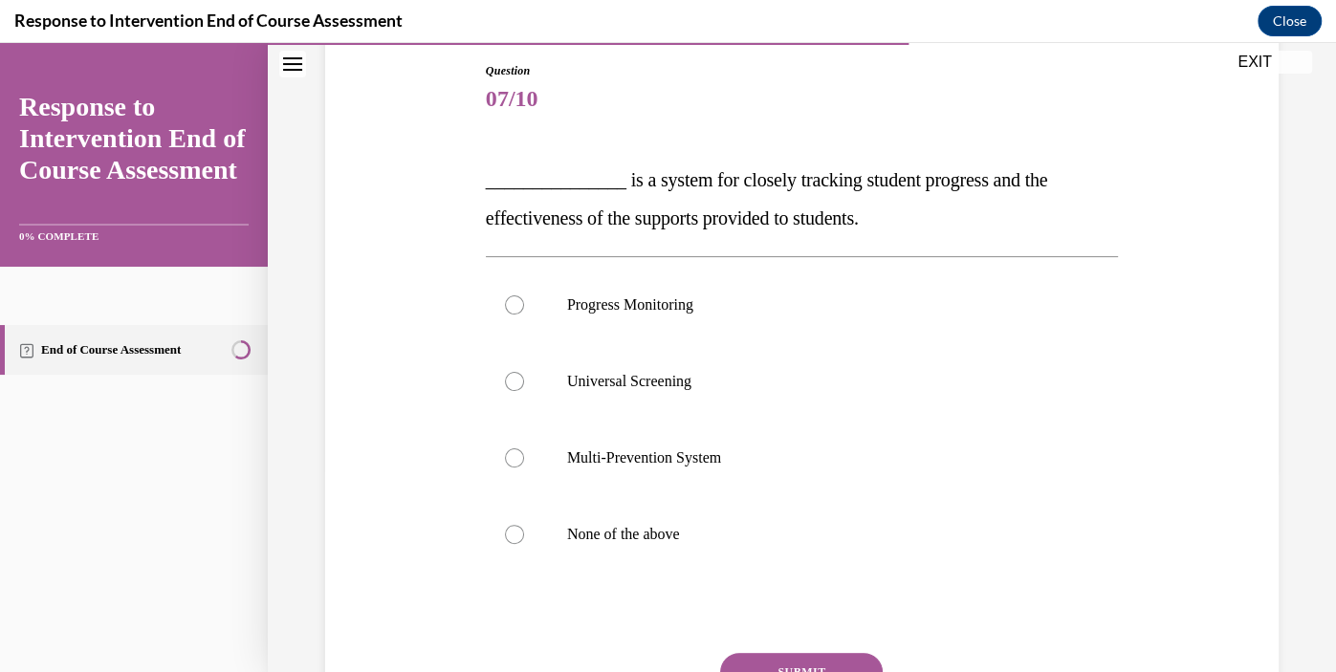
click at [910, 176] on span "_______________ is a system for closely tracking student progress and the effec…" at bounding box center [767, 198] width 562 height 59
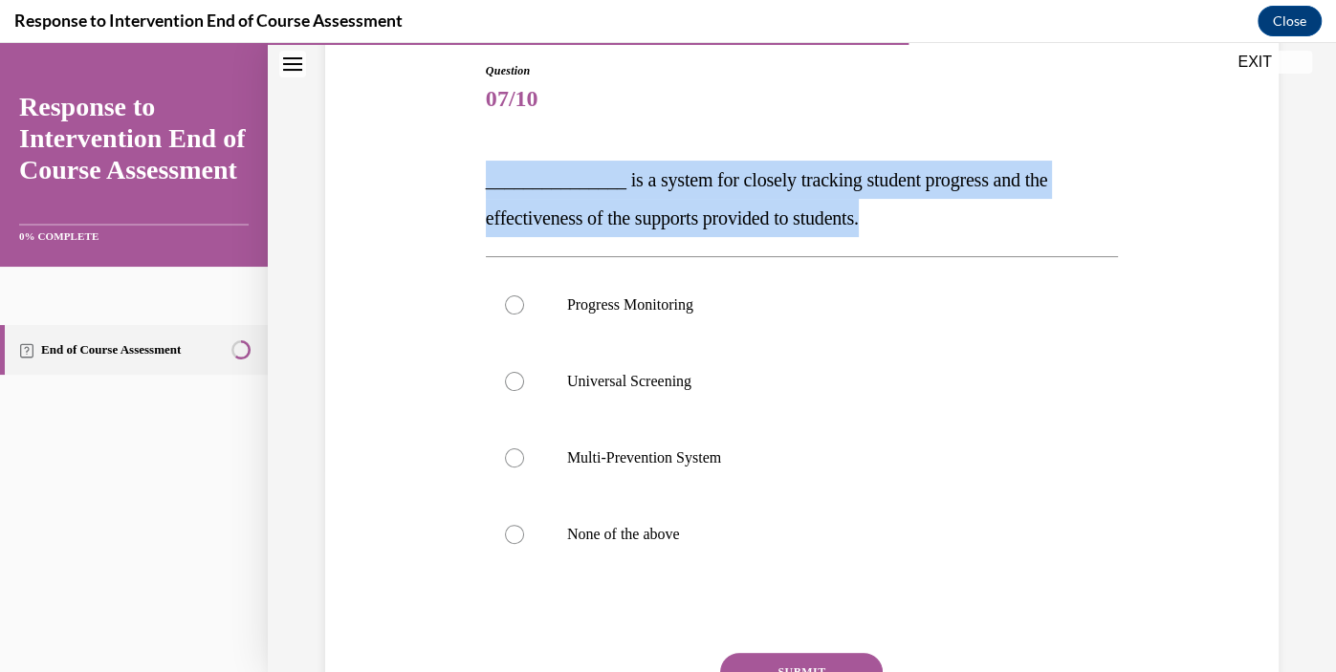
click at [910, 176] on span "_______________ is a system for closely tracking student progress and the effec…" at bounding box center [767, 198] width 562 height 59
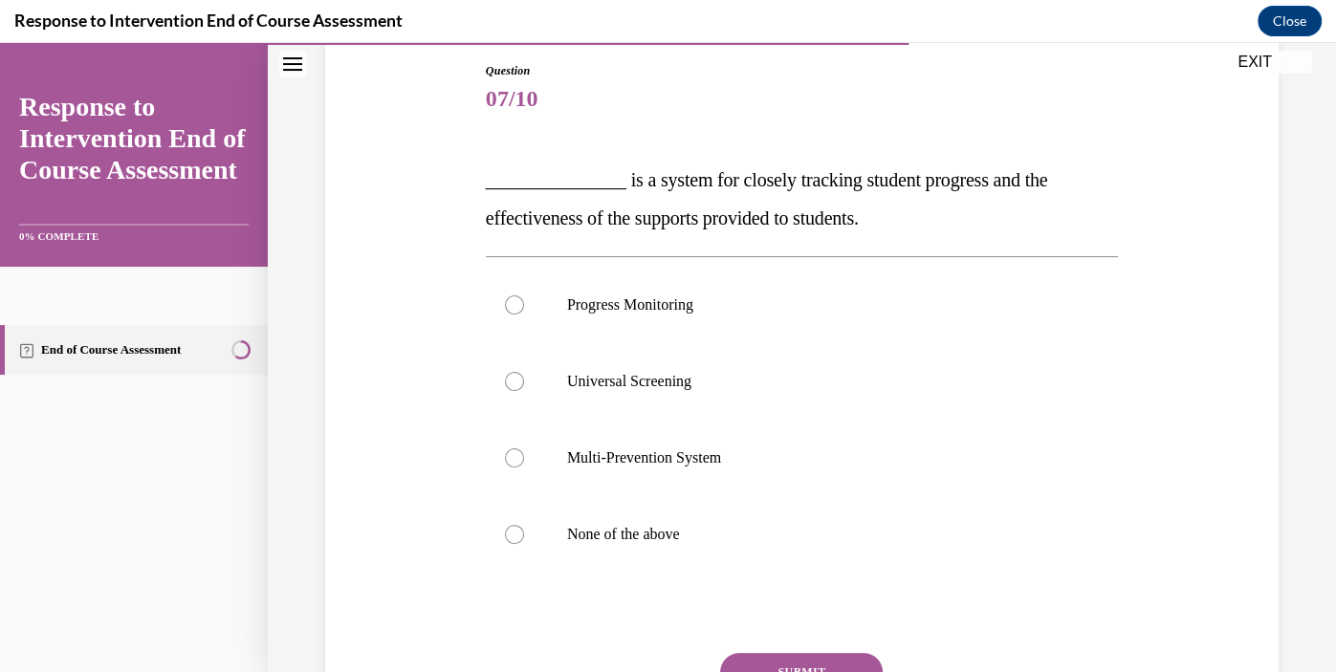
click at [910, 176] on span "_______________ is a system for closely tracking student progress and the effec…" at bounding box center [767, 198] width 562 height 59
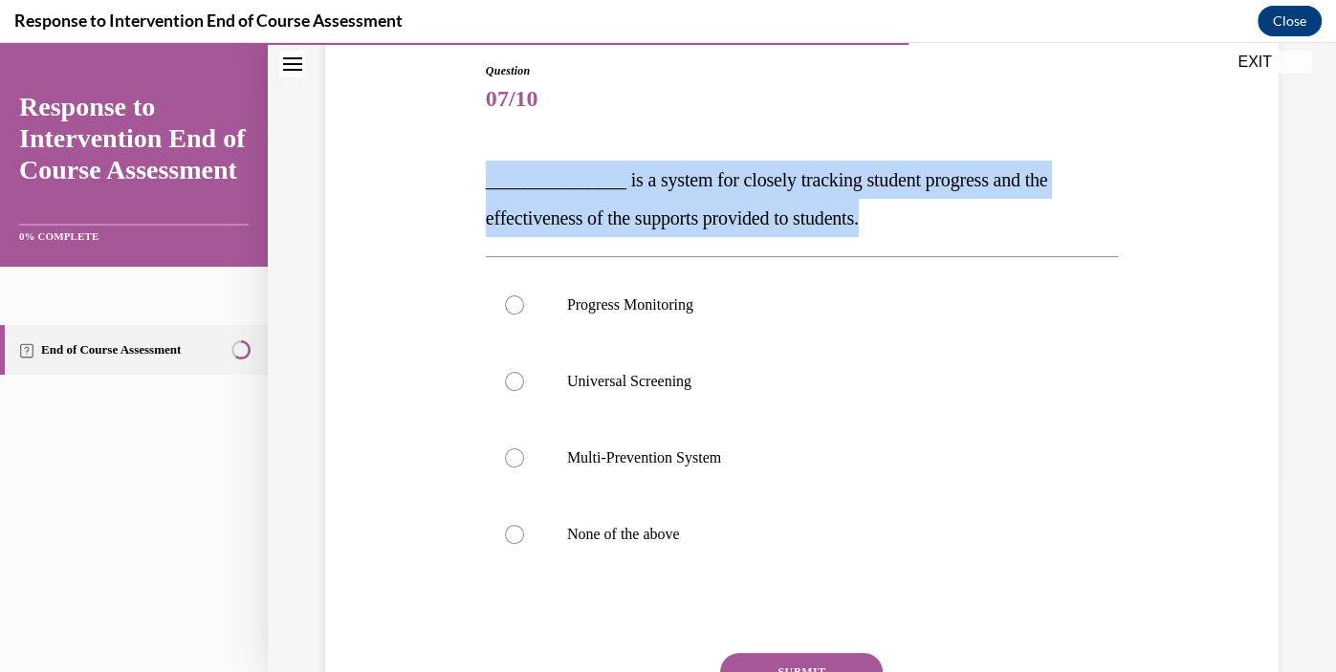
copy span "_______________ is a system for closely tracking student progress and the effec…"
click at [670, 293] on label "Progress Monitoring" at bounding box center [802, 305] width 632 height 77
click at [524, 296] on input "Progress Monitoring" at bounding box center [514, 305] width 19 height 19
radio input "true"
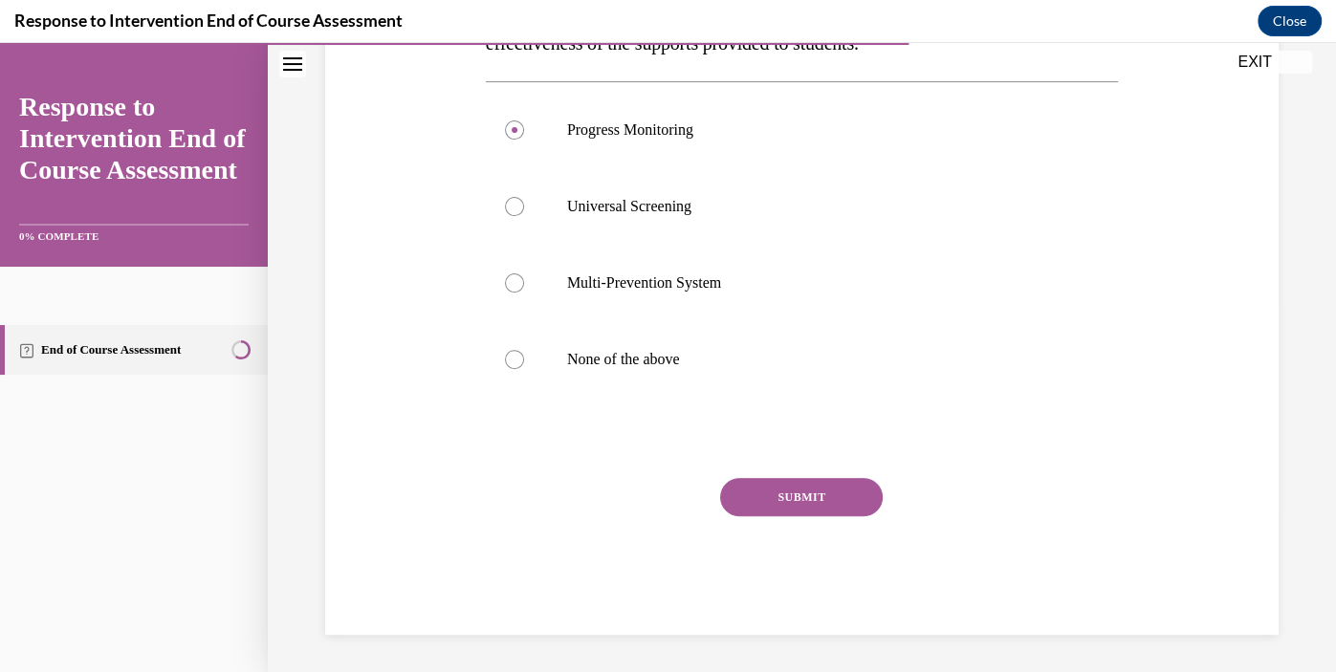
click at [842, 506] on button "SUBMIT" at bounding box center [801, 497] width 163 height 38
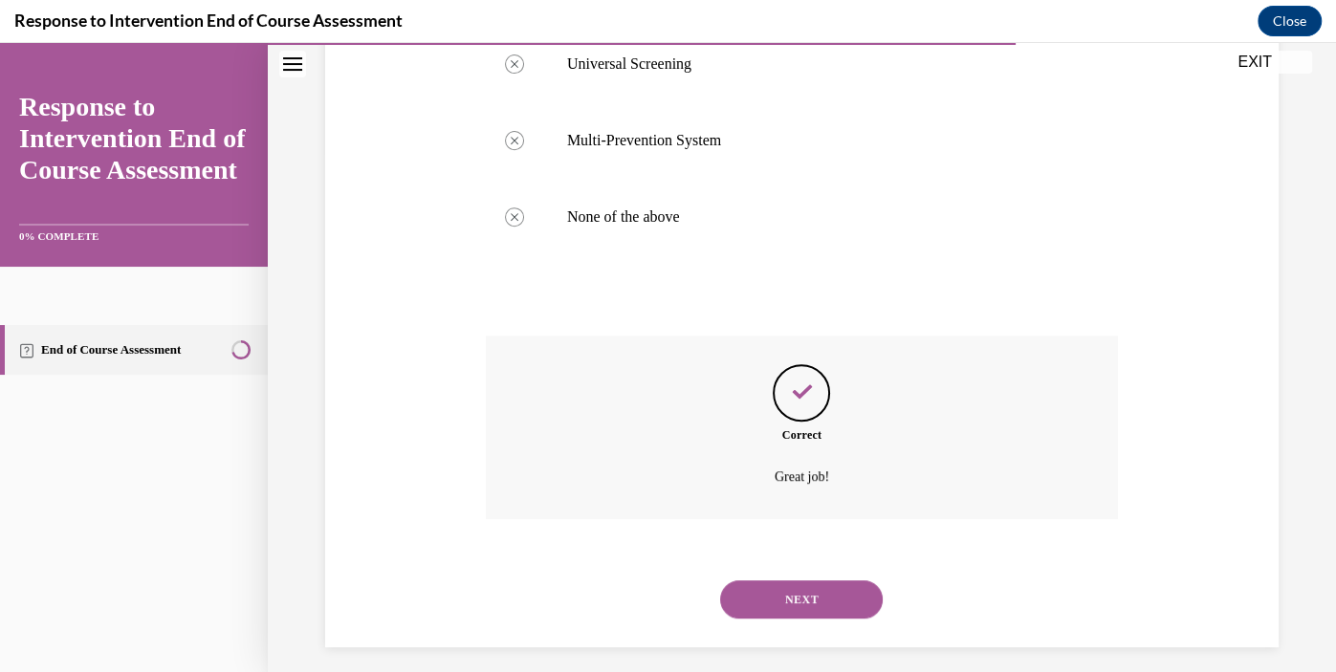
scroll to position [534, 0]
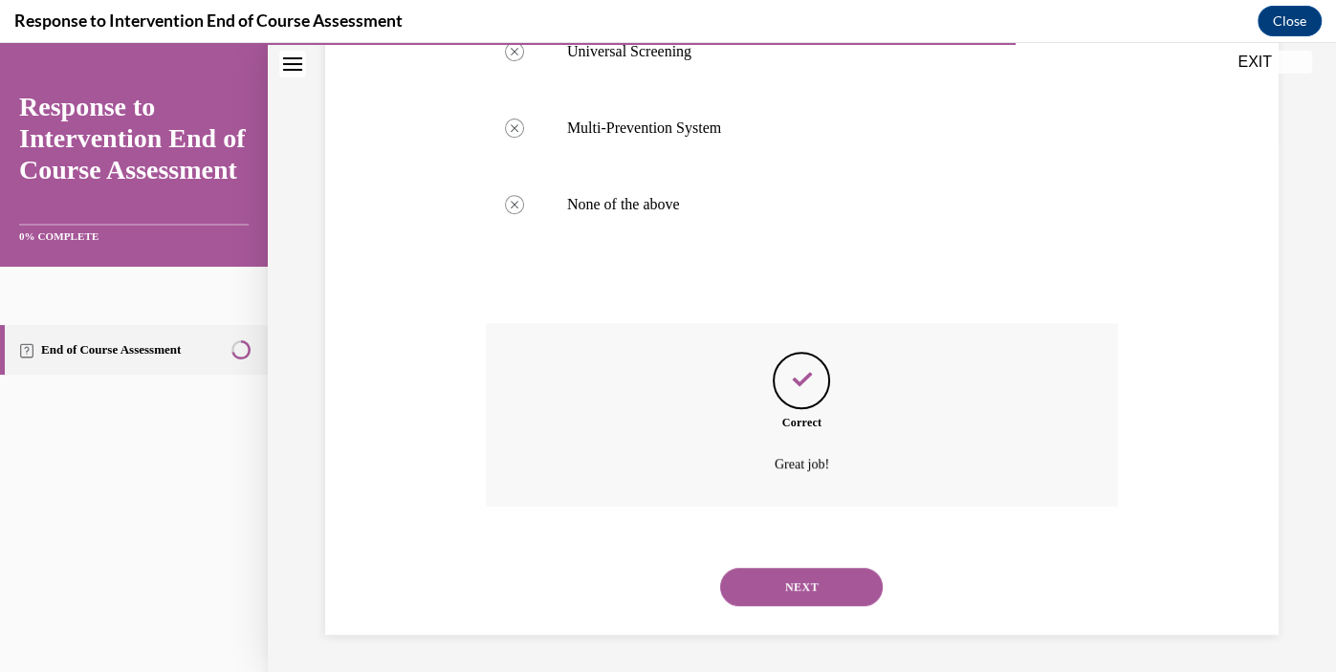
click at [863, 593] on button "NEXT" at bounding box center [801, 587] width 163 height 38
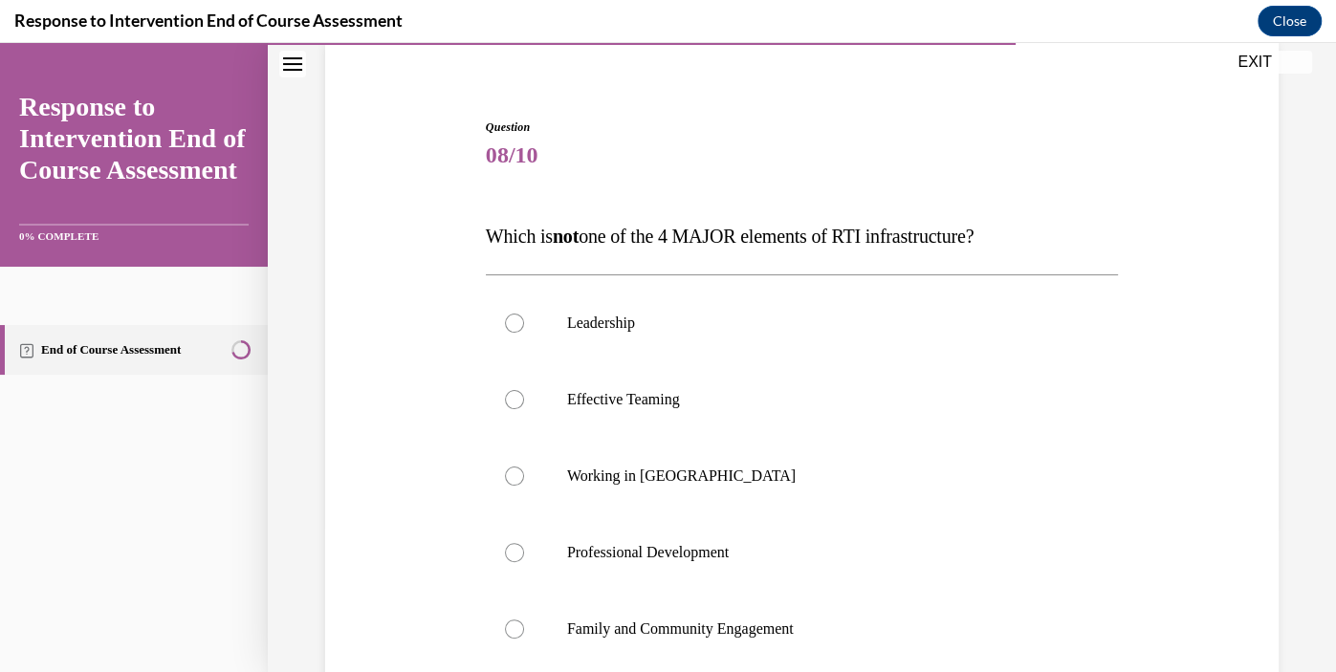
scroll to position [162, 0]
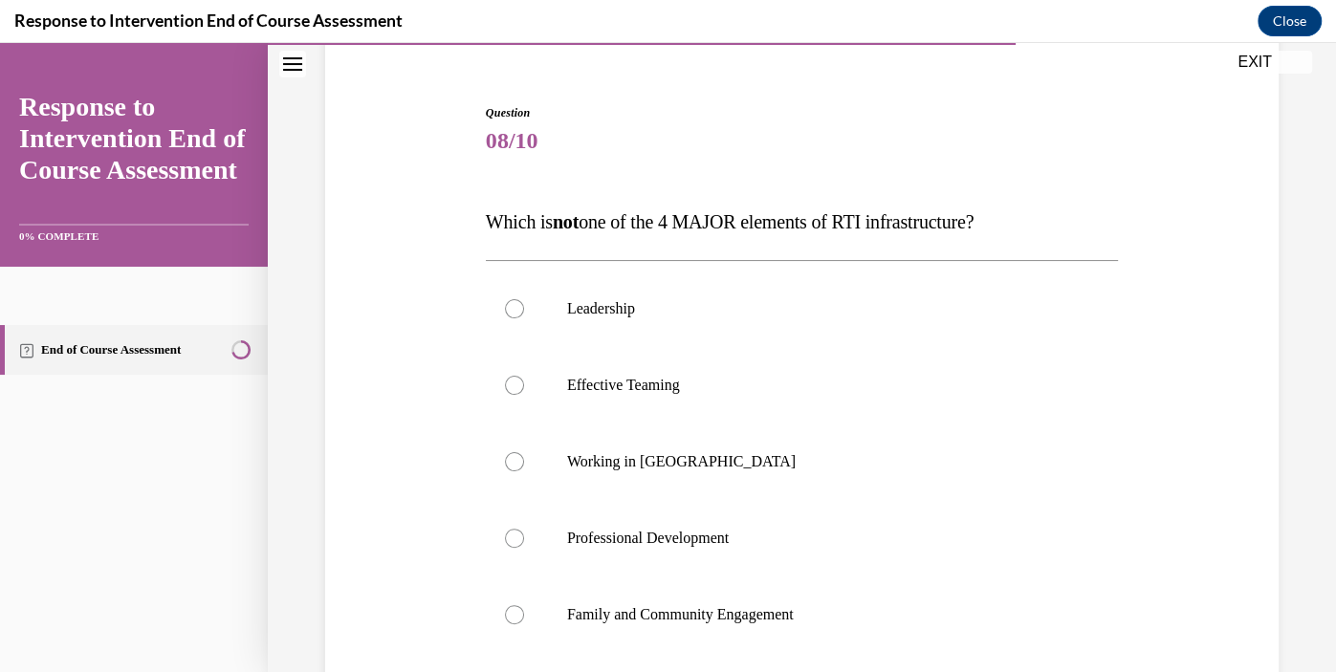
click at [783, 216] on span "Which is not one of the 4 MAJOR elements of RTI infrastructure?" at bounding box center [730, 221] width 488 height 21
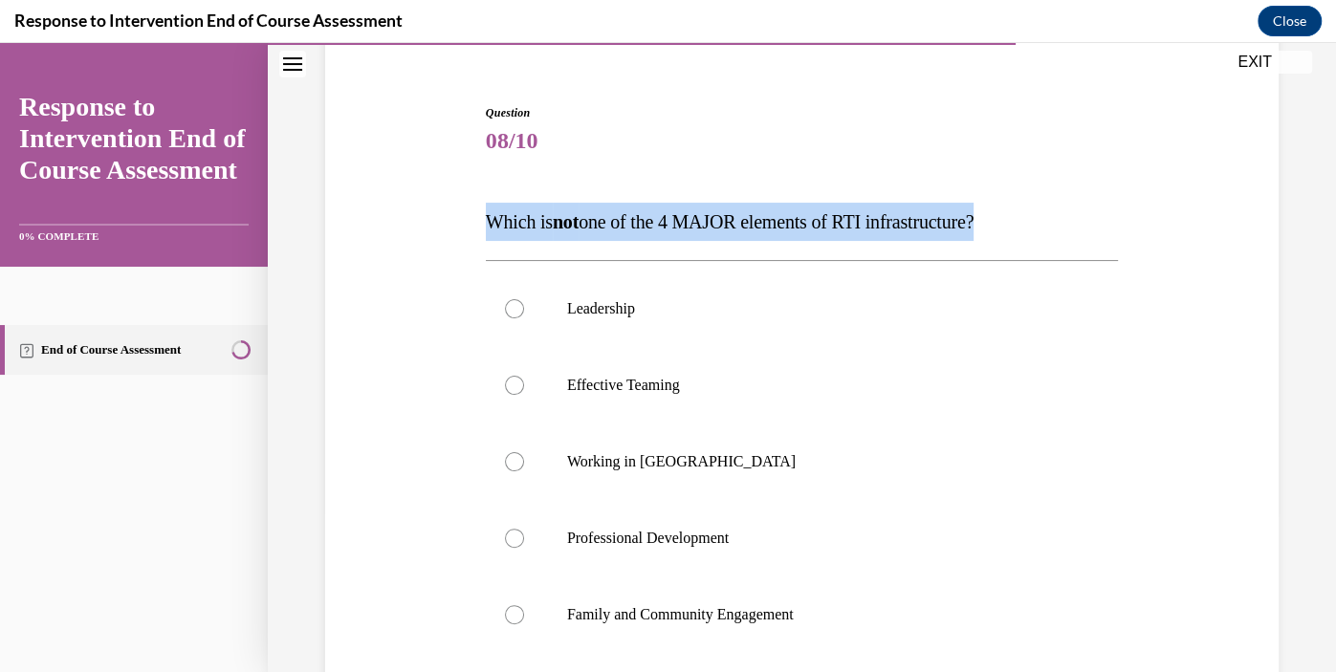
copy span "Which is not one of the 4 MAJOR elements of RTI infrastructure?"
click at [643, 452] on p "Working in [GEOGRAPHIC_DATA]" at bounding box center [818, 461] width 503 height 19
click at [524, 452] on input "Working in [GEOGRAPHIC_DATA]" at bounding box center [514, 461] width 19 height 19
radio input "true"
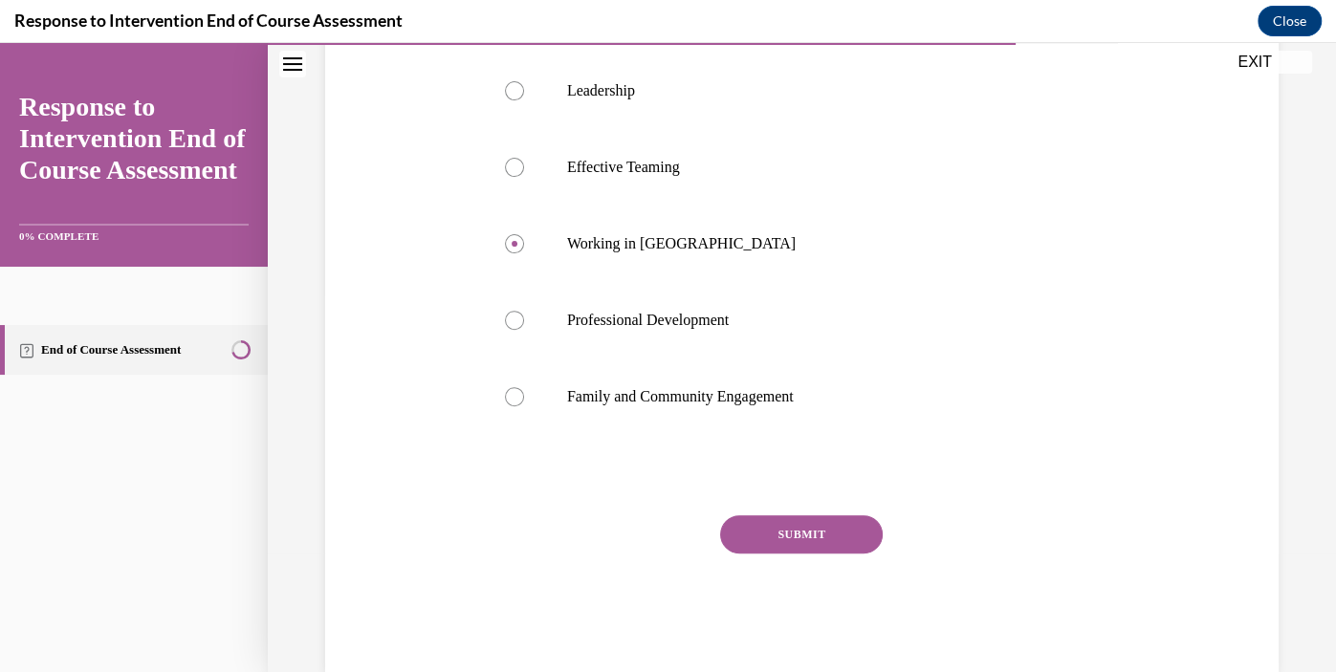
click at [827, 537] on button "SUBMIT" at bounding box center [801, 534] width 163 height 38
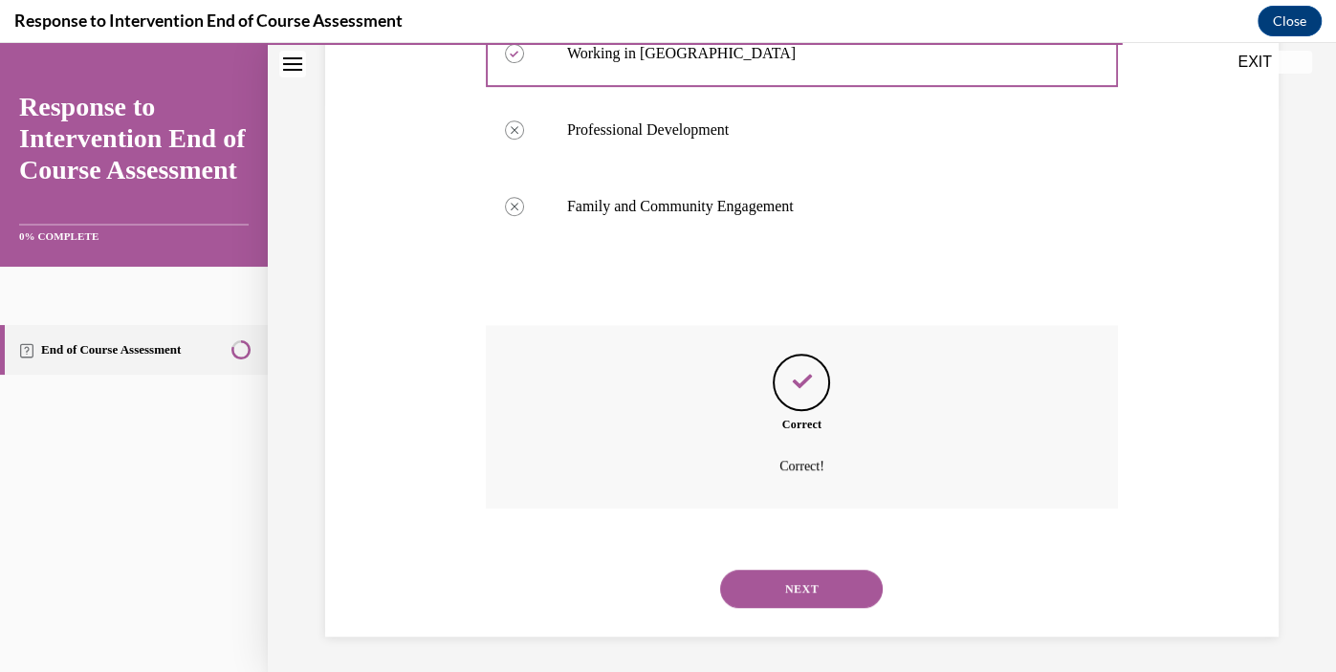
scroll to position [572, 0]
click at [845, 599] on button "NEXT" at bounding box center [801, 587] width 163 height 38
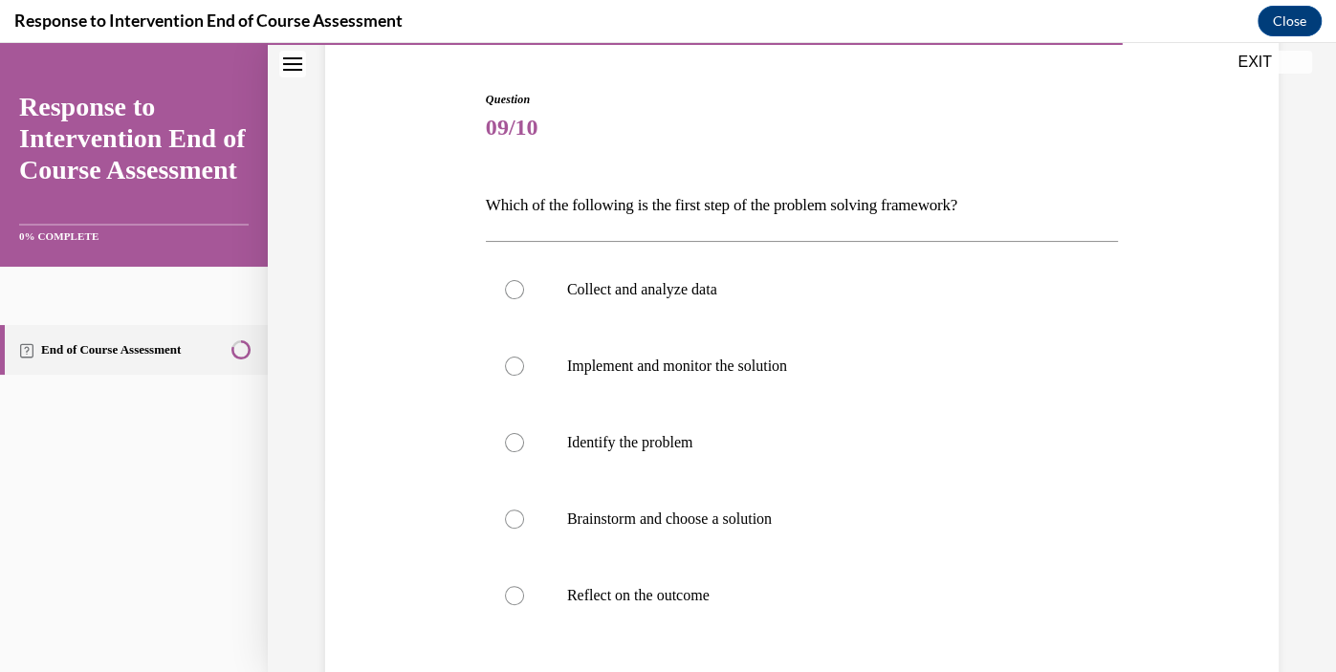
scroll to position [177, 0]
click at [792, 196] on p "Which of the following is the first step of the problem solving framework?" at bounding box center [802, 203] width 632 height 33
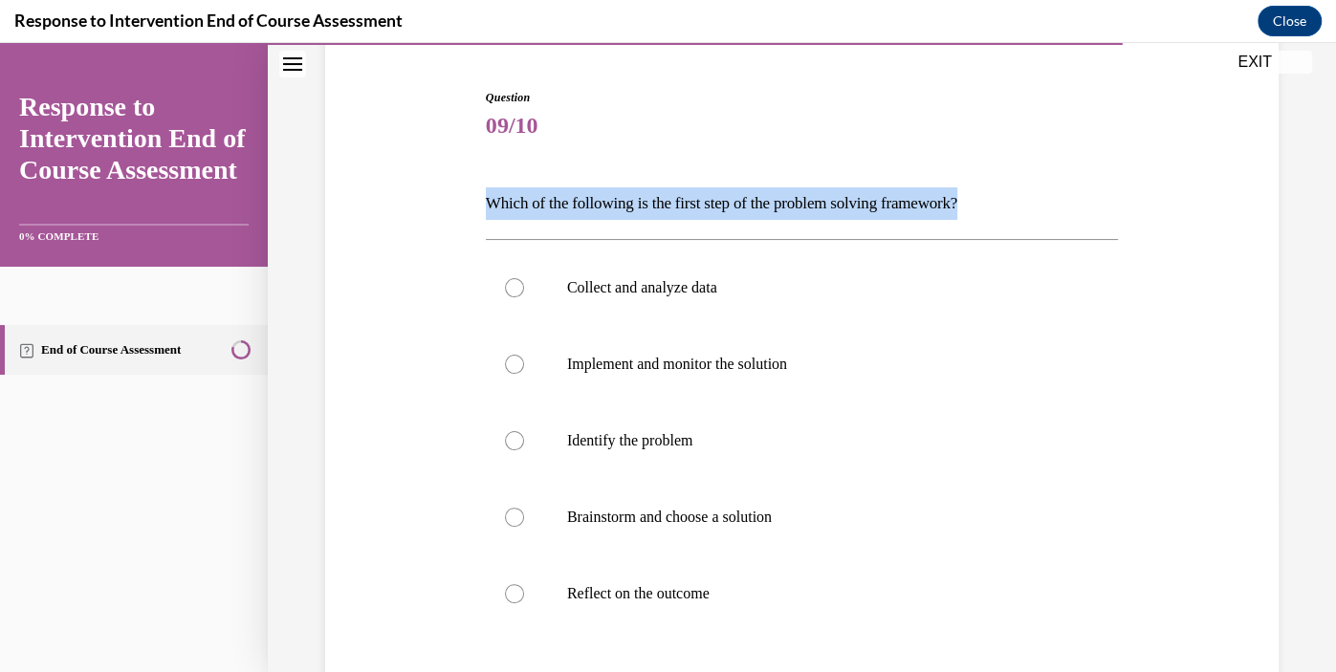
copy p "Which of the following is the first step of the problem solving framework?"
click at [676, 429] on label "Identify the problem" at bounding box center [802, 441] width 632 height 77
click at [524, 431] on input "Identify the problem" at bounding box center [514, 440] width 19 height 19
radio input "true"
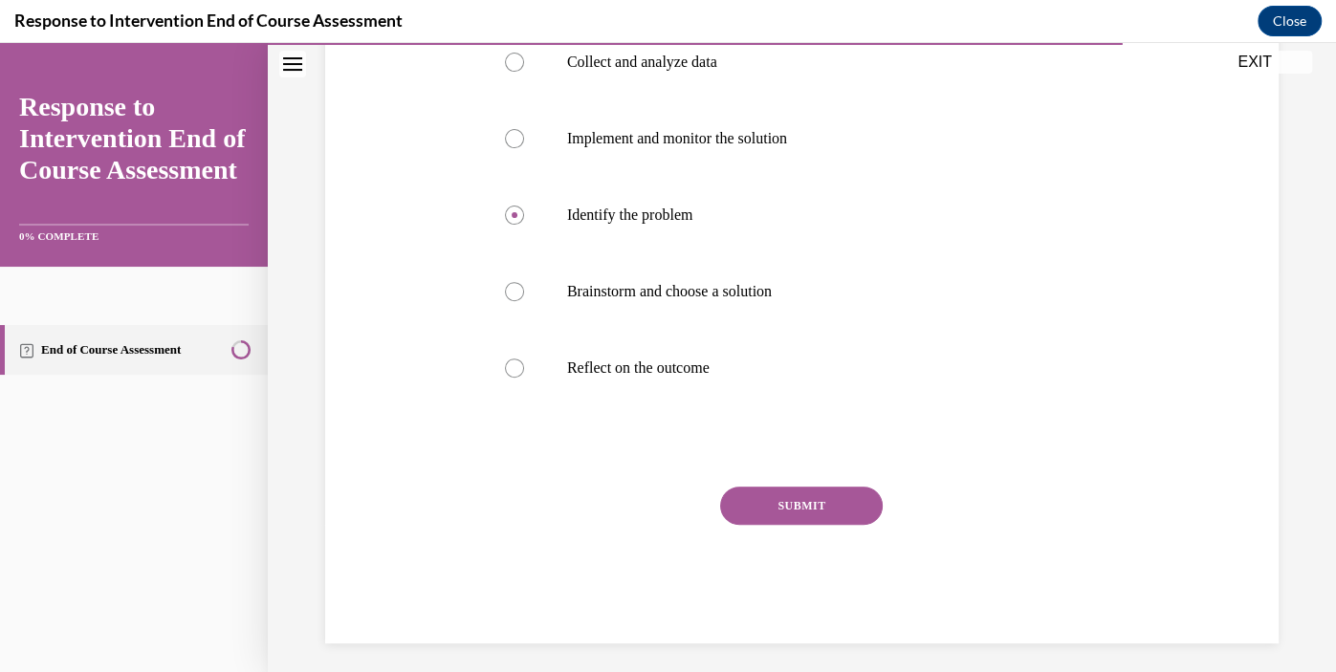
click at [857, 508] on button "SUBMIT" at bounding box center [801, 506] width 163 height 38
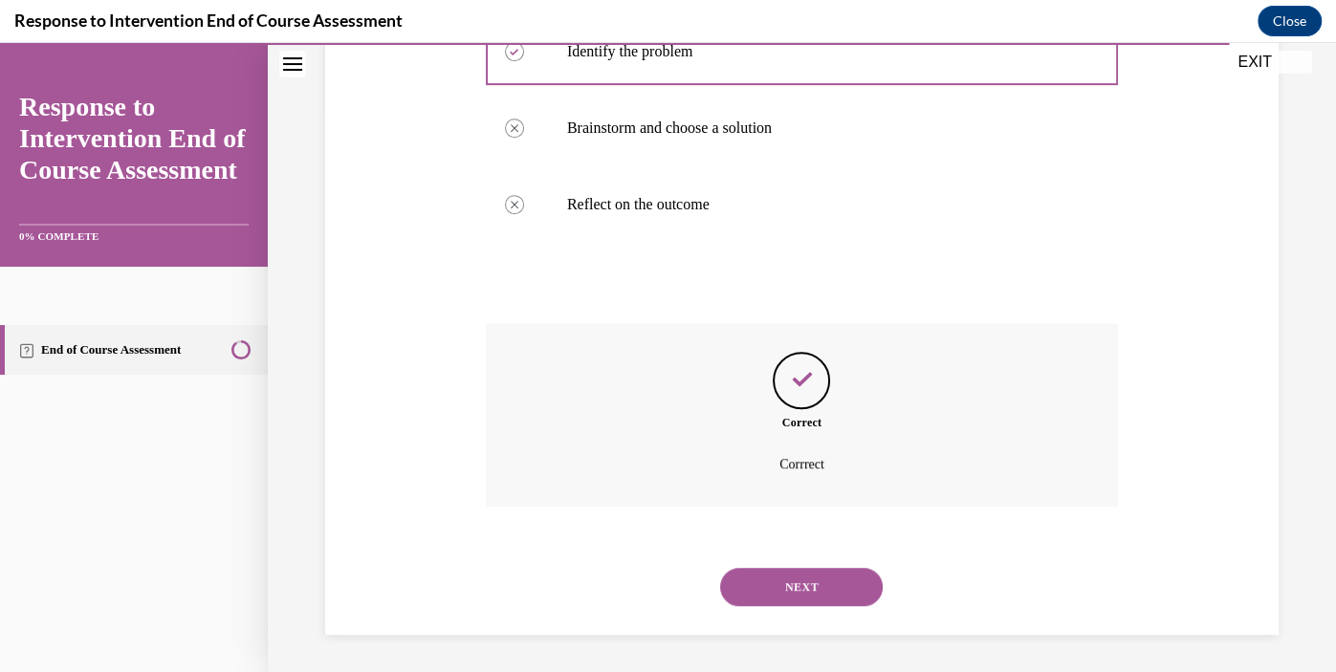
click at [827, 591] on button "NEXT" at bounding box center [801, 587] width 163 height 38
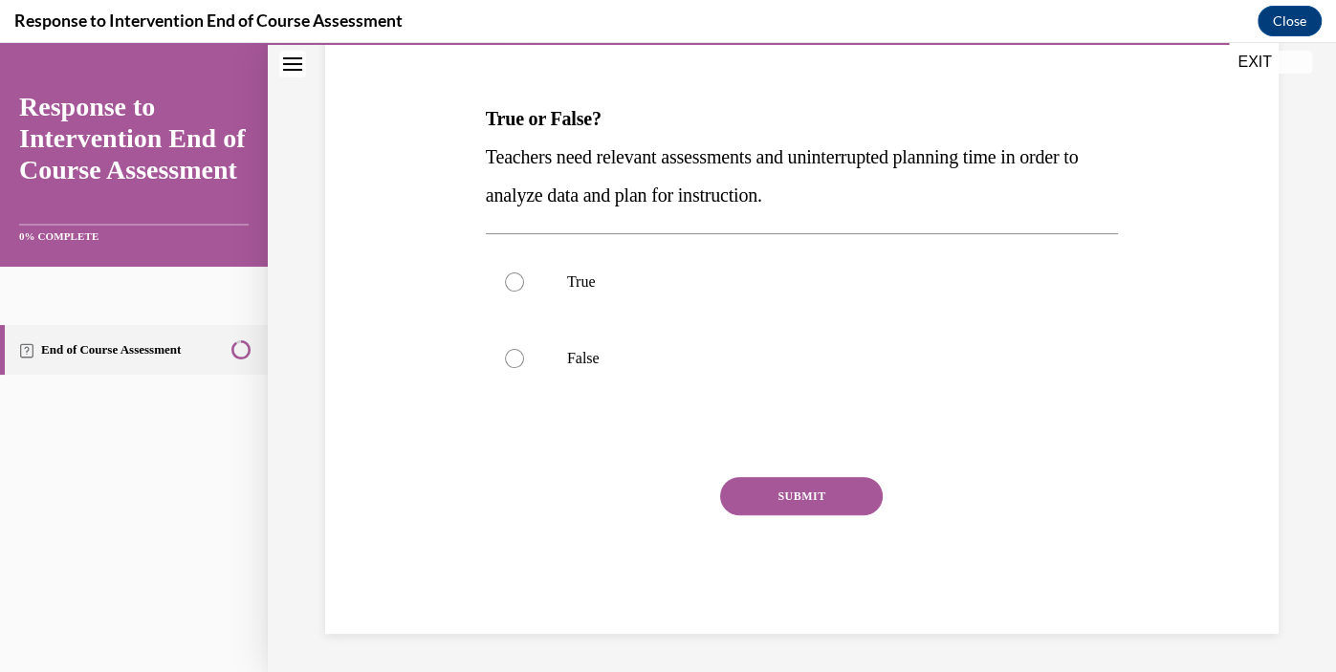
scroll to position [211, 0]
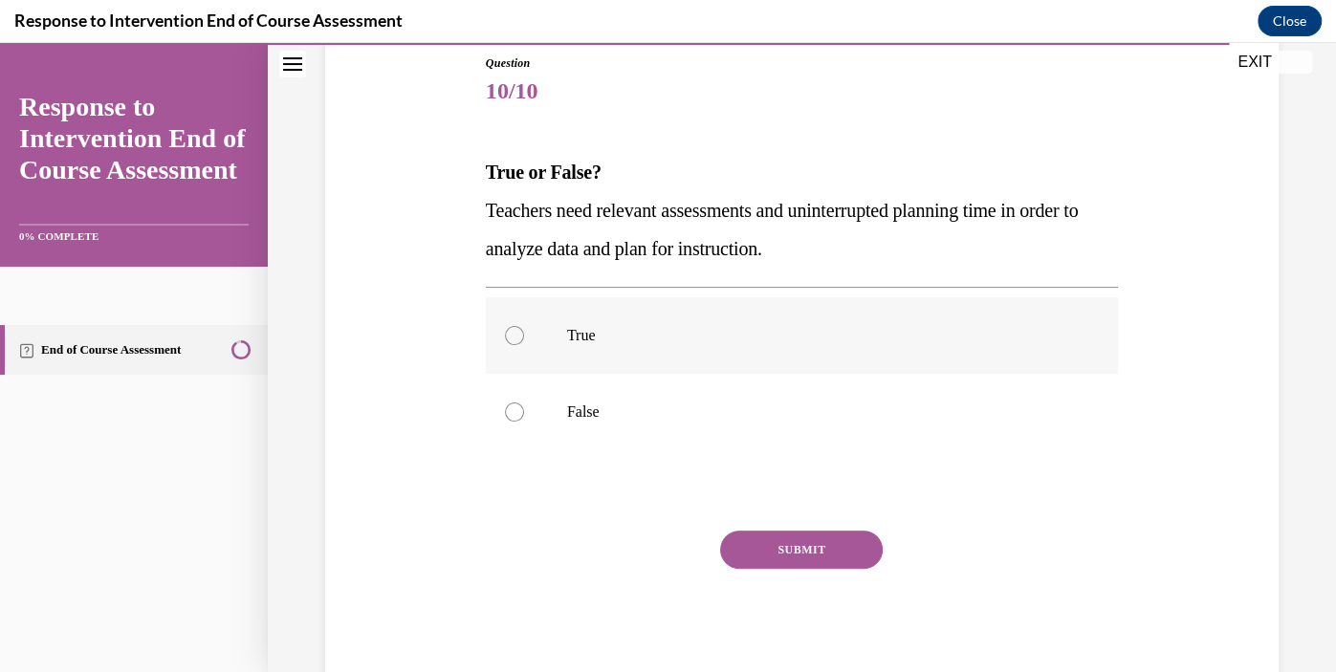
click at [602, 321] on label "True" at bounding box center [802, 335] width 632 height 77
click at [524, 326] on input "True" at bounding box center [514, 335] width 19 height 19
radio input "true"
click at [787, 548] on button "SUBMIT" at bounding box center [801, 550] width 163 height 38
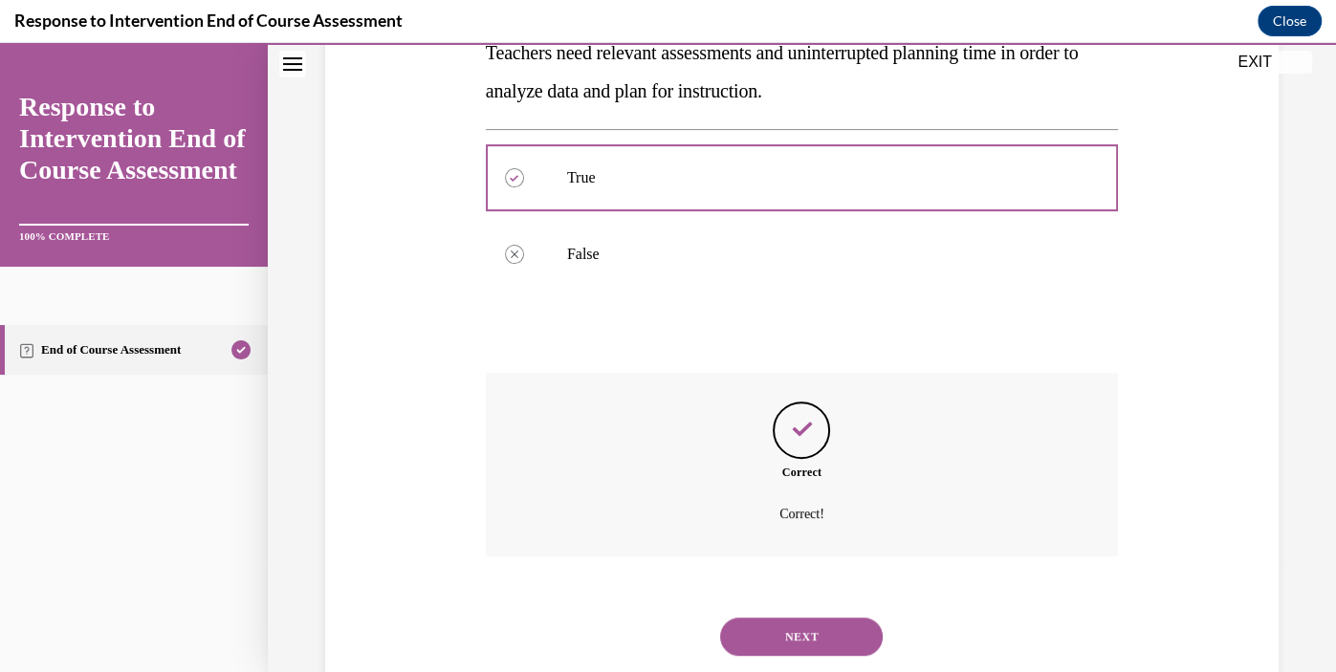
scroll to position [419, 0]
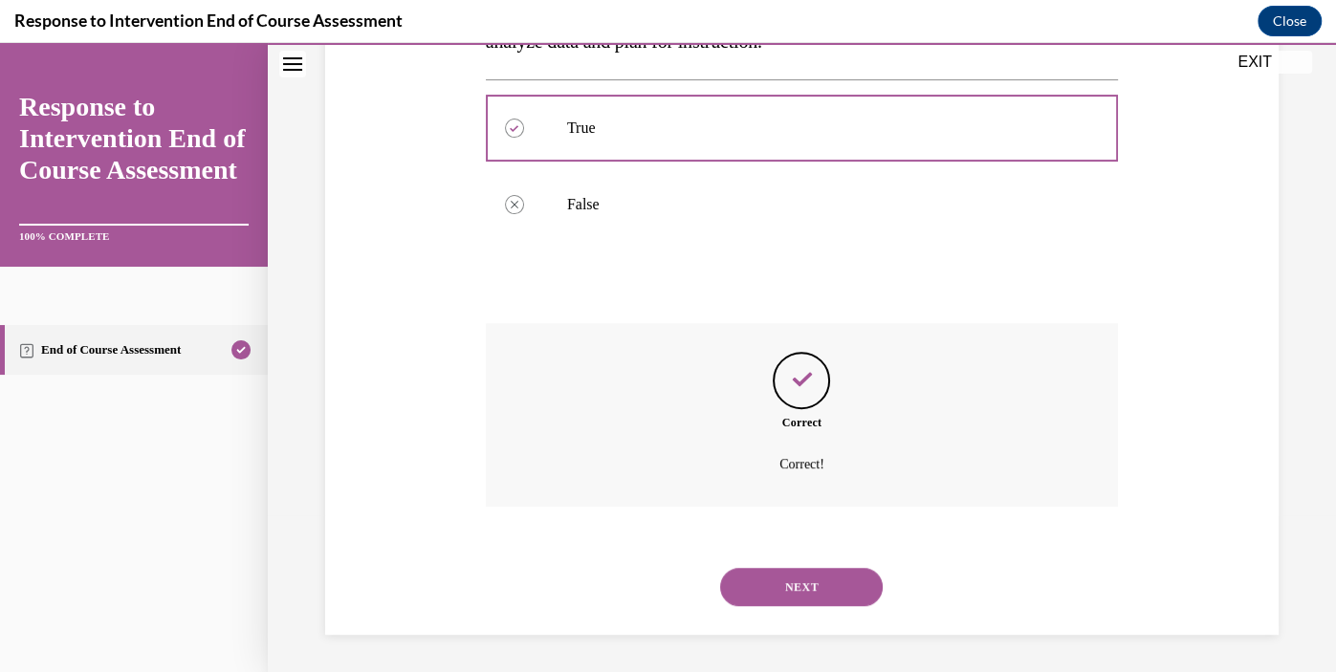
click at [788, 584] on button "NEXT" at bounding box center [801, 587] width 163 height 38
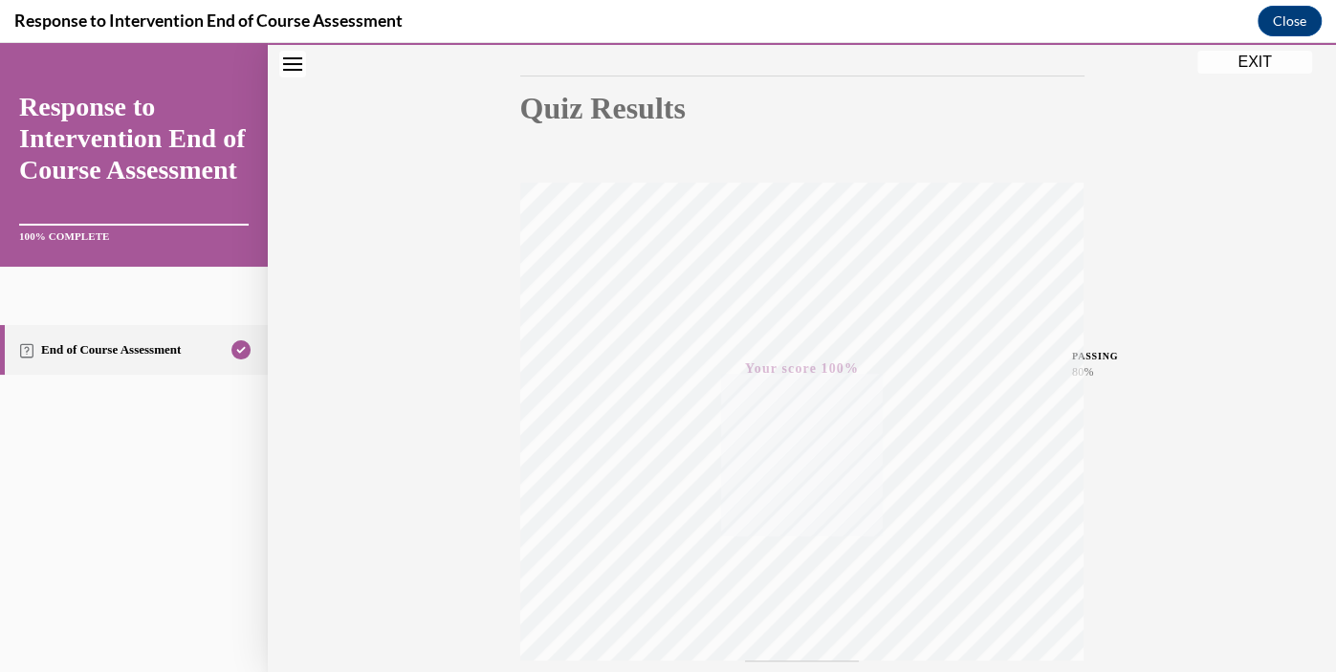
scroll to position [0, 0]
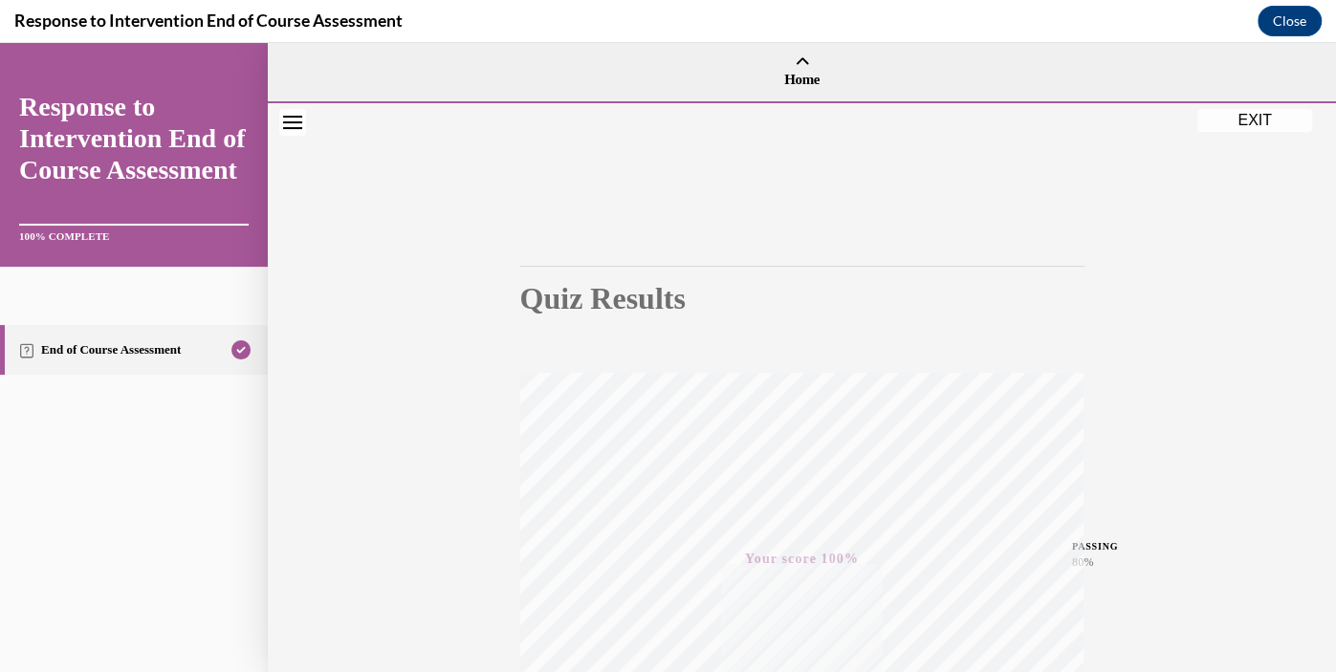
click at [1264, 120] on button "EXIT" at bounding box center [1254, 120] width 115 height 23
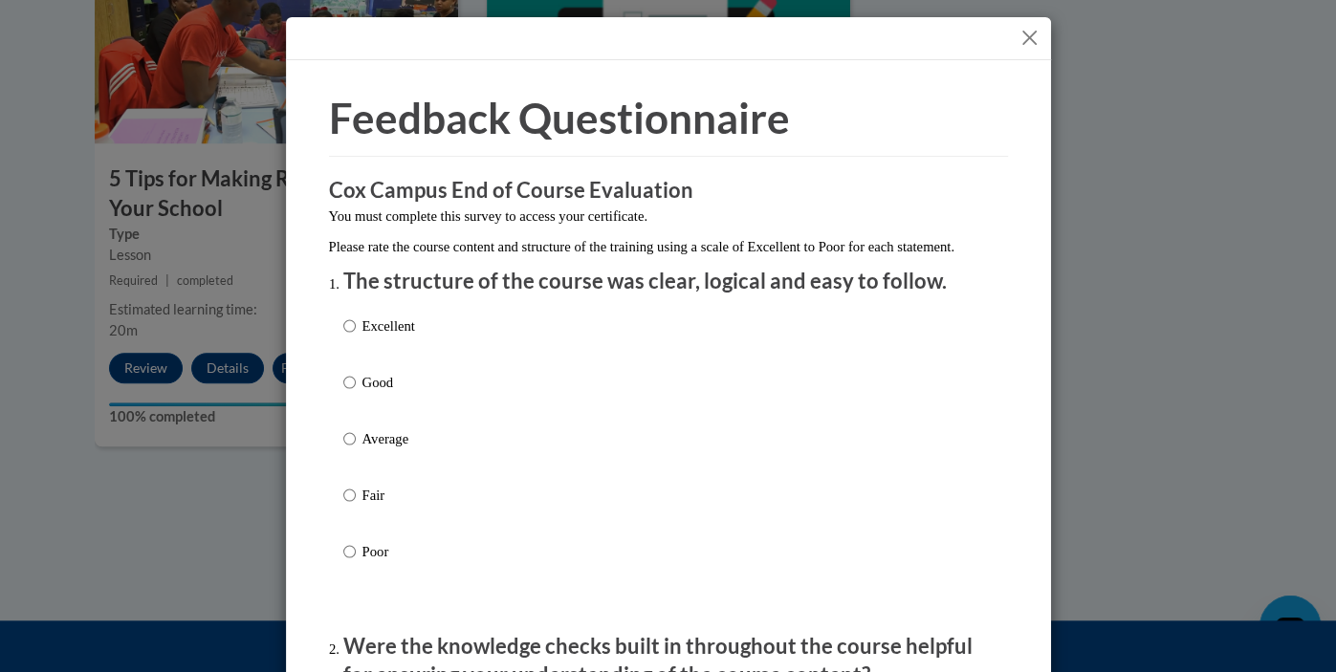
click at [1032, 35] on button "Close" at bounding box center [1030, 38] width 24 height 24
